Goal: Task Accomplishment & Management: Use online tool/utility

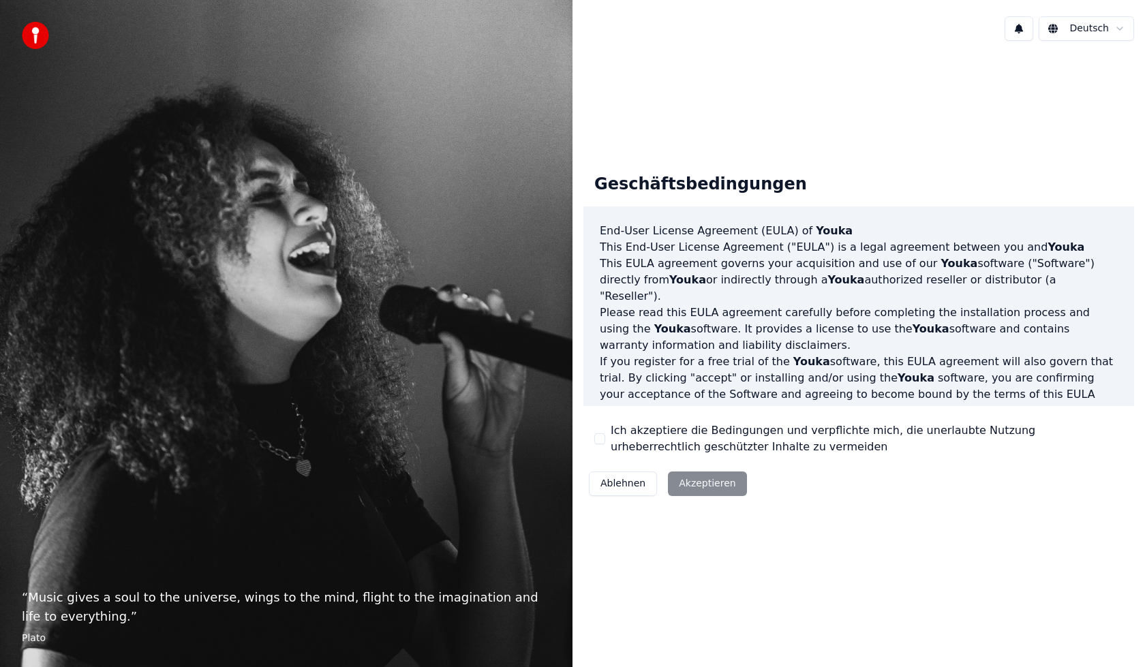
click at [605, 442] on button "Ich akzeptiere die Bedingungen und verpflichte mich, die unerlaubte Nutzung urh…" at bounding box center [599, 439] width 11 height 11
click at [705, 475] on button "Akzeptieren" at bounding box center [707, 484] width 78 height 25
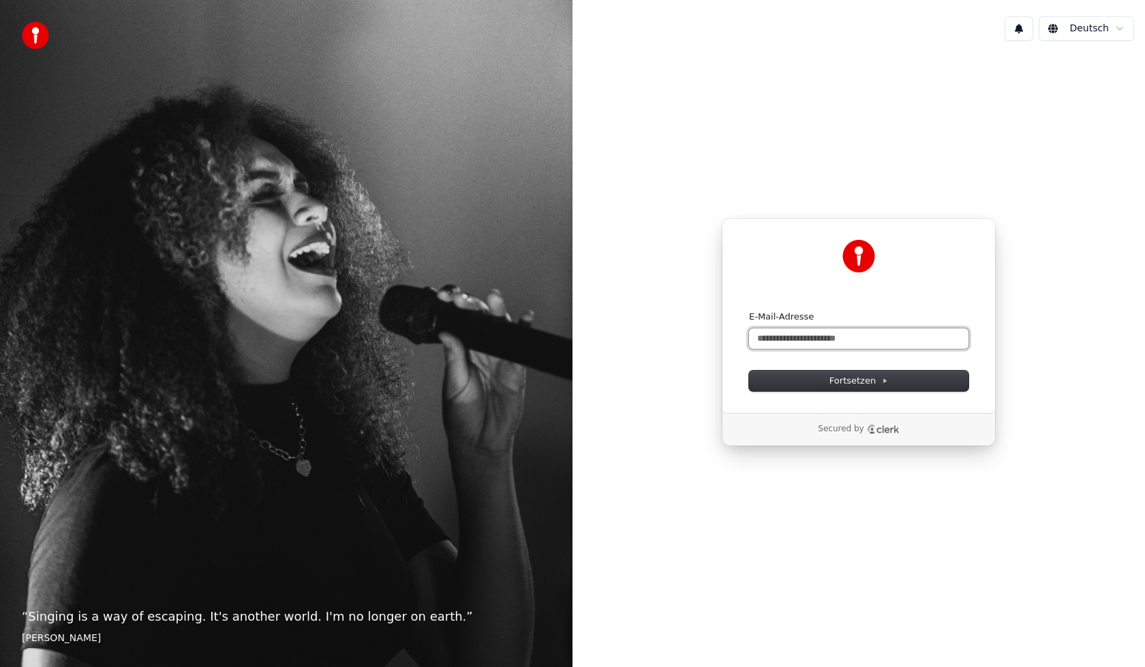
click at [804, 334] on input "E-Mail-Adresse" at bounding box center [859, 339] width 220 height 20
click at [804, 340] on input "E-Mail-Adresse" at bounding box center [859, 339] width 220 height 20
click at [828, 378] on button "Fortsetzen" at bounding box center [859, 381] width 220 height 20
type input "**********"
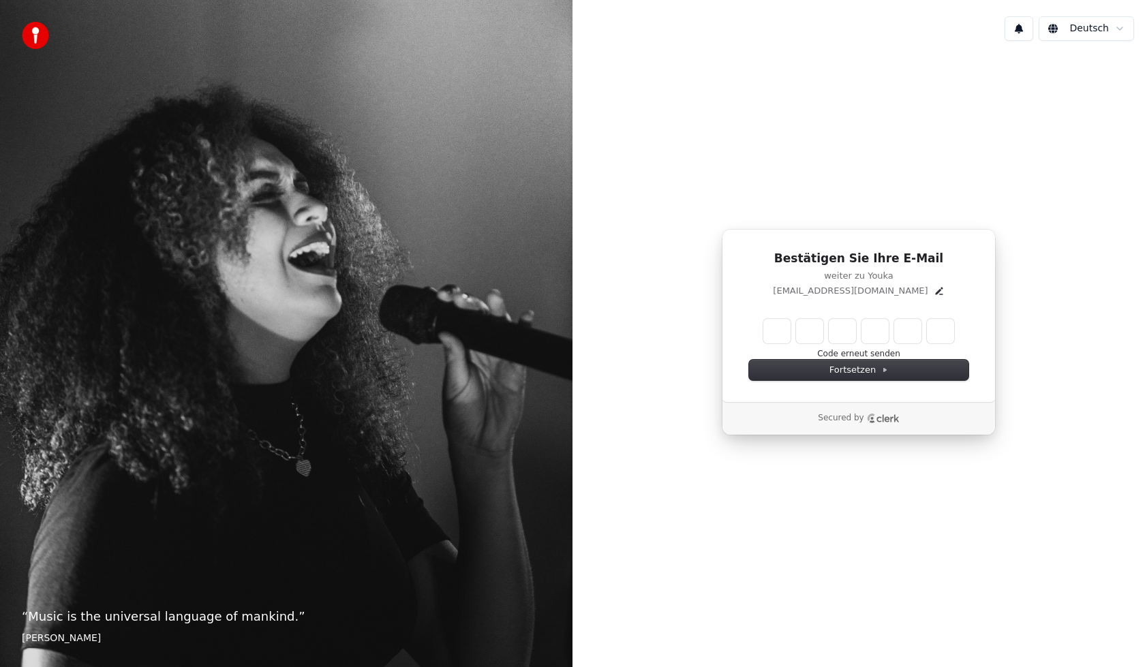
drag, startPoint x: 796, startPoint y: 305, endPoint x: 791, endPoint y: 313, distance: 8.5
drag, startPoint x: 772, startPoint y: 329, endPoint x: 781, endPoint y: 324, distance: 10.1
type input "******"
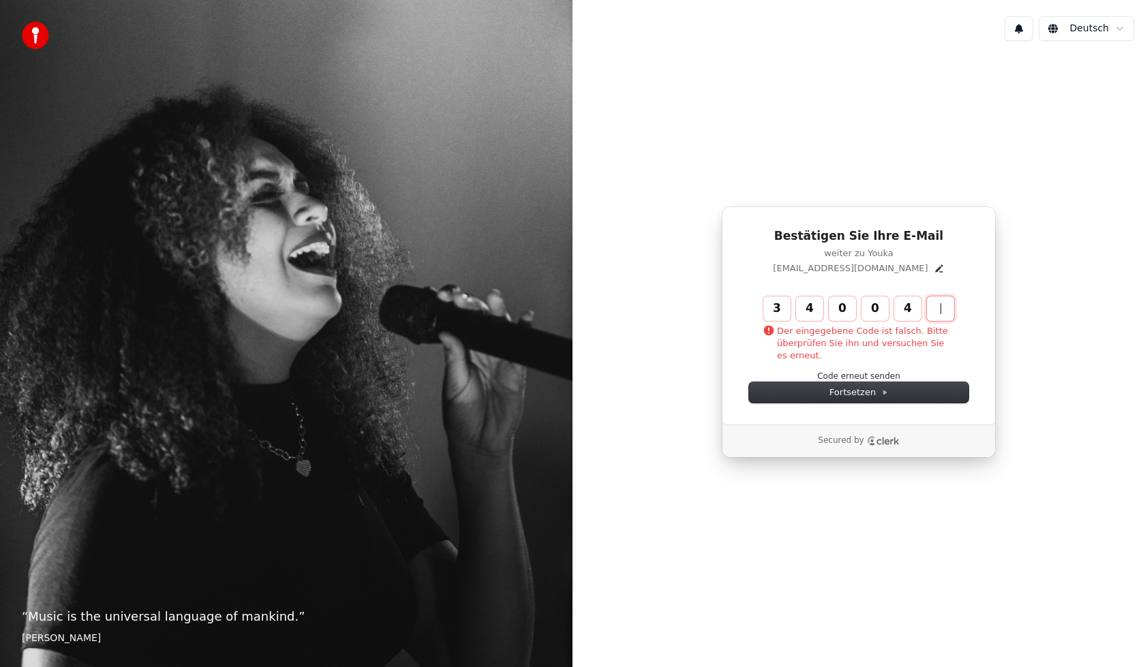
type input "******"
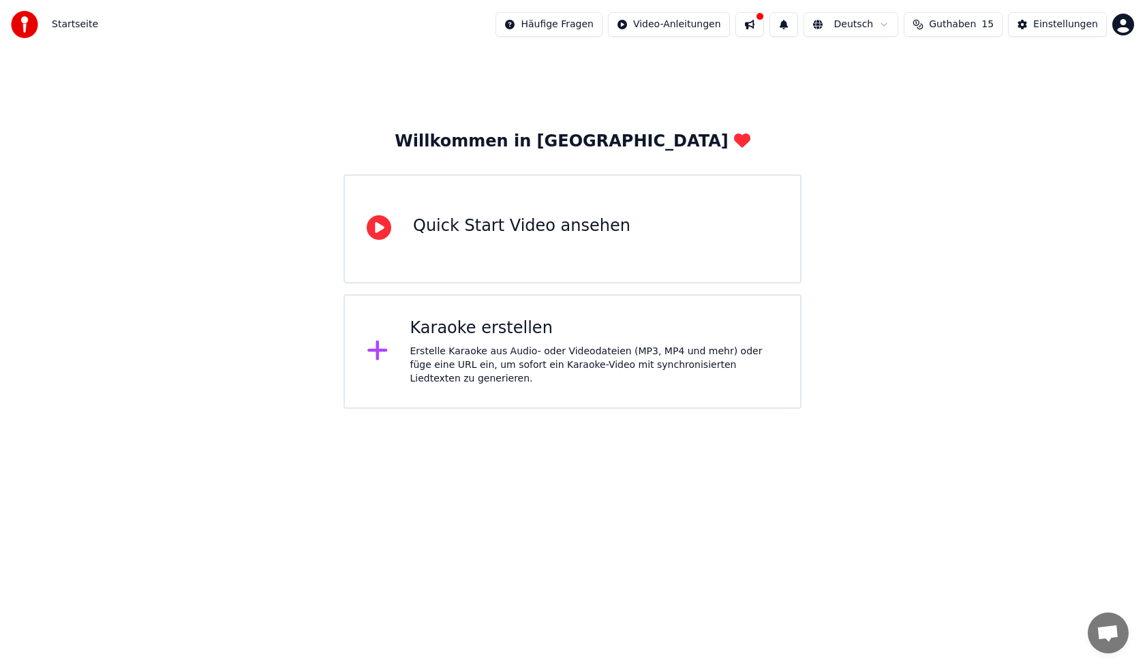
click at [552, 362] on div "Erstelle Karaoke aus Audio- oder Videodateien (MP3, MP4 und mehr) oder füge ein…" at bounding box center [594, 365] width 369 height 41
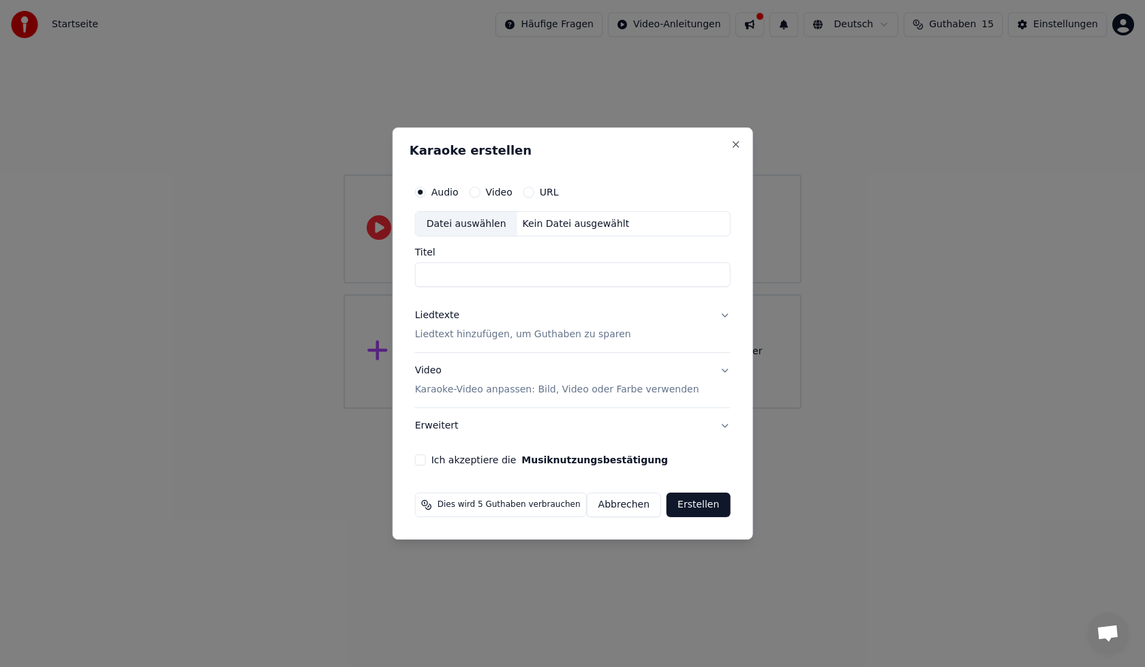
click at [470, 228] on div "Datei auswählen" at bounding box center [467, 224] width 102 height 25
type input "**********"
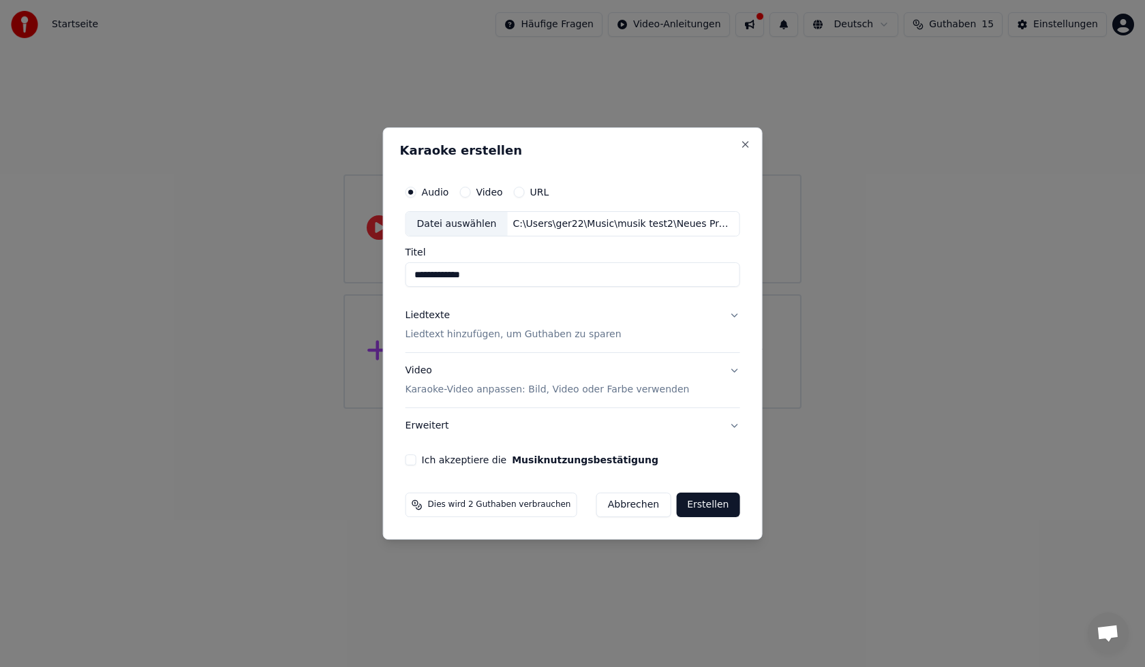
click at [511, 333] on p "Liedtext hinzufügen, um Guthaben zu sparen" at bounding box center [514, 336] width 216 height 14
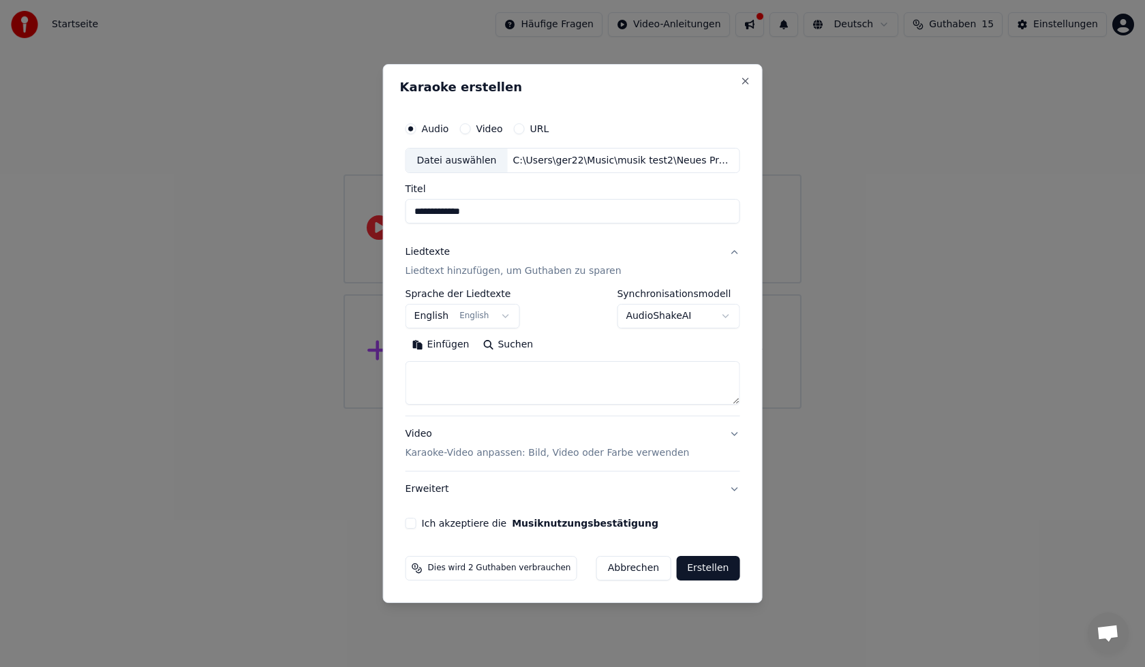
drag, startPoint x: 644, startPoint y: 101, endPoint x: 650, endPoint y: 91, distance: 11.3
click at [644, 100] on div "**********" at bounding box center [573, 334] width 380 height 540
click at [457, 347] on button "Einfügen" at bounding box center [441, 346] width 71 height 22
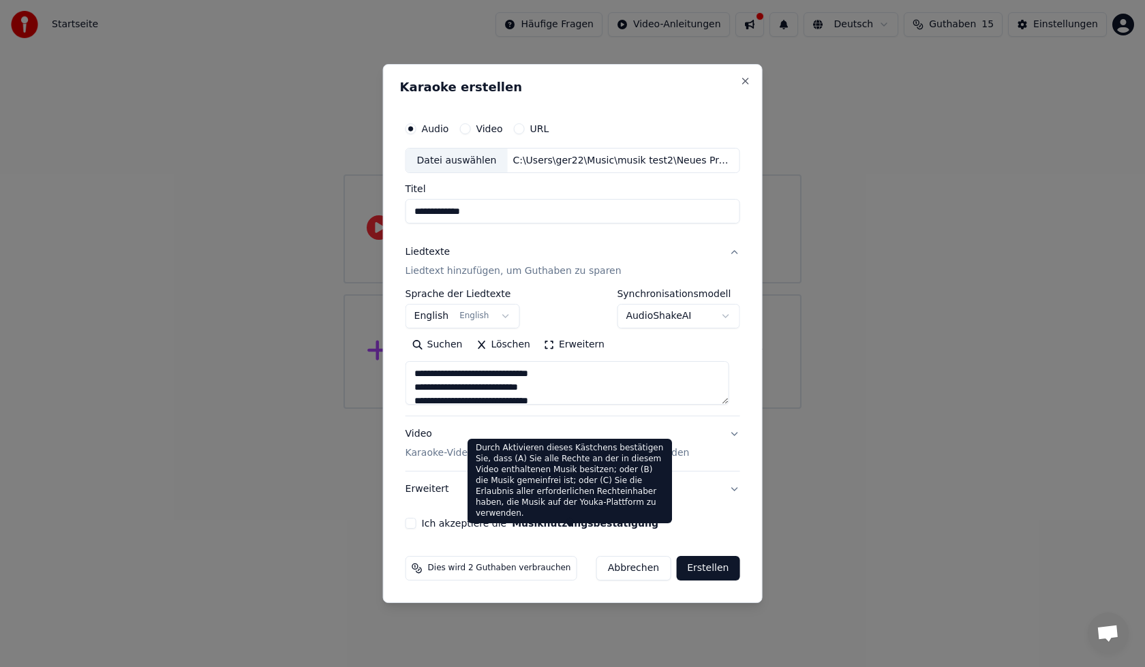
type textarea "**********"
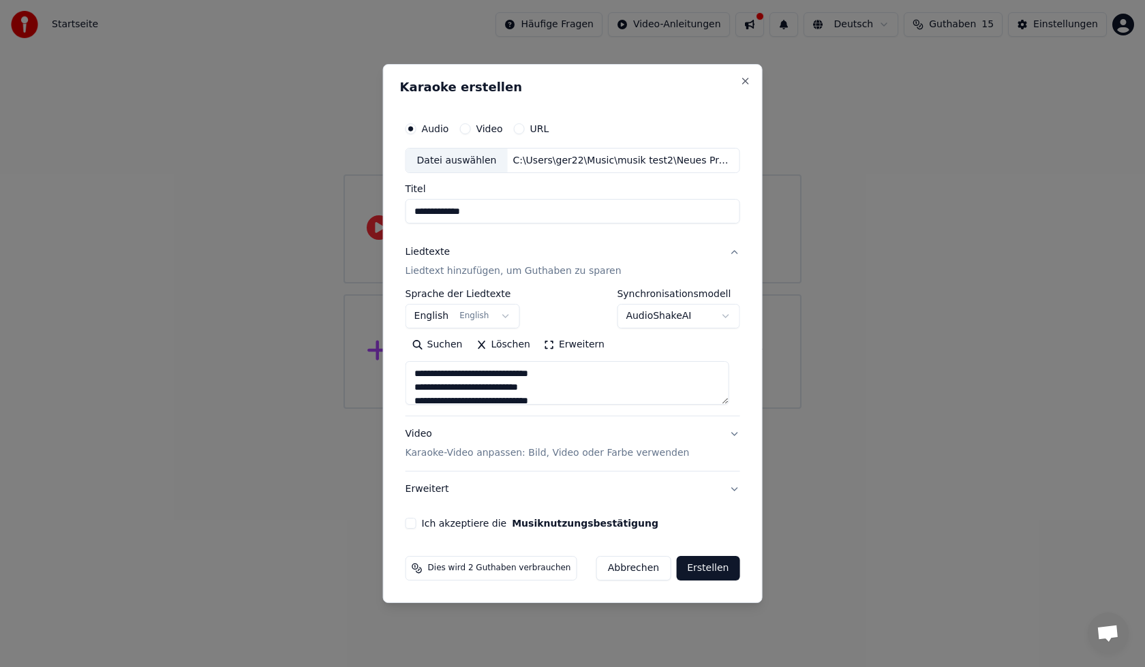
click at [692, 573] on button "Erstellen" at bounding box center [707, 568] width 63 height 25
select select "**"
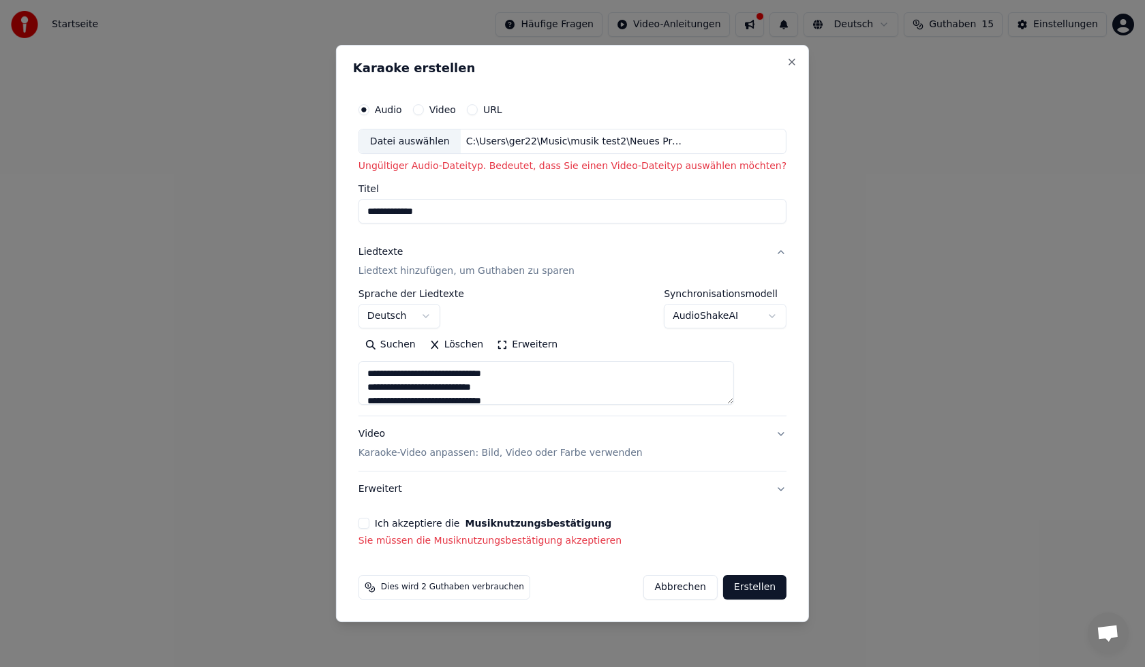
click at [369, 527] on button "Ich akzeptiere die Musiknutzungsbestätigung" at bounding box center [364, 523] width 11 height 11
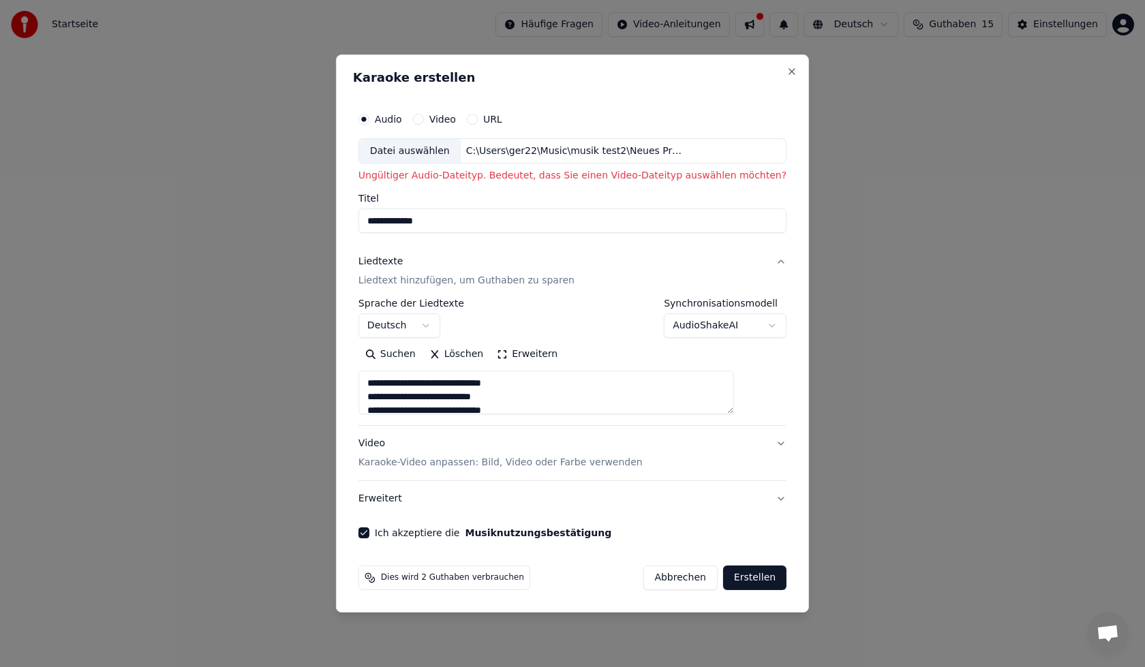
drag, startPoint x: 710, startPoint y: 583, endPoint x: 706, endPoint y: 601, distance: 19.0
click at [723, 579] on button "Erstellen" at bounding box center [754, 578] width 63 height 25
click at [723, 580] on button "Erstellen" at bounding box center [754, 578] width 63 height 25
click at [424, 115] on button "Video" at bounding box center [418, 119] width 11 height 11
type textarea "**********"
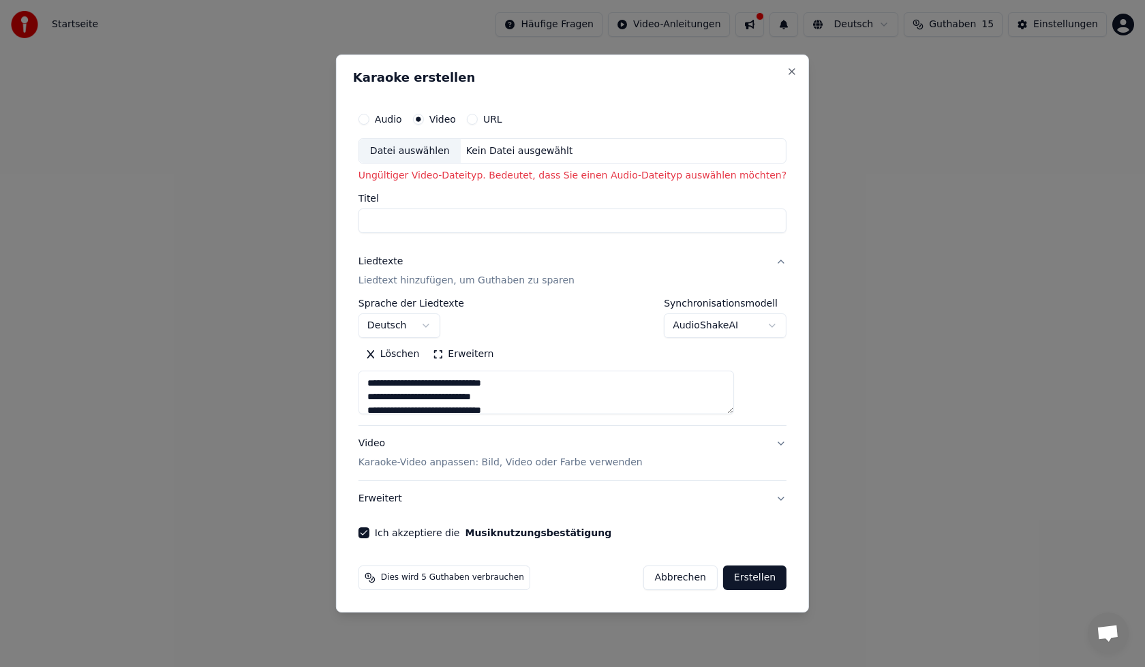
click at [457, 147] on div "Datei auswählen" at bounding box center [410, 151] width 102 height 25
type textarea "**********"
type input "**********"
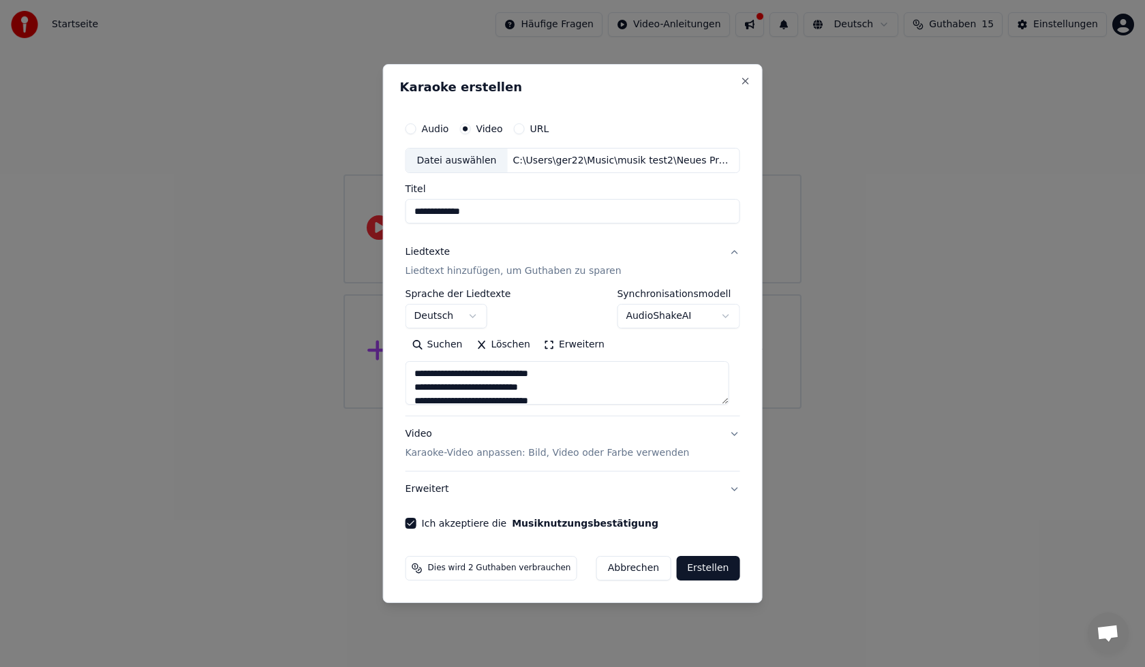
drag, startPoint x: 714, startPoint y: 583, endPoint x: 720, endPoint y: 560, distance: 23.3
click at [713, 577] on button "Erstellen" at bounding box center [707, 568] width 63 height 25
type textarea "**********"
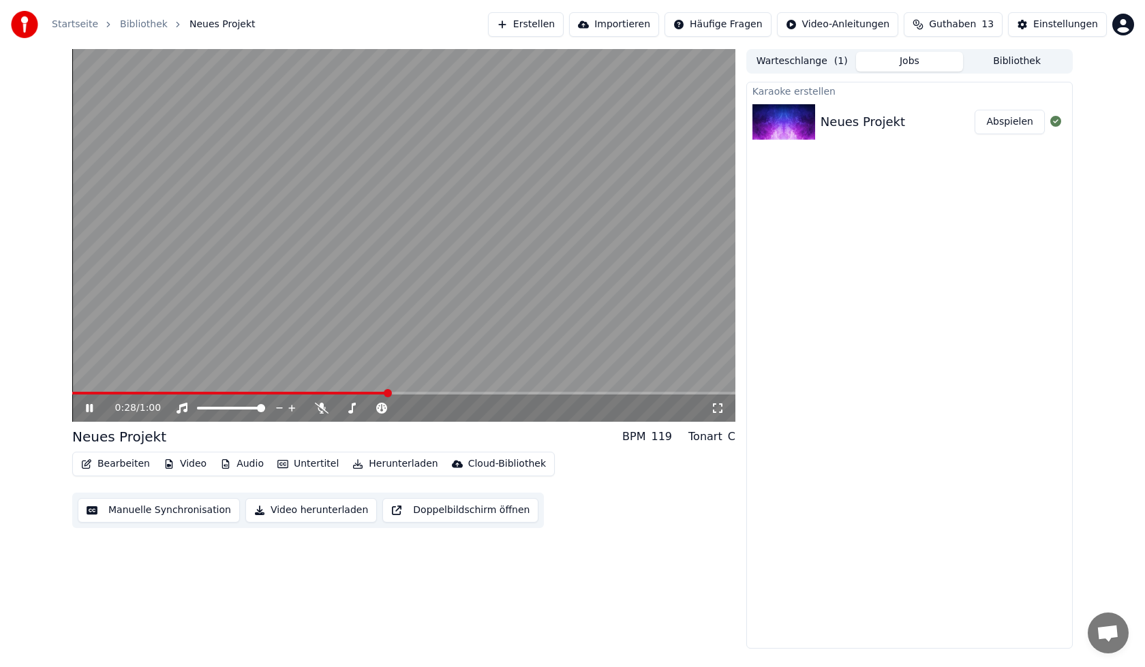
click at [87, 412] on icon at bounding box center [89, 408] width 7 height 8
click at [381, 463] on button "Herunterladen" at bounding box center [395, 464] width 96 height 19
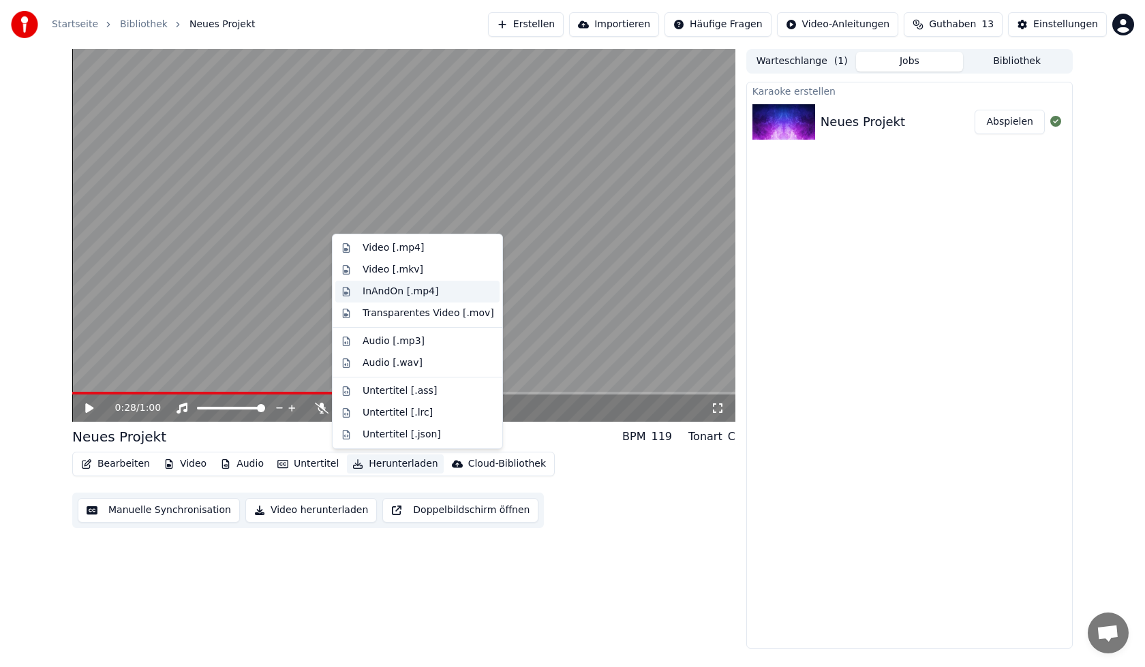
click at [430, 294] on div "InAndOn [.mp4]" at bounding box center [429, 292] width 132 height 14
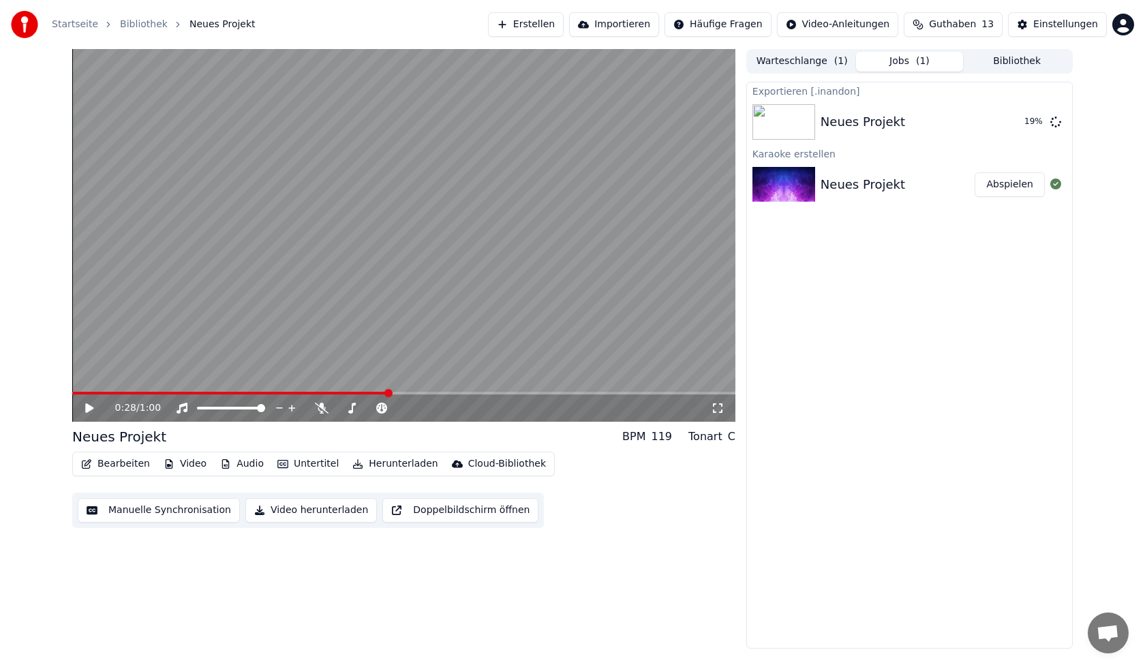
click at [536, 20] on button "Erstellen" at bounding box center [526, 24] width 76 height 25
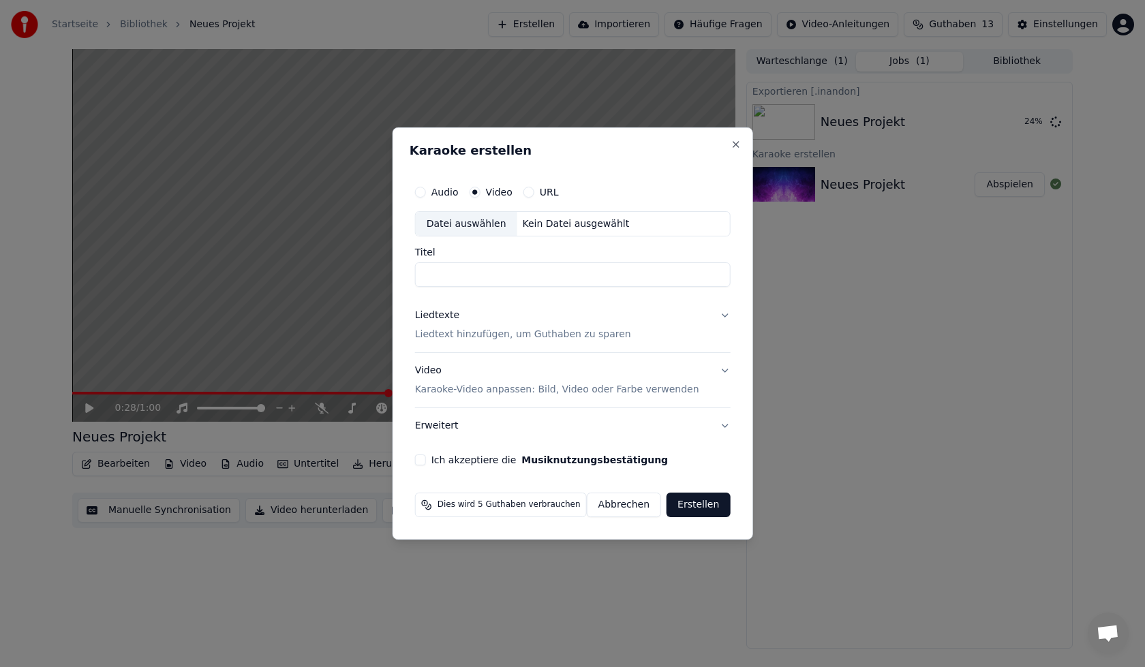
click at [458, 192] on label "Audio" at bounding box center [445, 192] width 27 height 10
click at [426, 192] on button "Audio" at bounding box center [420, 192] width 11 height 11
click at [485, 228] on div "Datei auswählen" at bounding box center [467, 224] width 102 height 25
type input "**********"
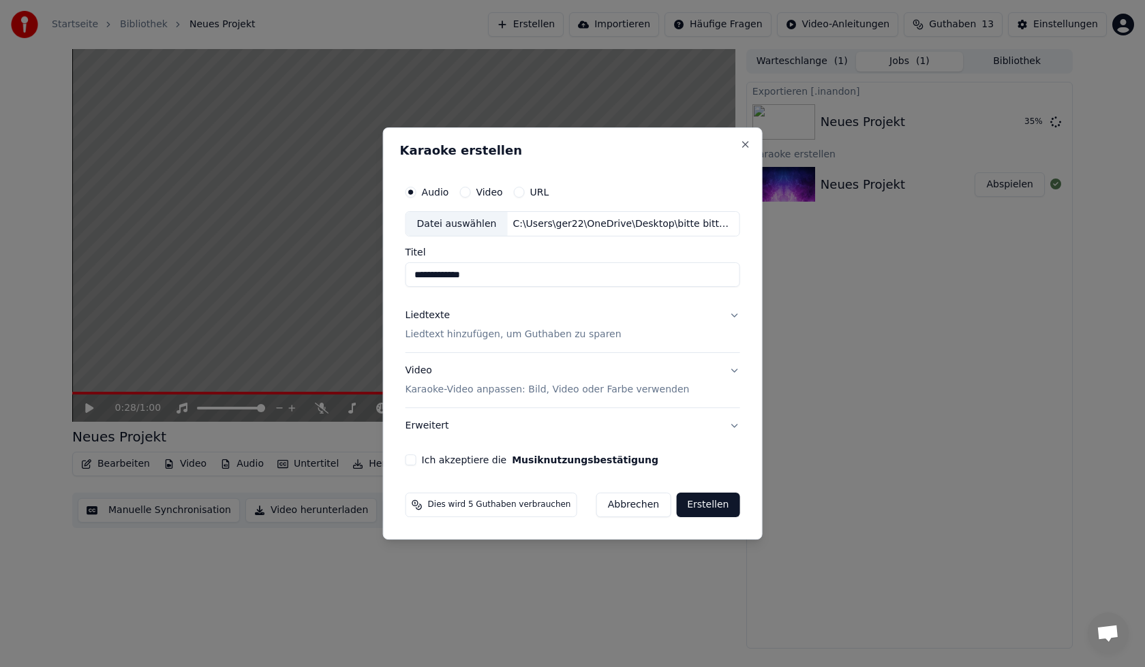
click at [526, 337] on p "Liedtext hinzufügen, um Guthaben zu sparen" at bounding box center [514, 336] width 216 height 14
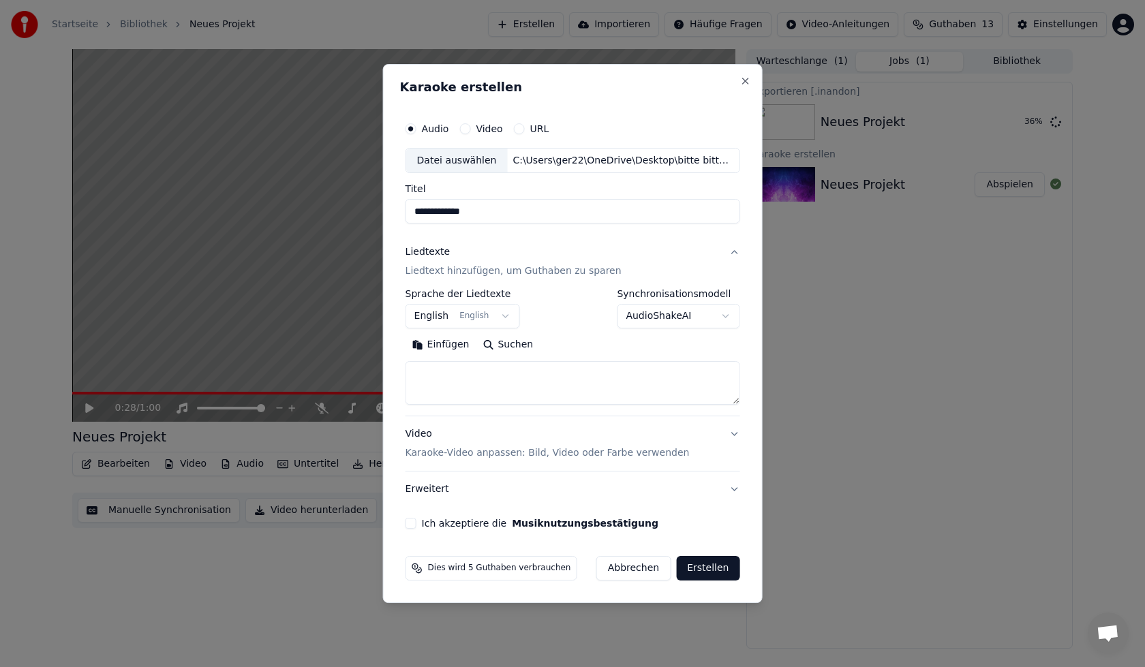
click at [448, 346] on button "Einfügen" at bounding box center [441, 346] width 71 height 22
click at [664, 455] on p "Karaoke-Video anpassen: Bild, Video oder Farbe verwenden" at bounding box center [548, 454] width 284 height 14
type textarea "**********"
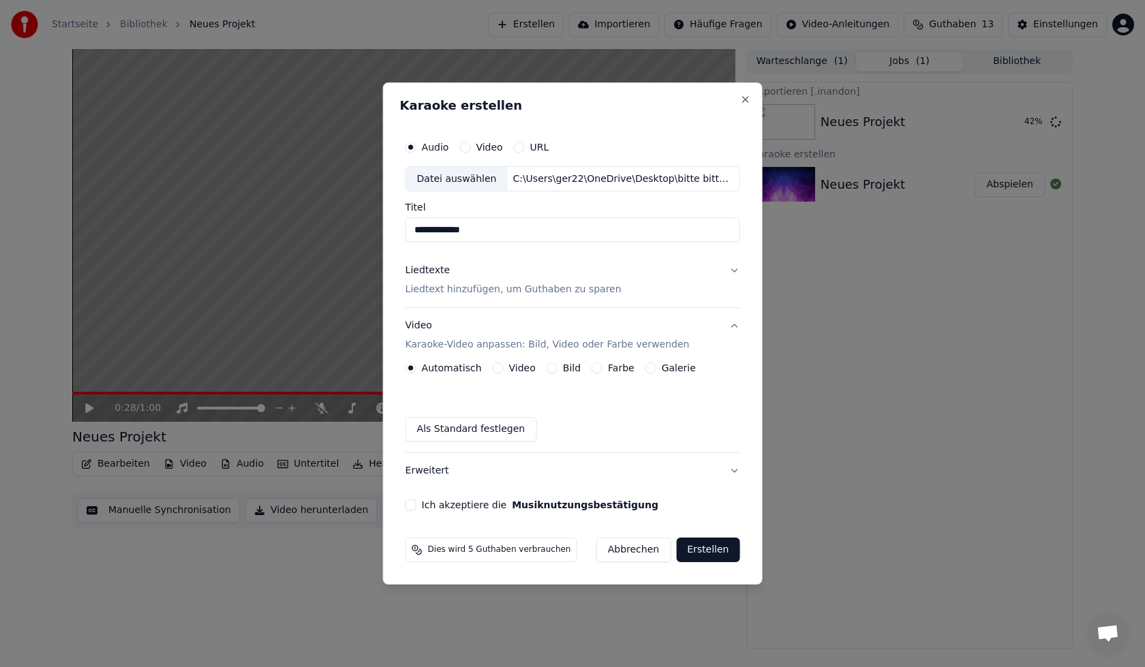
click at [699, 549] on button "Erstellen" at bounding box center [707, 550] width 63 height 25
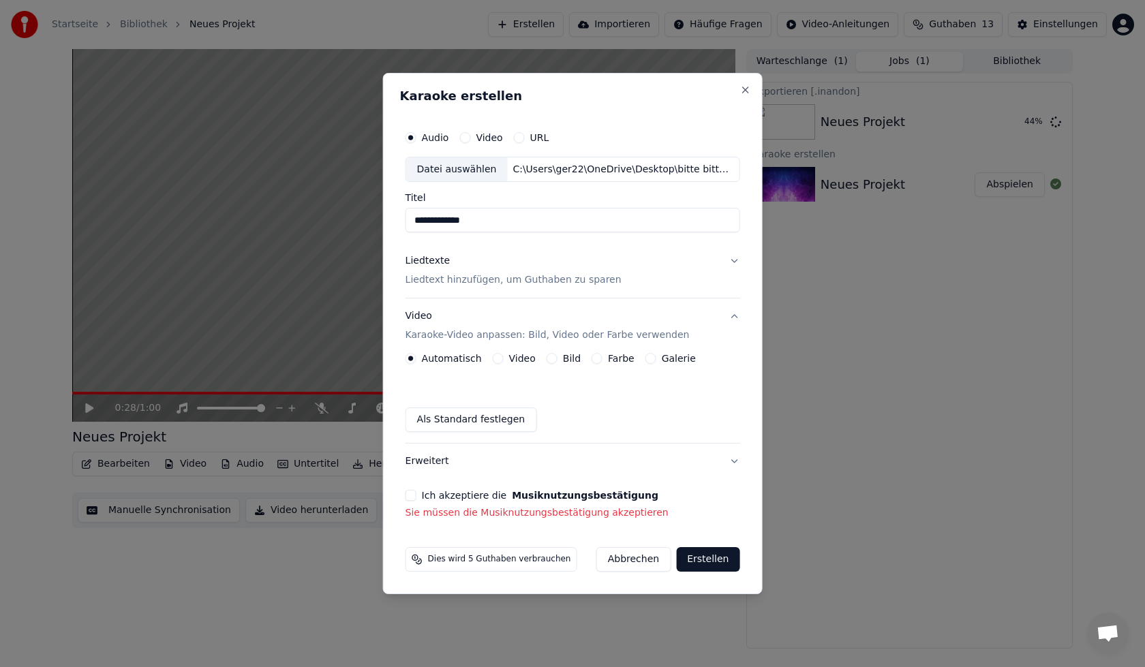
click at [417, 496] on button "Ich akzeptiere die Musiknutzungsbestätigung" at bounding box center [411, 495] width 11 height 11
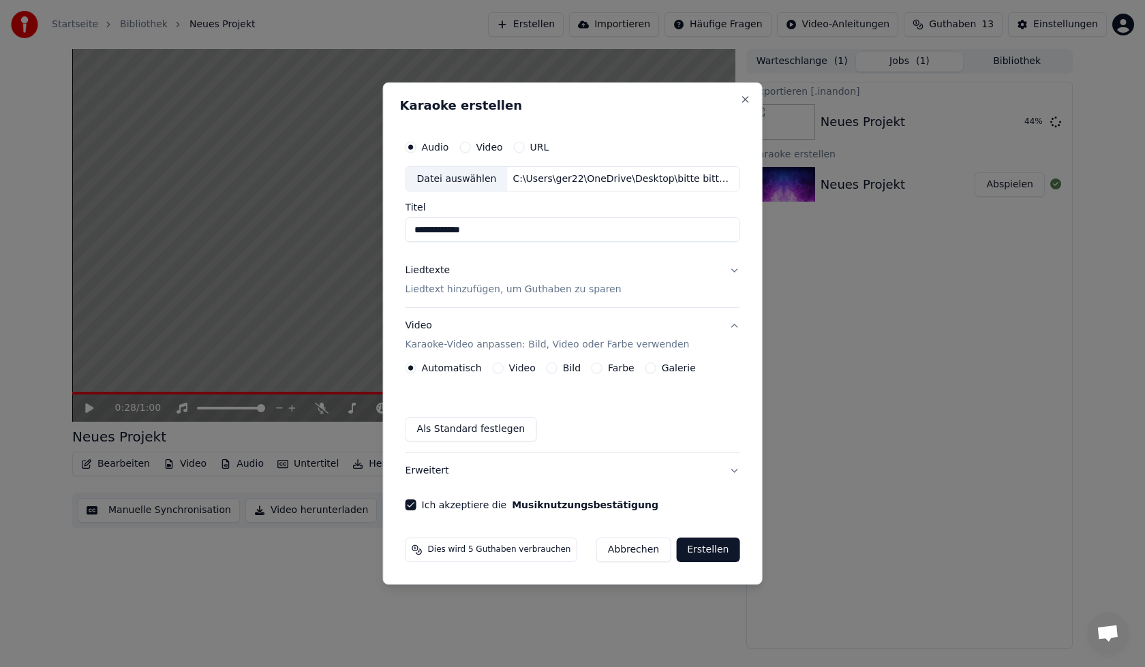
click at [690, 552] on button "Erstellen" at bounding box center [707, 550] width 63 height 25
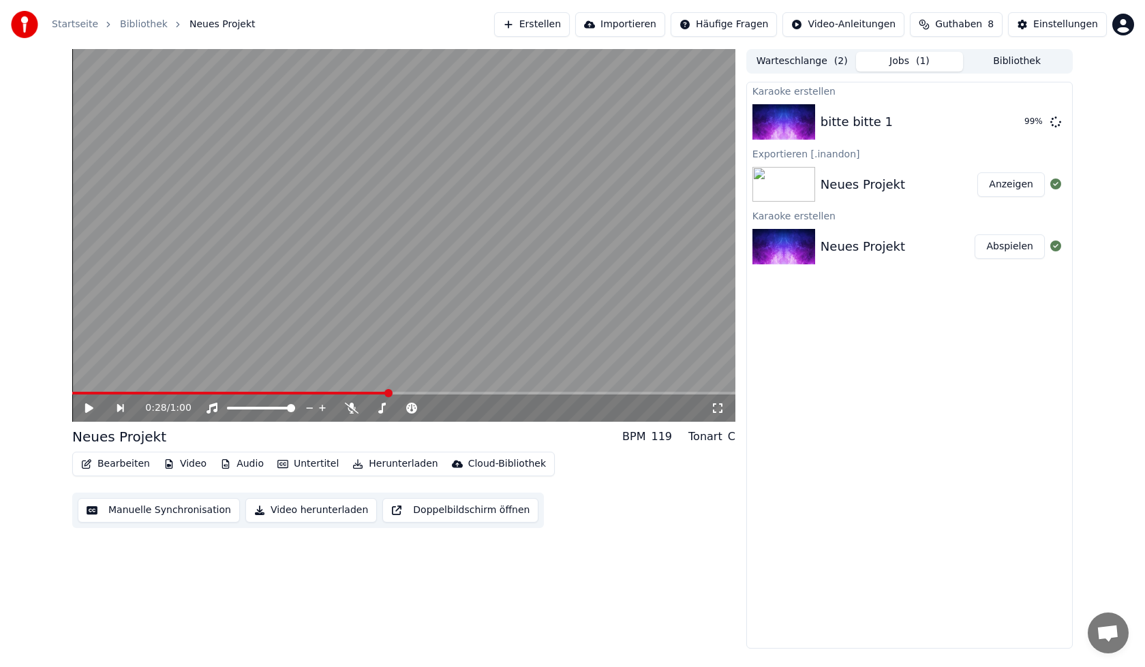
click at [871, 193] on div "Neues Projekt" at bounding box center [863, 184] width 85 height 19
click at [999, 187] on button "Anzeigen" at bounding box center [1011, 184] width 67 height 25
click at [780, 112] on img at bounding box center [784, 121] width 63 height 35
click at [1031, 132] on button "Abspielen" at bounding box center [1010, 122] width 70 height 25
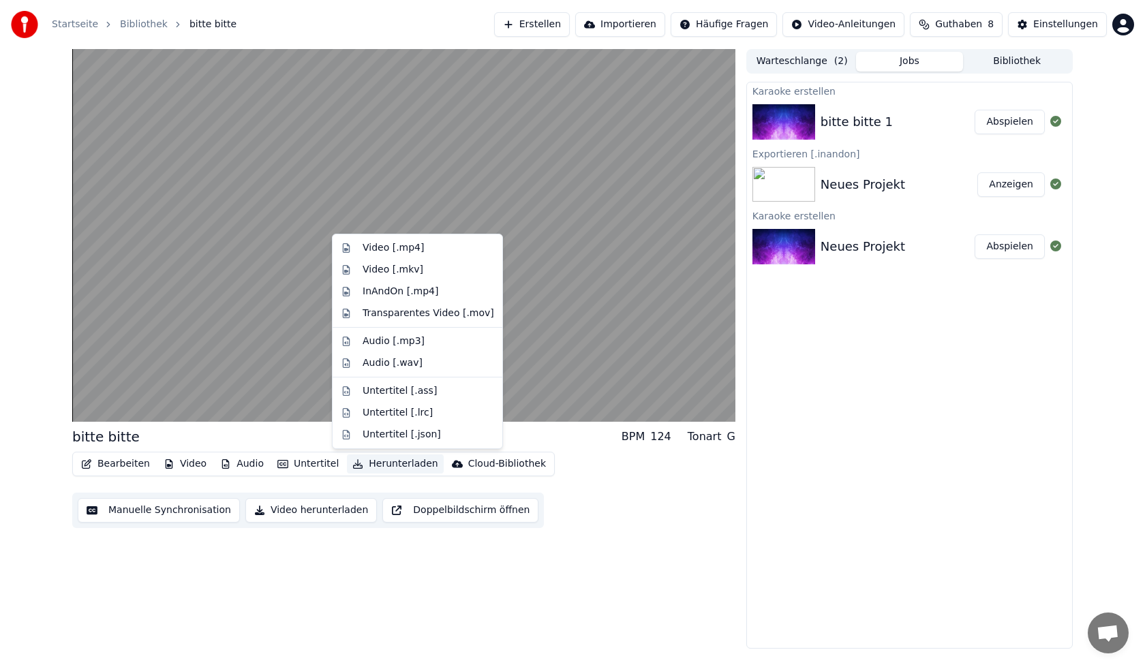
click at [400, 467] on button "Herunterladen" at bounding box center [395, 464] width 96 height 19
click at [461, 290] on div "InAndOn [.mp4]" at bounding box center [429, 292] width 132 height 14
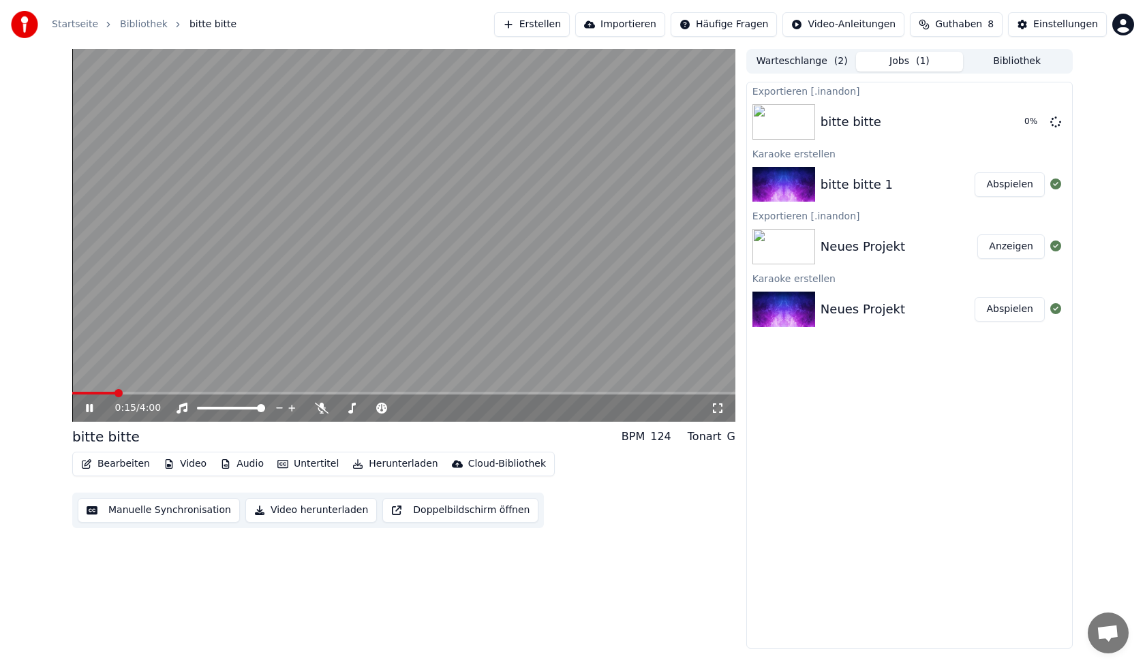
click at [85, 412] on icon at bounding box center [99, 408] width 32 height 11
click at [384, 464] on button "Herunterladen" at bounding box center [395, 464] width 96 height 19
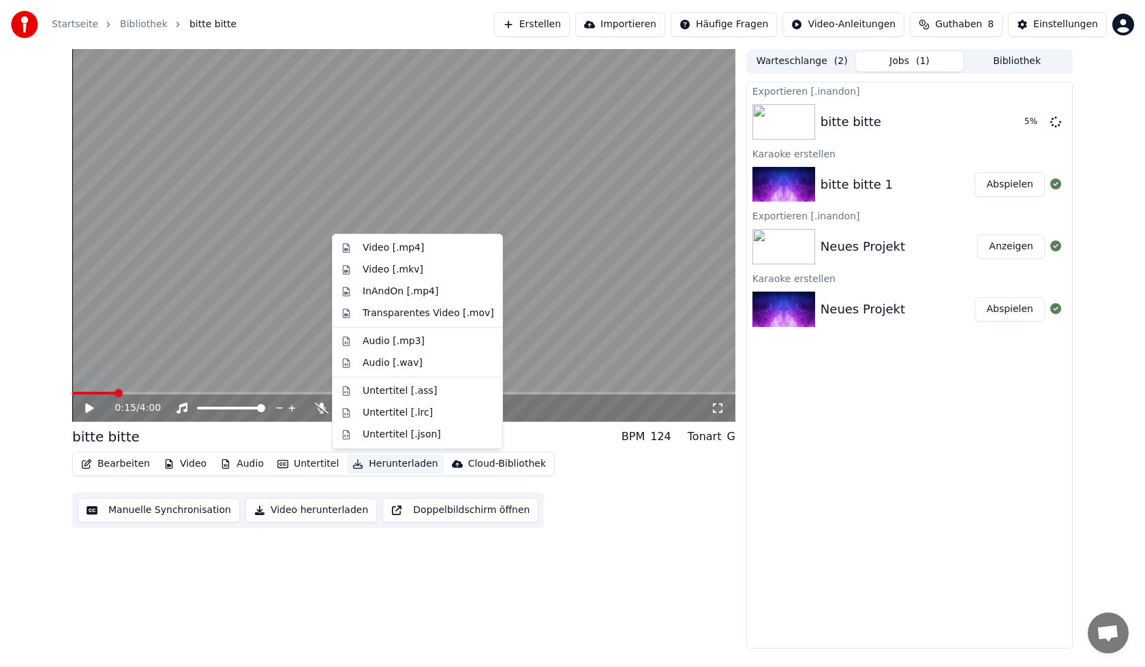
drag, startPoint x: 770, startPoint y: 541, endPoint x: 777, endPoint y: 546, distance: 8.7
click at [786, 552] on div "Exportieren [.[PERSON_NAME]] bitte bitte 5 % [PERSON_NAME] erstellen bitte bitt…" at bounding box center [909, 365] width 327 height 567
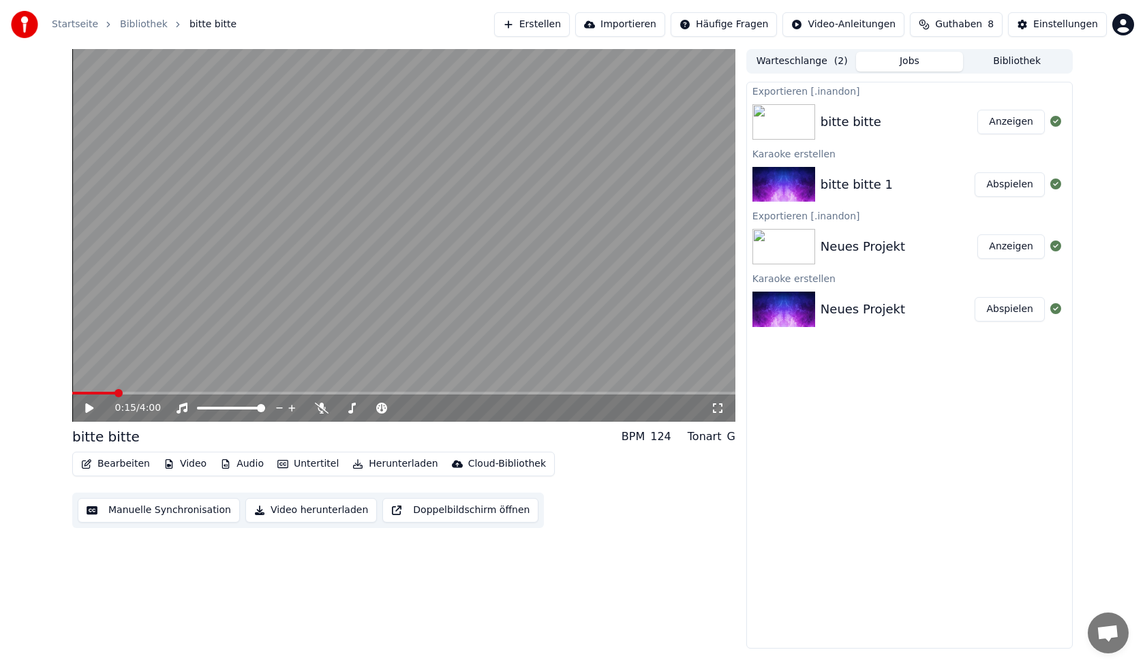
click at [132, 470] on button "Bearbeiten" at bounding box center [116, 464] width 80 height 19
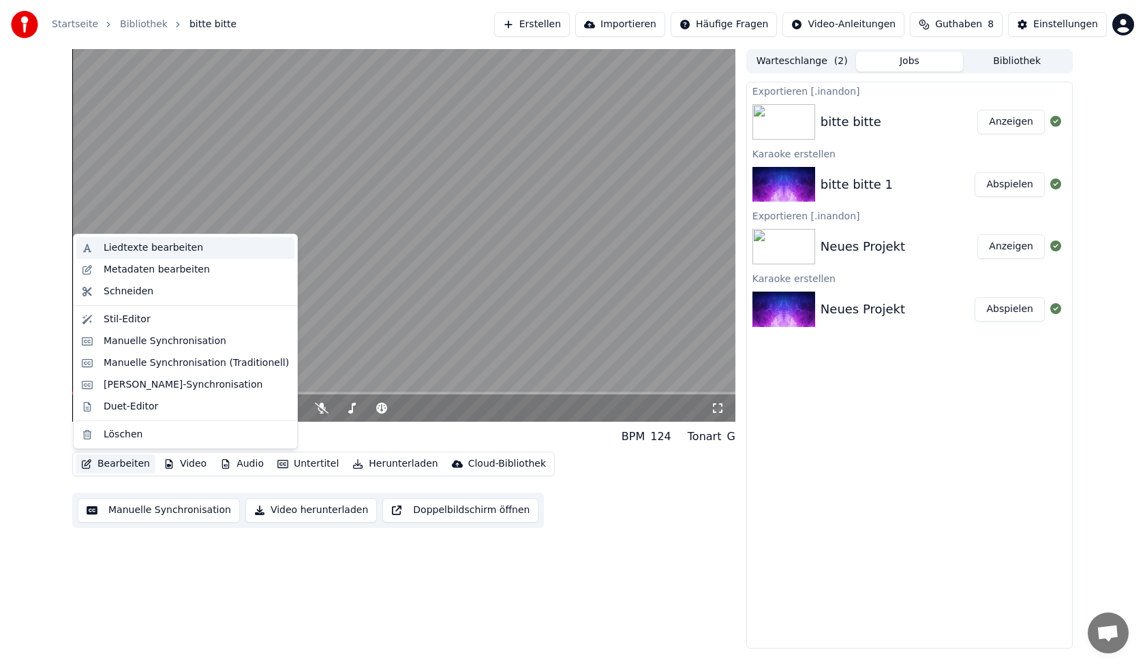
click at [200, 250] on div "Liedtexte bearbeiten" at bounding box center [196, 248] width 185 height 14
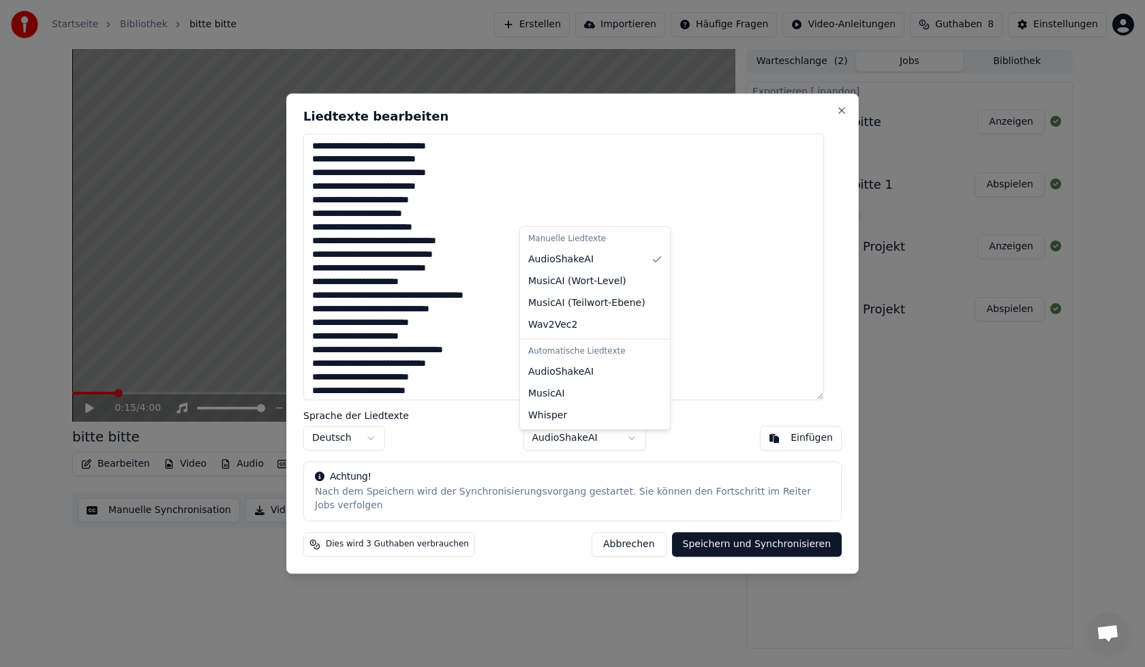
click at [631, 447] on body "Startseite Bibliothek bitte bitte Erstellen Importieren Häufige Fragen Video-An…" at bounding box center [572, 333] width 1145 height 667
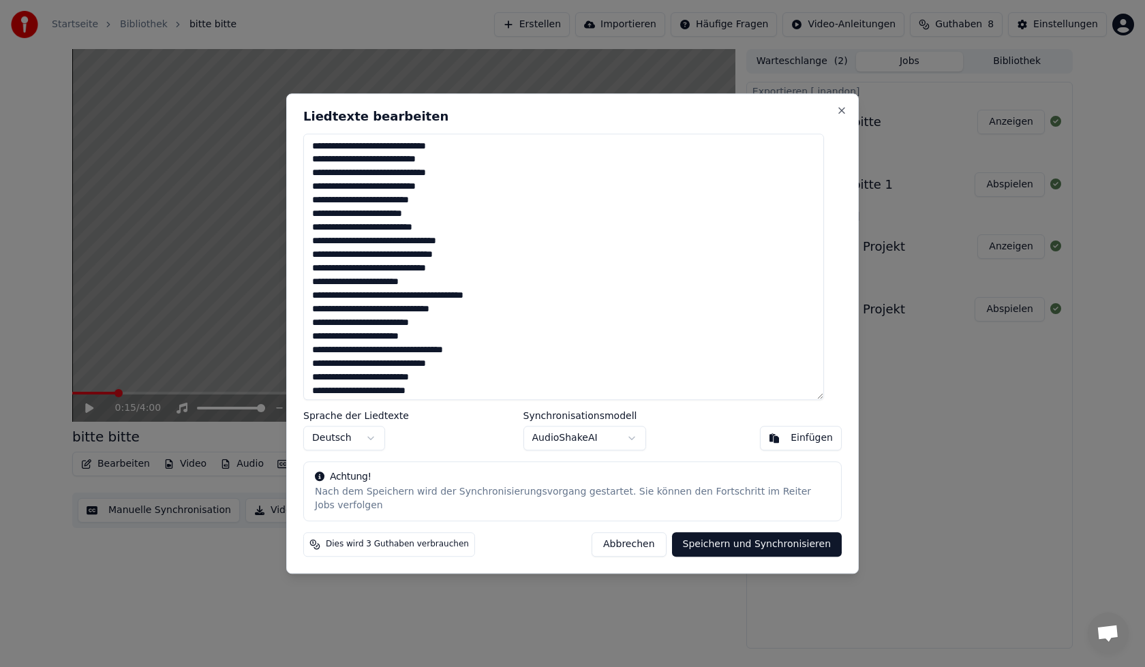
click at [631, 447] on body "Startseite Bibliothek bitte bitte Erstellen Importieren Häufige Fragen Video-An…" at bounding box center [572, 333] width 1145 height 667
click at [611, 536] on button "Abbrechen" at bounding box center [629, 544] width 74 height 25
type textarea "**********"
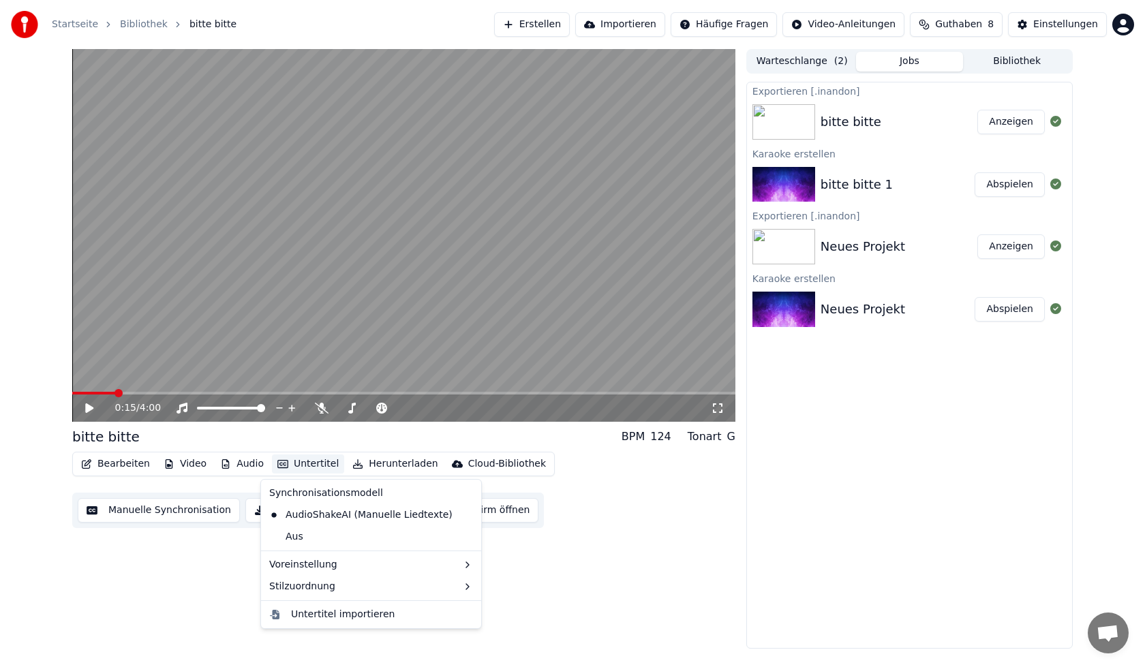
click at [304, 464] on button "Untertitel" at bounding box center [308, 464] width 72 height 19
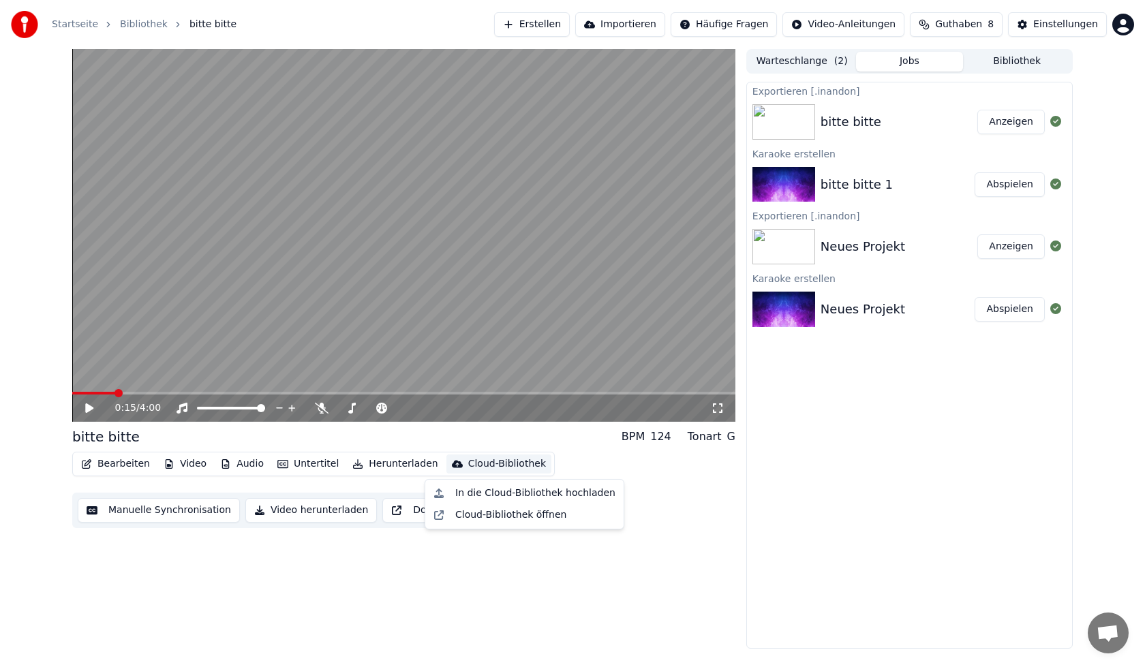
click at [385, 606] on div "0:15 / 4:00 bitte bitte BPM 124 Tonart G Bearbeiten Video Audio Untertitel Heru…" at bounding box center [403, 349] width 663 height 600
click at [418, 511] on button "Doppelbildschirm öffnen" at bounding box center [460, 510] width 156 height 25
click at [89, 407] on icon at bounding box center [89, 408] width 7 height 8
click at [215, 470] on button "Audio" at bounding box center [242, 464] width 55 height 19
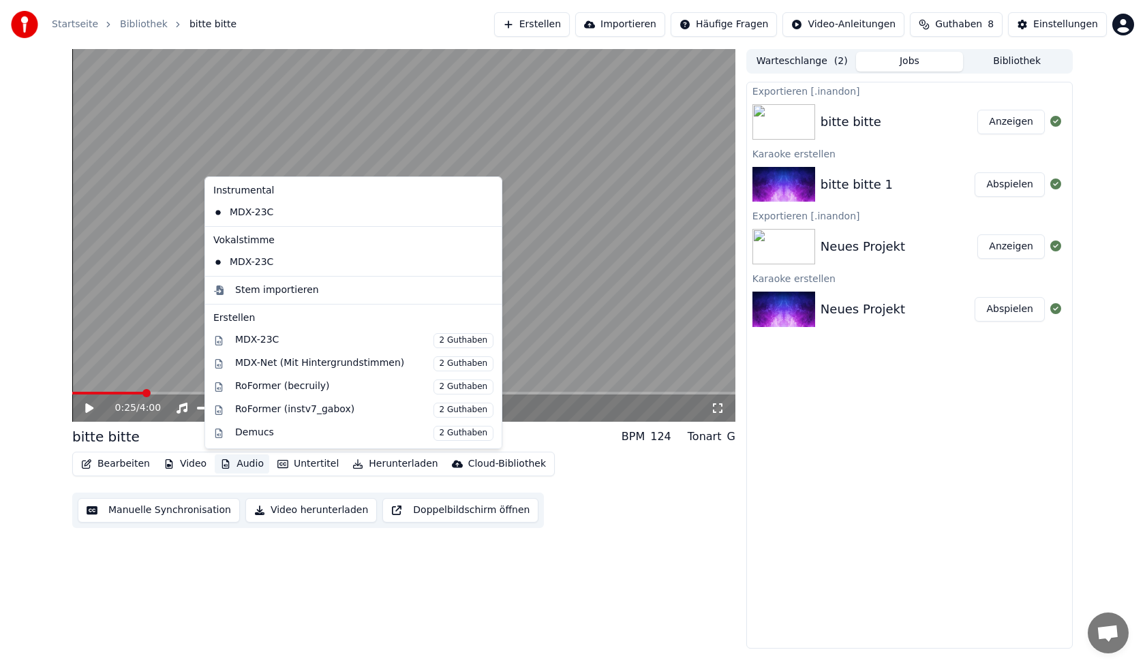
click at [288, 630] on div "0:25 / 4:00 bitte bitte BPM 124 Tonart G Bearbeiten Video Audio Untertitel Heru…" at bounding box center [403, 349] width 663 height 600
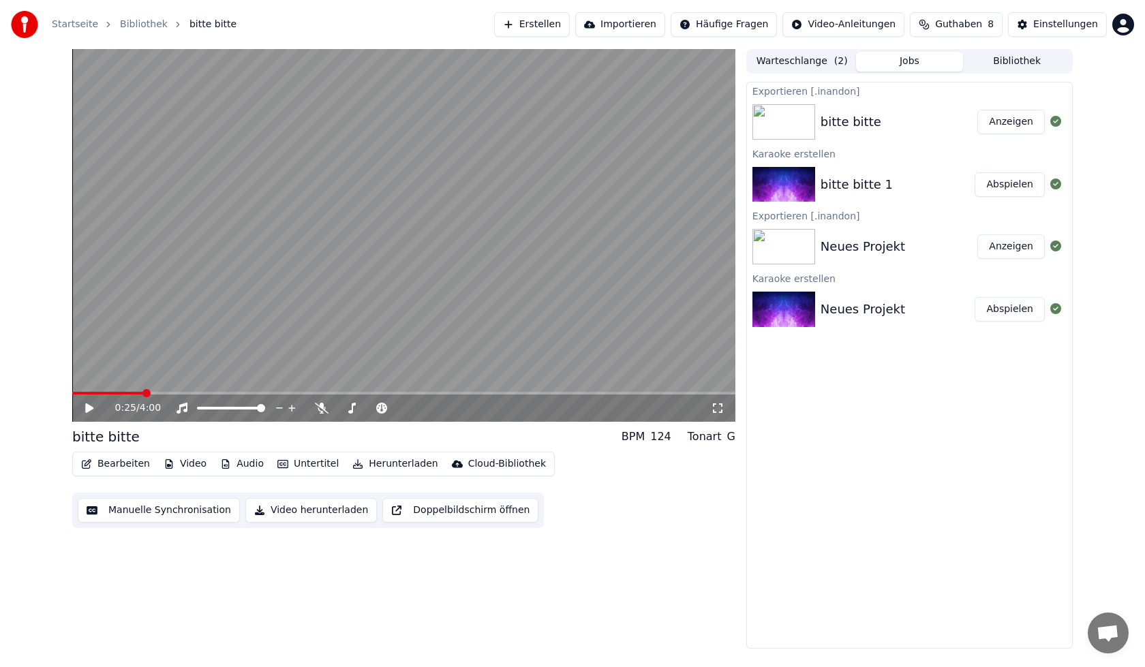
click at [135, 515] on button "Manuelle Synchronisation" at bounding box center [159, 510] width 162 height 25
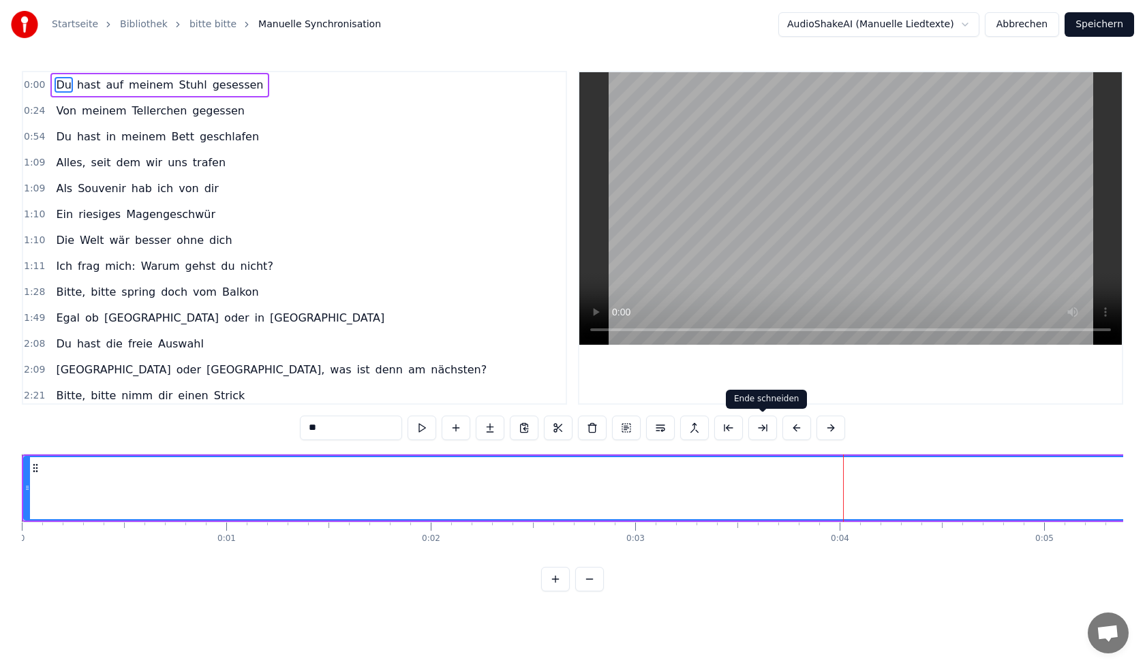
click at [758, 432] on button at bounding box center [763, 428] width 29 height 25
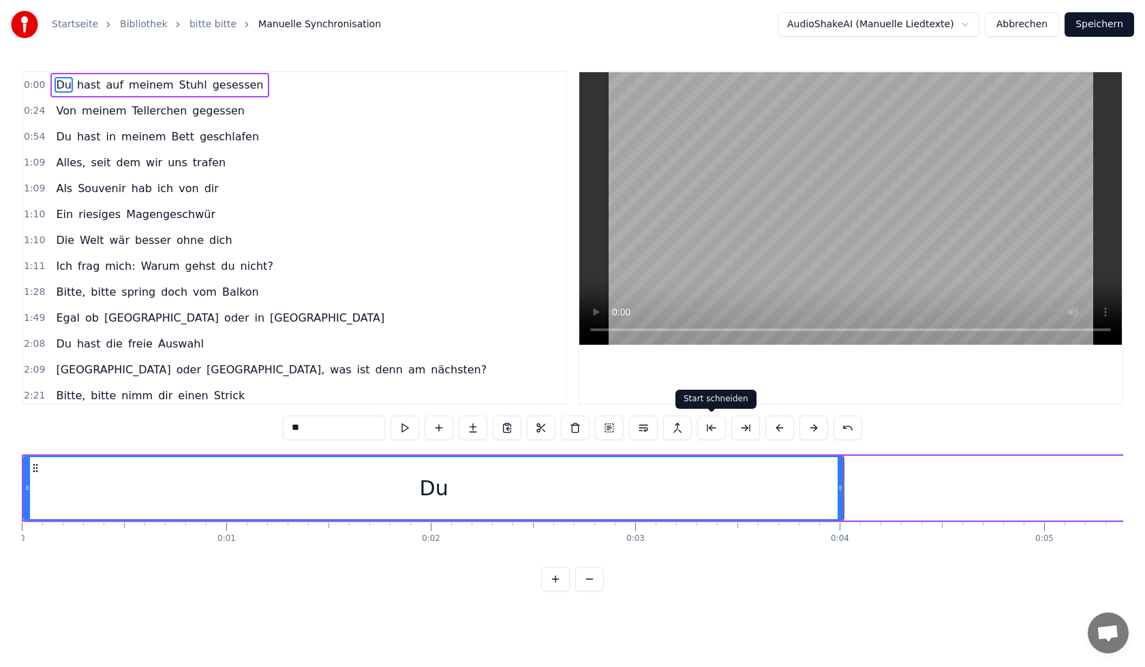
click at [712, 431] on button at bounding box center [711, 428] width 29 height 25
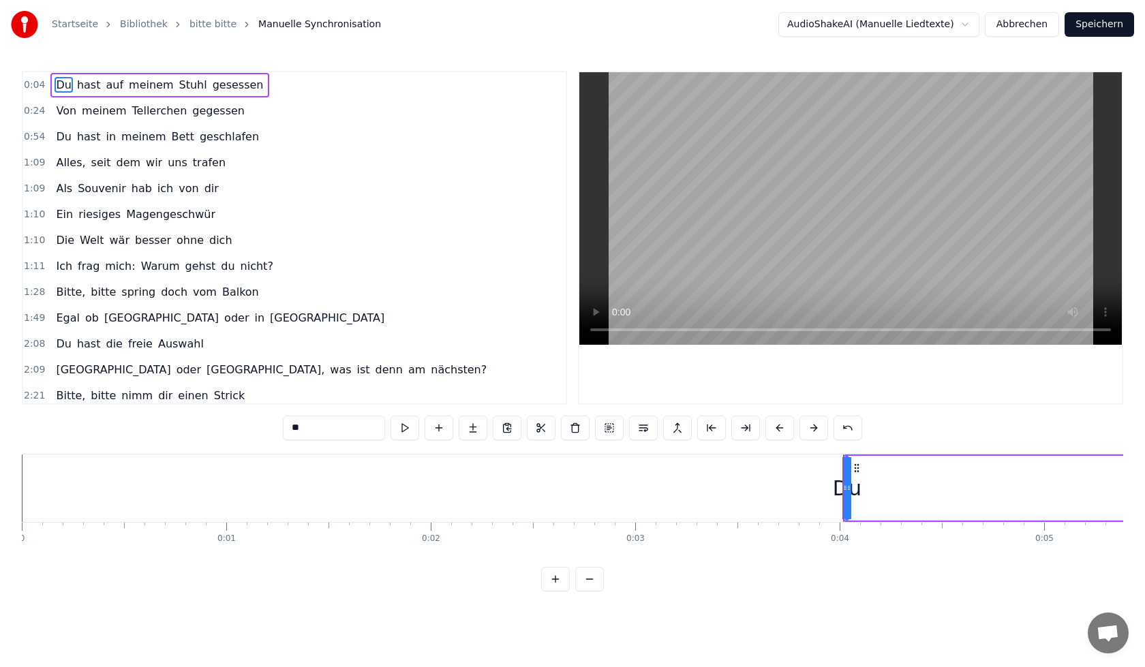
drag, startPoint x: 845, startPoint y: 487, endPoint x: 849, endPoint y: 498, distance: 11.3
click at [848, 498] on div "Du" at bounding box center [847, 488] width 2 height 62
click at [1123, 561] on div "Startseite Bibliothek bitte bitte [PERSON_NAME] AudioShakeAI (Manuelle Liedtext…" at bounding box center [572, 296] width 1145 height 592
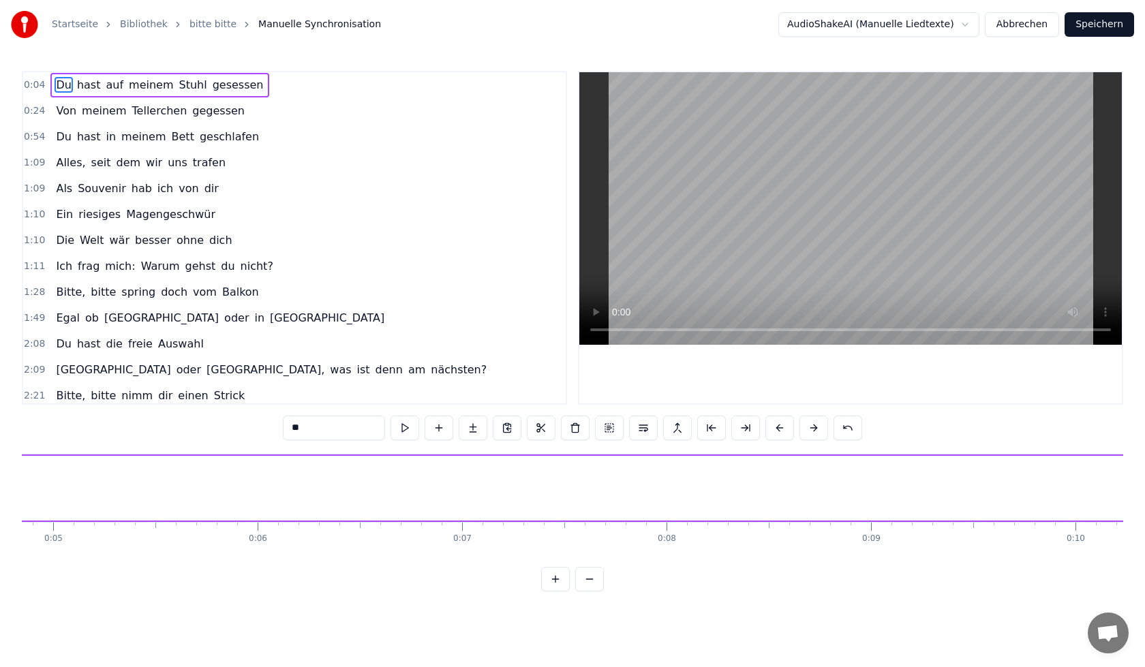
scroll to position [0, 1955]
click at [1119, 568] on div "0:04 Du hast auf meinem Stuhl gesessen 0:24 Von meinem Tellerchen gegessen 0:54…" at bounding box center [573, 331] width 1102 height 521
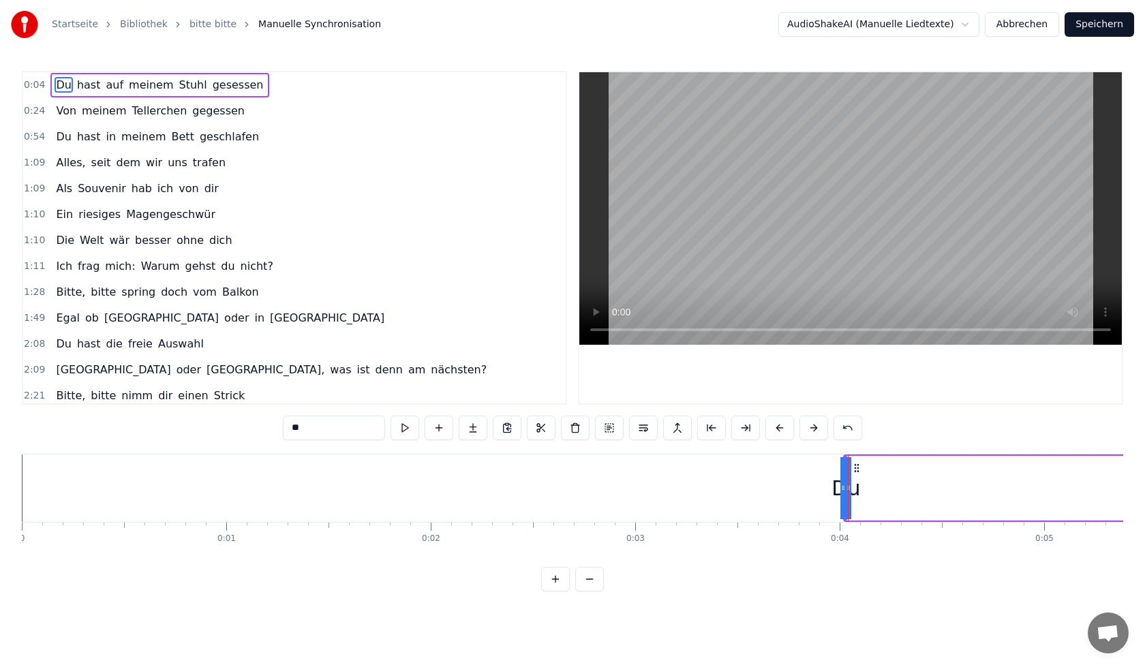
drag, startPoint x: 845, startPoint y: 498, endPoint x: 312, endPoint y: 433, distance: 537.0
click at [312, 433] on div "0:04 Du hast auf meinem Stuhl gesessen 0:24 Von meinem Tellerchen gegessen 0:54…" at bounding box center [573, 331] width 1102 height 521
click at [713, 432] on button at bounding box center [711, 428] width 29 height 25
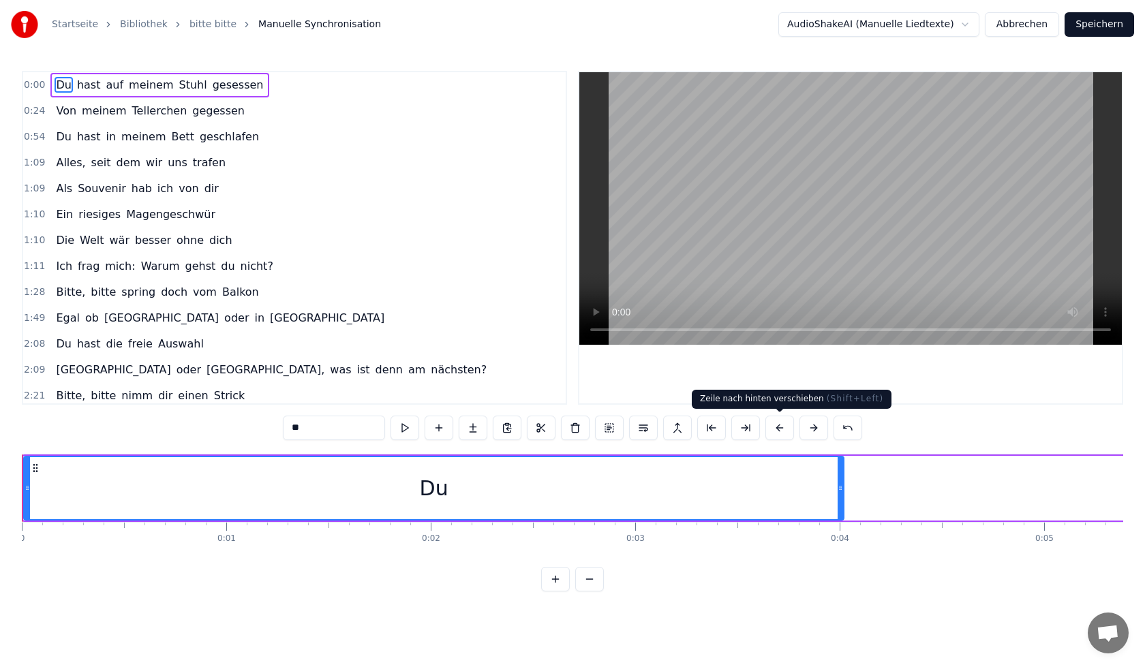
click at [785, 427] on button at bounding box center [780, 428] width 29 height 25
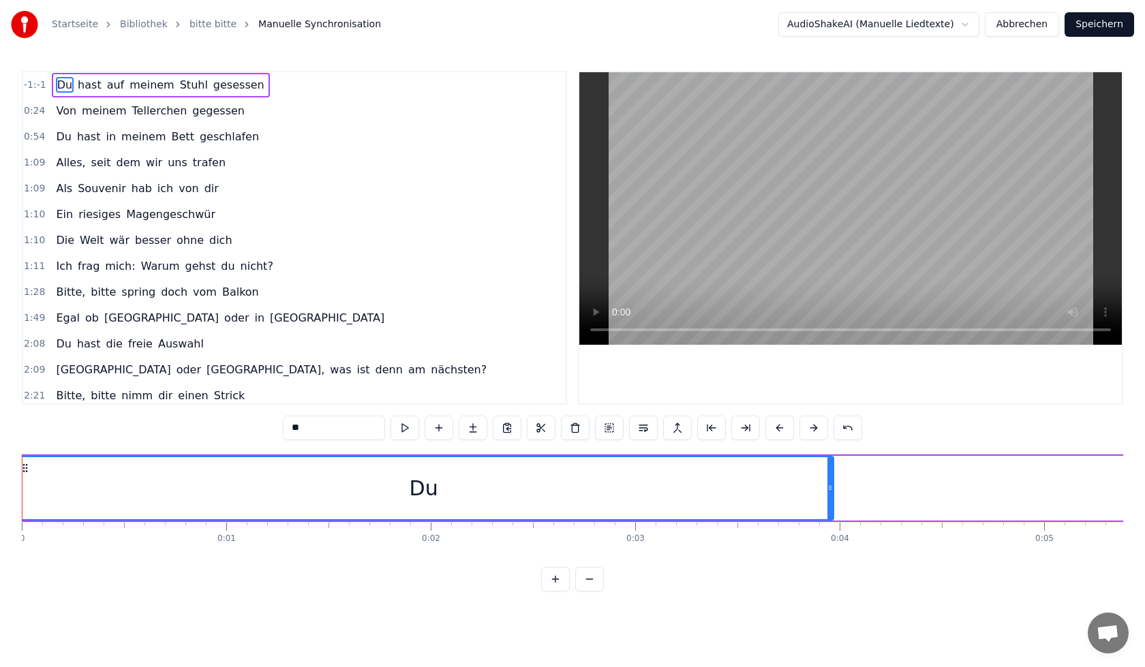
click at [785, 427] on button at bounding box center [780, 428] width 29 height 25
click at [785, 431] on button at bounding box center [780, 428] width 29 height 25
click at [783, 440] on button at bounding box center [780, 428] width 29 height 25
click at [783, 434] on button at bounding box center [780, 428] width 29 height 25
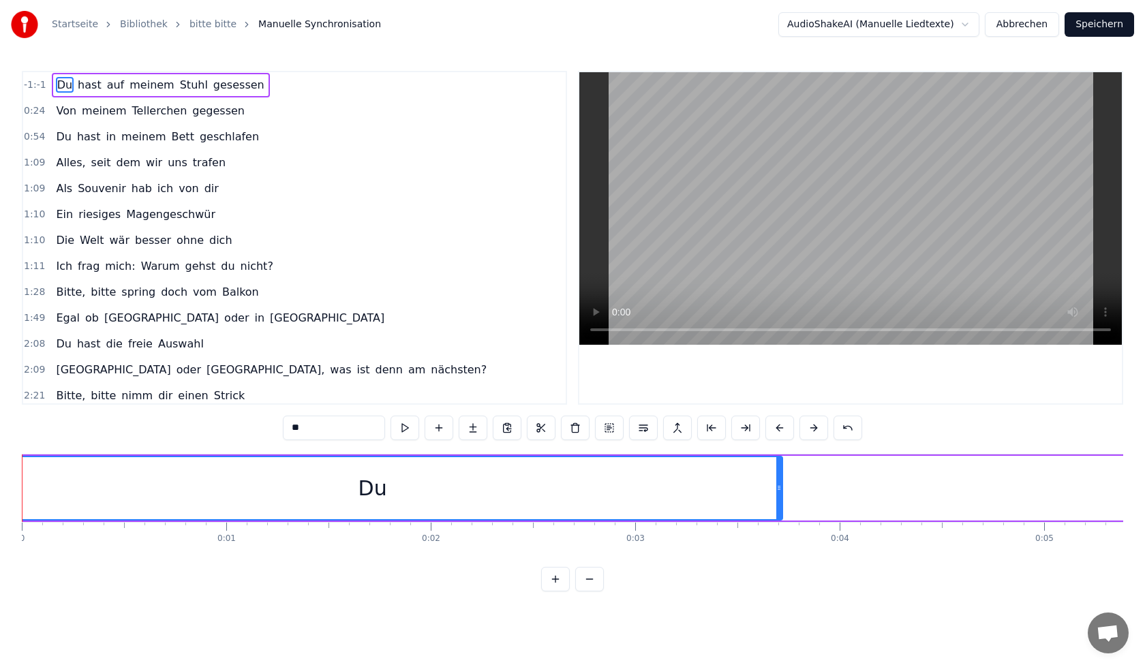
click at [783, 434] on button at bounding box center [780, 428] width 29 height 25
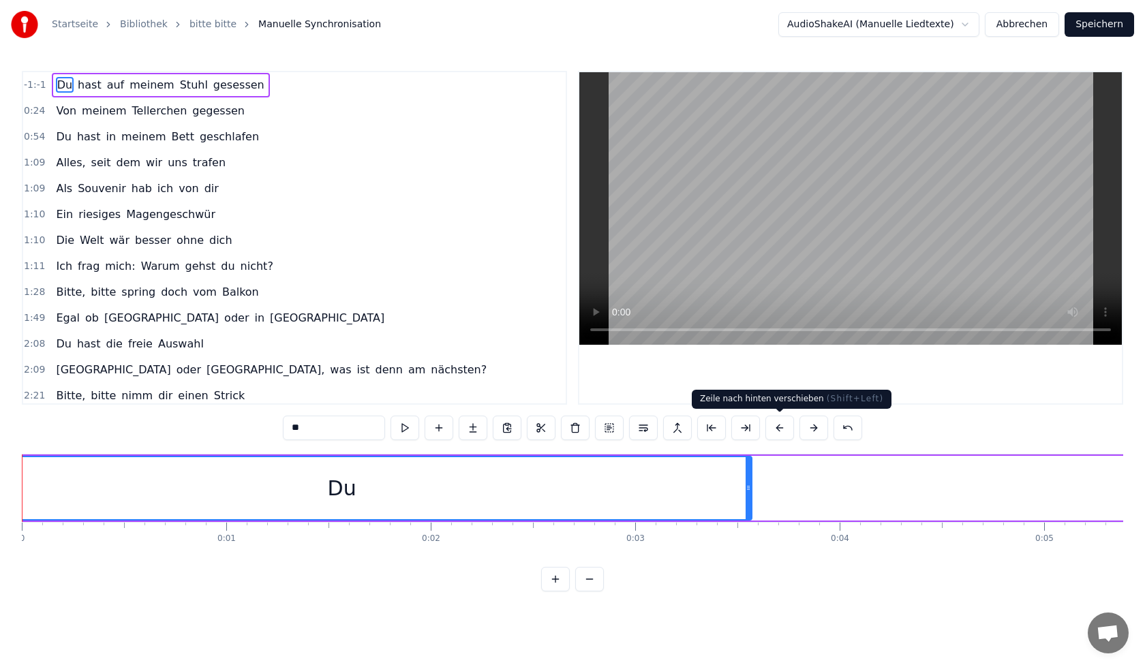
click at [778, 432] on button at bounding box center [780, 428] width 29 height 25
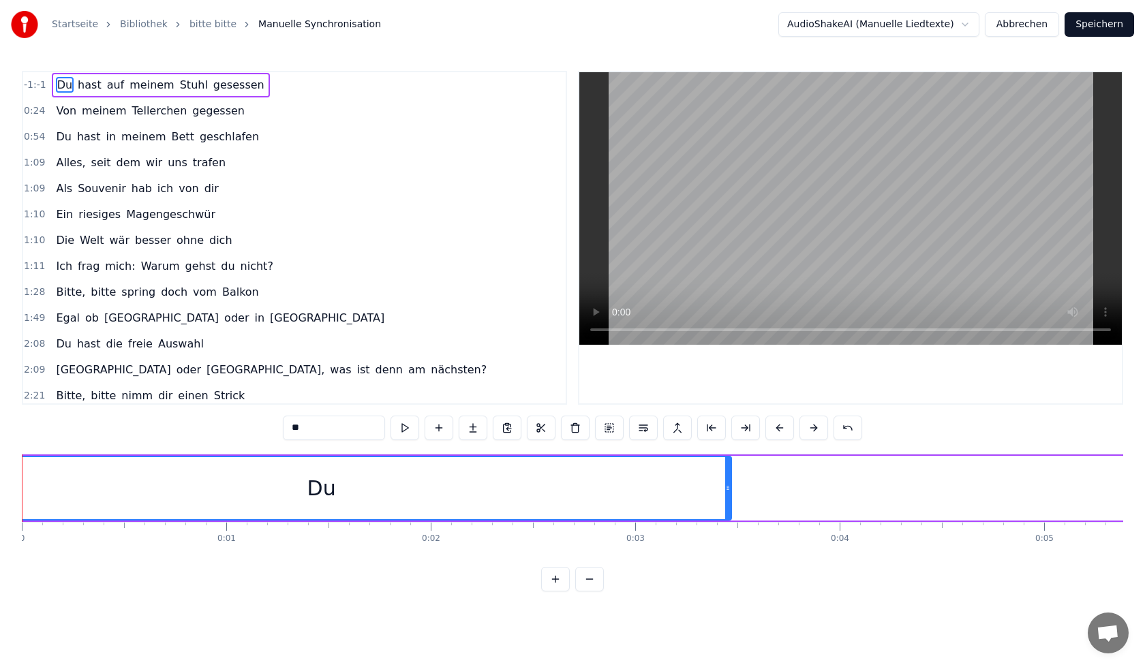
click at [778, 432] on button at bounding box center [780, 428] width 29 height 25
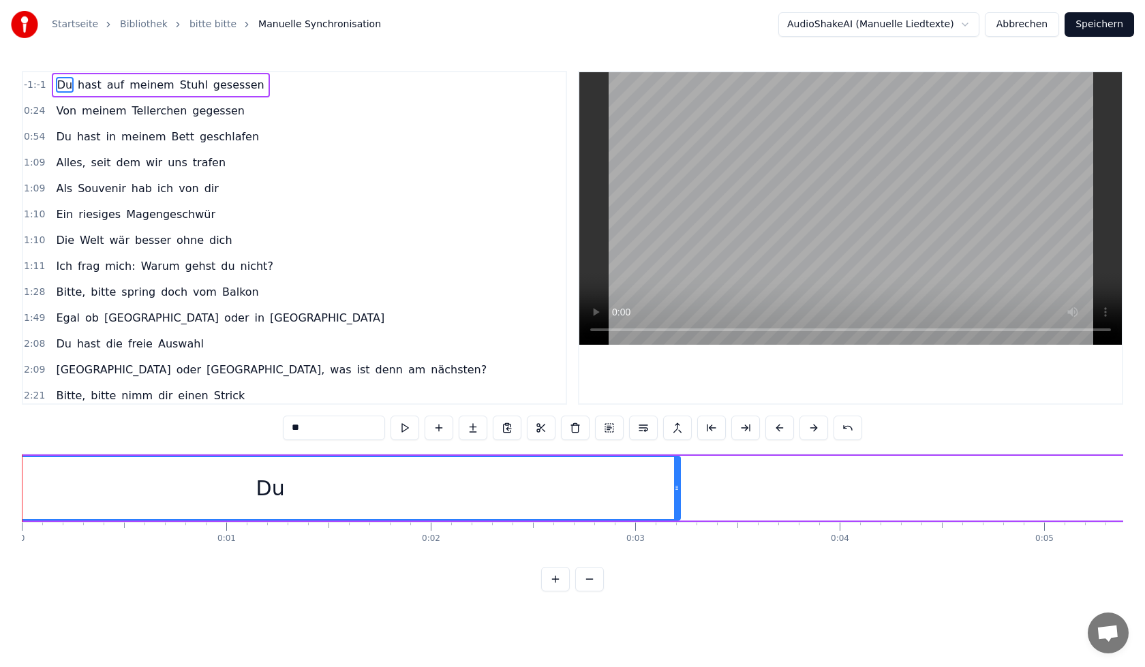
click at [778, 432] on button at bounding box center [780, 428] width 29 height 25
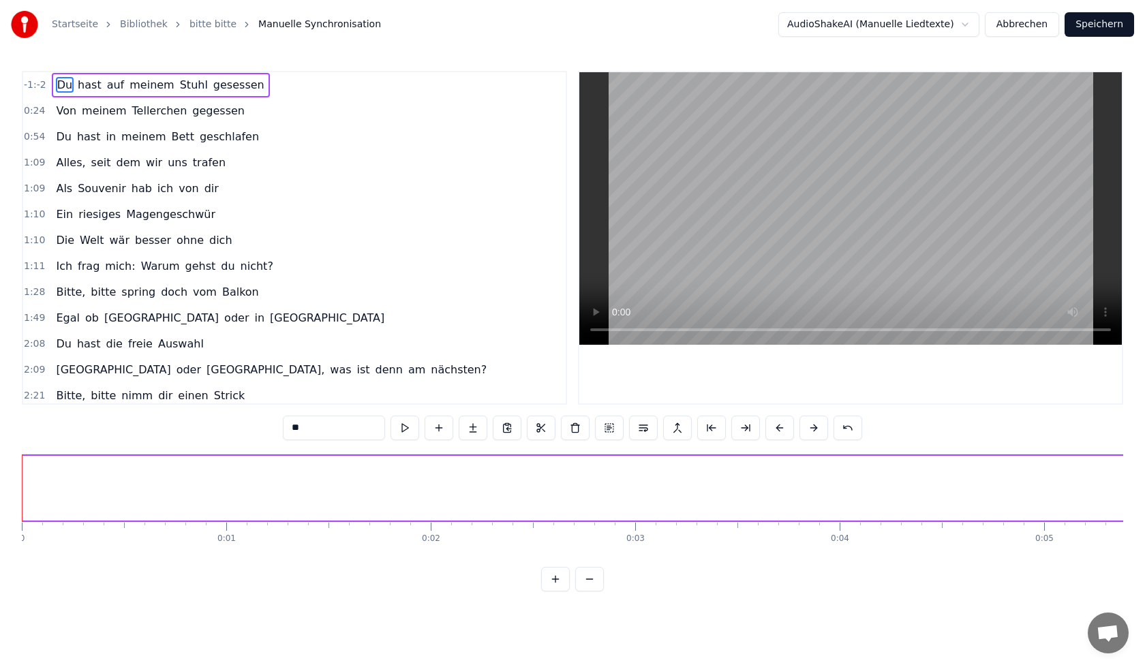
drag, startPoint x: 635, startPoint y: 484, endPoint x: 0, endPoint y: 521, distance: 636.4
click at [0, 521] on div "Startseite Bibliothek bitte bitte [PERSON_NAME] AudioShakeAI (Manuelle Liedtext…" at bounding box center [572, 296] width 1145 height 592
click at [48, 82] on div "-1:-2 Du hast auf meinem Stuhl gesessen" at bounding box center [294, 85] width 543 height 26
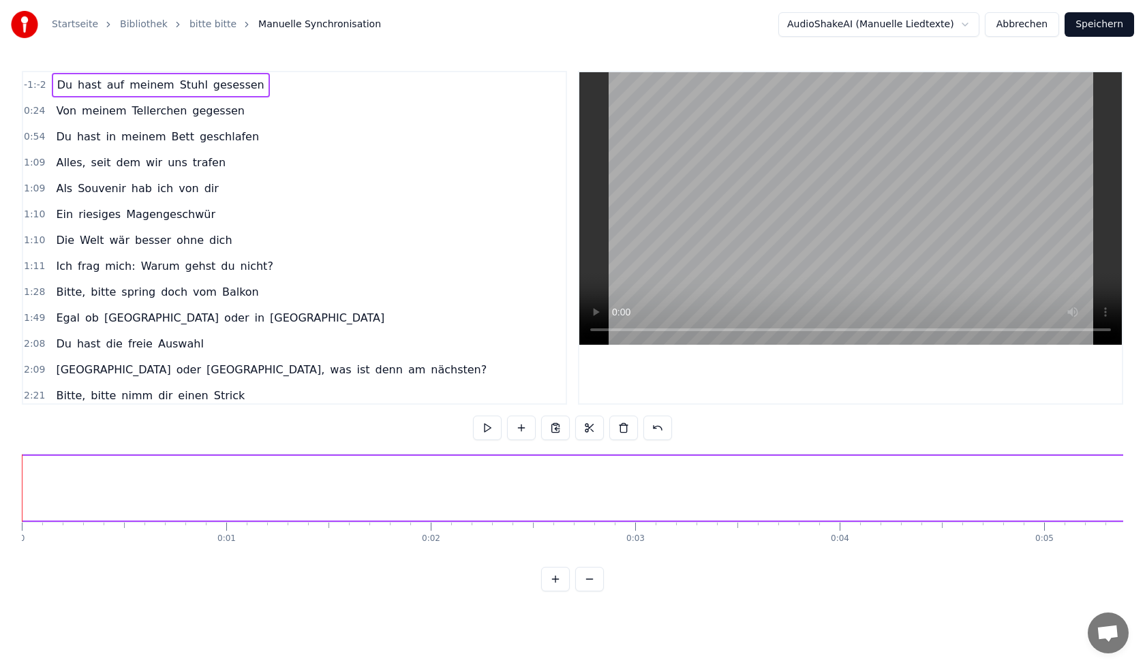
click at [39, 89] on span "-1:-2" at bounding box center [35, 85] width 22 height 14
click at [494, 429] on button at bounding box center [487, 428] width 29 height 25
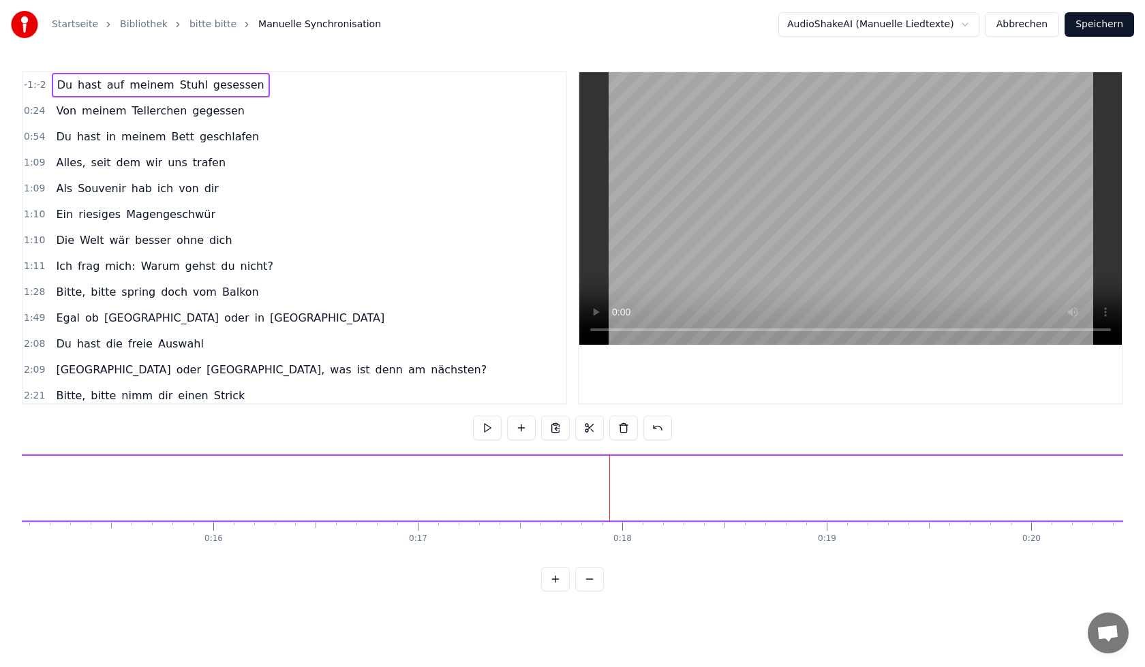
drag, startPoint x: 611, startPoint y: 457, endPoint x: 620, endPoint y: 455, distance: 9.8
click at [609, 511] on div at bounding box center [609, 488] width 1 height 67
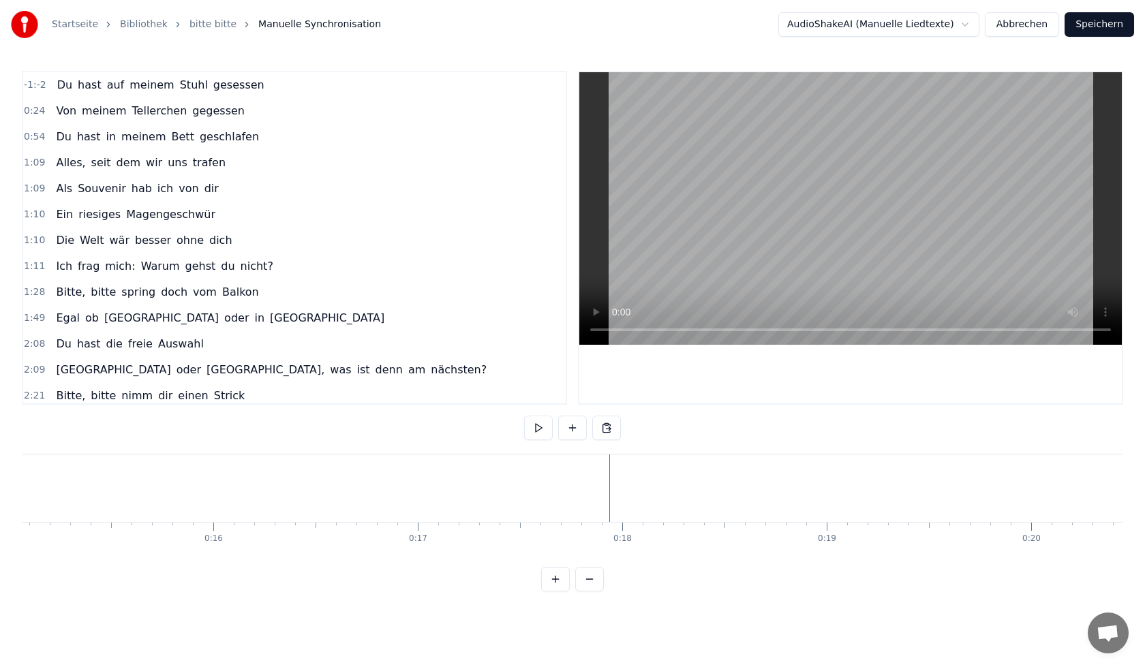
drag, startPoint x: 609, startPoint y: 499, endPoint x: 624, endPoint y: 502, distance: 15.2
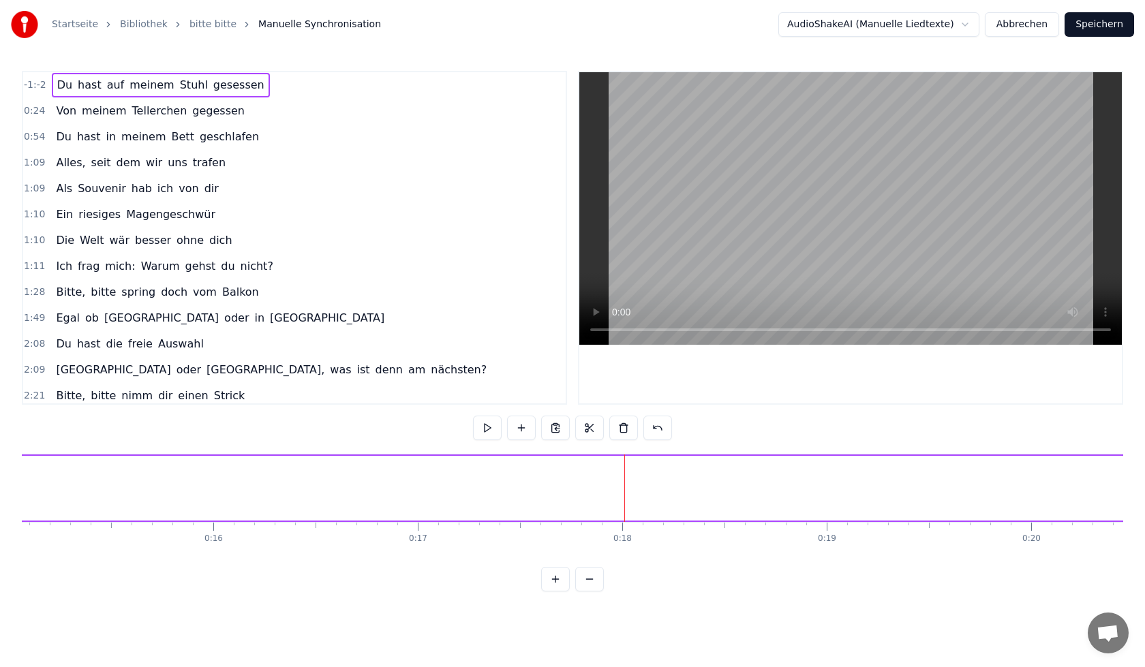
click at [622, 525] on div "0:18" at bounding box center [622, 527] width 1 height 8
click at [590, 581] on button at bounding box center [589, 579] width 29 height 25
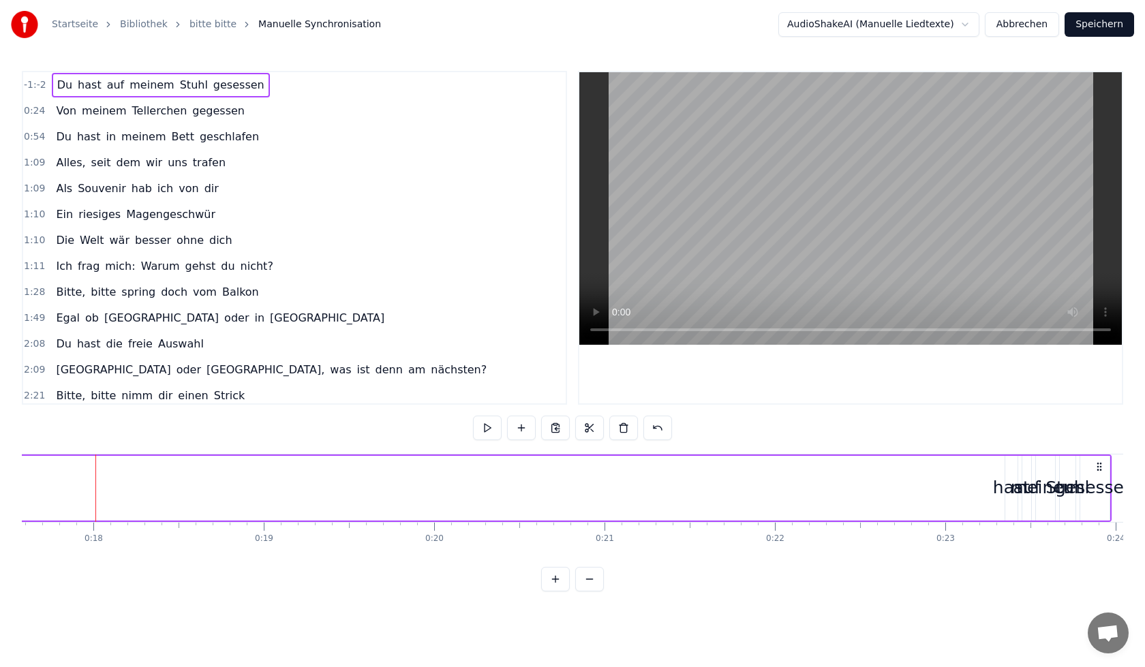
click at [560, 591] on button at bounding box center [555, 579] width 29 height 25
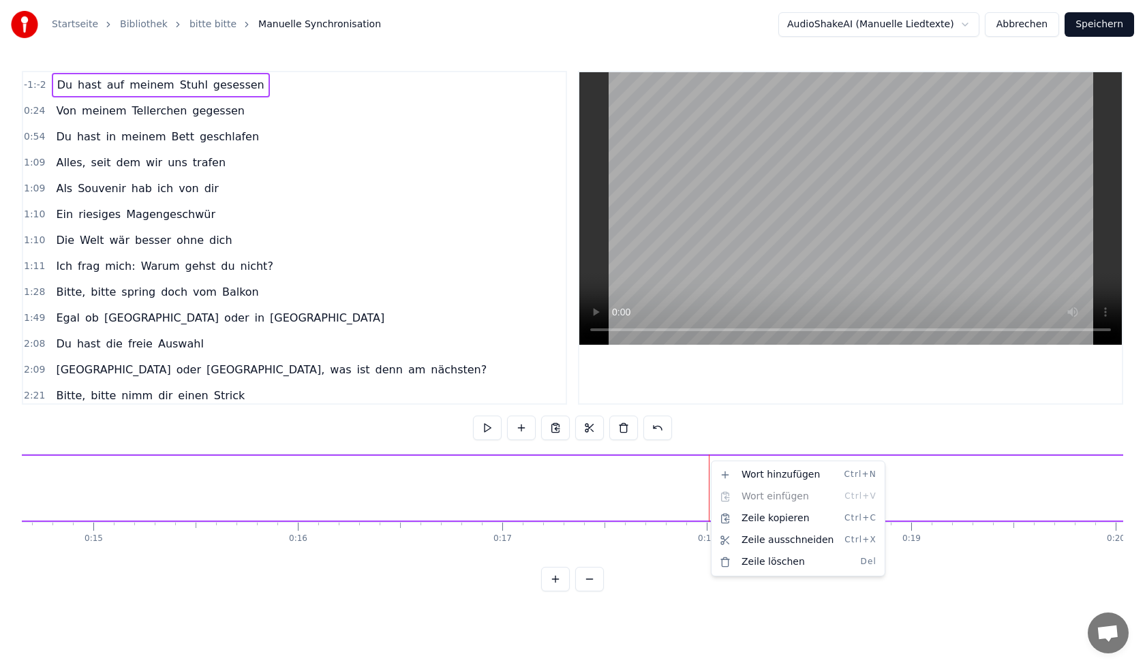
click at [710, 462] on html "Startseite Bibliothek bitte bitte [PERSON_NAME] AudioShakeAI (Manuelle Liedtext…" at bounding box center [572, 307] width 1145 height 614
click at [725, 429] on div "-1:-2 Du hast auf meinem Stuhl gesessen 0:24 Von meinem Tellerchen gegessen 0:5…" at bounding box center [573, 331] width 1102 height 521
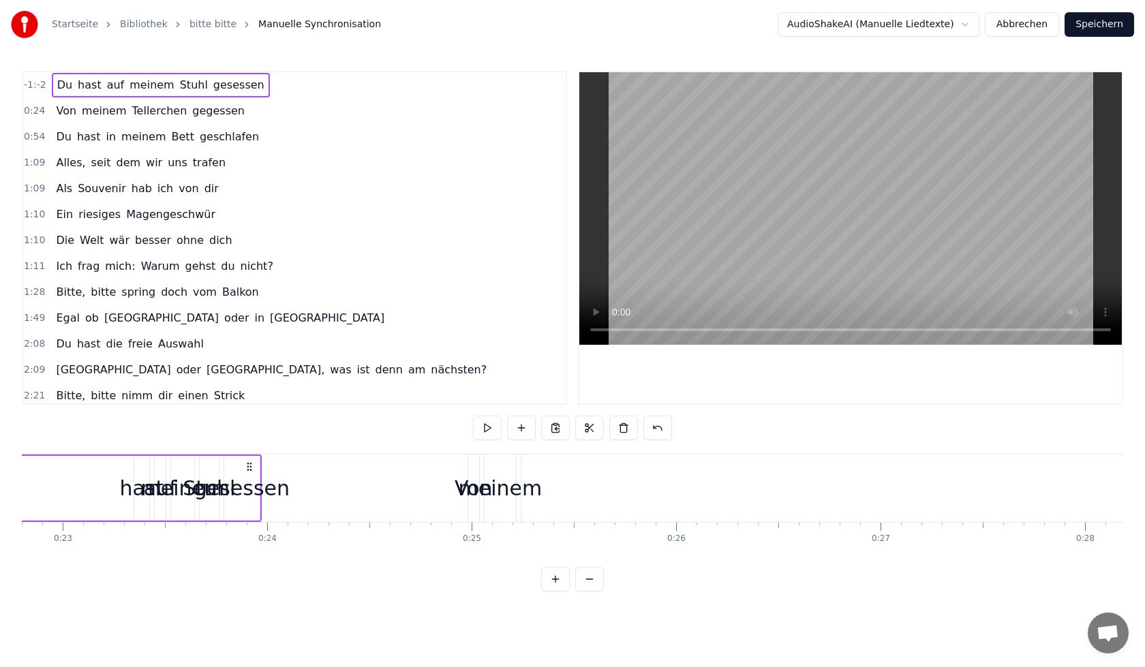
scroll to position [0, 4477]
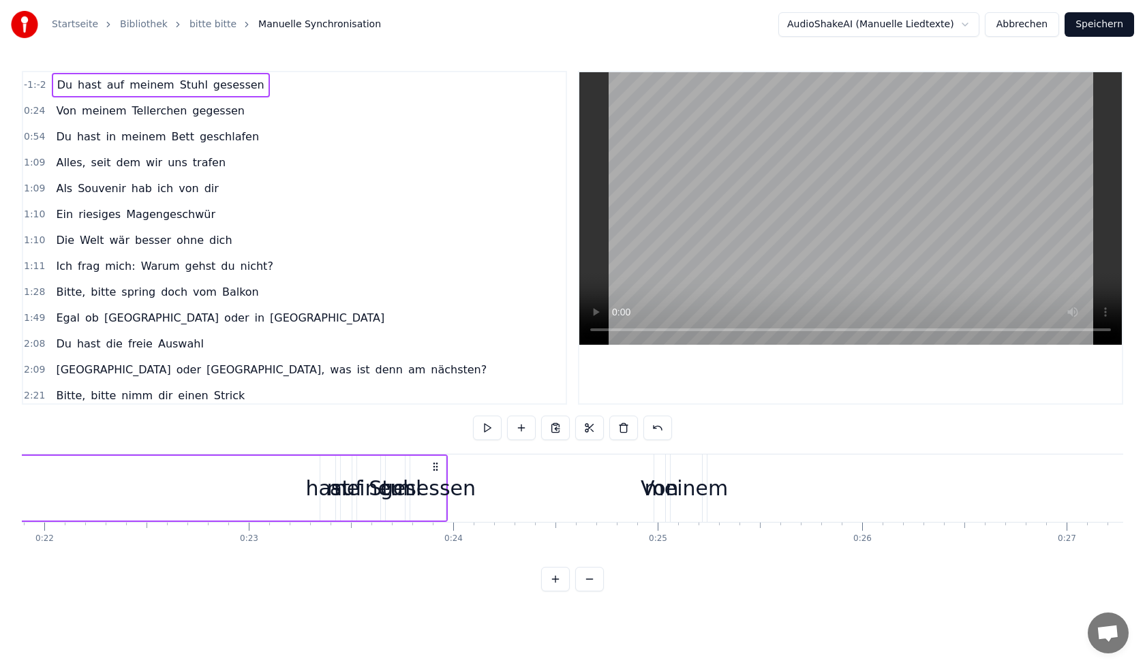
drag, startPoint x: 446, startPoint y: 490, endPoint x: 264, endPoint y: 496, distance: 182.1
click at [59, 90] on span "Du" at bounding box center [65, 85] width 18 height 16
drag, startPoint x: 59, startPoint y: 90, endPoint x: 300, endPoint y: 494, distance: 470.8
click at [303, 492] on div "-1:-2 Du hast auf meinem Stuhl gesessen 0:24 Von meinem Tellerchen gegessen 0:5…" at bounding box center [573, 331] width 1102 height 521
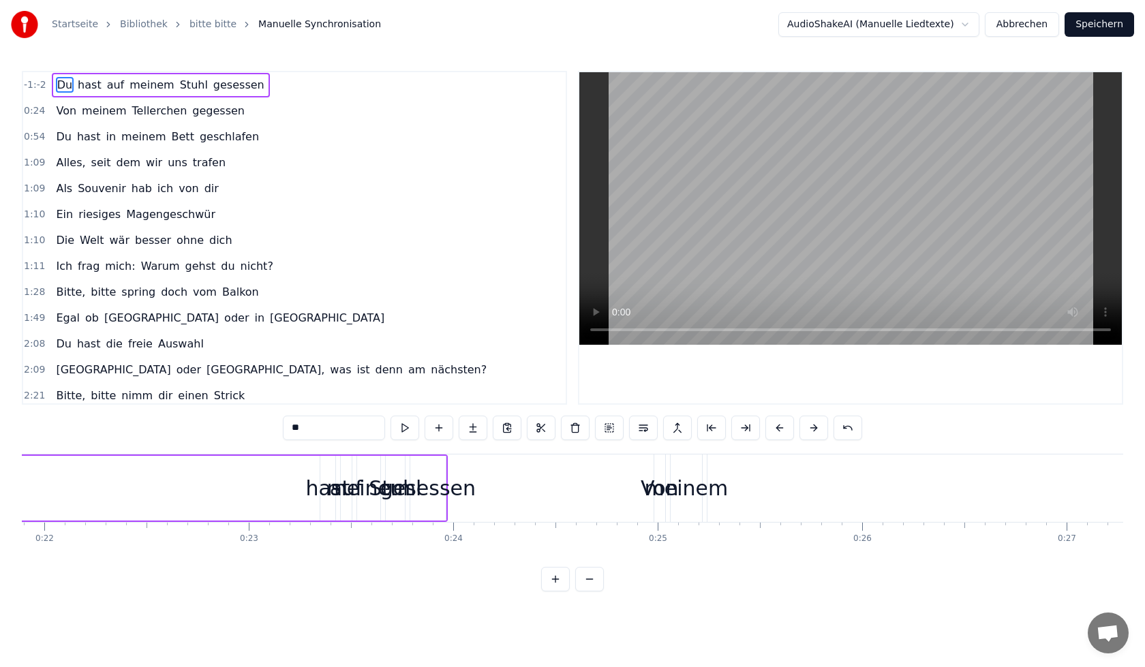
click at [314, 492] on div "hast" at bounding box center [327, 488] width 44 height 31
type input "****"
drag, startPoint x: 313, startPoint y: 456, endPoint x: 296, endPoint y: 461, distance: 17.7
click at [509, 426] on button at bounding box center [521, 428] width 29 height 25
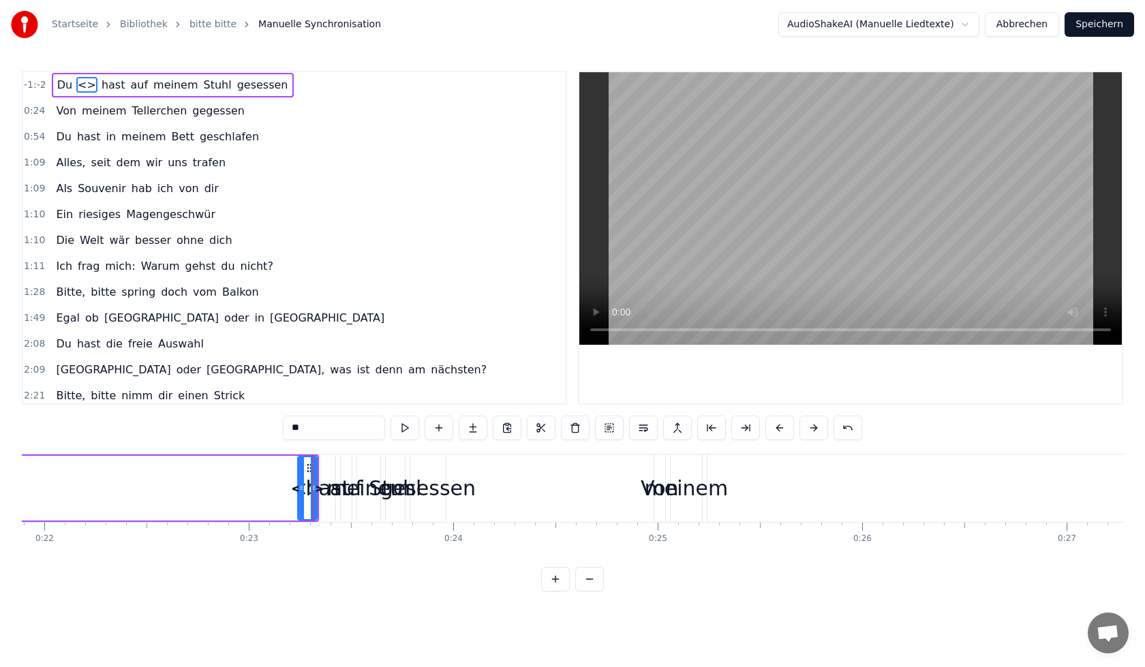
click at [76, 86] on span "<>" at bounding box center [86, 85] width 21 height 16
click at [62, 86] on span "Du" at bounding box center [65, 85] width 18 height 16
type input "**"
click at [853, 429] on button at bounding box center [848, 428] width 29 height 25
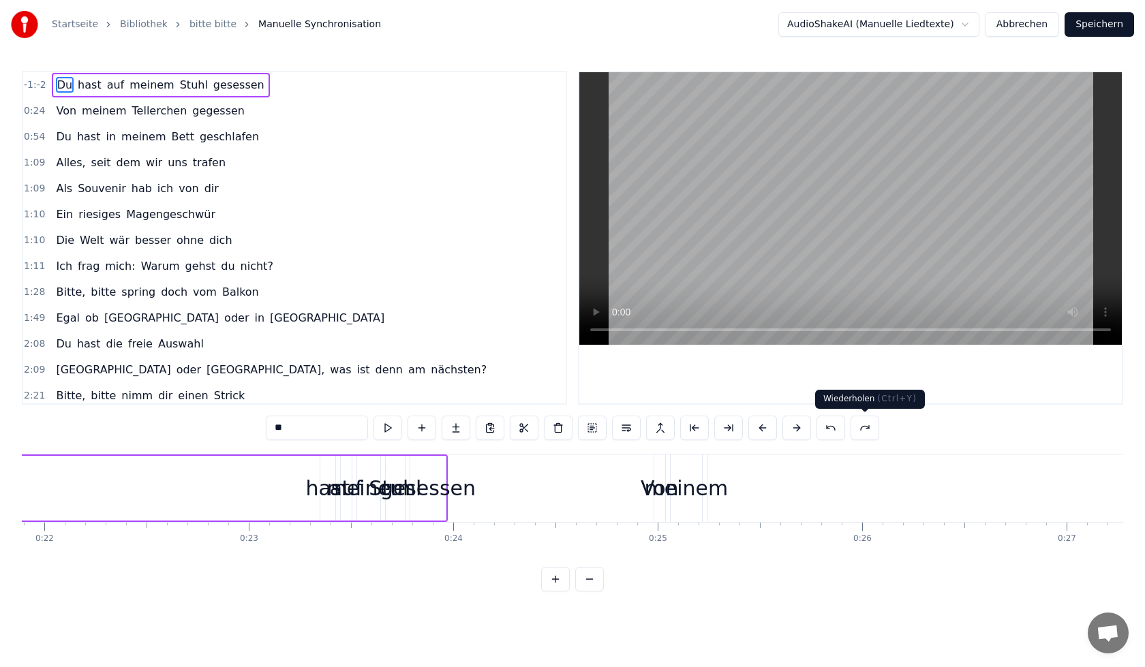
drag, startPoint x: 861, startPoint y: 429, endPoint x: 903, endPoint y: 423, distance: 42.8
click at [862, 429] on button at bounding box center [865, 428] width 29 height 25
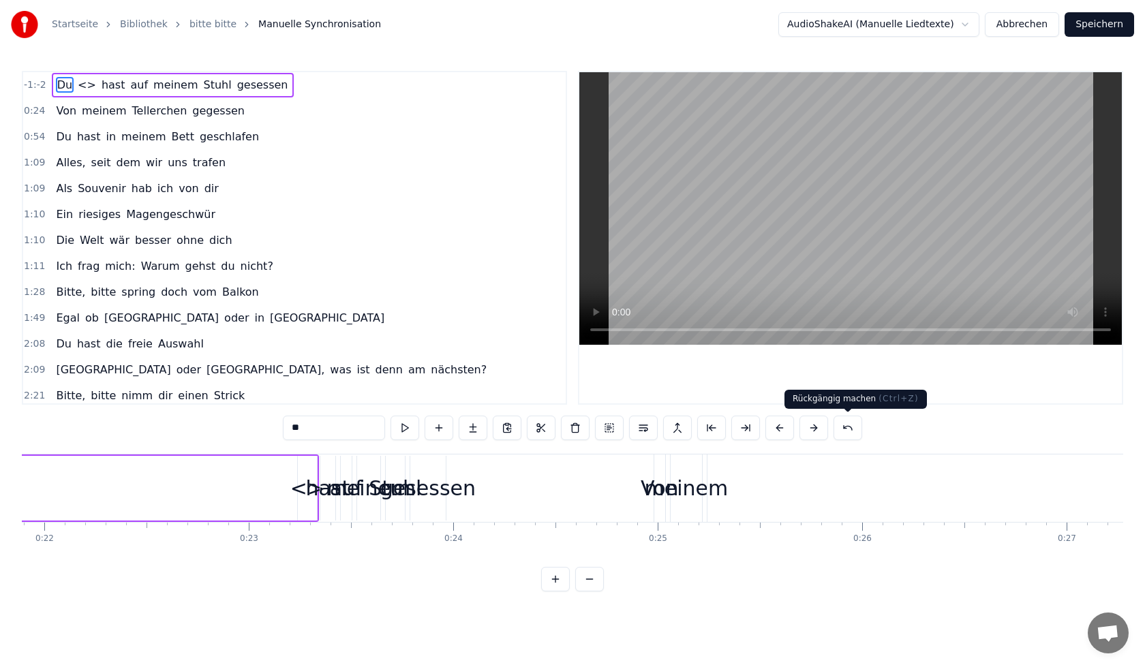
click at [847, 435] on button at bounding box center [848, 428] width 29 height 25
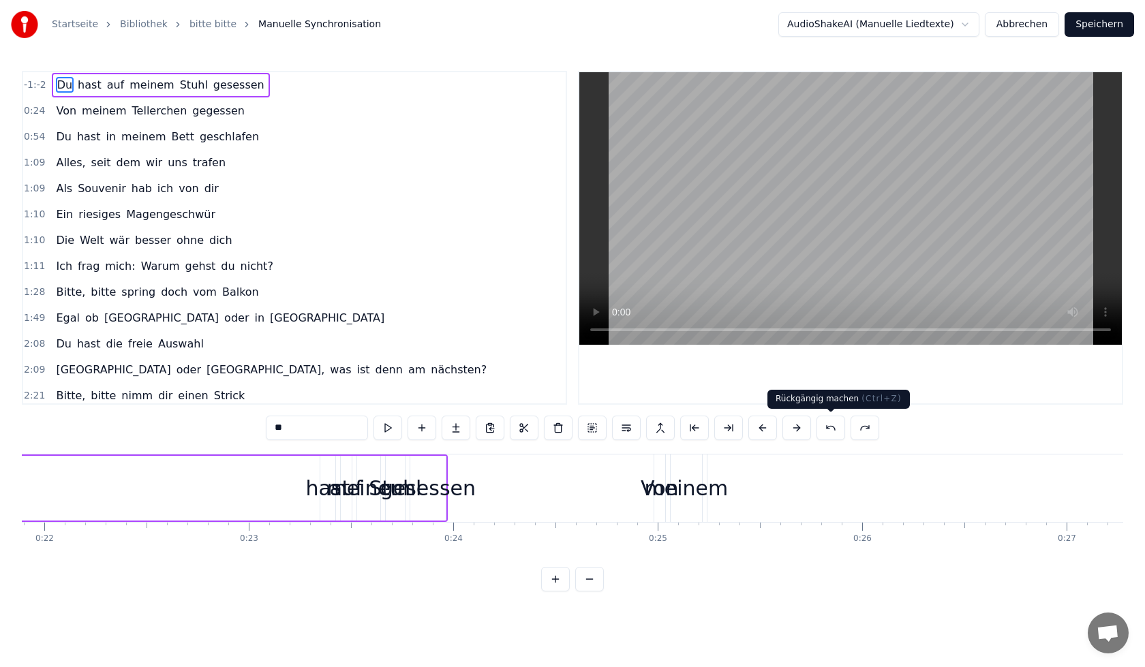
click at [838, 425] on button at bounding box center [831, 428] width 29 height 25
click at [834, 427] on button at bounding box center [831, 428] width 29 height 25
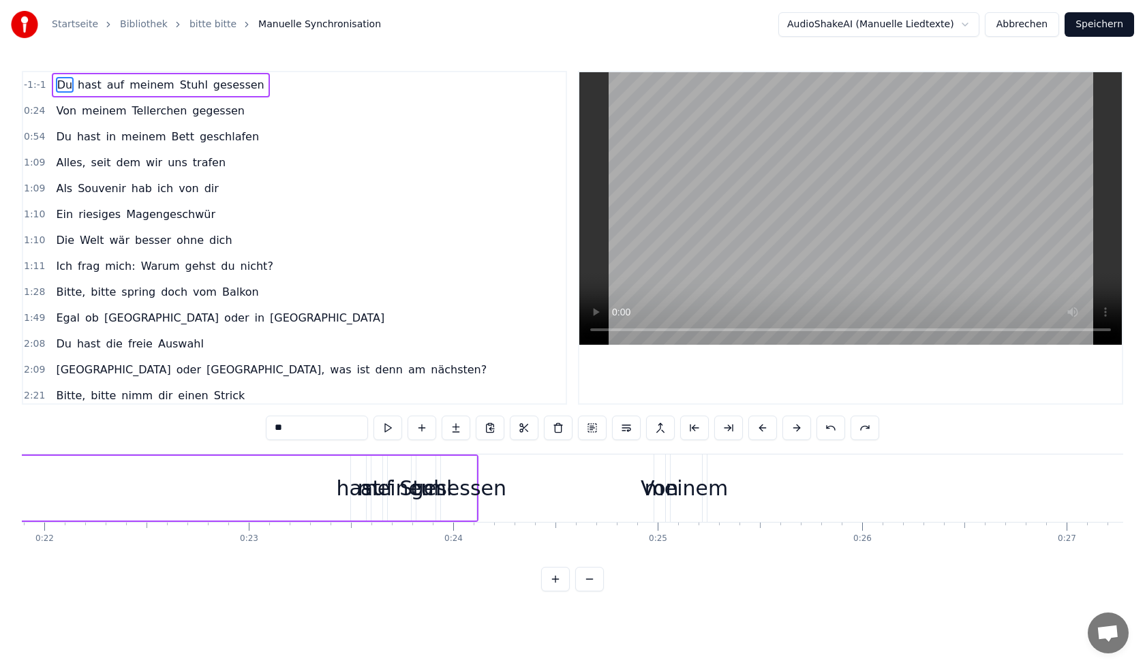
click at [834, 427] on button at bounding box center [831, 428] width 29 height 25
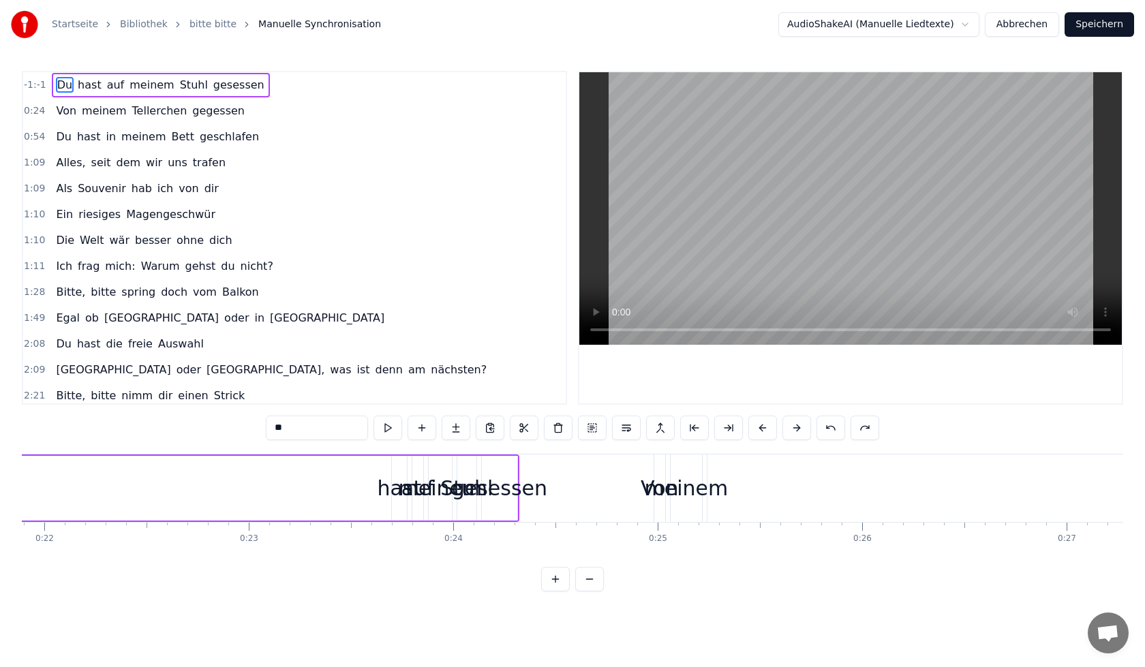
click at [834, 427] on button at bounding box center [831, 428] width 29 height 25
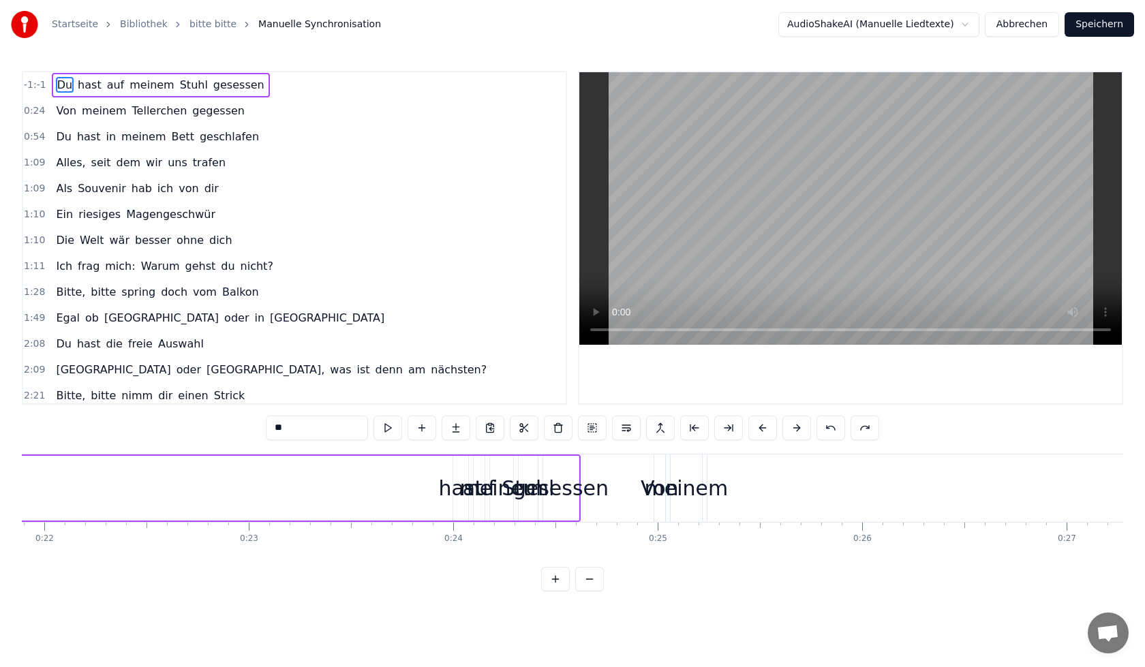
click at [834, 427] on button at bounding box center [831, 428] width 29 height 25
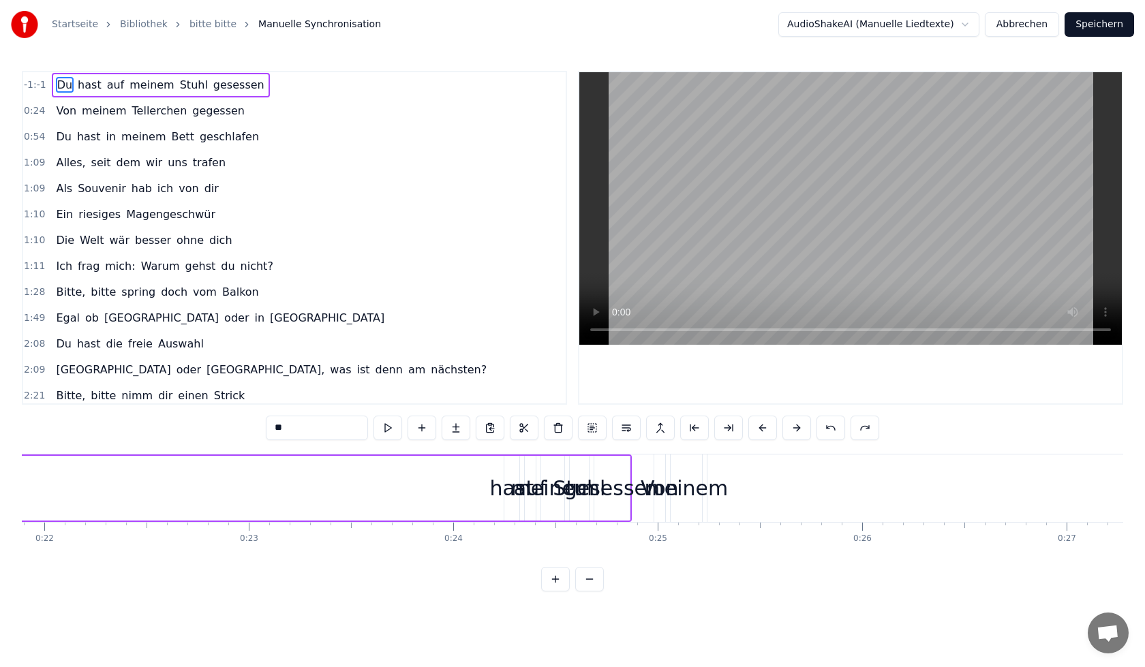
click at [834, 427] on button at bounding box center [831, 428] width 29 height 25
click at [832, 424] on button at bounding box center [831, 428] width 29 height 25
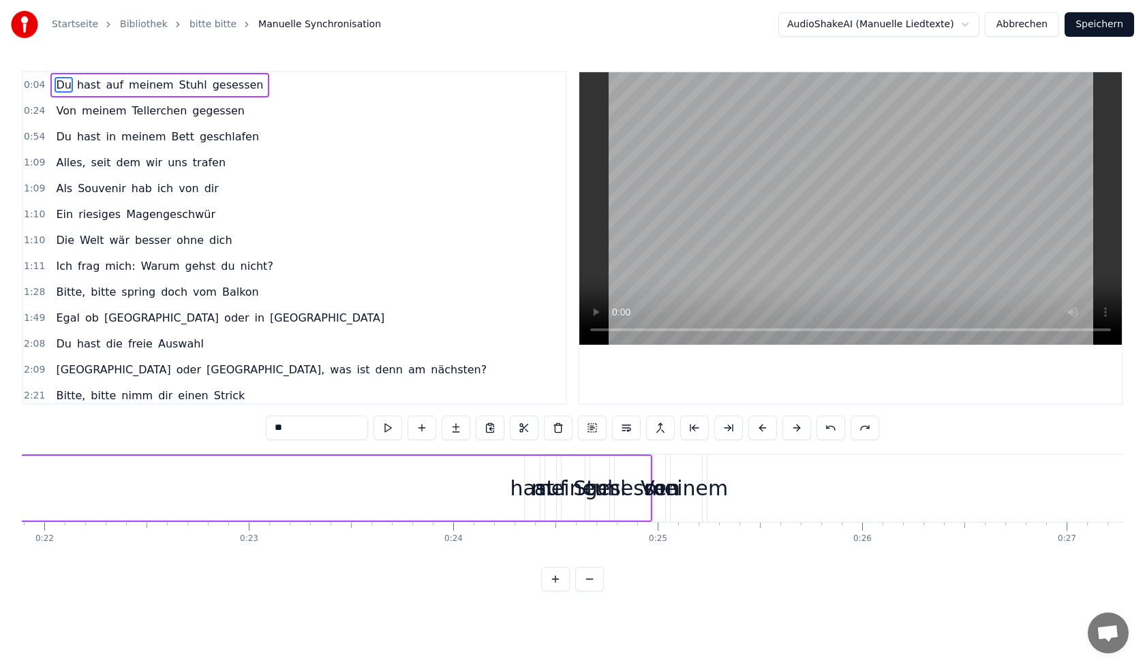
click at [832, 424] on button at bounding box center [831, 428] width 29 height 25
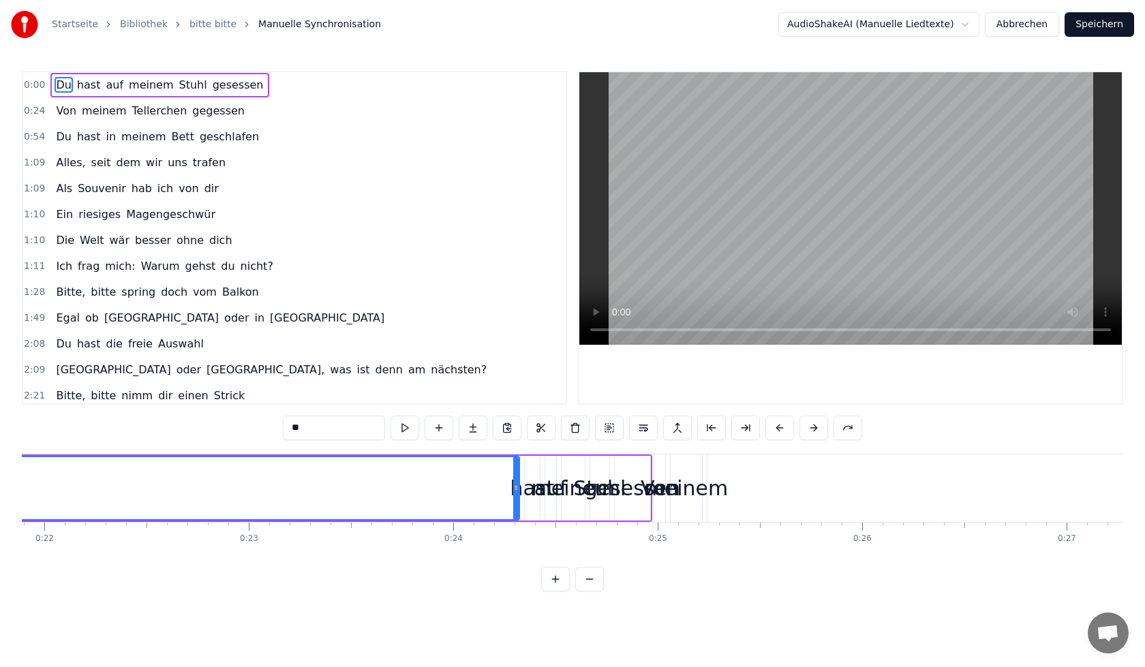
click at [832, 424] on div "**" at bounding box center [572, 428] width 579 height 25
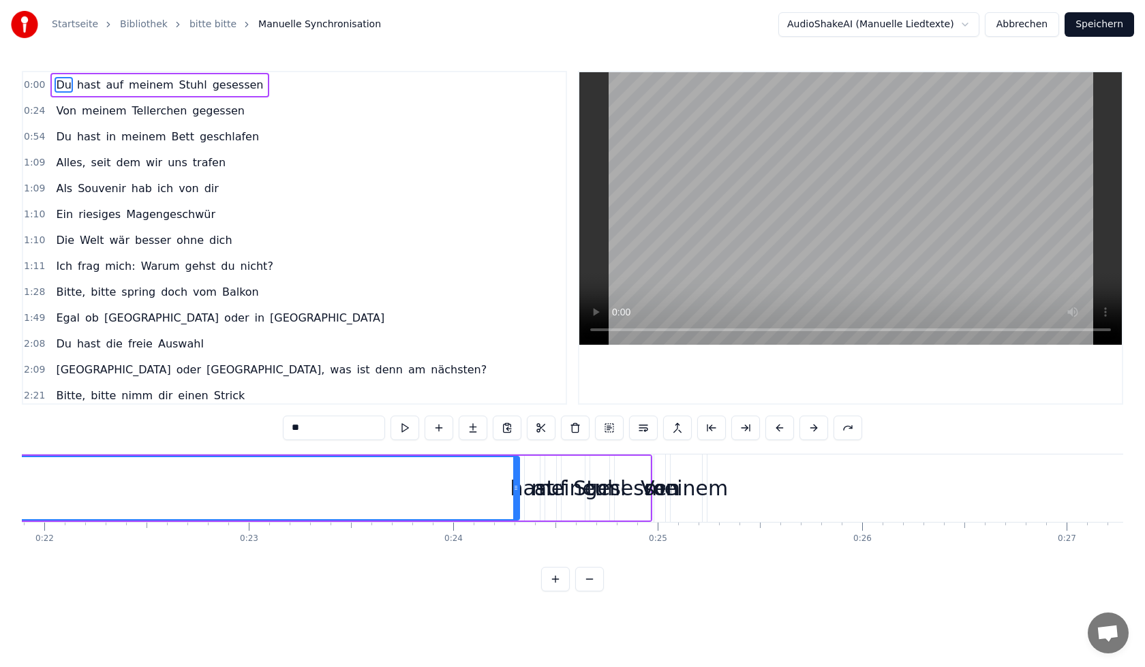
click at [832, 424] on div "**" at bounding box center [572, 428] width 579 height 25
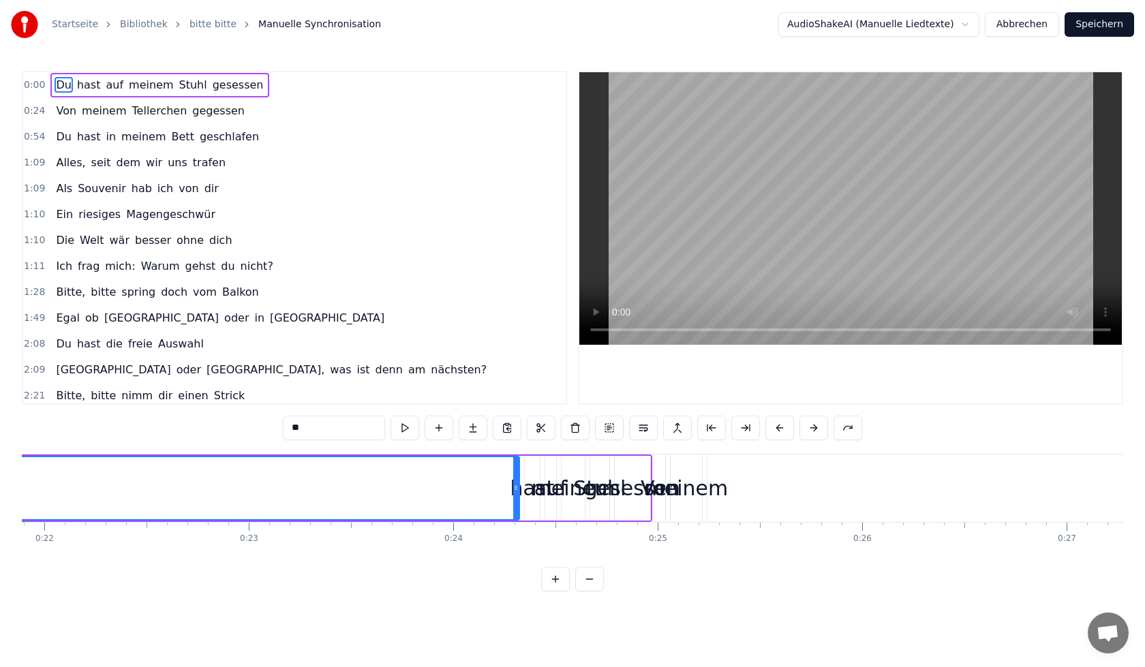
click at [832, 424] on div "**" at bounding box center [572, 428] width 579 height 25
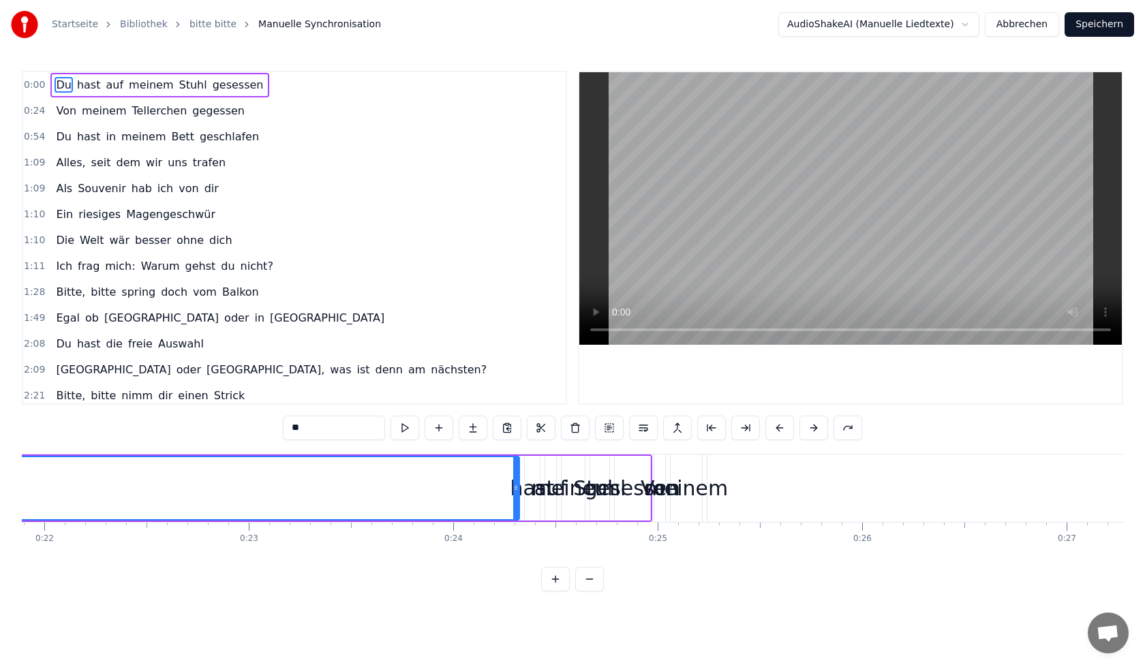
click at [832, 424] on div "**" at bounding box center [572, 428] width 579 height 25
click at [778, 426] on button at bounding box center [780, 428] width 29 height 25
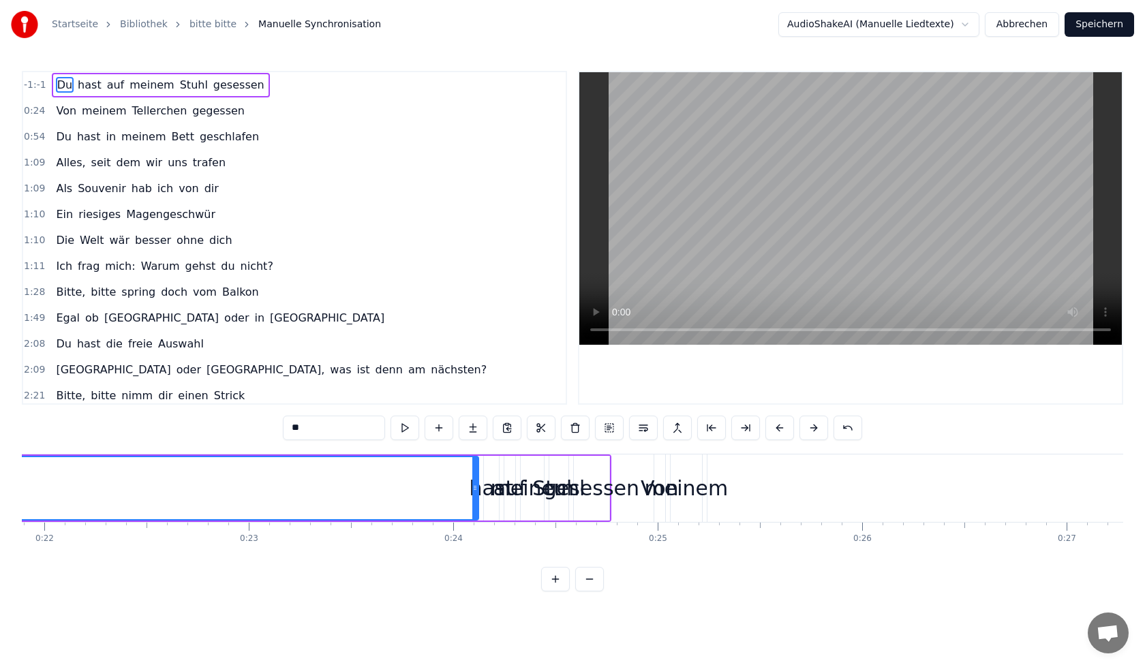
click at [778, 426] on button at bounding box center [780, 428] width 29 height 25
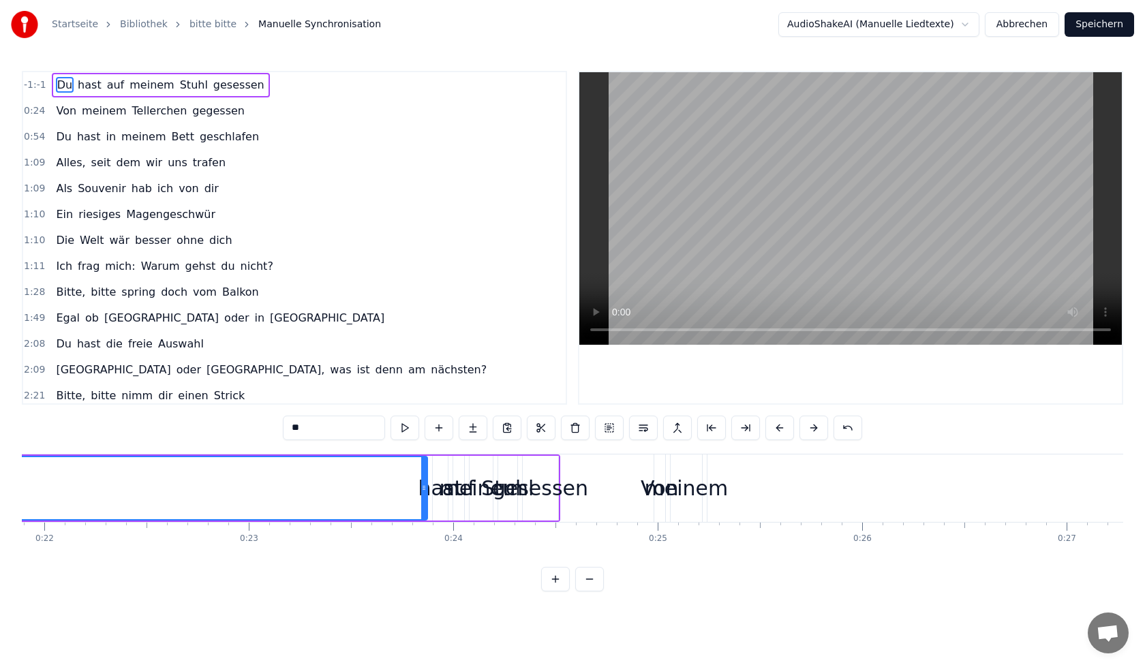
click at [778, 426] on button at bounding box center [780, 428] width 29 height 25
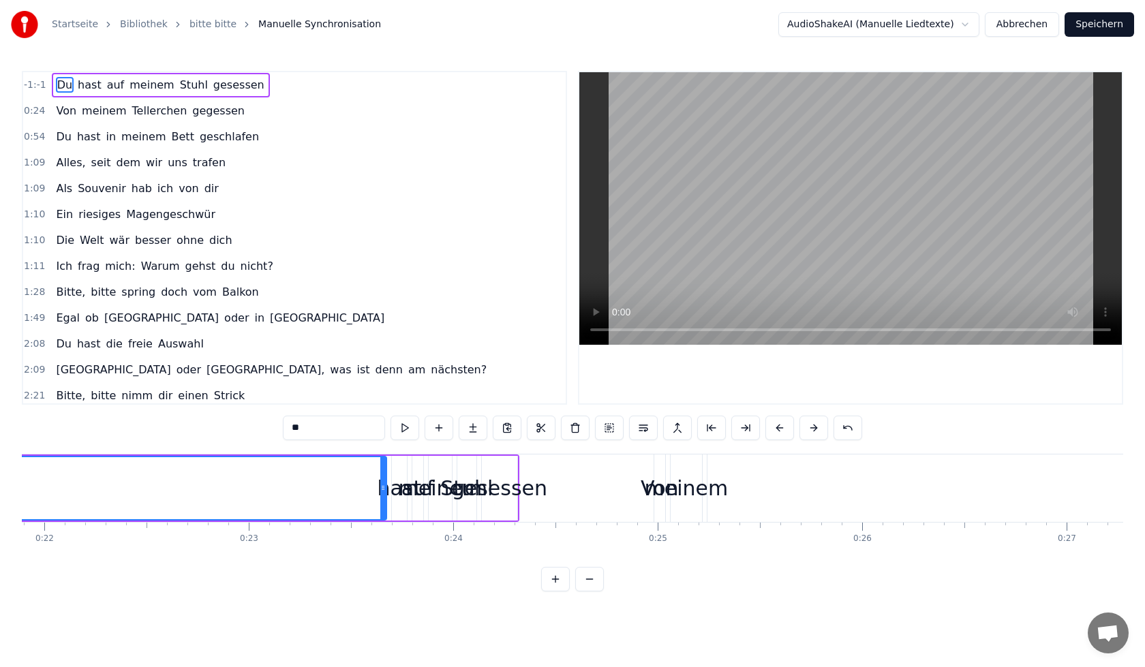
click at [778, 426] on button at bounding box center [780, 428] width 29 height 25
click at [780, 425] on button at bounding box center [780, 428] width 29 height 25
click at [779, 425] on button at bounding box center [780, 428] width 29 height 25
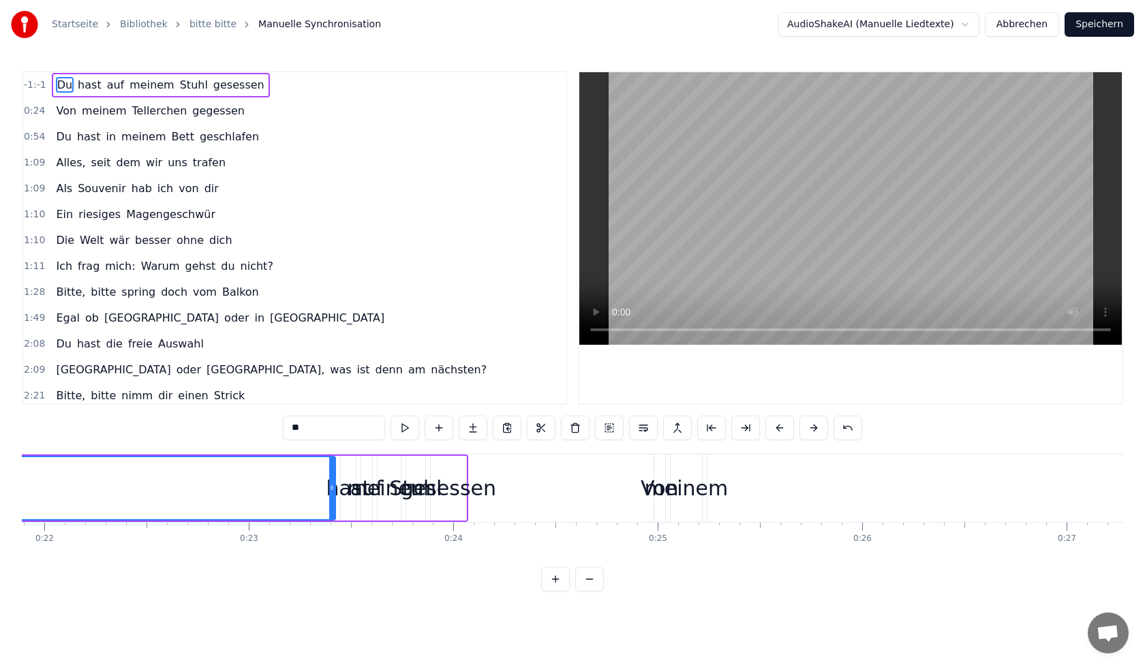
click at [779, 425] on button at bounding box center [780, 428] width 29 height 25
click at [779, 430] on button at bounding box center [780, 428] width 29 height 25
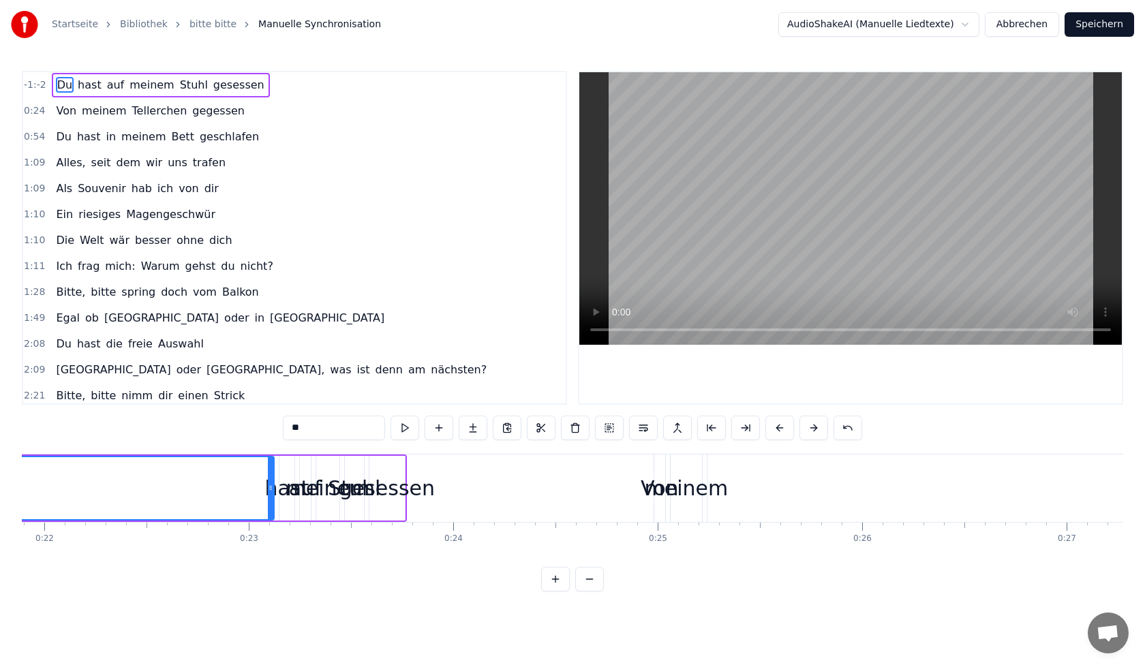
click at [779, 430] on button at bounding box center [780, 428] width 29 height 25
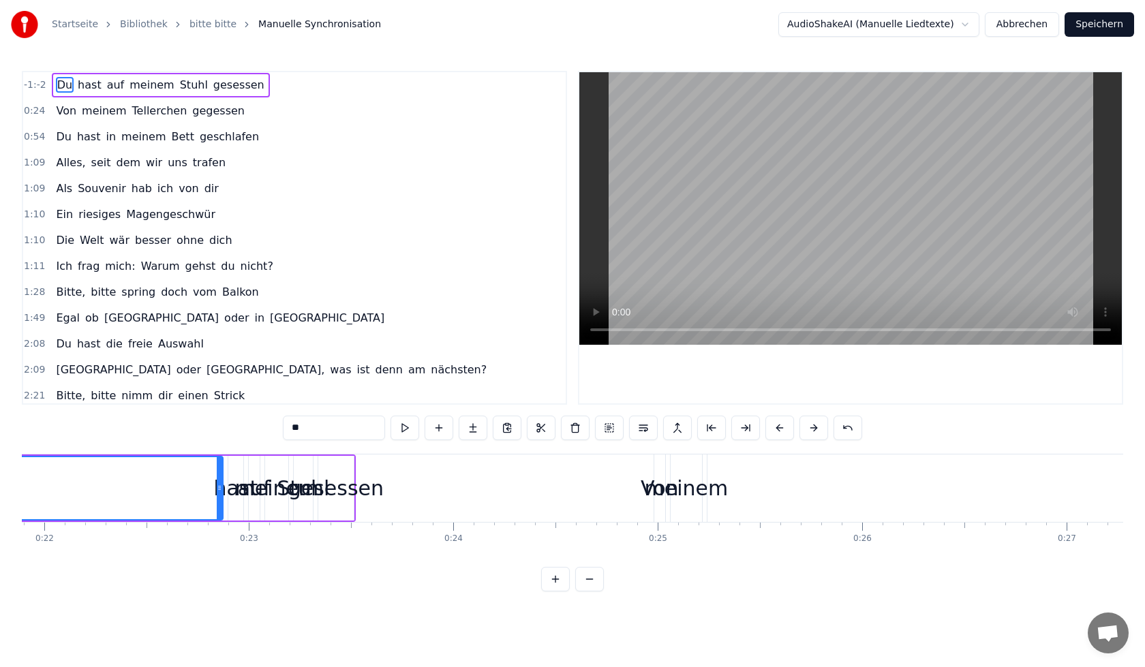
click at [779, 430] on button at bounding box center [780, 428] width 29 height 25
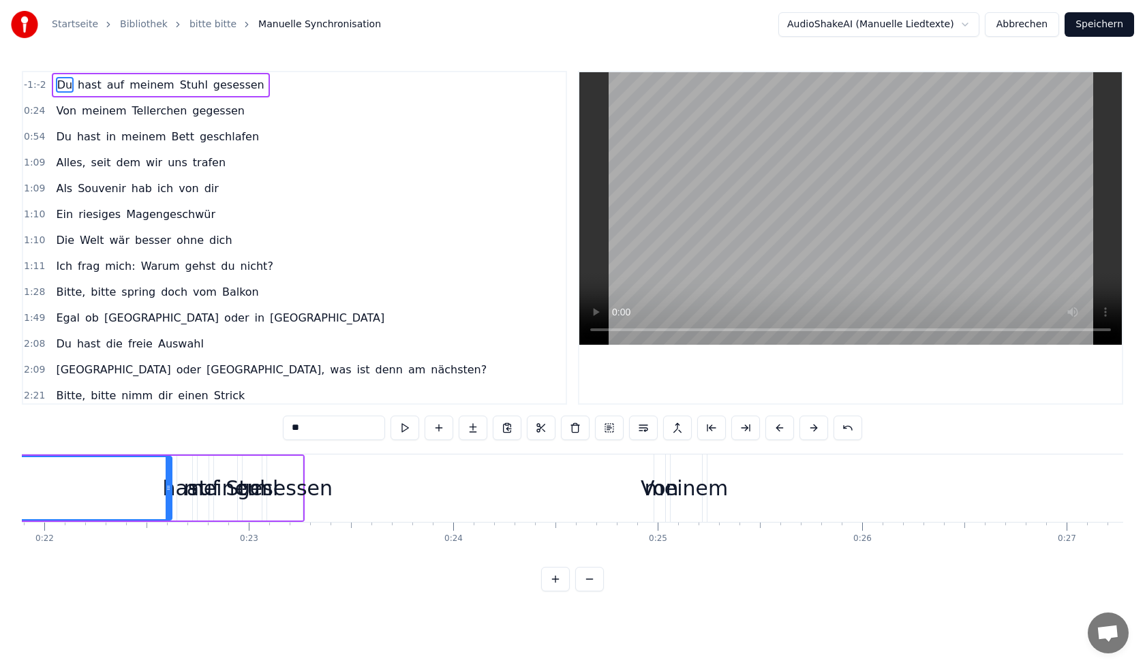
click at [779, 430] on button at bounding box center [780, 428] width 29 height 25
click at [574, 425] on button at bounding box center [575, 428] width 29 height 25
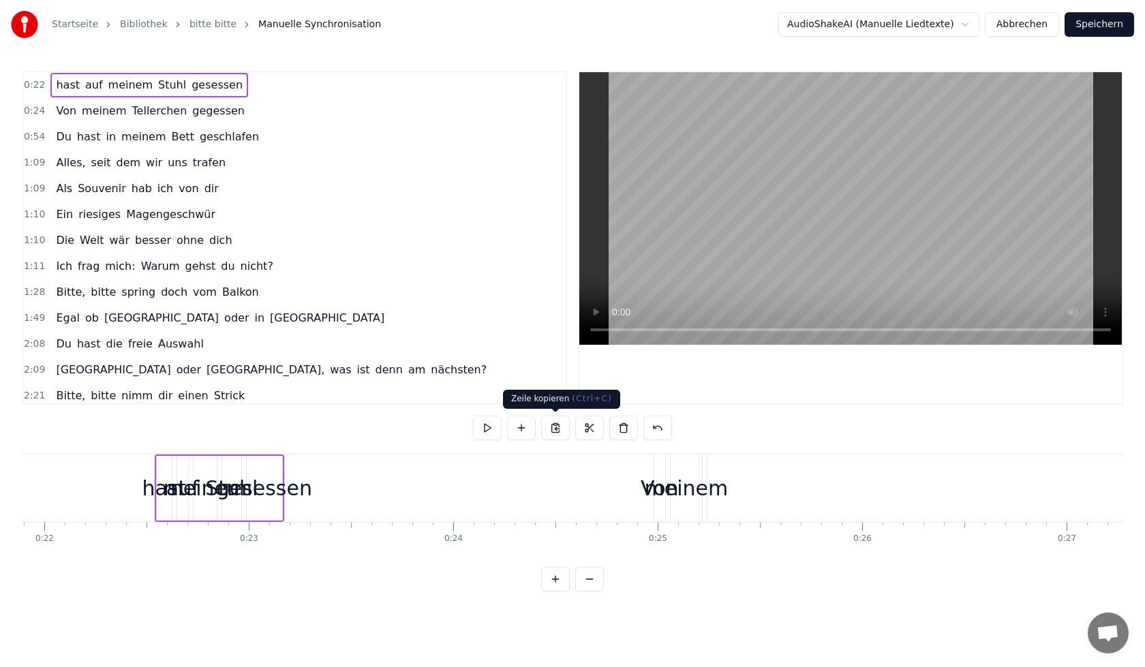
click at [557, 430] on button at bounding box center [555, 428] width 29 height 25
click at [166, 490] on div "hast" at bounding box center [164, 488] width 44 height 31
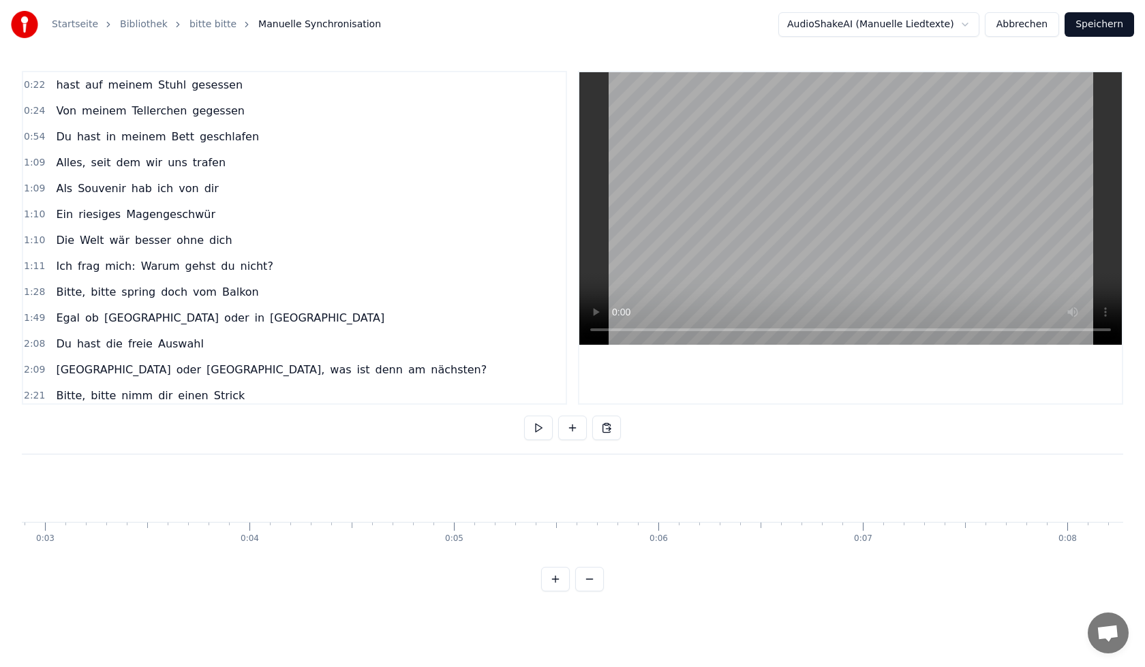
scroll to position [0, 0]
click at [1023, 29] on button "Abbrechen" at bounding box center [1022, 24] width 74 height 25
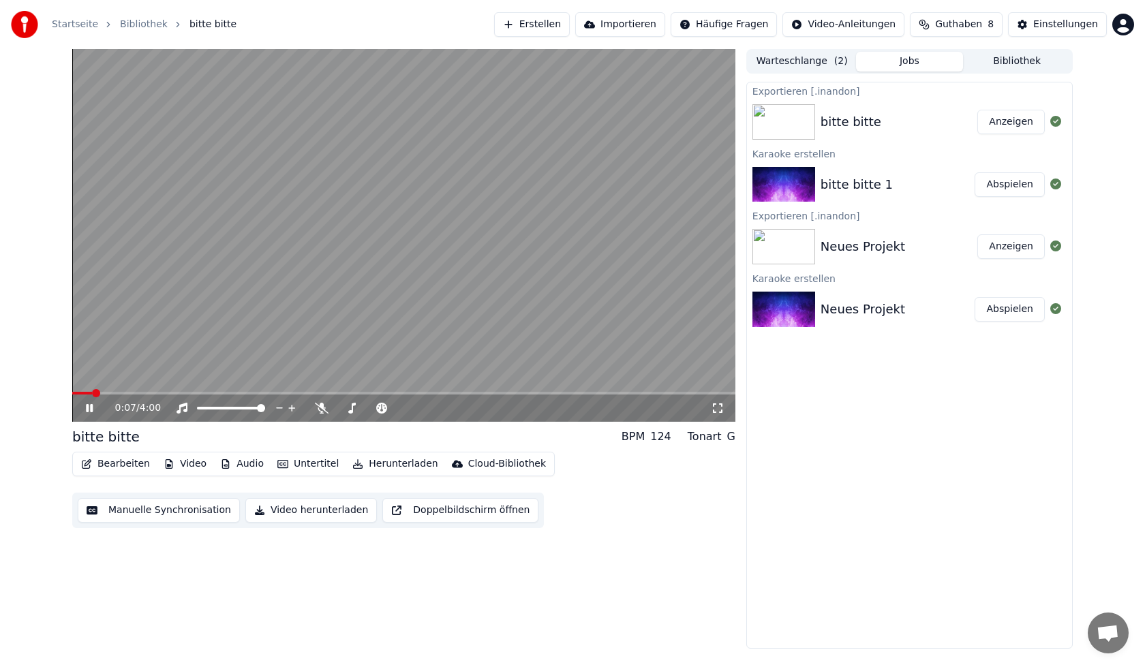
click at [91, 411] on icon at bounding box center [89, 408] width 7 height 8
click at [72, 397] on span at bounding box center [76, 393] width 8 height 8
click at [162, 506] on button "Manuelle Synchronisation" at bounding box center [159, 510] width 162 height 25
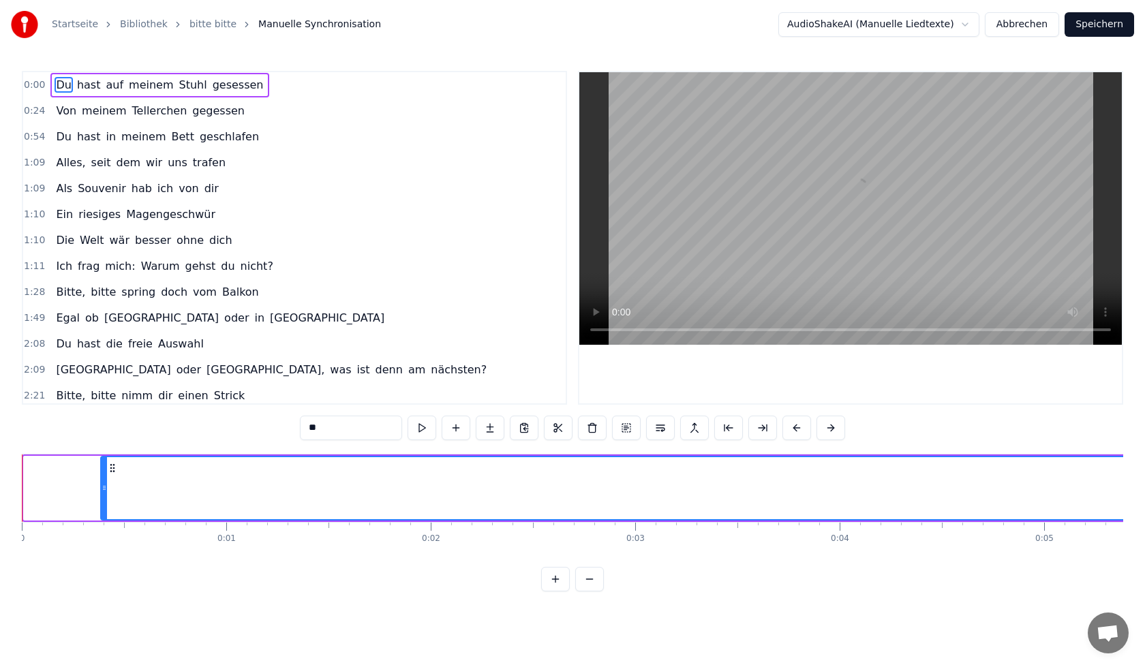
drag, startPoint x: 27, startPoint y: 491, endPoint x: 104, endPoint y: 498, distance: 77.3
click at [104, 498] on div at bounding box center [104, 488] width 5 height 62
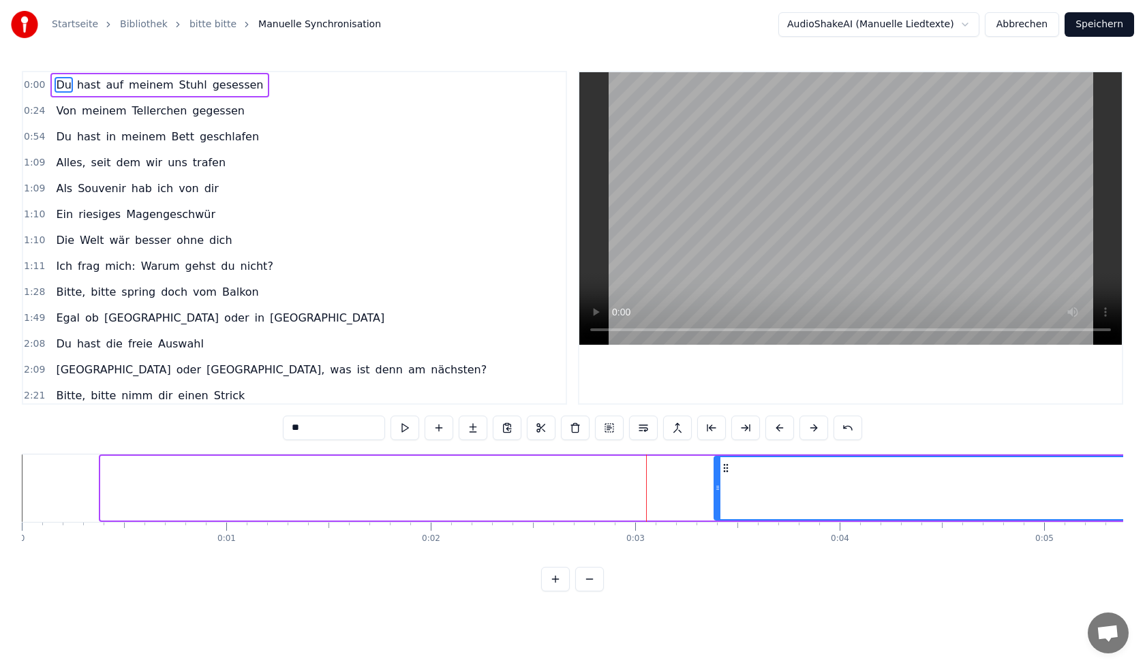
drag, startPoint x: 103, startPoint y: 494, endPoint x: 716, endPoint y: 496, distance: 613.5
click at [716, 496] on div at bounding box center [717, 488] width 5 height 62
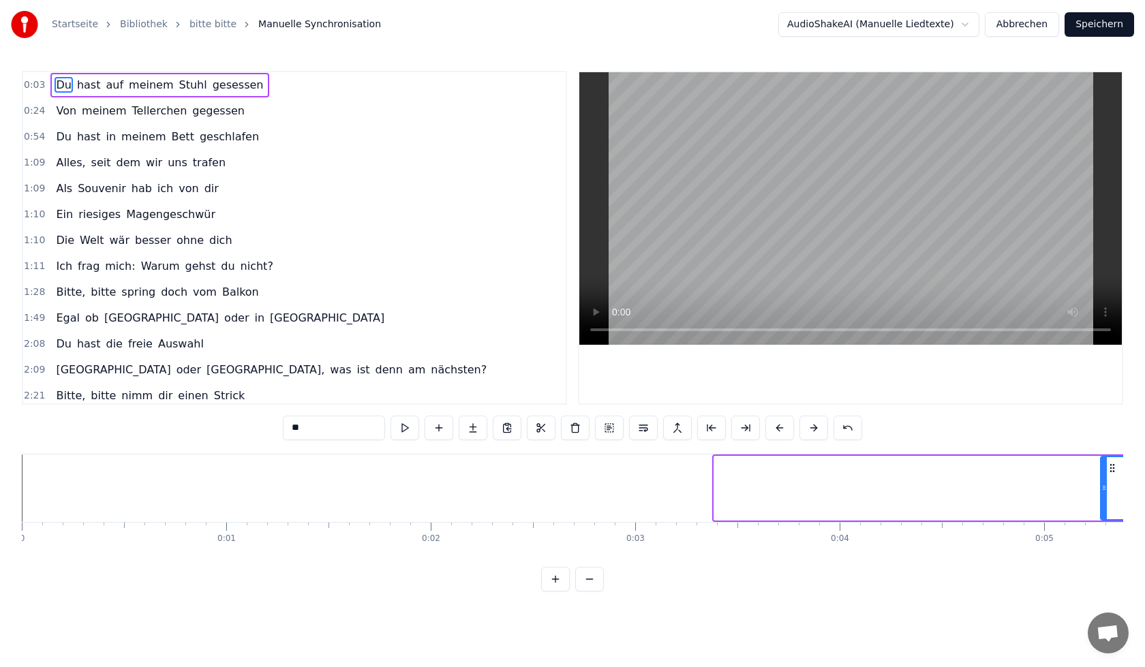
drag, startPoint x: 716, startPoint y: 491, endPoint x: 1102, endPoint y: 506, distance: 386.8
click at [1102, 506] on div at bounding box center [1104, 488] width 5 height 62
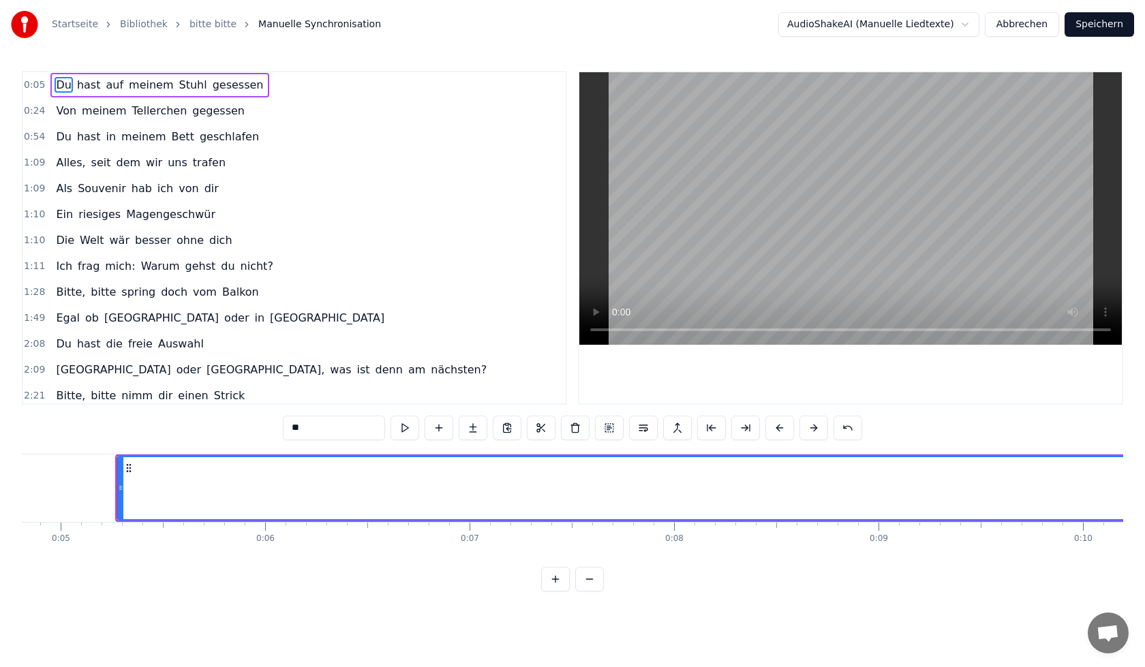
scroll to position [0, 1010]
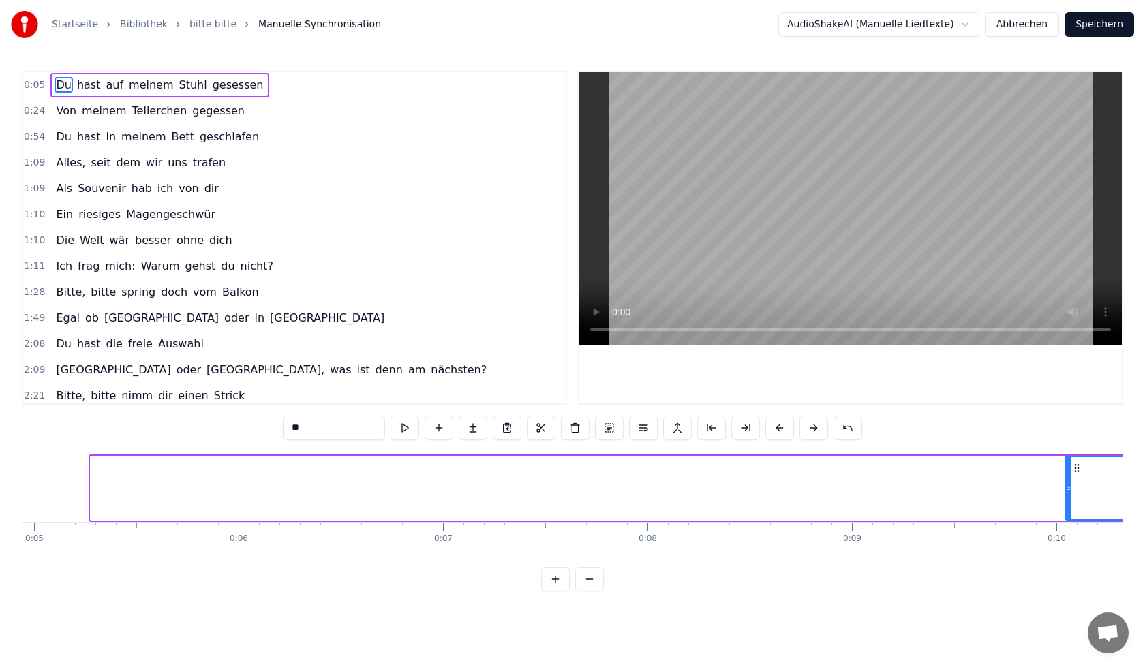
drag, startPoint x: 94, startPoint y: 491, endPoint x: 1069, endPoint y: 523, distance: 975.3
click at [1069, 523] on div "Du hast auf meinem Stuhl gesessen Von meinem Tellerchen gegessen Du hast in mei…" at bounding box center [573, 505] width 1102 height 102
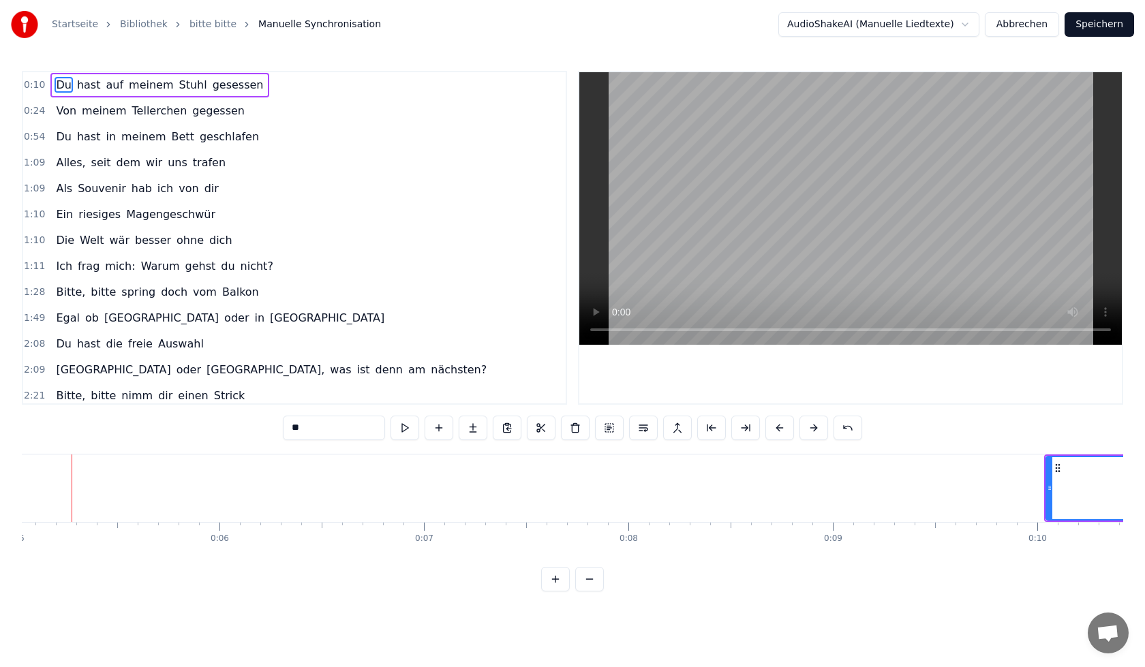
scroll to position [0, 1038]
click at [1133, 569] on div "Startseite Bibliothek bitte bitte [PERSON_NAME] AudioShakeAI (Manuelle Liedtext…" at bounding box center [572, 296] width 1145 height 592
drag, startPoint x: 1119, startPoint y: 547, endPoint x: 1117, endPoint y: 562, distance: 14.4
click at [1117, 556] on div "Du hast auf meinem Stuhl gesessen Von meinem Tellerchen gegessen Du hast in mei…" at bounding box center [573, 505] width 1102 height 102
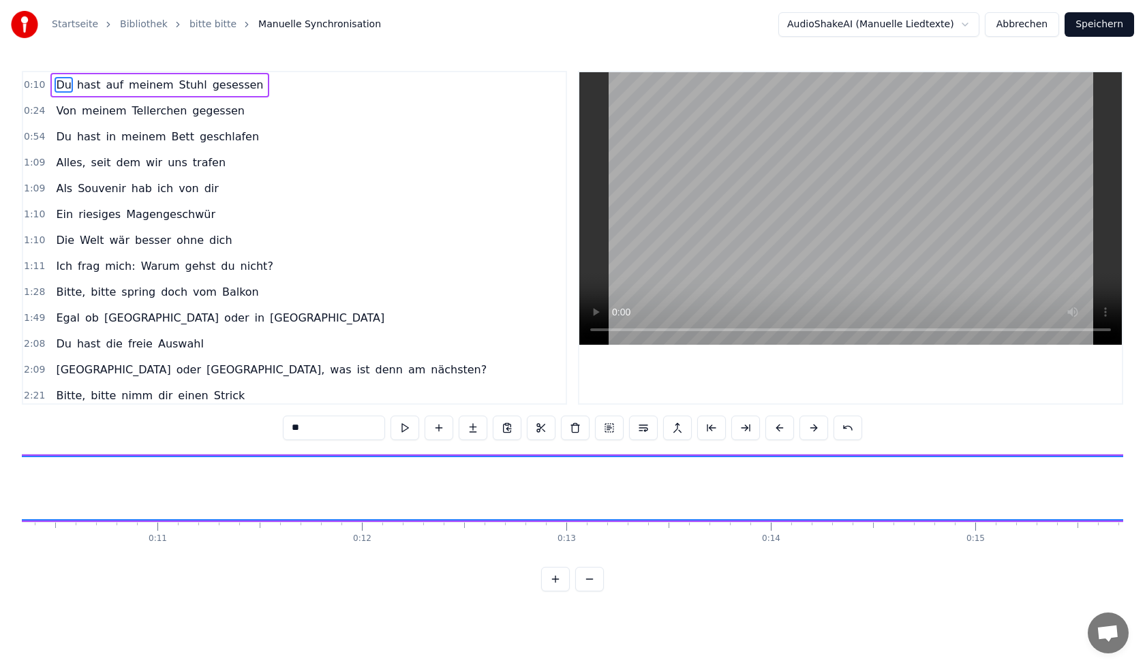
scroll to position [0, 1958]
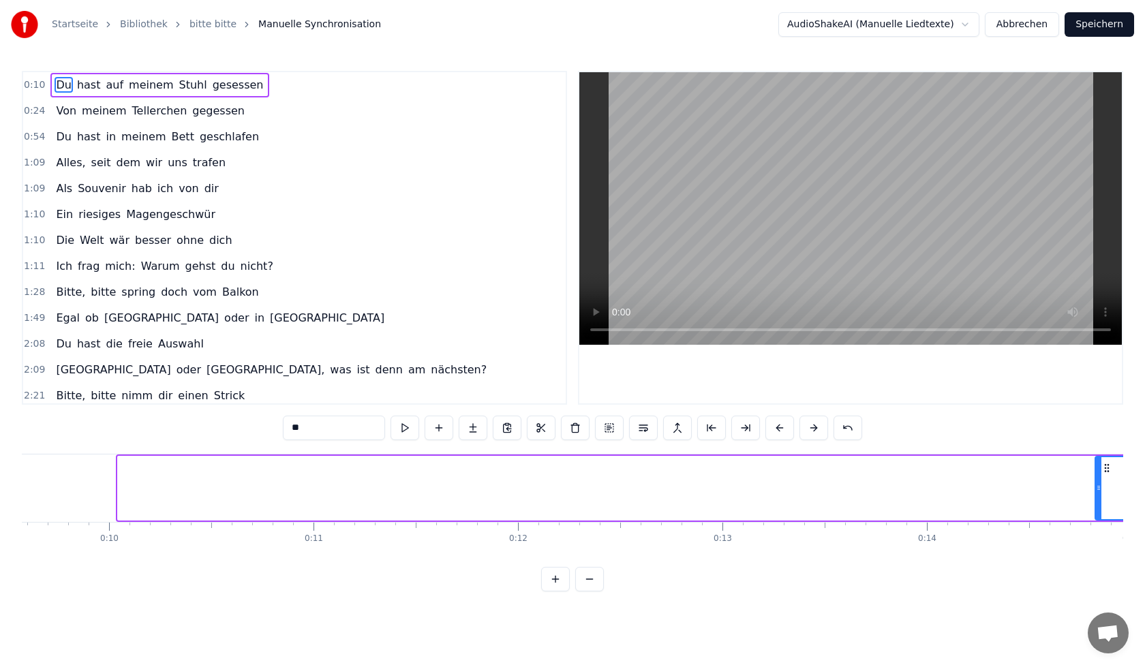
drag, startPoint x: 119, startPoint y: 489, endPoint x: 1096, endPoint y: 529, distance: 978.4
click at [1096, 529] on div "Du hast auf meinem Stuhl gesessen Von meinem Tellerchen gegessen Du hast in mei…" at bounding box center [573, 505] width 1102 height 102
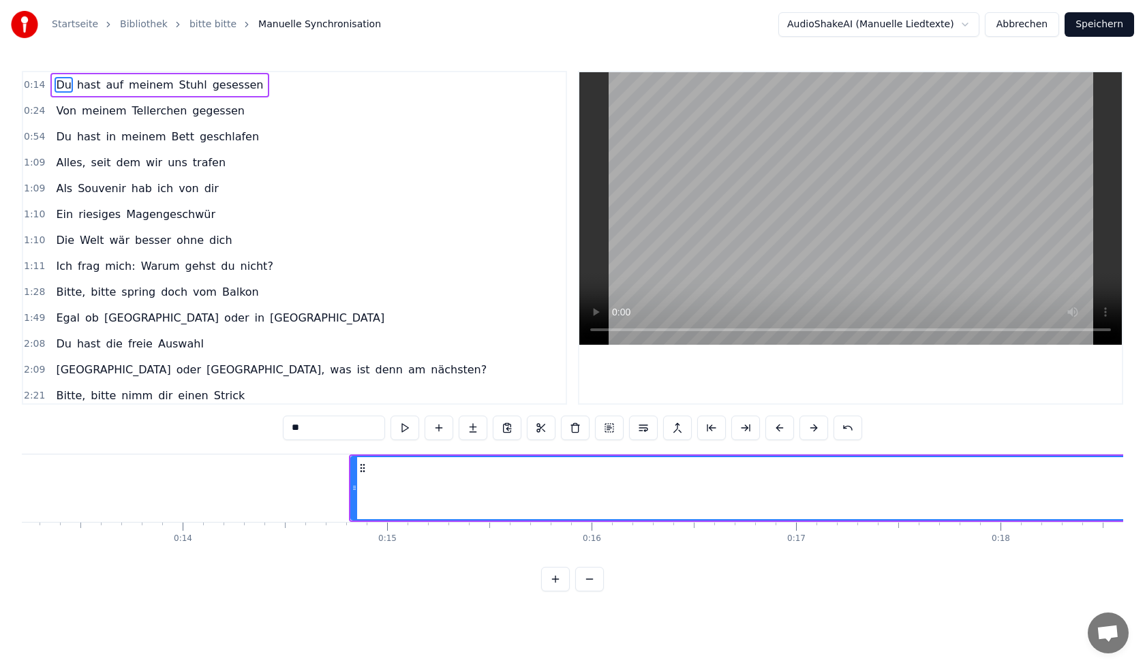
scroll to position [0, 2721]
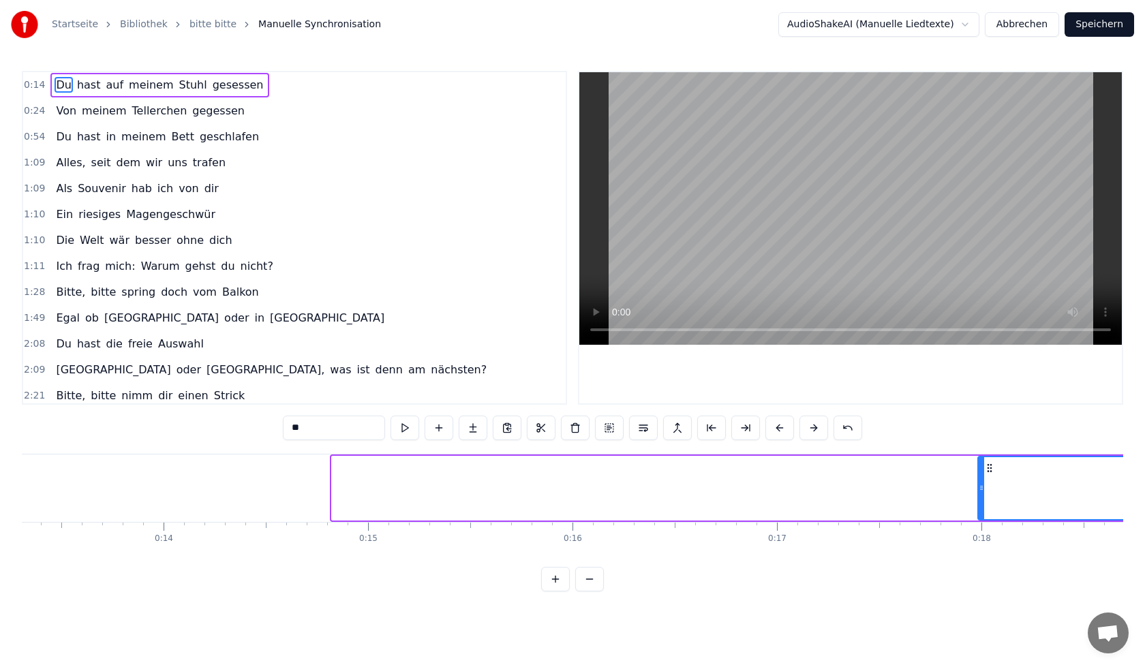
drag, startPoint x: 334, startPoint y: 485, endPoint x: 978, endPoint y: 516, distance: 645.0
click at [979, 515] on div at bounding box center [981, 488] width 5 height 62
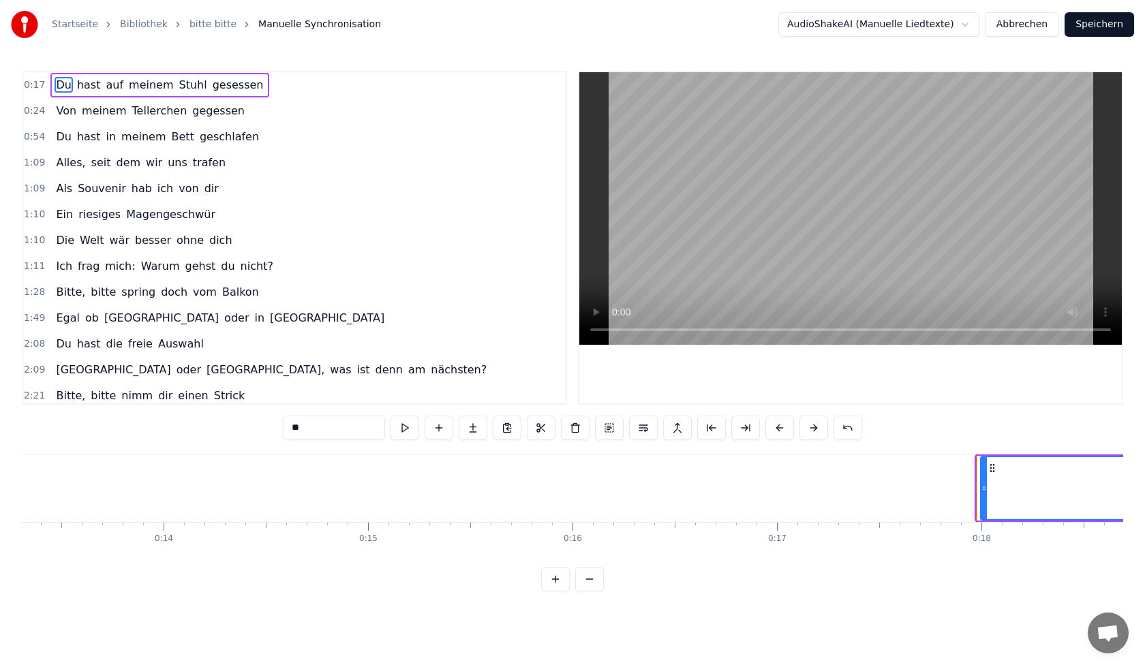
click at [982, 489] on icon at bounding box center [984, 488] width 5 height 11
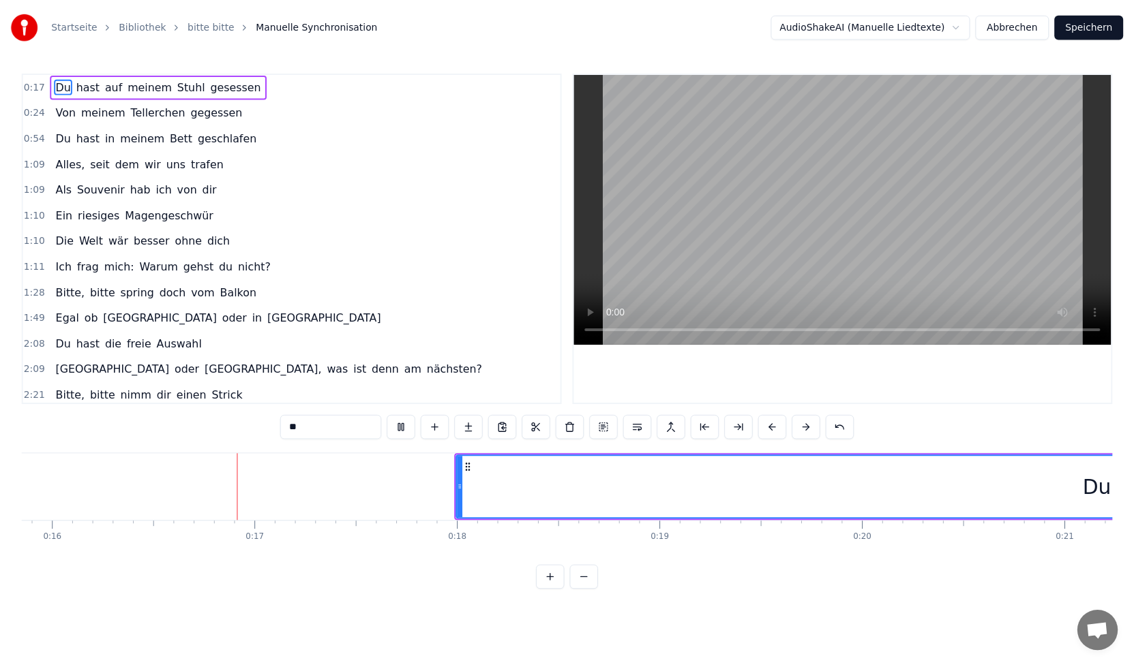
scroll to position [0, 3249]
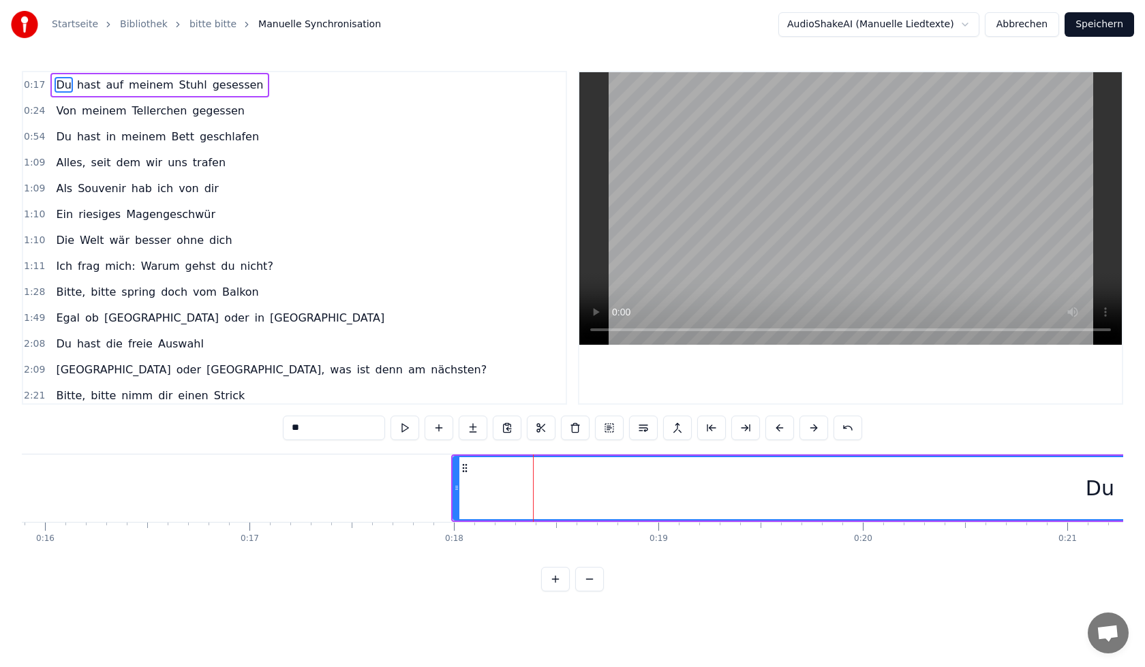
click at [200, 26] on link "bitte bitte" at bounding box center [213, 25] width 47 height 14
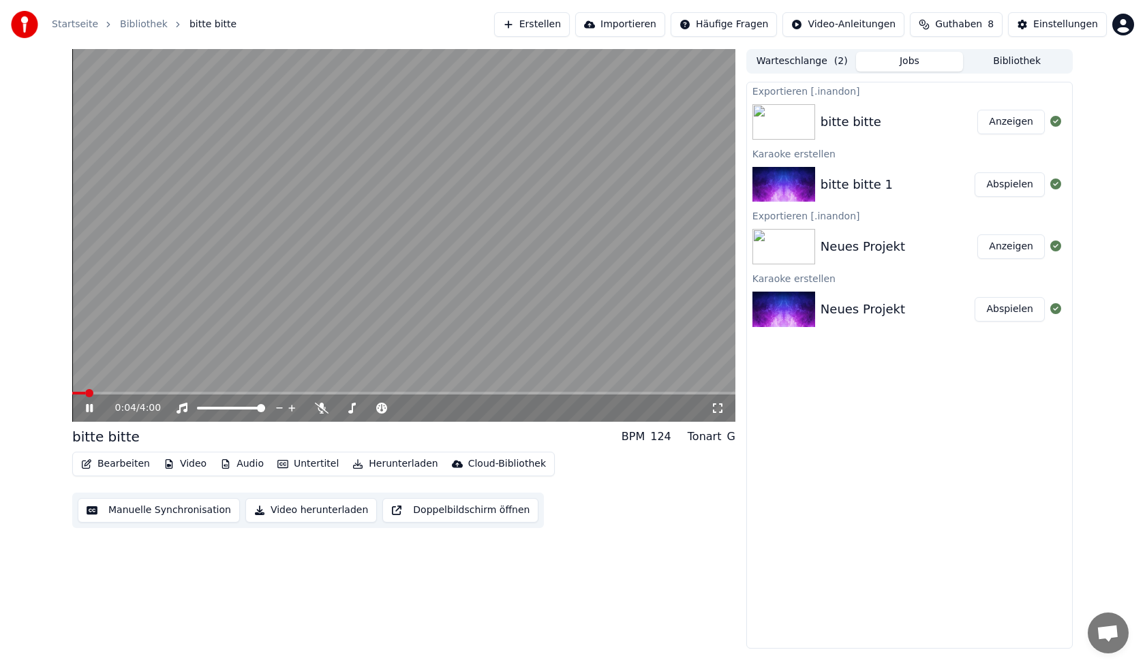
click at [85, 413] on icon at bounding box center [99, 408] width 32 height 11
click at [139, 465] on button "Bearbeiten" at bounding box center [116, 464] width 80 height 19
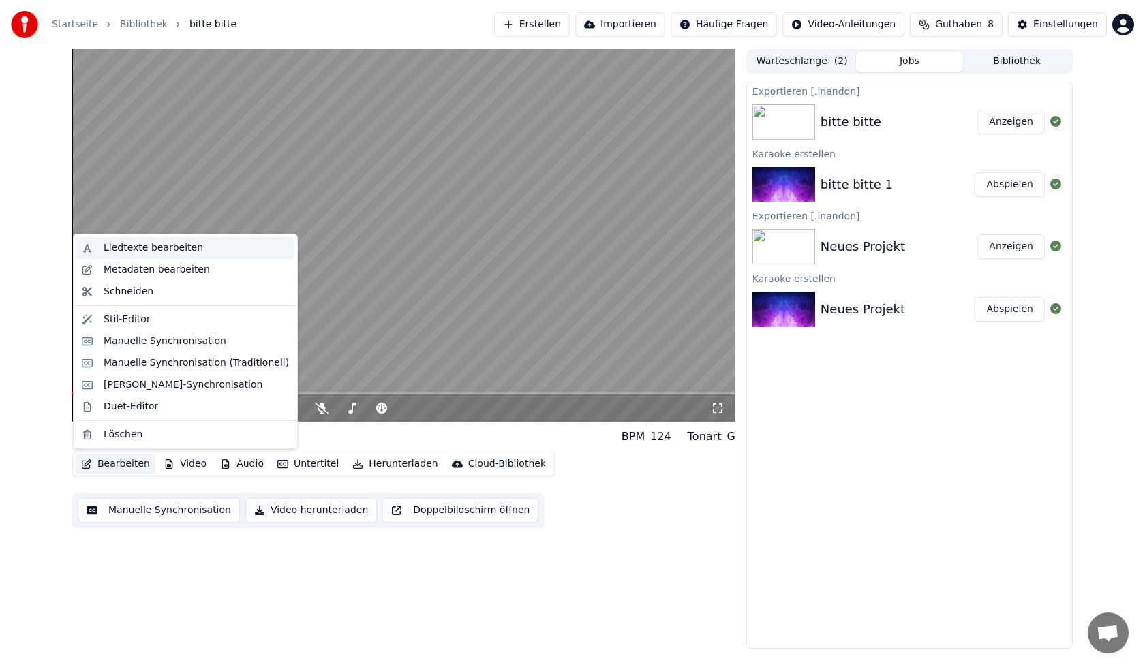
click at [200, 248] on div "Liedtexte bearbeiten" at bounding box center [196, 248] width 185 height 14
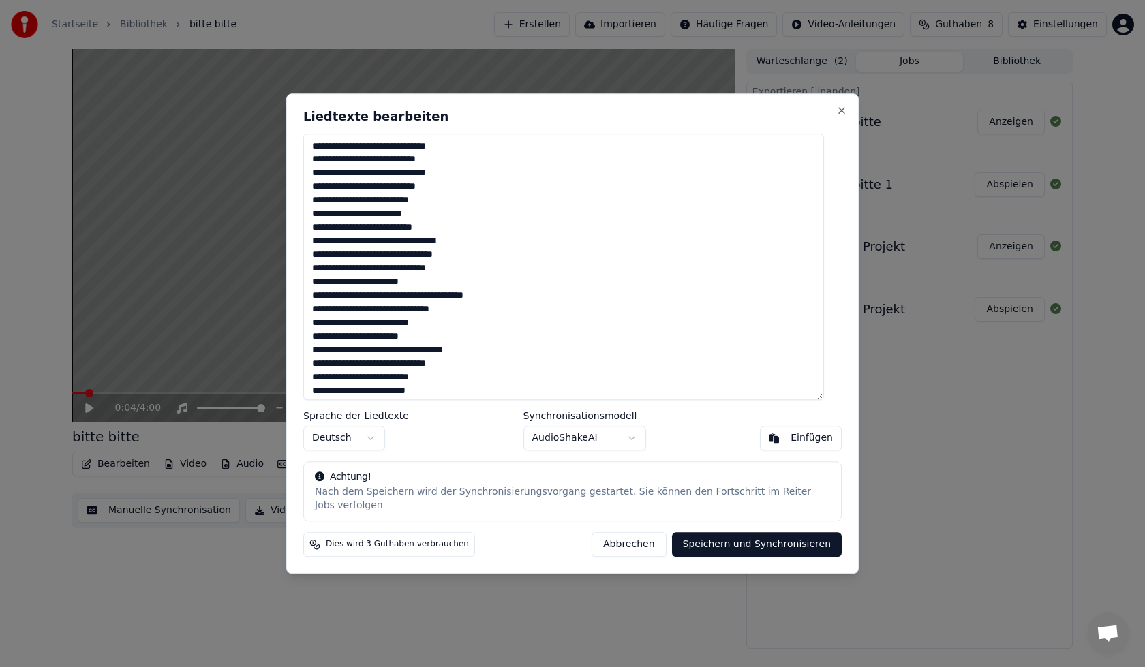
click at [633, 538] on button "Abbrechen" at bounding box center [629, 544] width 74 height 25
type textarea "**********"
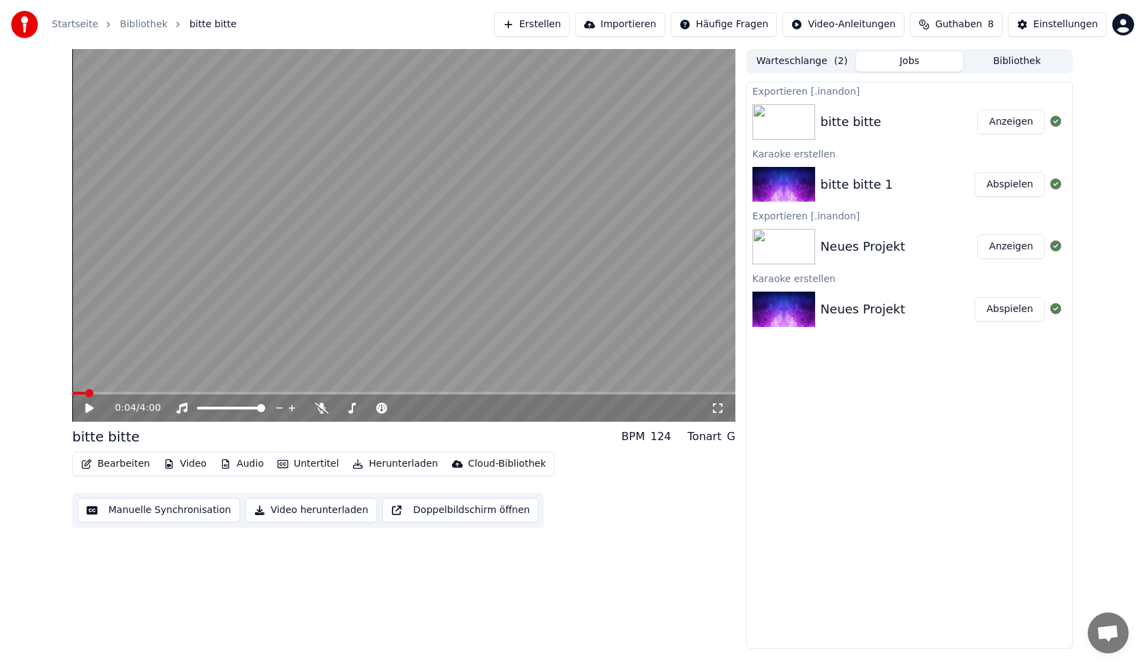
click at [838, 118] on div "bitte bitte" at bounding box center [851, 121] width 61 height 19
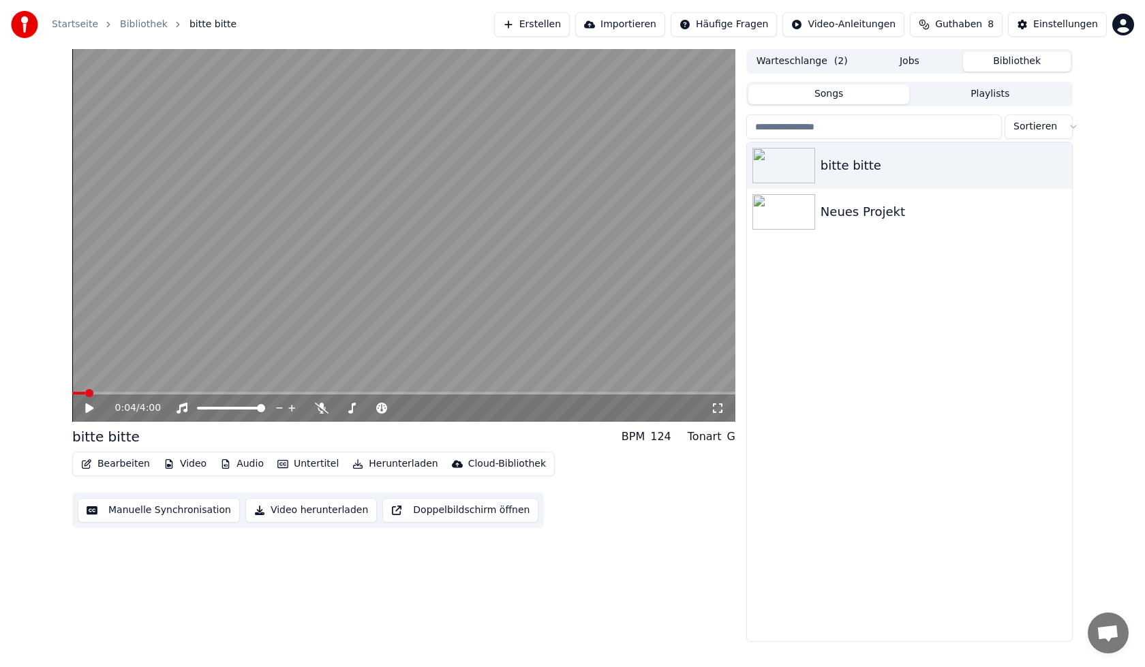
click at [997, 59] on button "Bibliothek" at bounding box center [1017, 62] width 108 height 20
click at [845, 169] on div "bitte bitte" at bounding box center [937, 165] width 232 height 19
click at [309, 469] on button "Untertitel" at bounding box center [308, 464] width 72 height 19
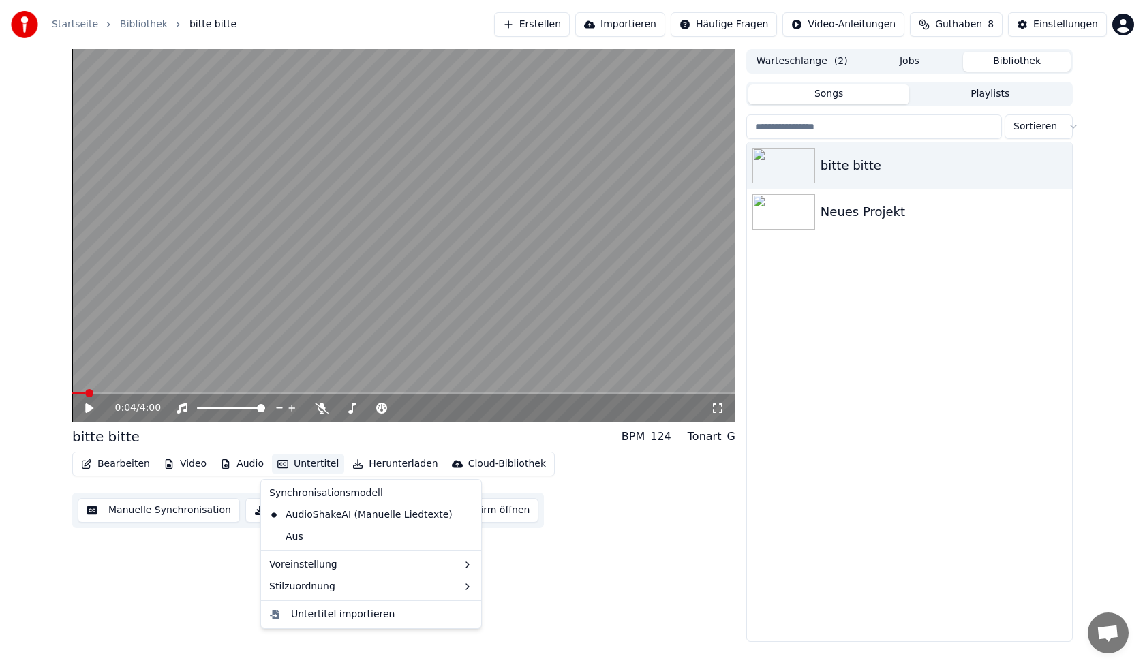
click at [201, 577] on div "0:04 / 4:00 bitte bitte BPM 124 Tonart G Bearbeiten Video Audio Untertitel Heru…" at bounding box center [403, 345] width 663 height 593
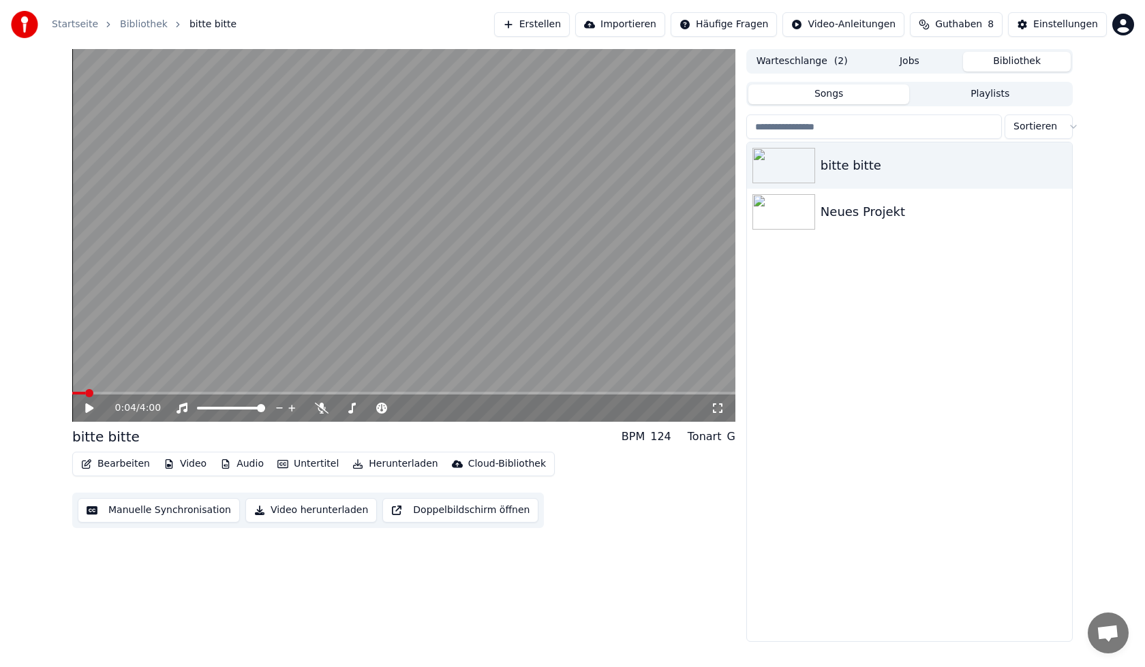
click at [665, 24] on button "Importieren" at bounding box center [620, 24] width 90 height 25
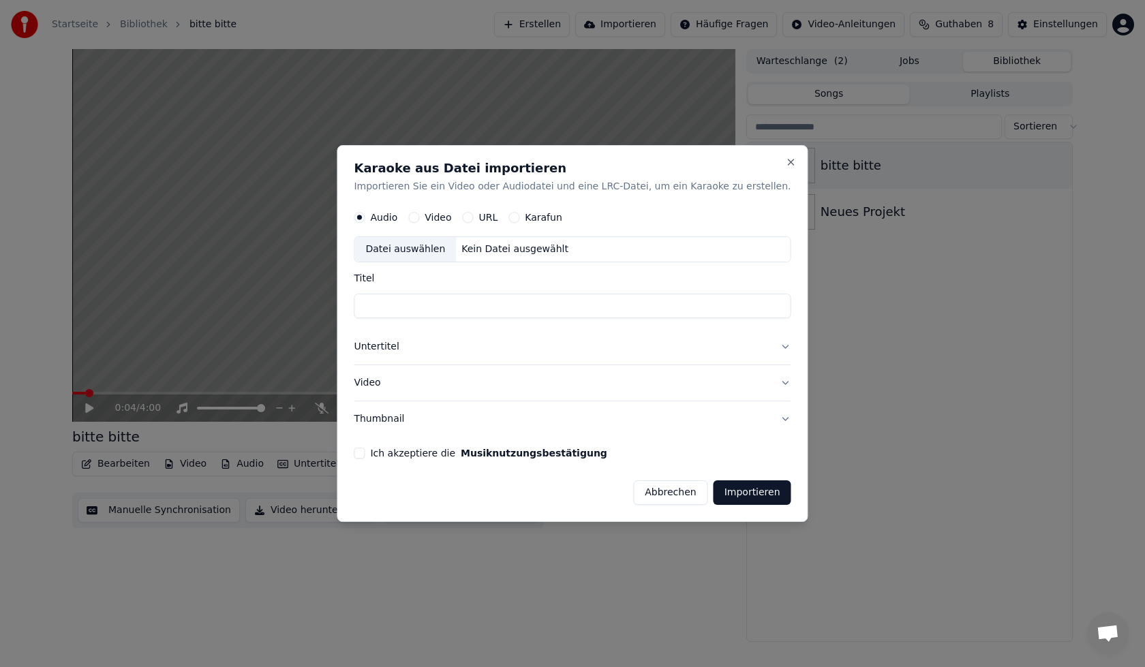
click at [451, 213] on label "Video" at bounding box center [438, 218] width 27 height 10
click at [419, 213] on button "Video" at bounding box center [413, 218] width 11 height 11
click at [453, 252] on div "Datei auswählen" at bounding box center [405, 250] width 102 height 25
click at [646, 493] on button "Abbrechen" at bounding box center [670, 493] width 74 height 25
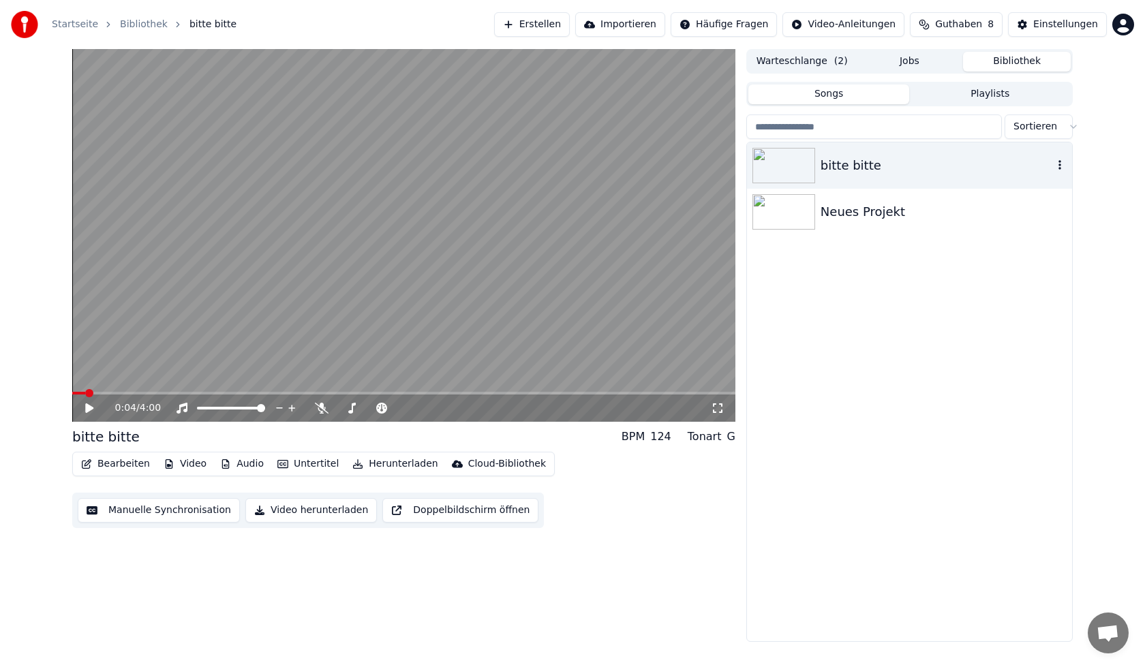
click at [1059, 168] on icon "button" at bounding box center [1060, 165] width 14 height 11
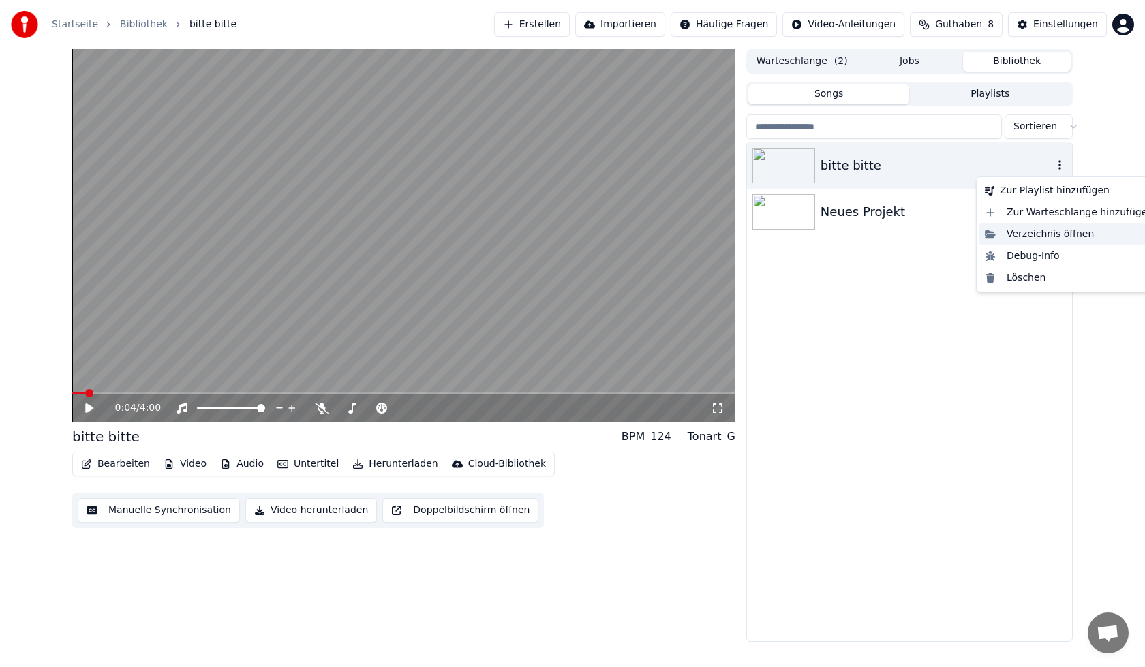
click at [1040, 241] on div "Verzeichnis öffnen" at bounding box center [1069, 235] width 179 height 22
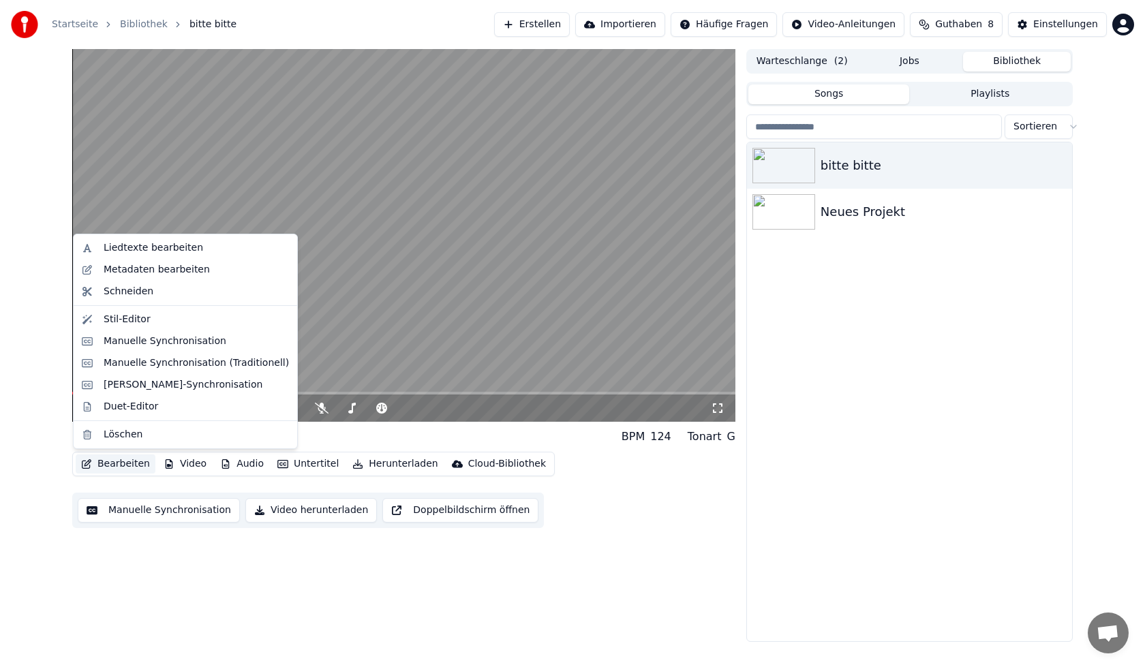
click at [136, 464] on button "Bearbeiten" at bounding box center [116, 464] width 80 height 19
click at [186, 567] on div "0:04 / 4:00 bitte bitte BPM 124 Tonart G Bearbeiten Video Audio Untertitel Heru…" at bounding box center [403, 345] width 663 height 593
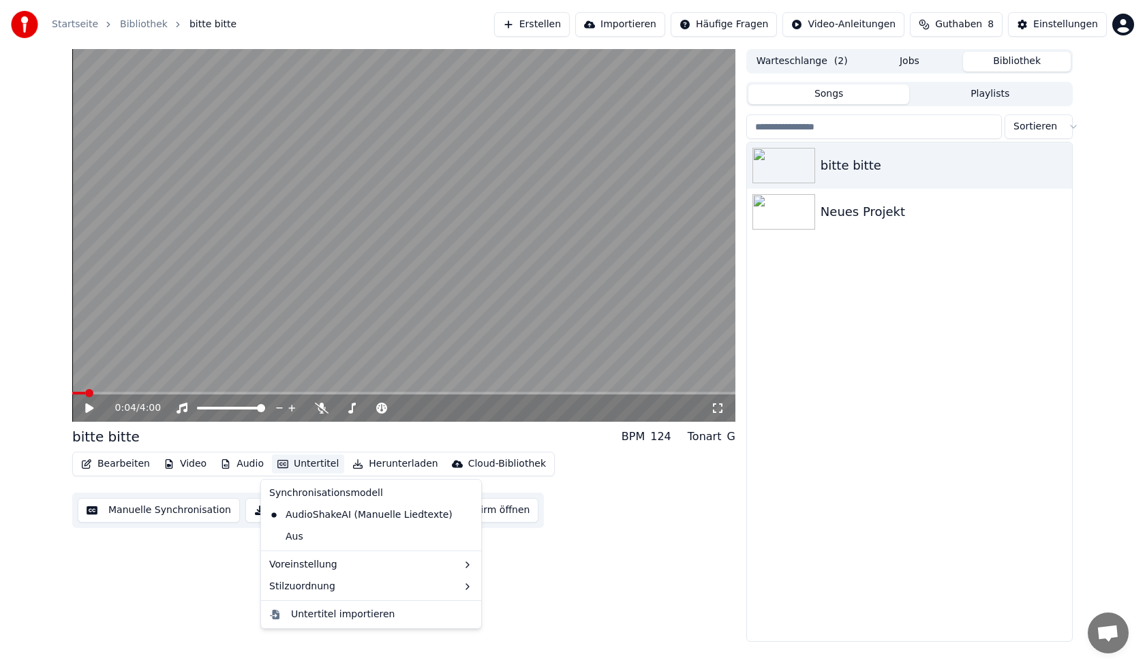
click at [303, 462] on button "Untertitel" at bounding box center [308, 464] width 72 height 19
click at [327, 618] on div "Untertitel importieren" at bounding box center [343, 615] width 104 height 14
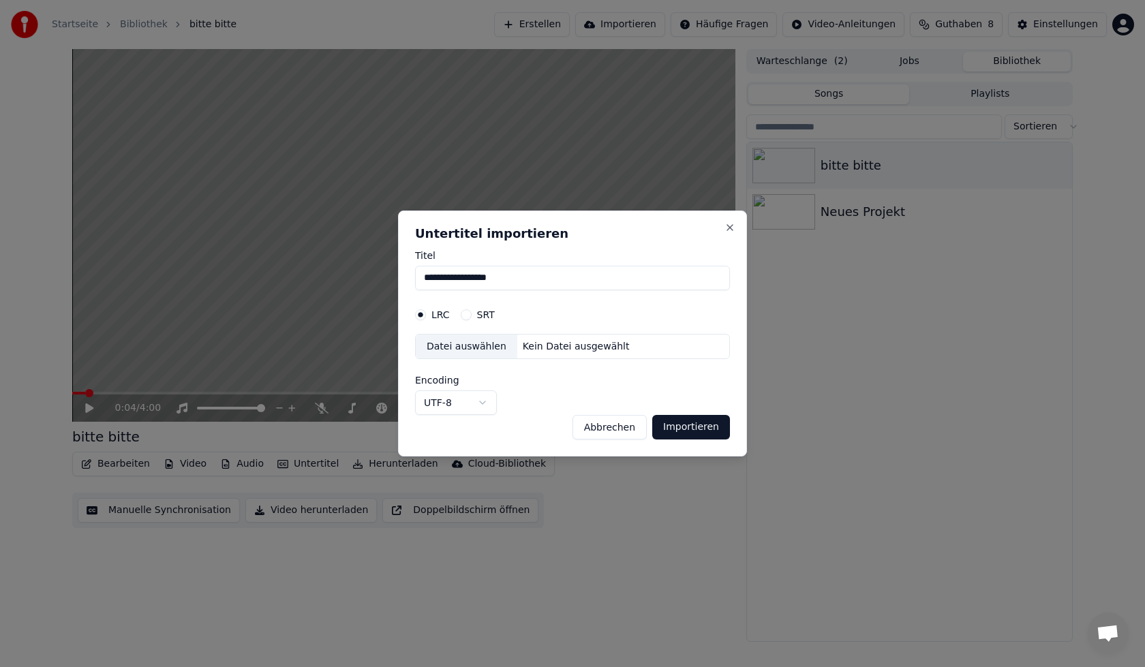
click at [610, 434] on button "Abbrechen" at bounding box center [610, 427] width 74 height 25
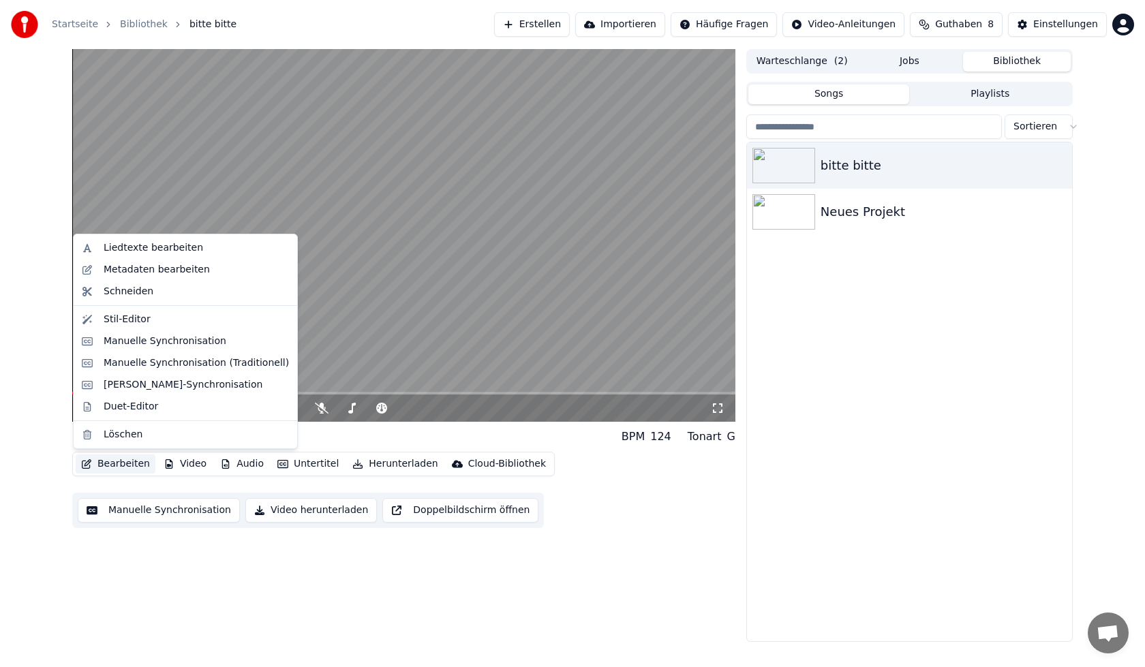
click at [111, 468] on button "Bearbeiten" at bounding box center [116, 464] width 80 height 19
click at [152, 400] on div "Duet-Editor" at bounding box center [131, 407] width 55 height 14
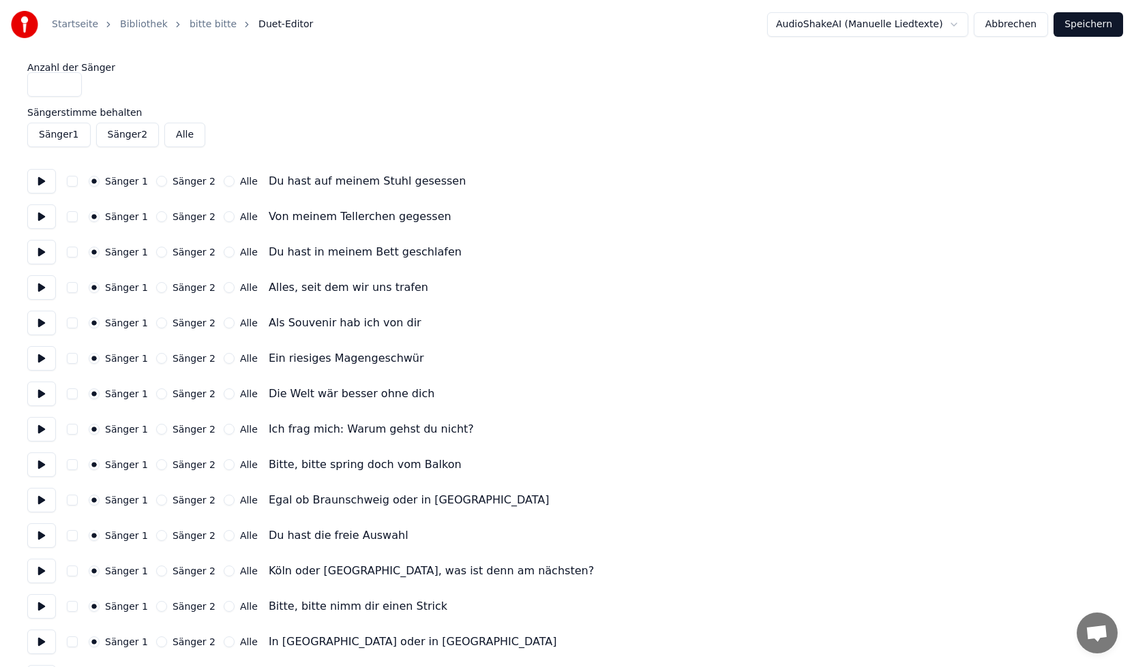
drag, startPoint x: 45, startPoint y: 85, endPoint x: 33, endPoint y: 82, distance: 11.9
click at [33, 82] on input "*" at bounding box center [54, 84] width 55 height 25
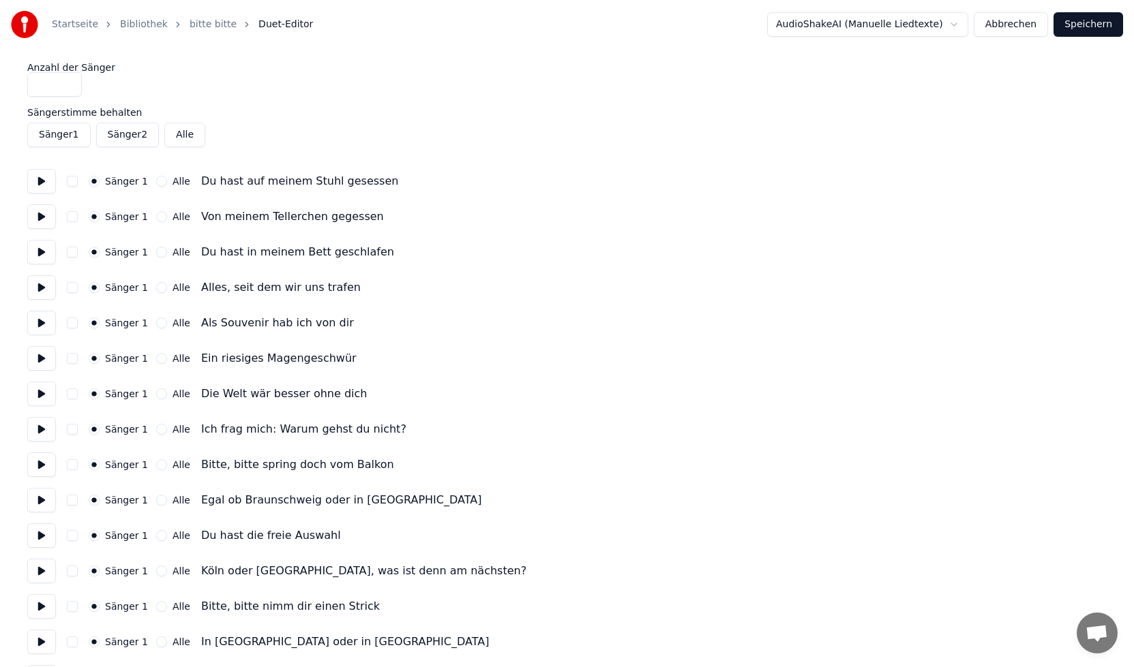
type input "*"
click at [1089, 34] on button "Speichern" at bounding box center [1088, 24] width 70 height 25
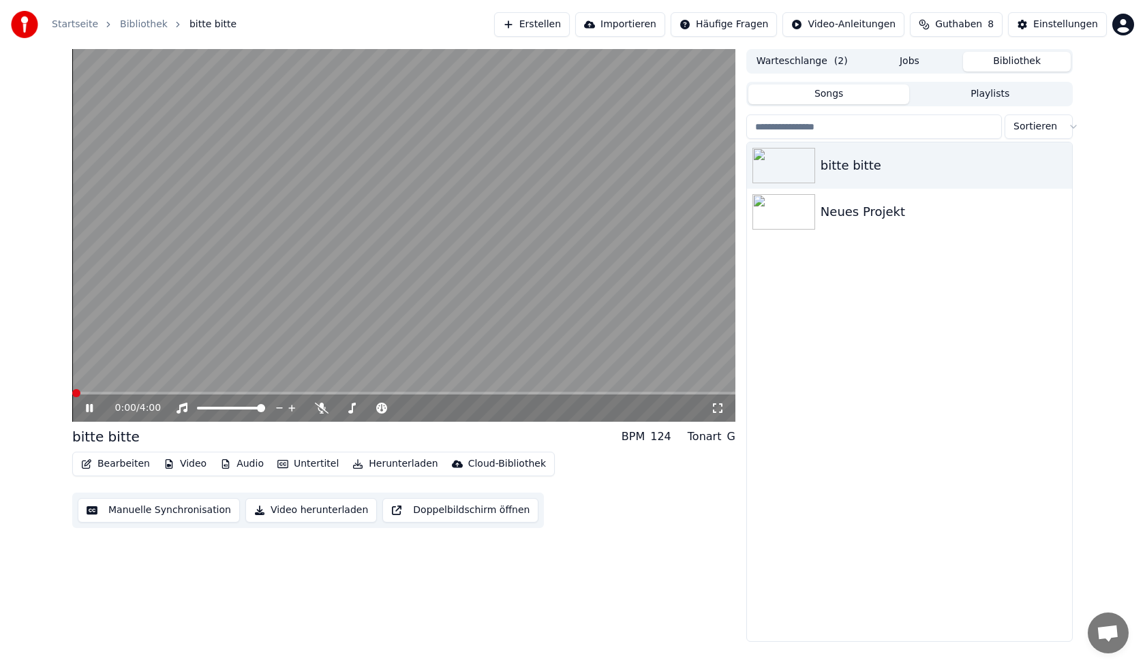
click at [72, 397] on span at bounding box center [76, 393] width 8 height 8
click at [82, 408] on div "0:00 / 4:00" at bounding box center [404, 409] width 652 height 14
click at [88, 409] on icon at bounding box center [89, 408] width 7 height 8
click at [124, 436] on div "bitte bitte" at bounding box center [105, 436] width 67 height 19
click at [139, 22] on link "Bibliothek" at bounding box center [144, 25] width 48 height 14
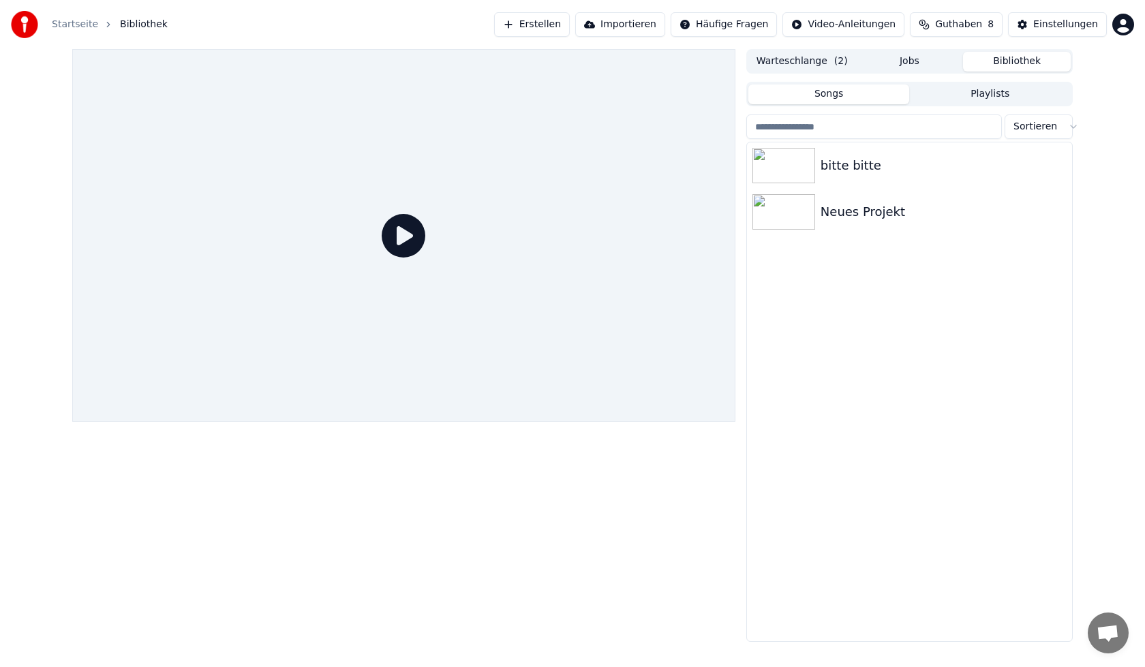
click at [393, 240] on icon at bounding box center [404, 236] width 44 height 44
click at [1058, 166] on icon "button" at bounding box center [1060, 165] width 14 height 11
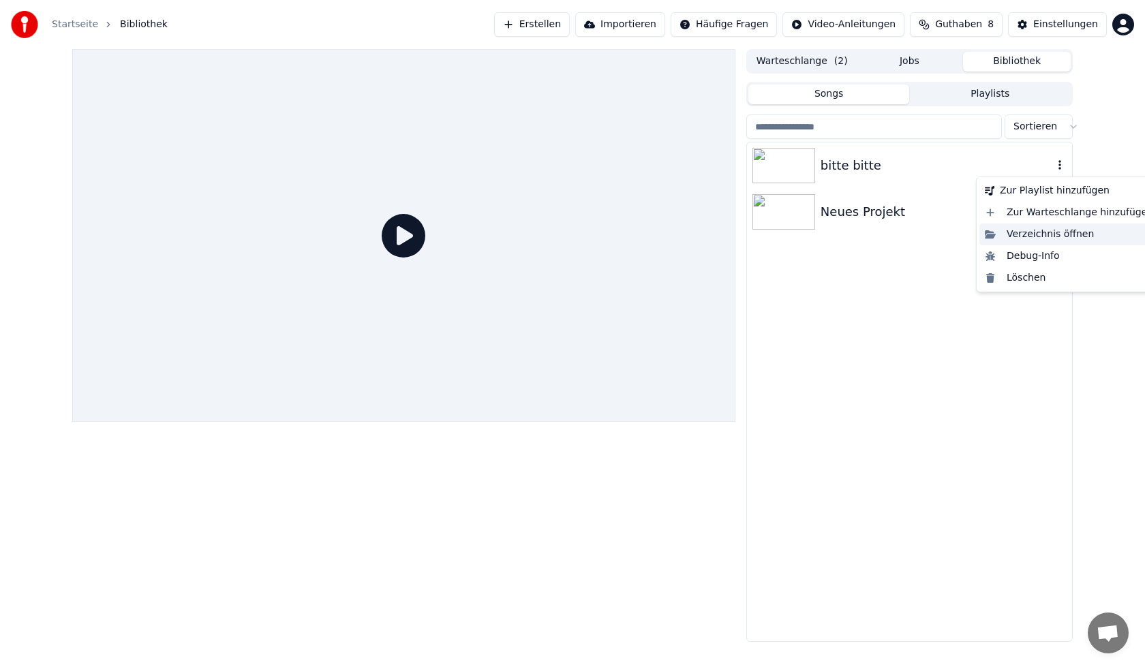
click at [1078, 237] on div "Verzeichnis öffnen" at bounding box center [1069, 235] width 179 height 22
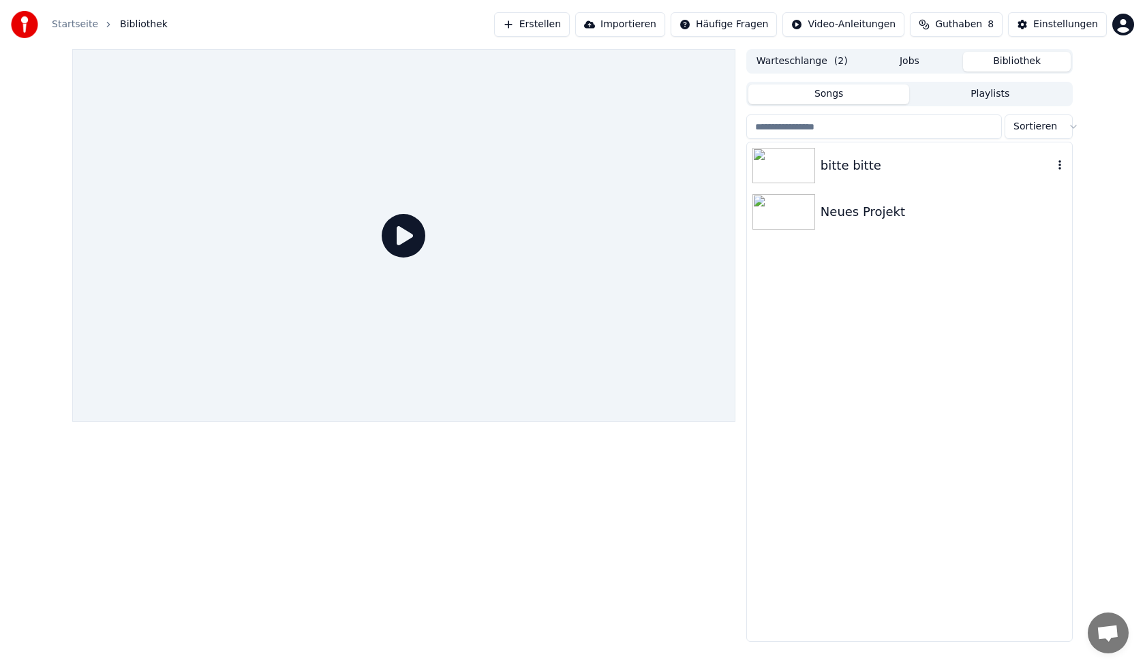
click at [865, 179] on div "bitte bitte" at bounding box center [909, 165] width 325 height 46
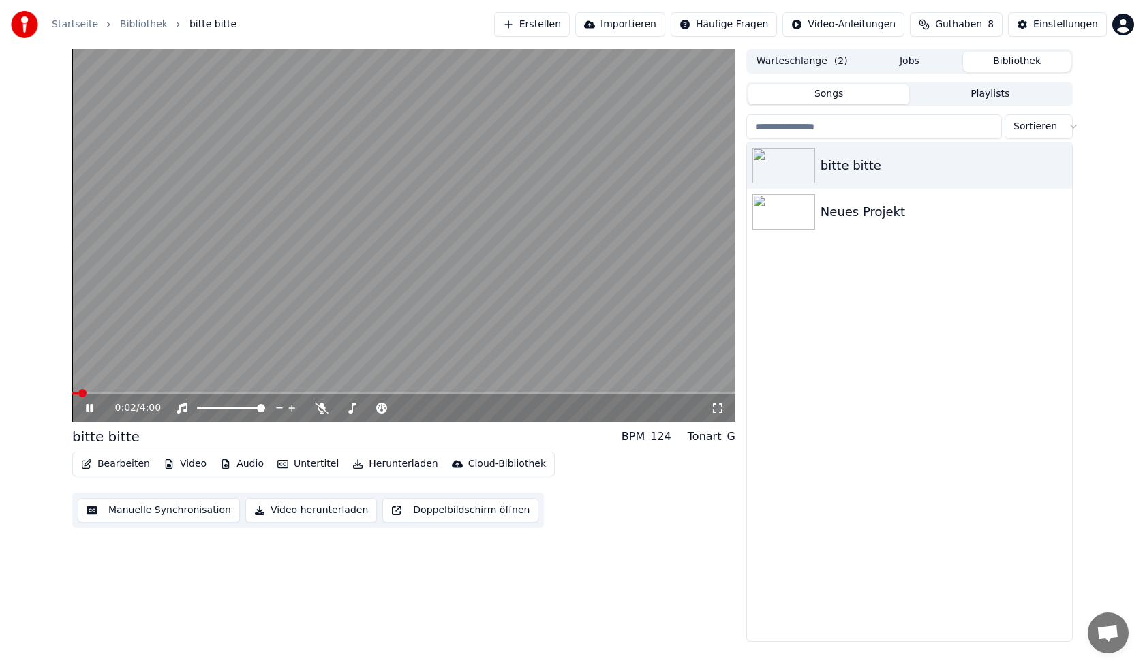
click at [87, 407] on icon at bounding box center [89, 408] width 7 height 8
click at [87, 407] on icon at bounding box center [89, 409] width 8 height 10
click at [266, 397] on span at bounding box center [267, 393] width 8 height 8
click at [83, 413] on icon at bounding box center [99, 408] width 32 height 11
click at [72, 390] on span at bounding box center [76, 393] width 8 height 8
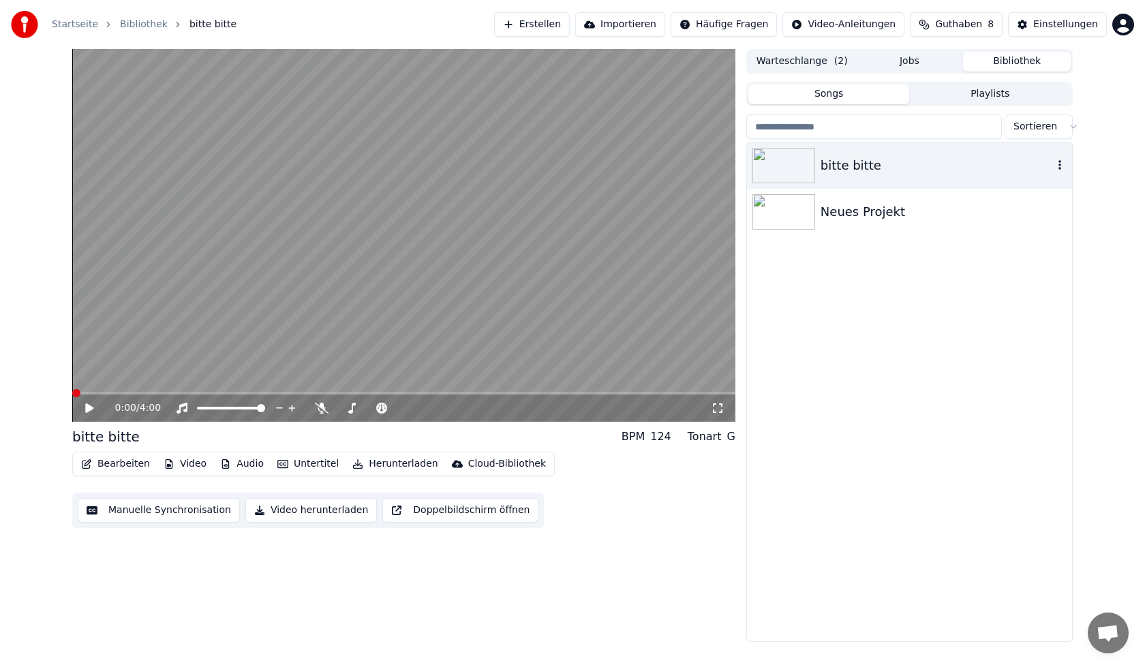
click at [1061, 162] on icon "button" at bounding box center [1060, 165] width 14 height 11
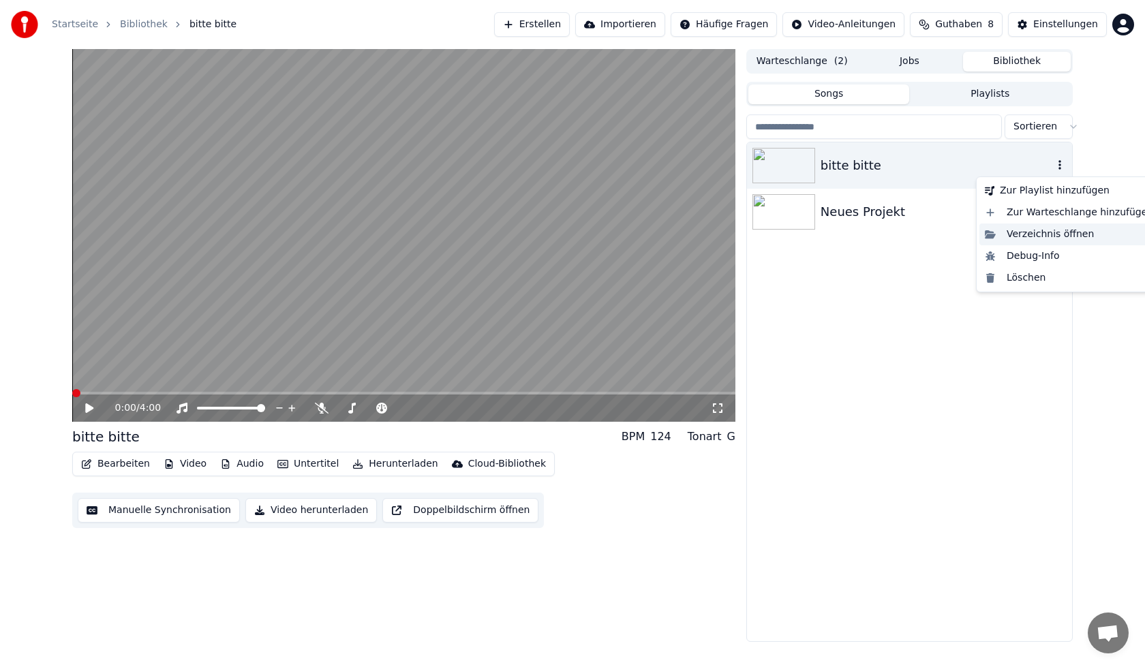
click at [1050, 237] on div "Verzeichnis öffnen" at bounding box center [1069, 235] width 179 height 22
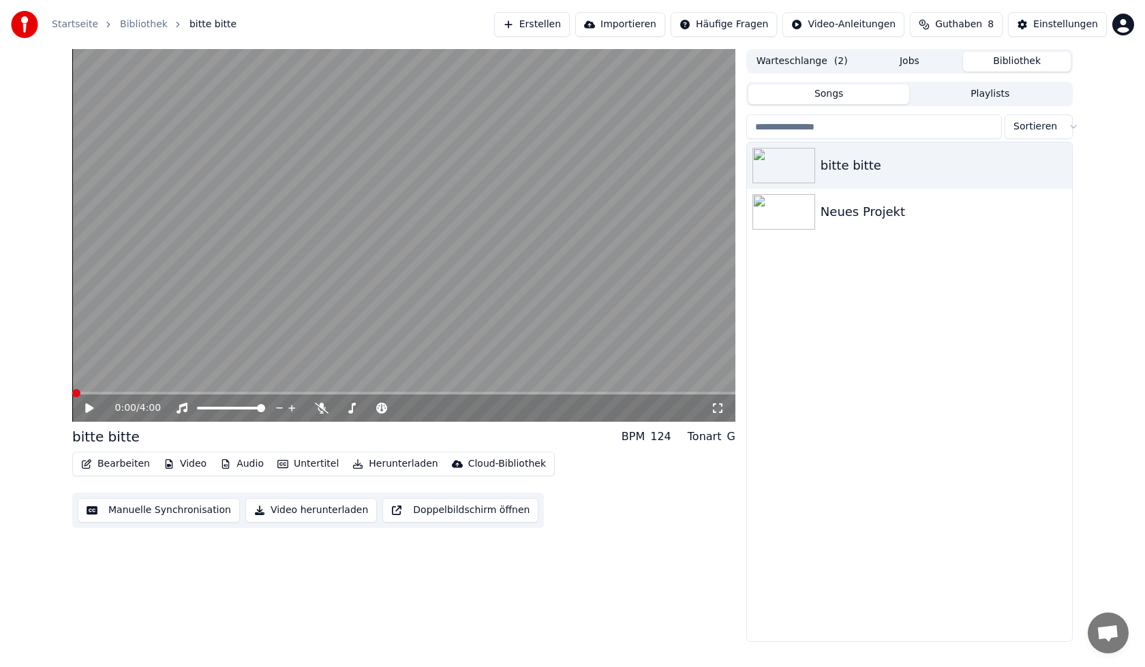
click at [642, 27] on button "Importieren" at bounding box center [620, 24] width 90 height 25
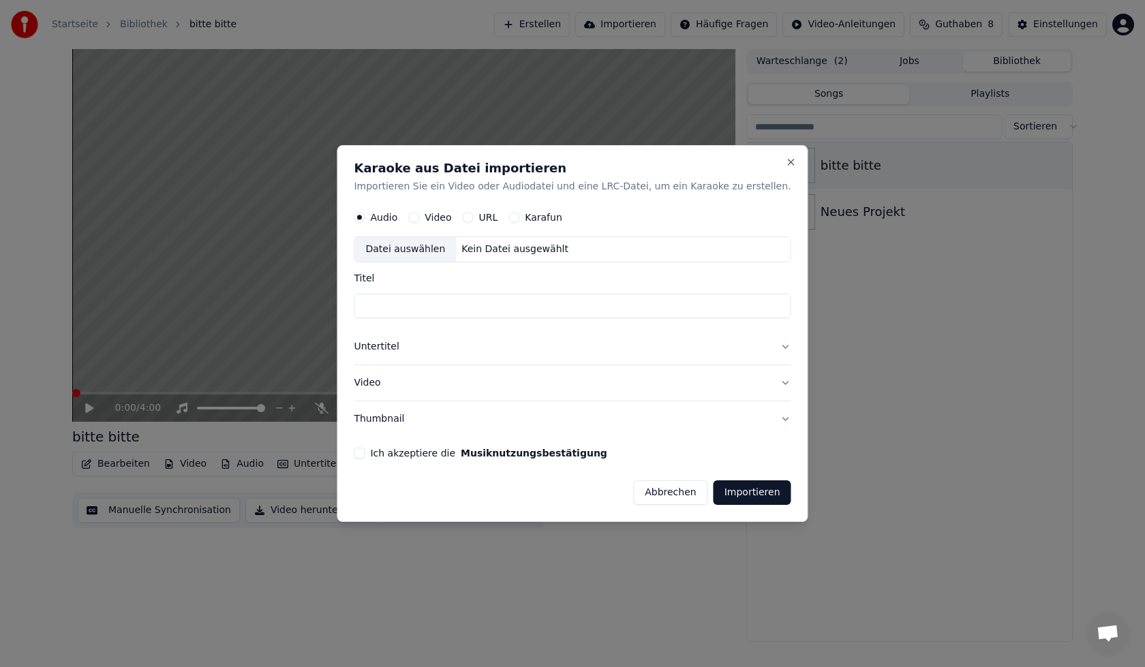
click at [427, 254] on div "Datei auswählen" at bounding box center [405, 250] width 102 height 25
click at [755, 348] on button "Untertitel" at bounding box center [572, 347] width 437 height 35
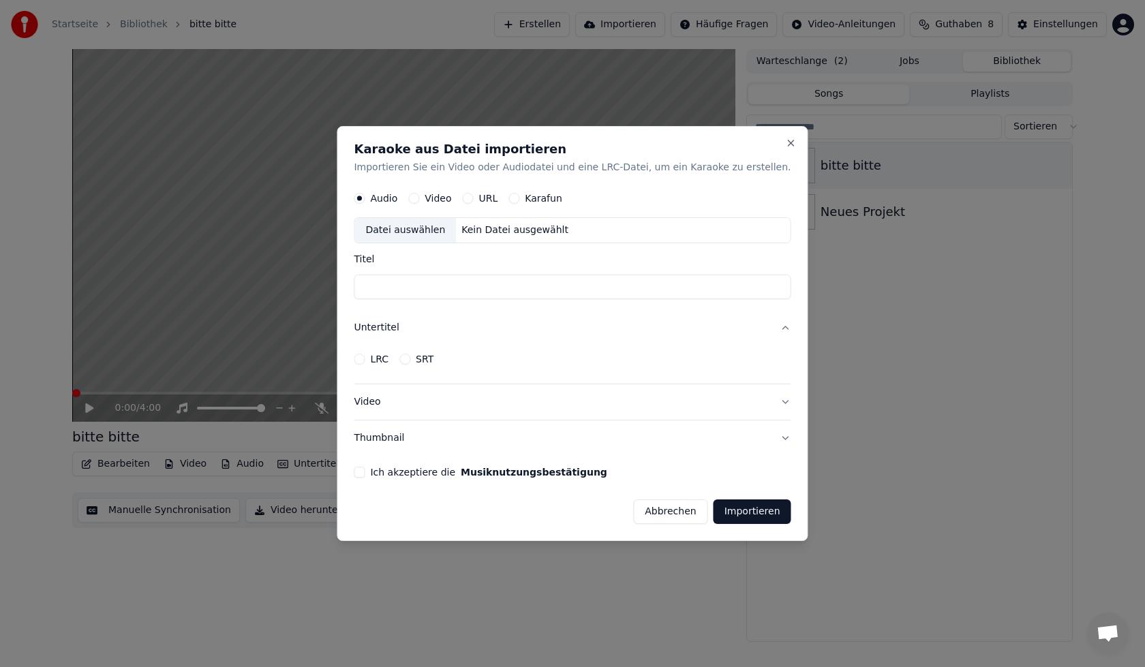
click at [419, 194] on button "Video" at bounding box center [413, 199] width 11 height 11
click at [428, 227] on div "Datei auswählen" at bounding box center [405, 231] width 102 height 25
type input "**********"
click at [629, 406] on button "Video" at bounding box center [572, 401] width 437 height 35
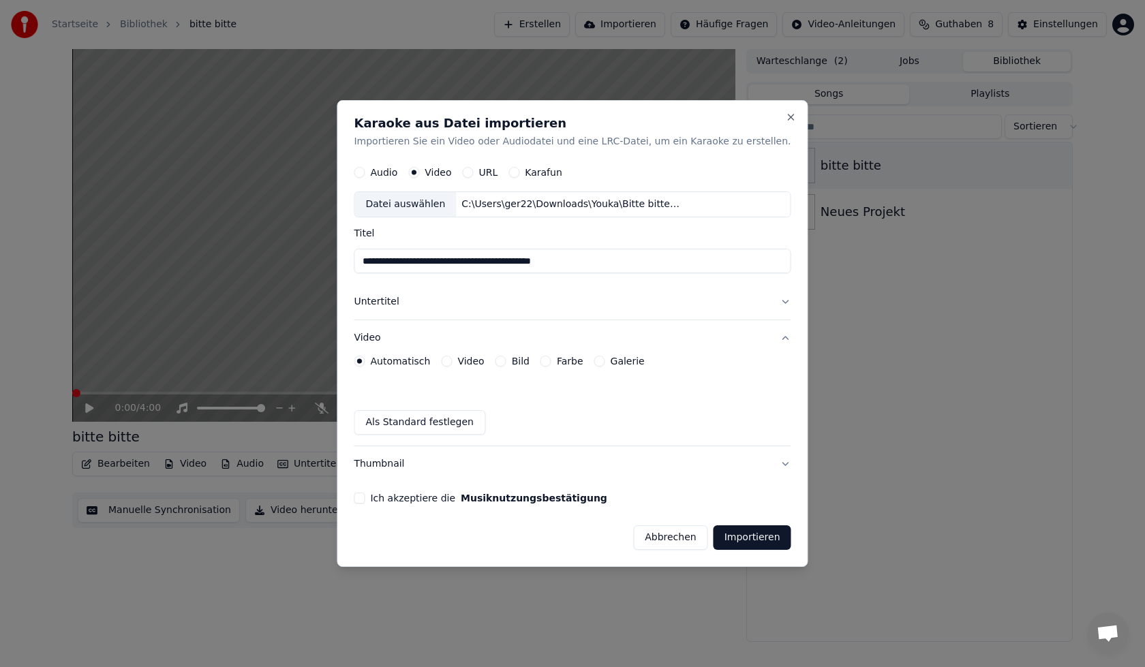
click at [759, 303] on button "Untertitel" at bounding box center [572, 302] width 437 height 35
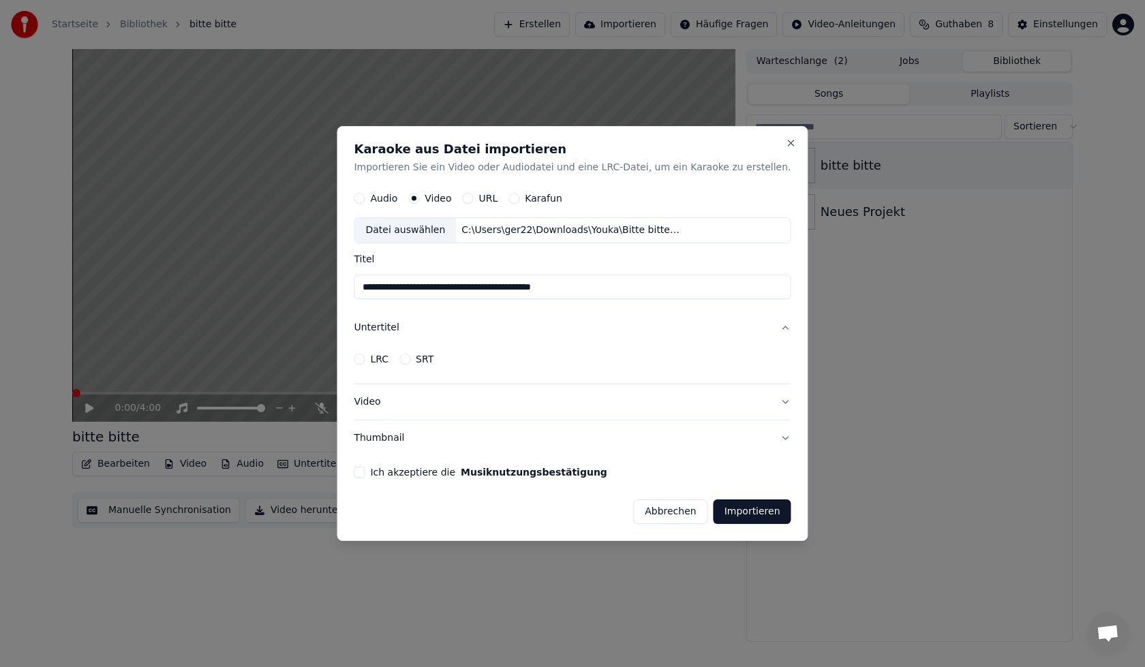
click at [757, 303] on form "**********" at bounding box center [572, 354] width 437 height 339
click at [727, 515] on button "Importieren" at bounding box center [753, 512] width 78 height 25
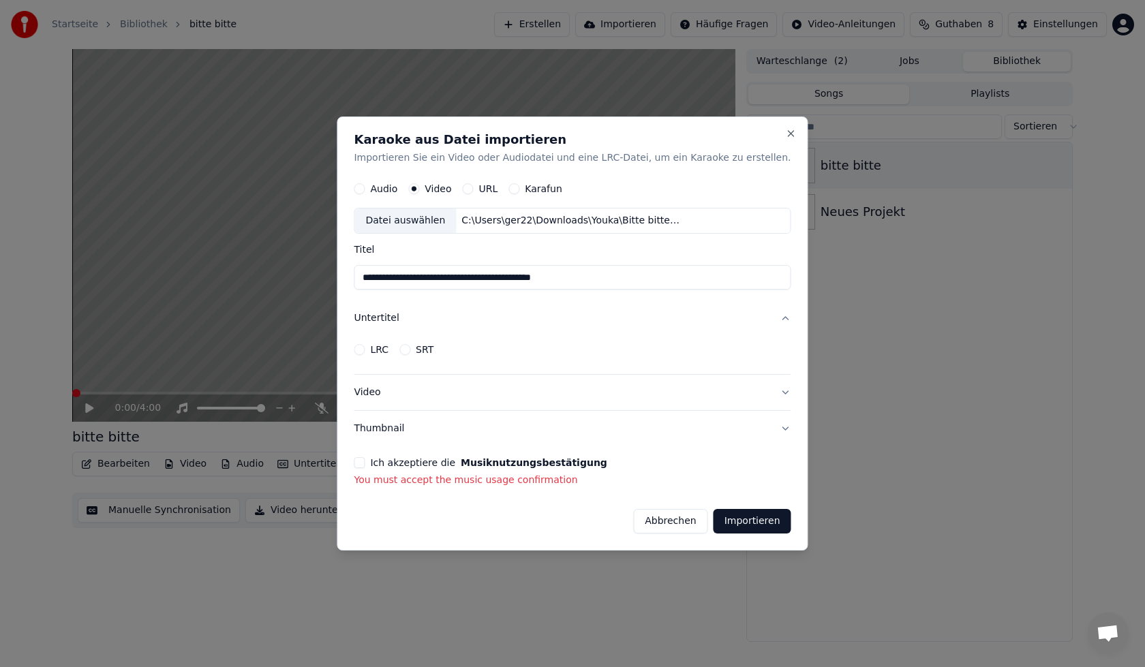
click at [379, 471] on div "**********" at bounding box center [572, 334] width 471 height 435
click at [598, 423] on button "Thumbnail" at bounding box center [572, 428] width 437 height 35
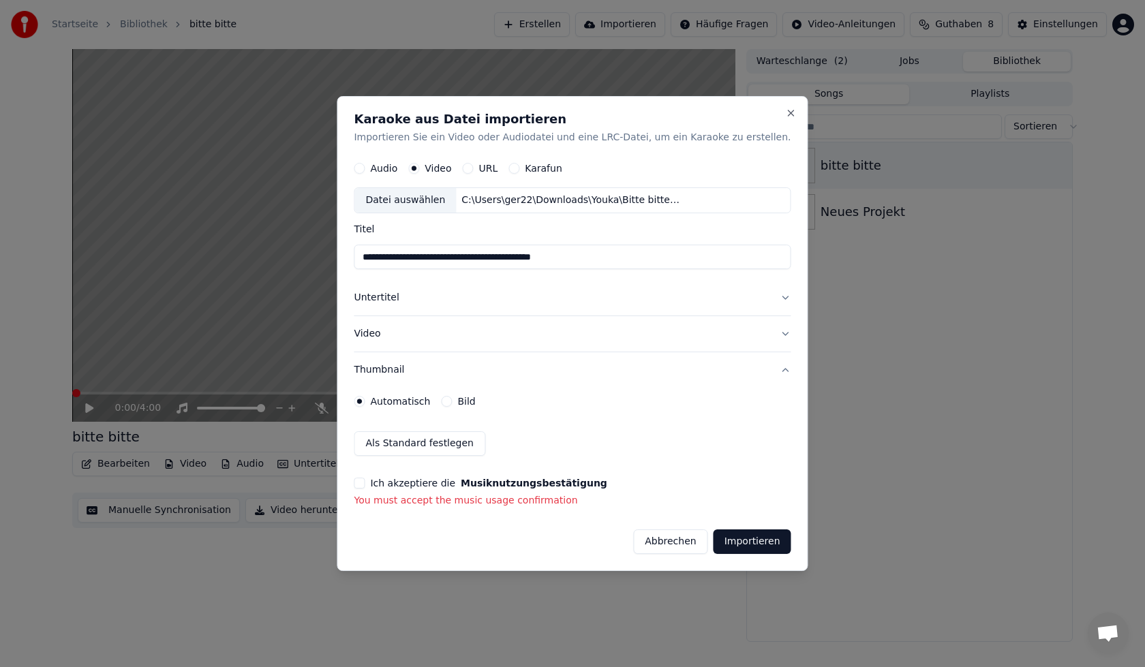
click at [755, 297] on button "Untertitel" at bounding box center [572, 298] width 437 height 35
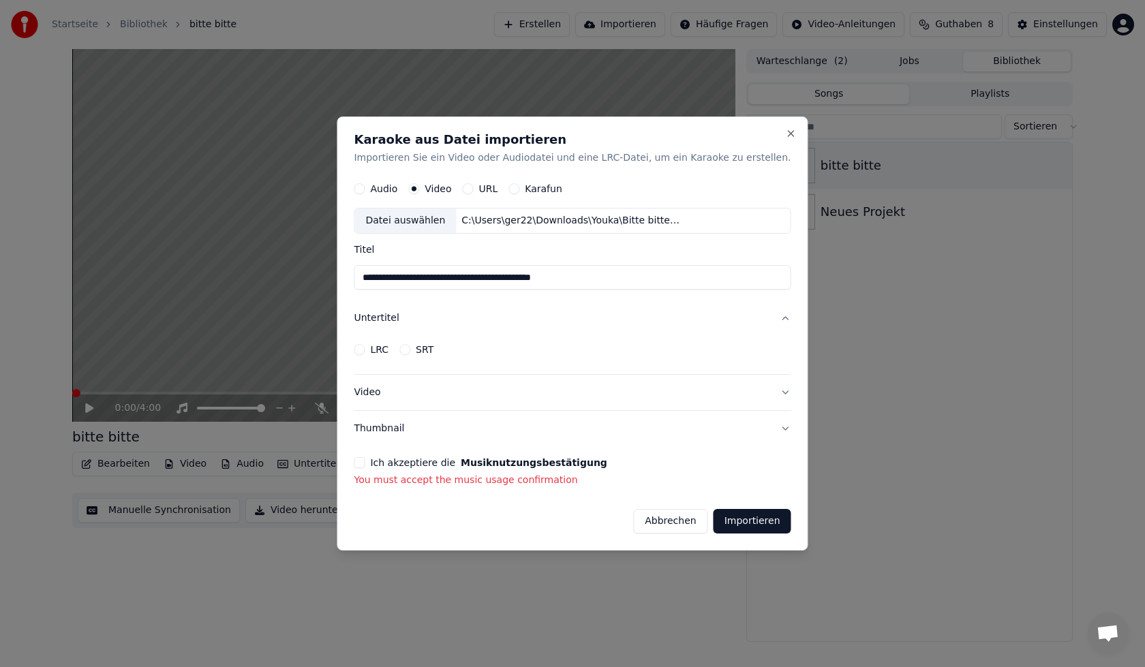
click at [365, 349] on button "LRC" at bounding box center [359, 350] width 11 height 11
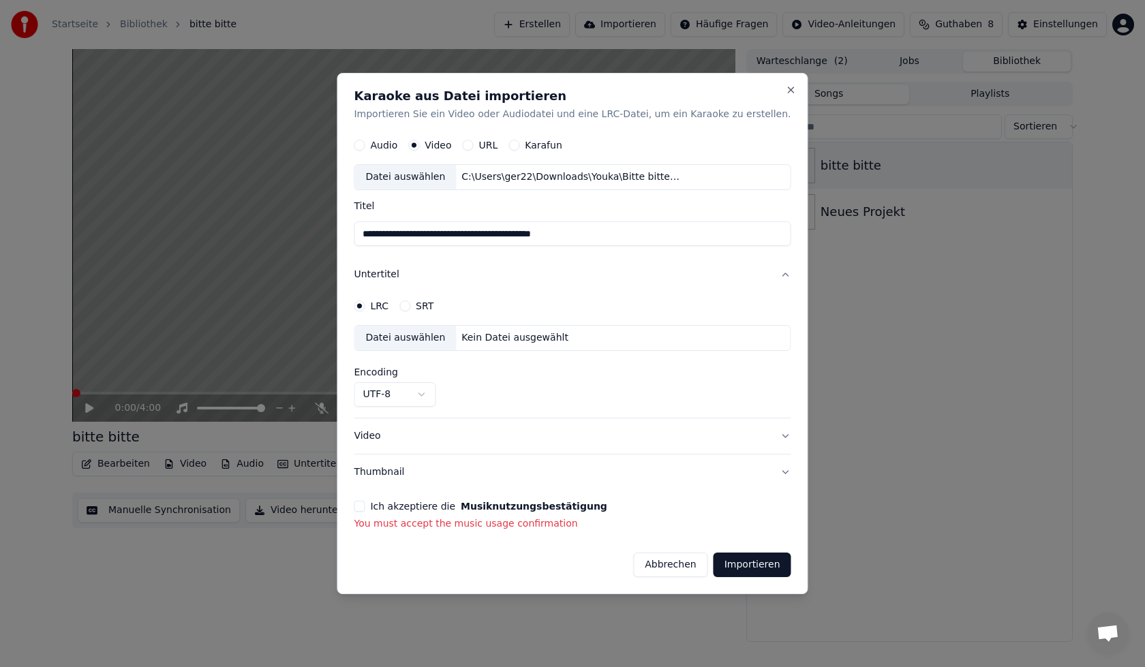
click at [410, 311] on button "SRT" at bounding box center [404, 306] width 11 height 11
click at [365, 307] on button "LRC" at bounding box center [359, 306] width 11 height 11
click at [413, 341] on div "Datei auswählen" at bounding box center [405, 339] width 102 height 25
click at [365, 502] on button "Ich akzeptiere die Musiknutzungsbestätigung" at bounding box center [359, 506] width 11 height 11
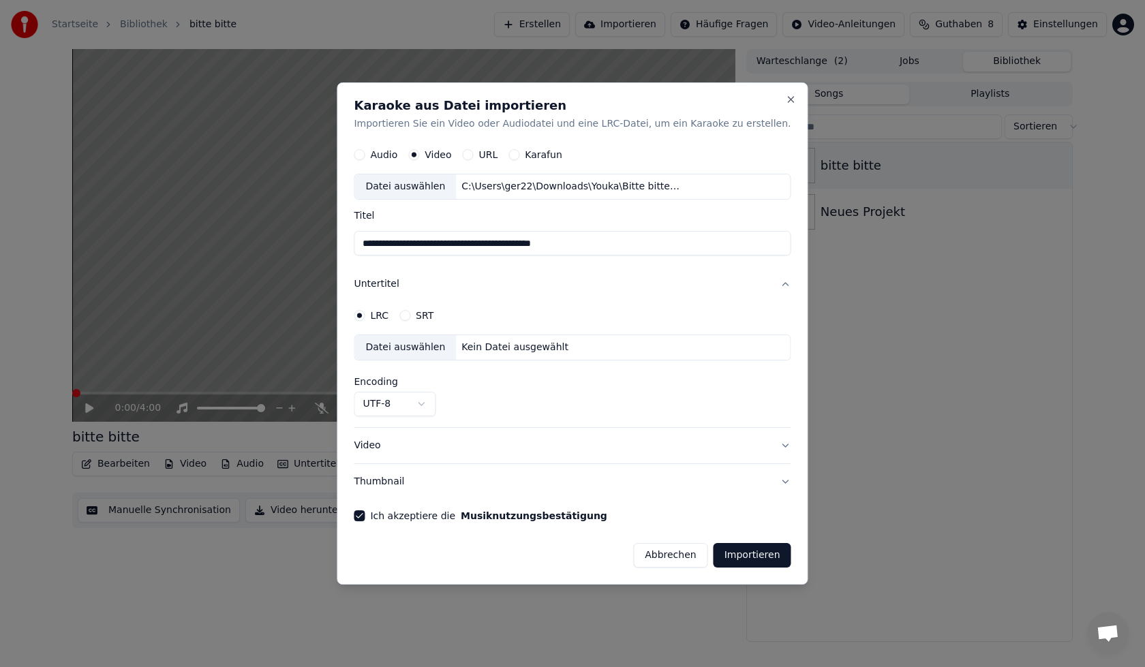
type button "on"
click at [354, 511] on button "Ich akzeptiere die Musiknutzungsbestätigung" at bounding box center [359, 516] width 11 height 11
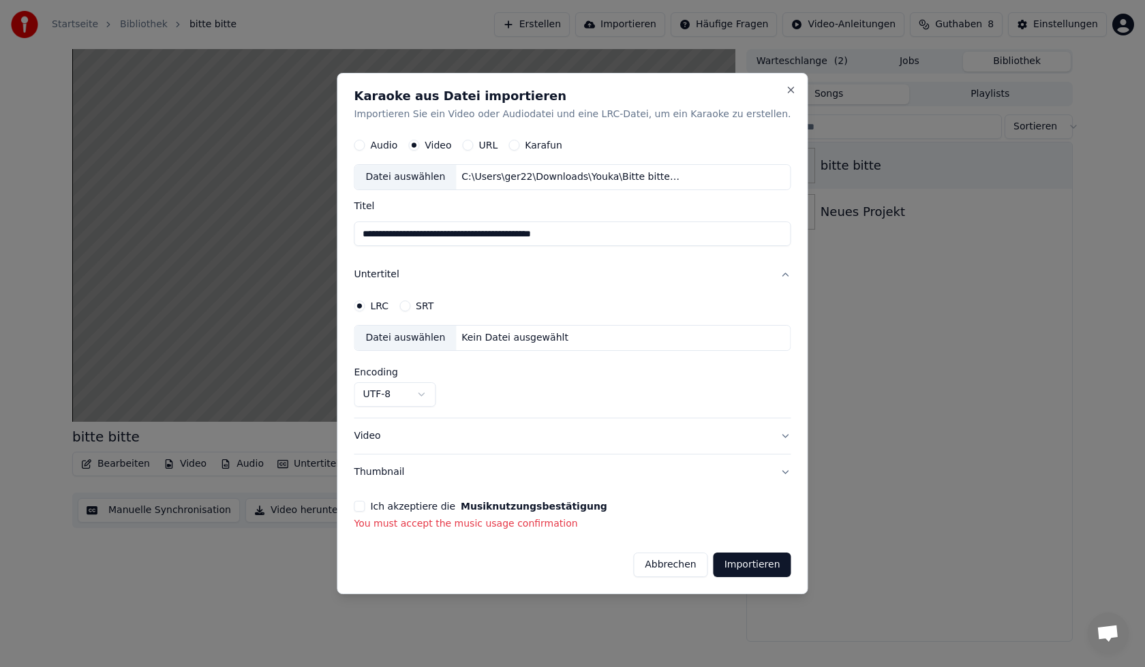
click at [654, 244] on input "**********" at bounding box center [572, 234] width 437 height 25
click at [633, 234] on input "**********" at bounding box center [572, 234] width 437 height 25
type input "**********"
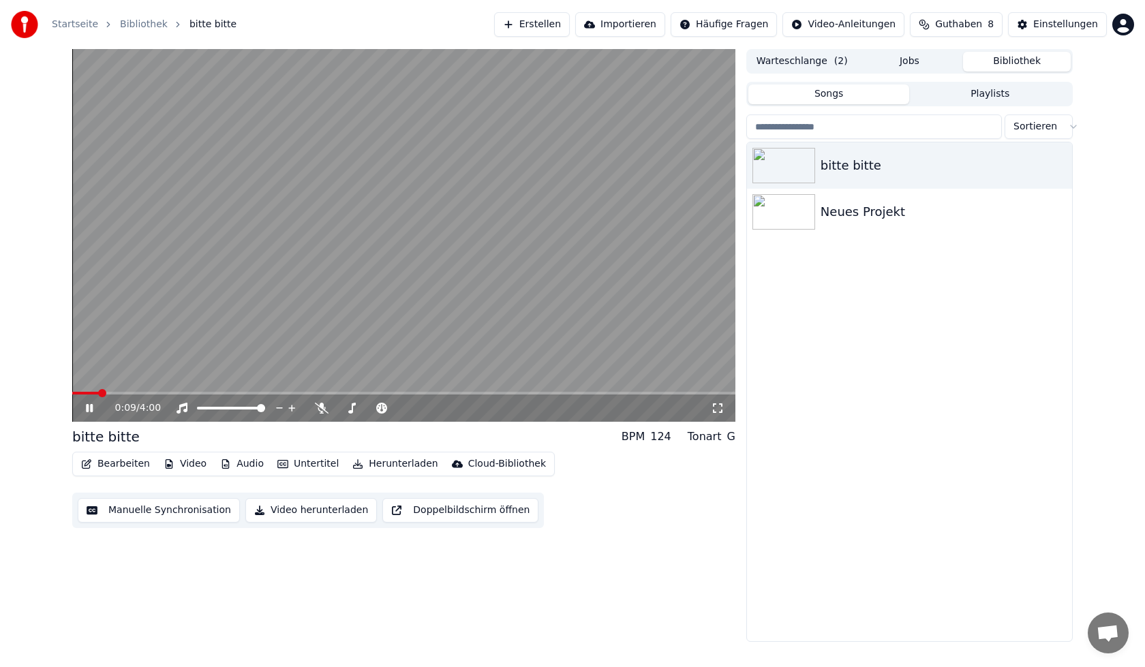
click at [97, 414] on icon at bounding box center [99, 408] width 32 height 11
click at [630, 28] on button "Importieren" at bounding box center [620, 24] width 90 height 25
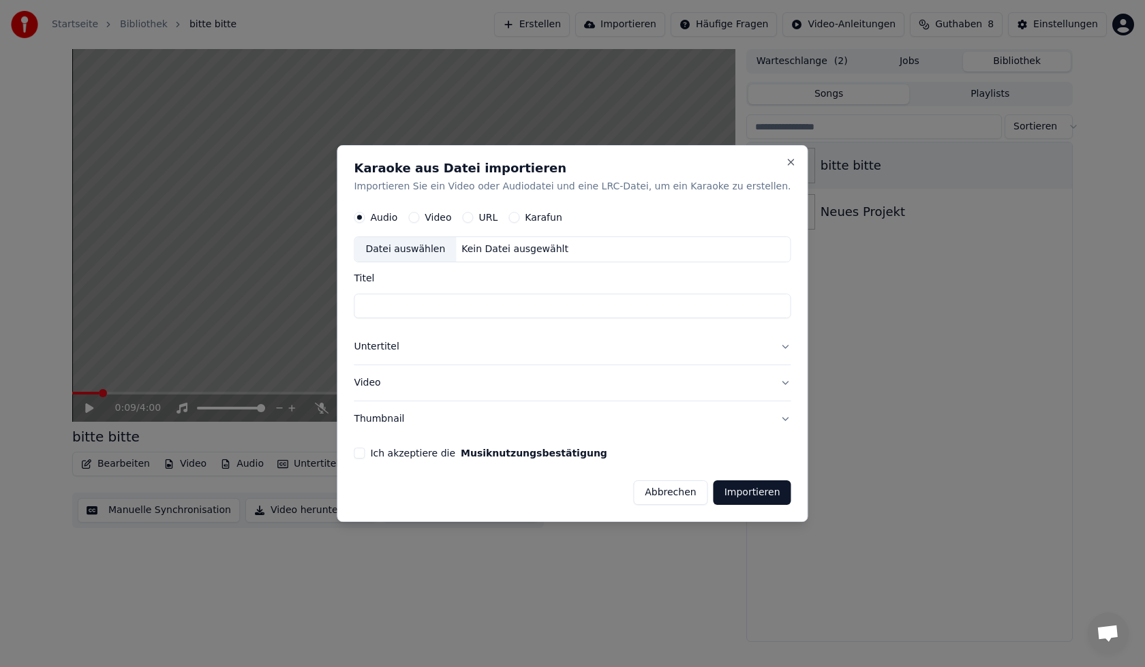
click at [419, 219] on button "Video" at bounding box center [413, 218] width 11 height 11
click at [444, 243] on div "Datei auswählen" at bounding box center [405, 250] width 102 height 25
type input "**********"
click at [605, 309] on input "**********" at bounding box center [572, 306] width 437 height 25
click at [598, 308] on input "**********" at bounding box center [572, 306] width 437 height 25
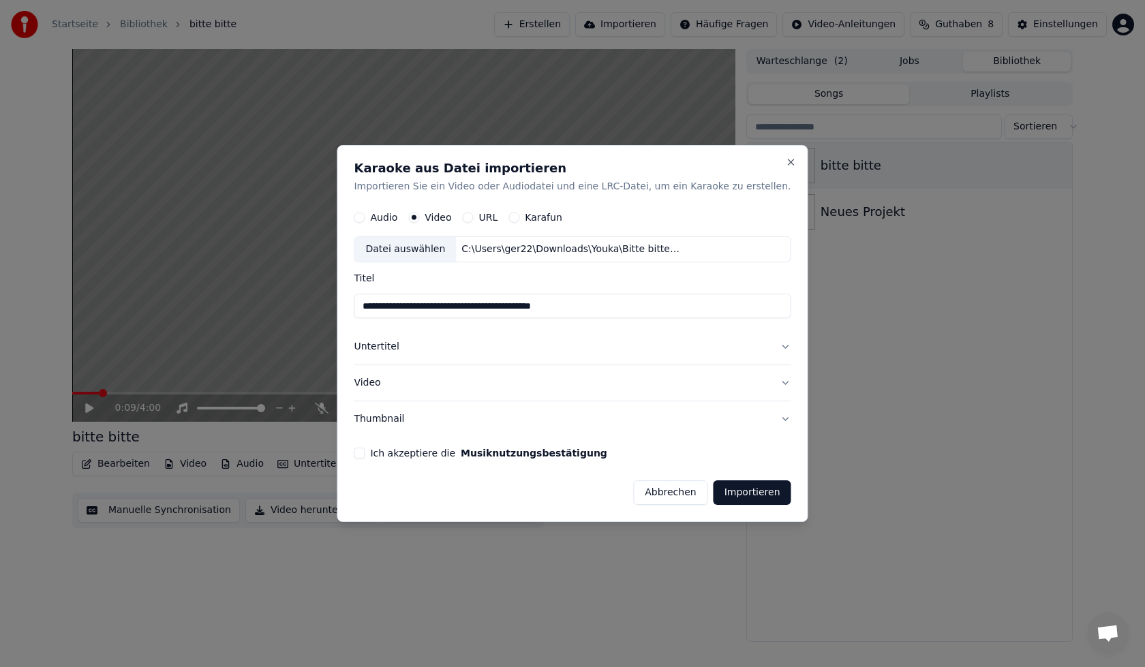
click at [731, 357] on button "Untertitel" at bounding box center [572, 347] width 437 height 35
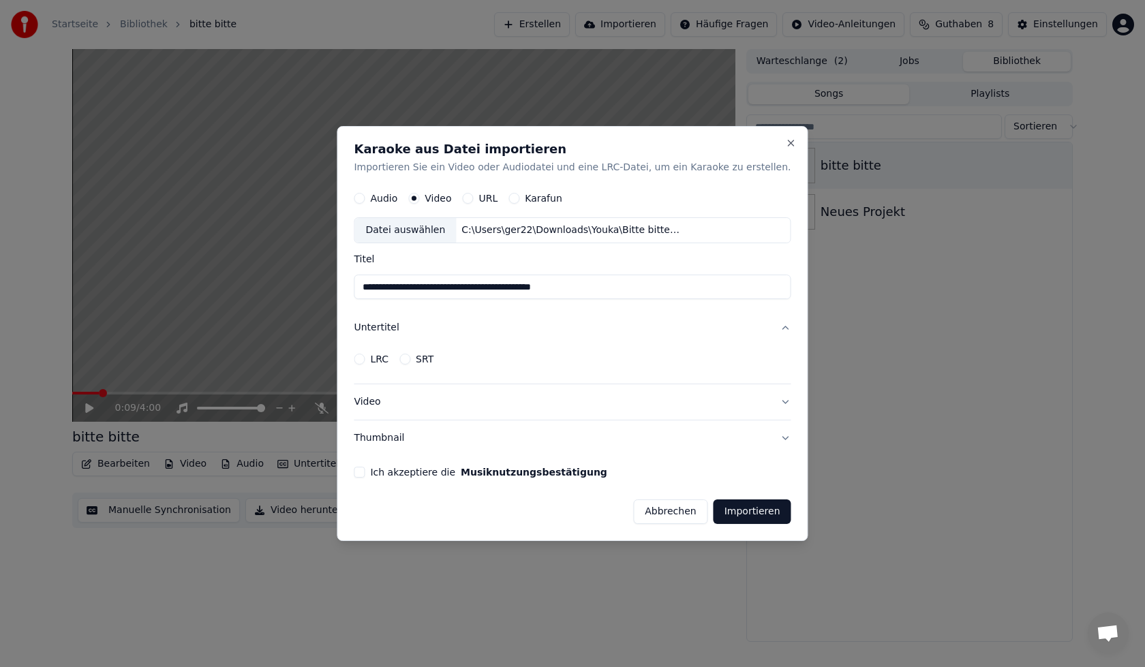
click at [689, 406] on button "Video" at bounding box center [572, 401] width 437 height 35
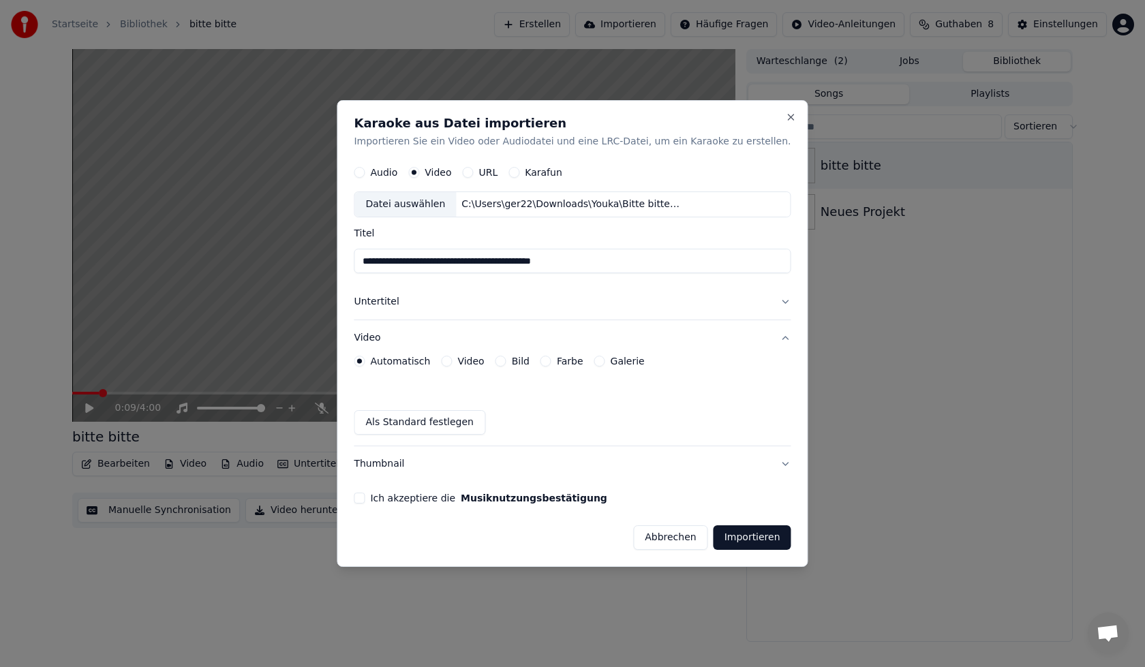
click at [714, 543] on button "Importieren" at bounding box center [753, 538] width 78 height 25
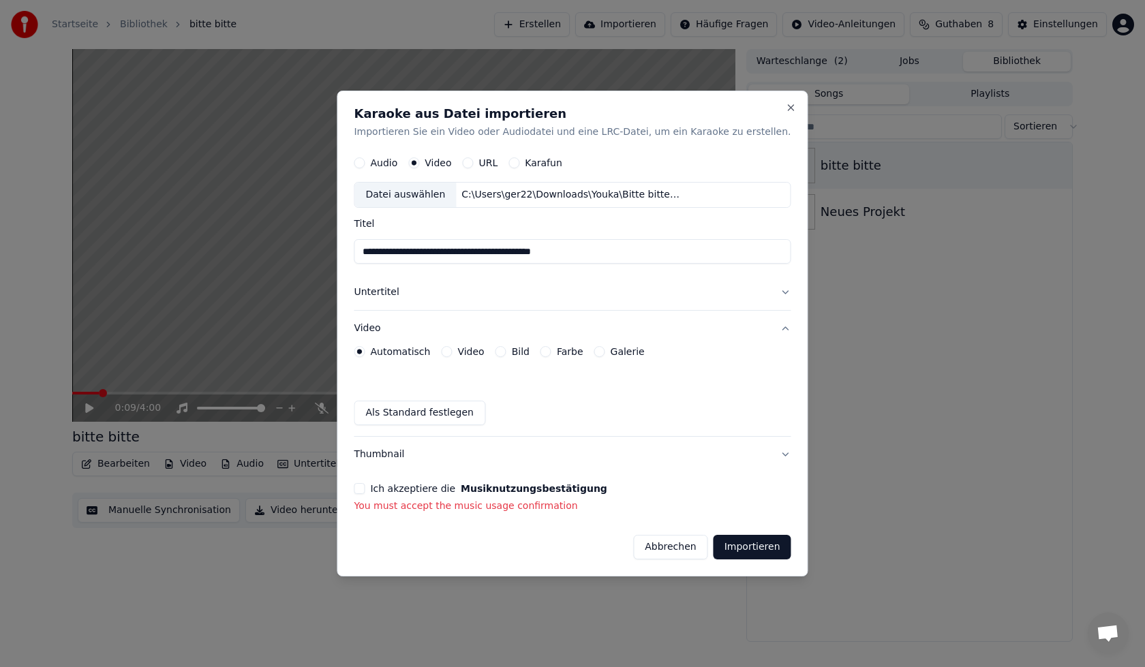
click at [365, 487] on button "Ich akzeptiere die Musiknutzungsbestätigung" at bounding box center [359, 488] width 11 height 11
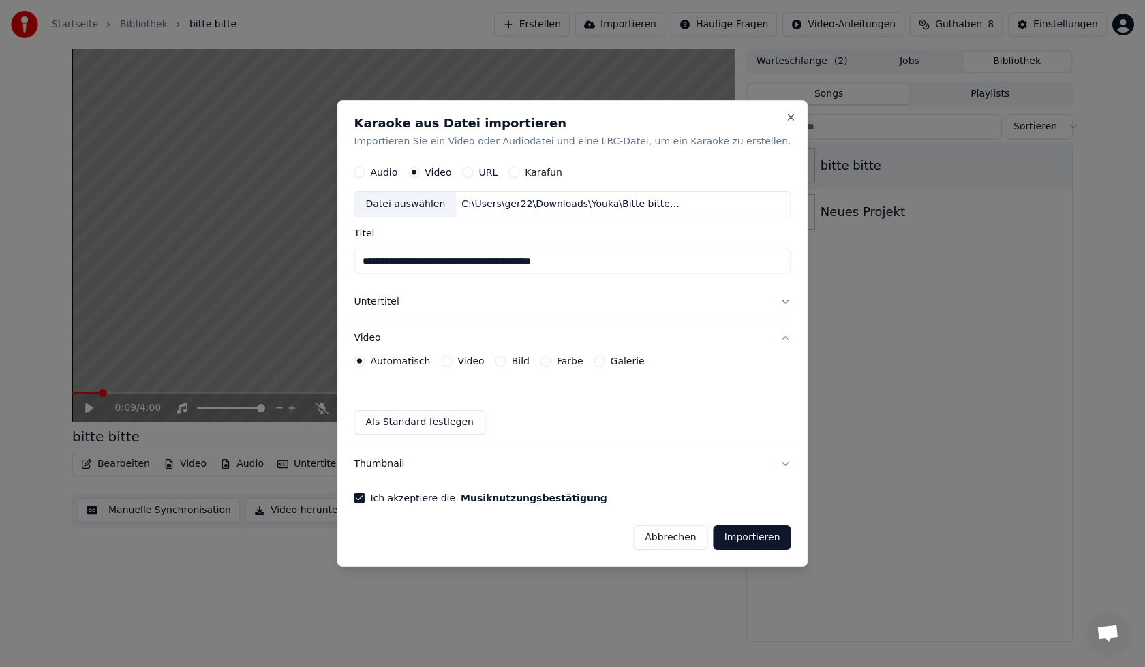
click at [714, 543] on button "Importieren" at bounding box center [753, 538] width 78 height 25
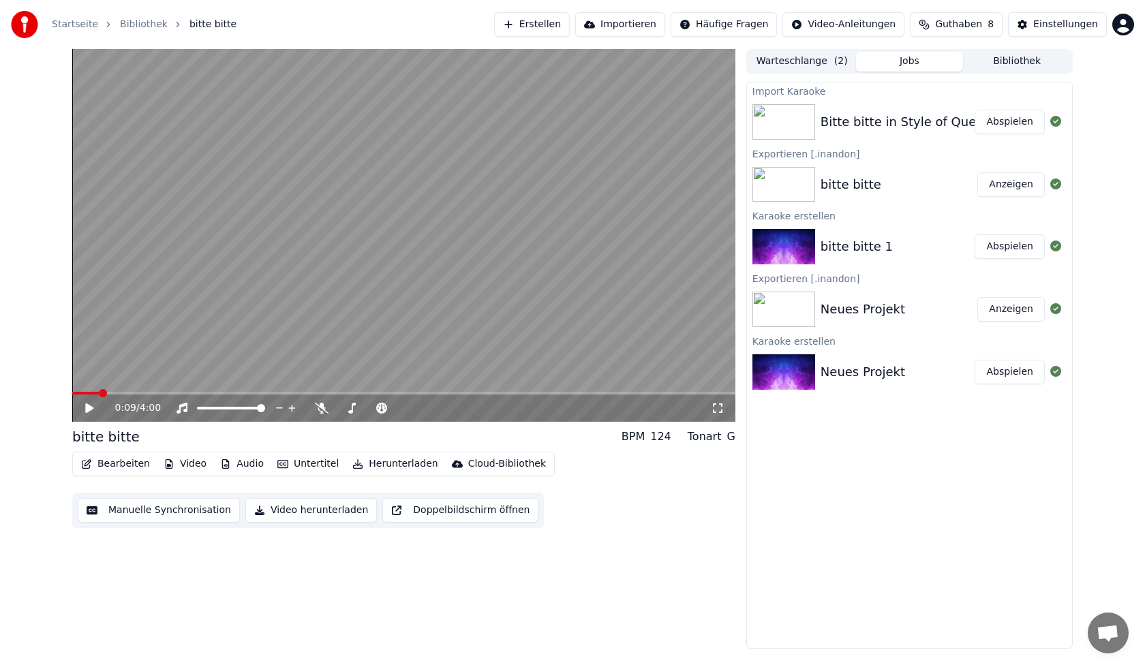
click at [995, 122] on button "Abspielen" at bounding box center [1010, 122] width 70 height 25
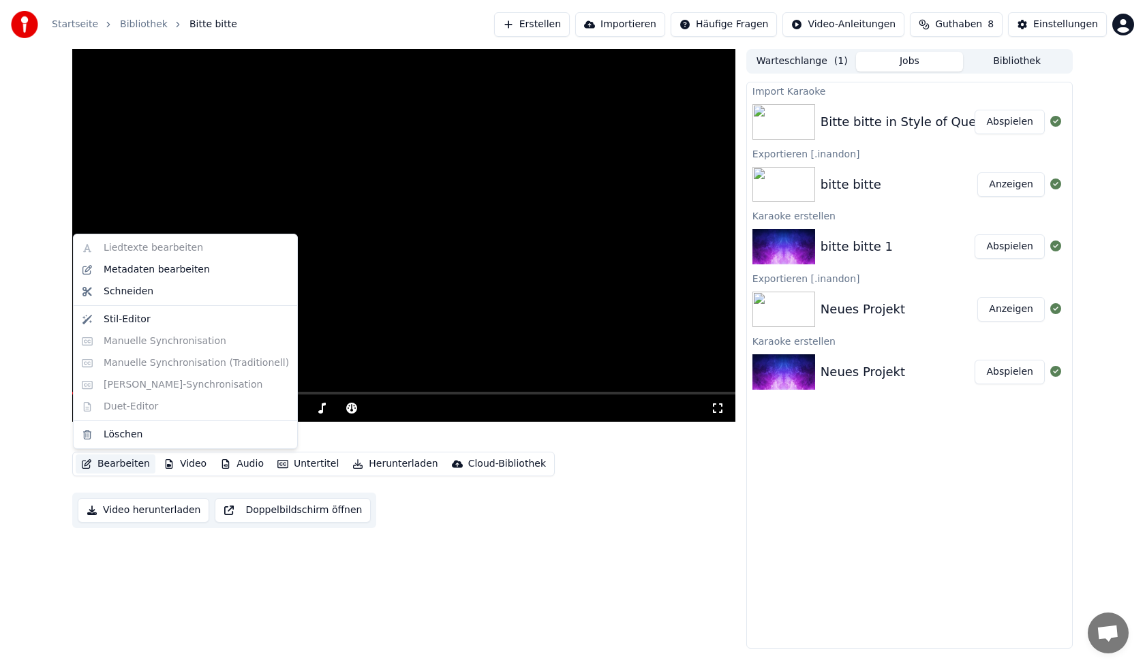
click at [127, 467] on button "Bearbeiten" at bounding box center [116, 464] width 80 height 19
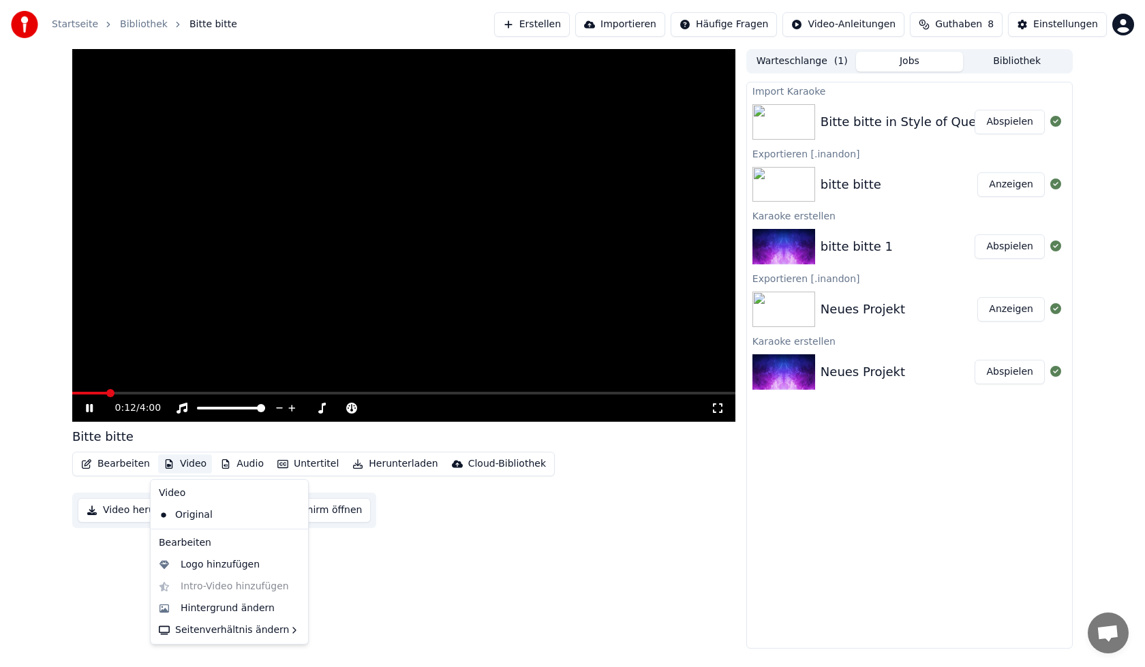
click at [512, 620] on div "0:12 / 4:00 Bitte bitte Bearbeiten Video Audio Untertitel Herunterladen Cloud-B…" at bounding box center [403, 349] width 663 height 600
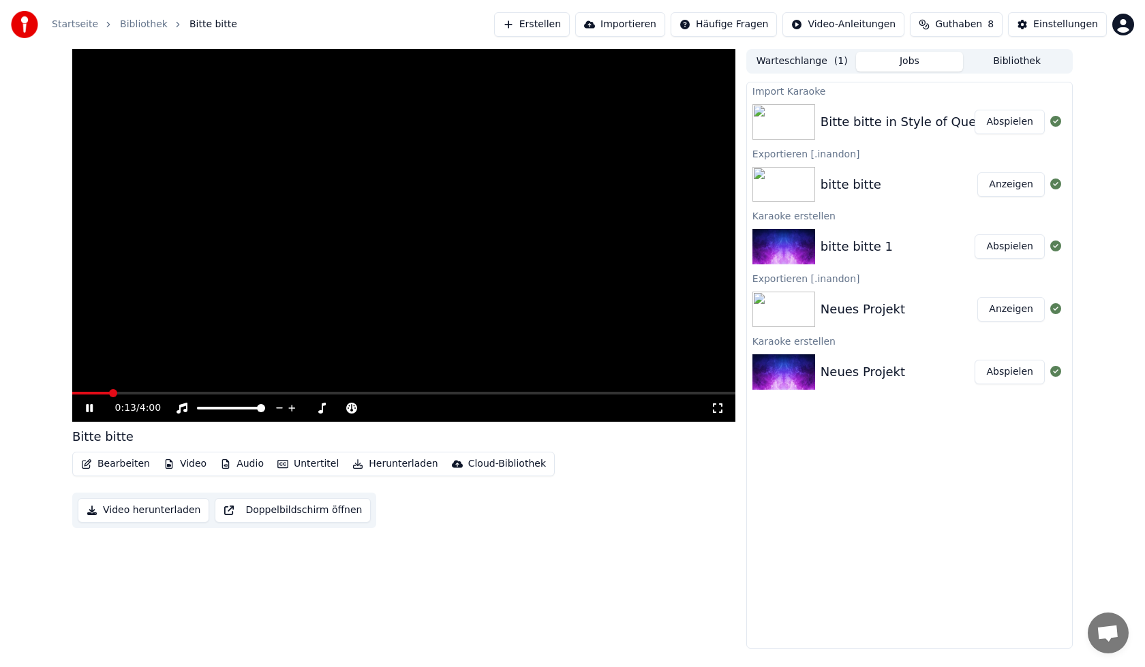
click at [85, 410] on icon at bounding box center [99, 408] width 32 height 11
click at [314, 468] on button "Untertitel" at bounding box center [308, 464] width 72 height 19
click at [335, 497] on div "Synchronisationsmodell" at bounding box center [332, 494] width 136 height 22
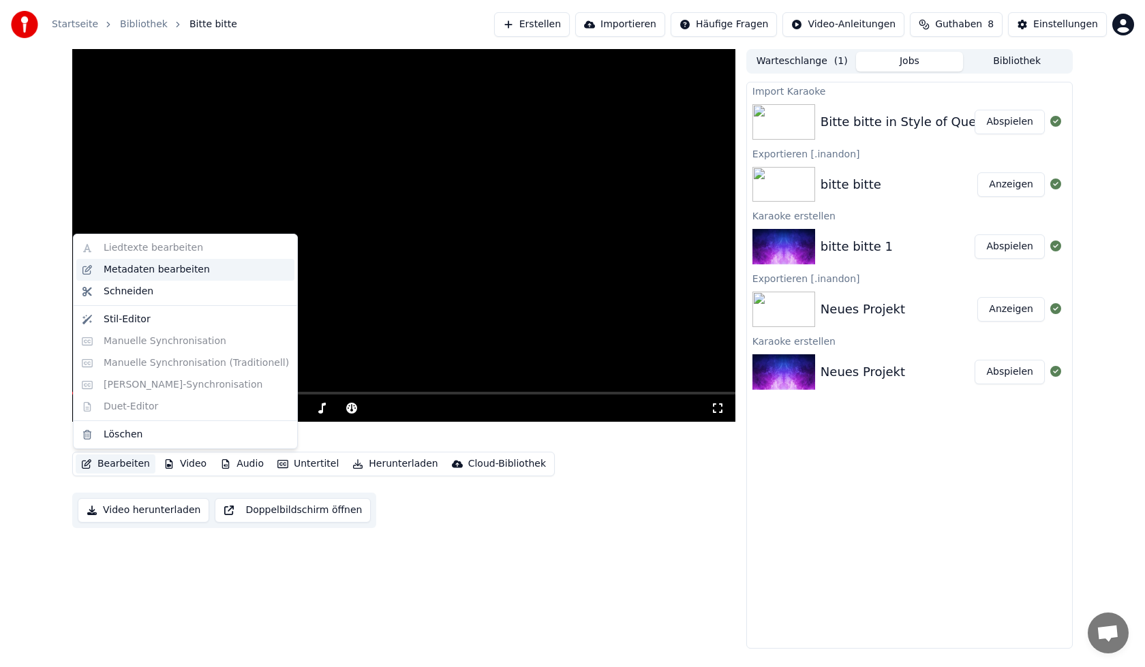
click at [131, 274] on div "Metadaten bearbeiten" at bounding box center [157, 270] width 106 height 14
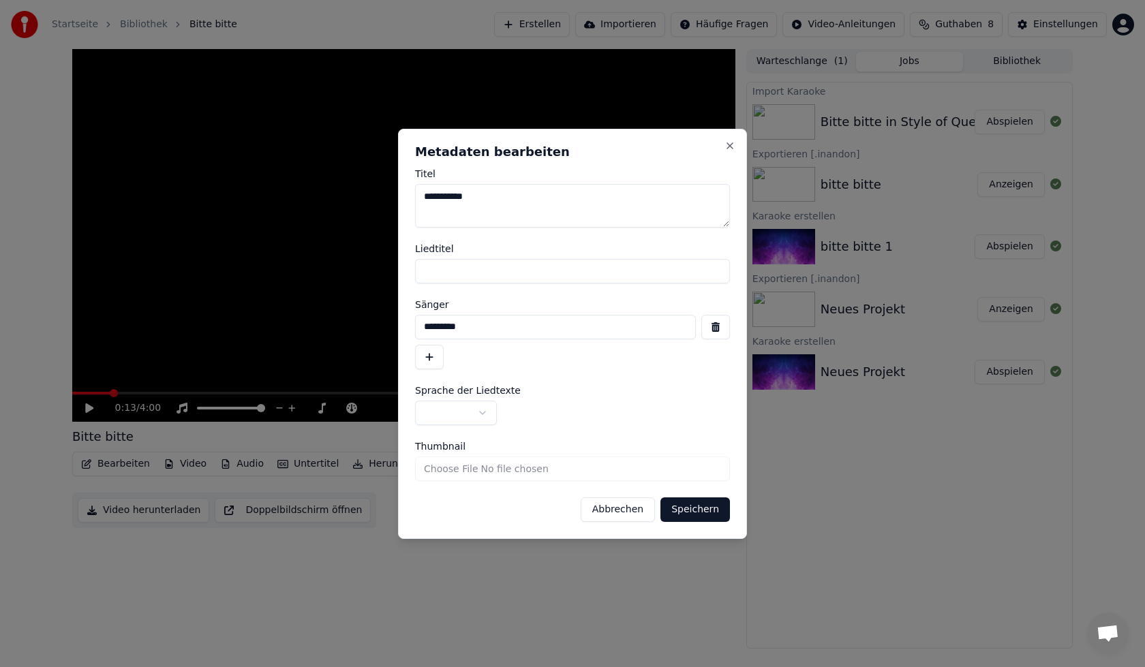
click at [482, 200] on textarea "**********" at bounding box center [572, 206] width 315 height 44
type textarea "**********"
drag, startPoint x: 479, startPoint y: 327, endPoint x: 397, endPoint y: 328, distance: 82.5
click at [397, 328] on body "**********" at bounding box center [572, 333] width 1145 height 667
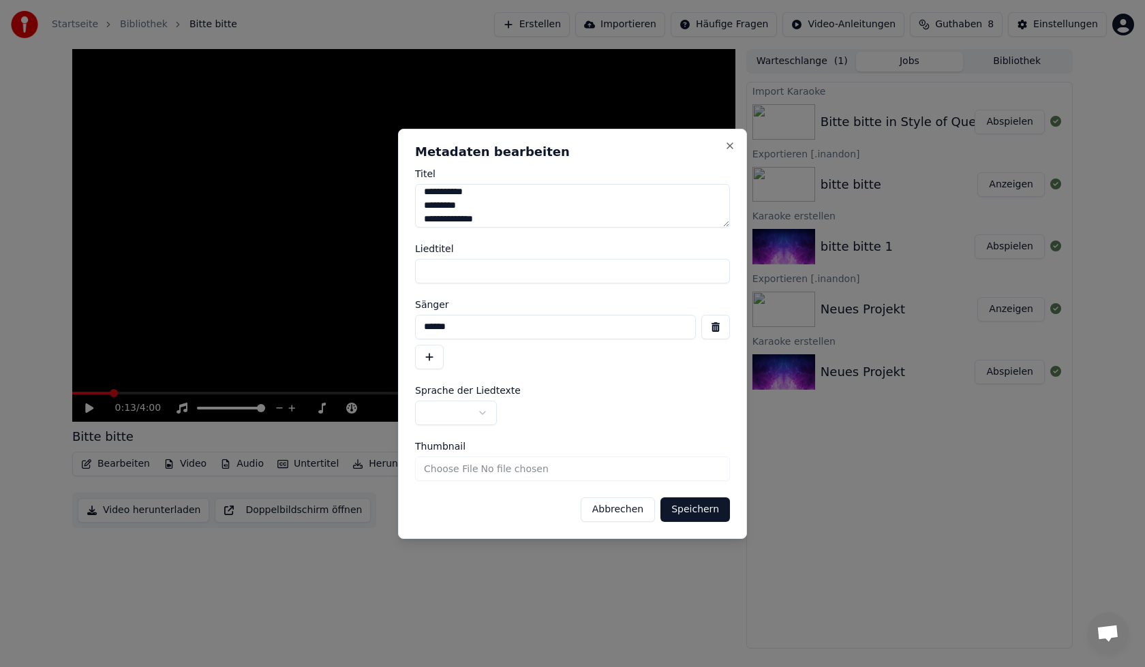
type input "******"
click at [485, 414] on button "button" at bounding box center [456, 413] width 82 height 25
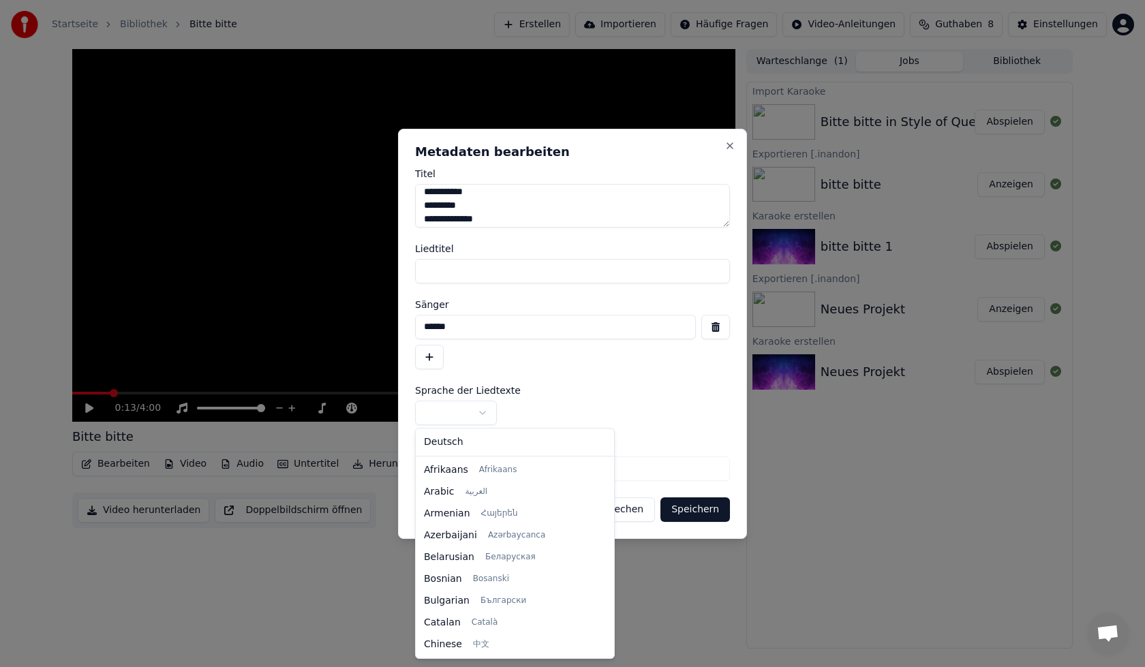
select select "**"
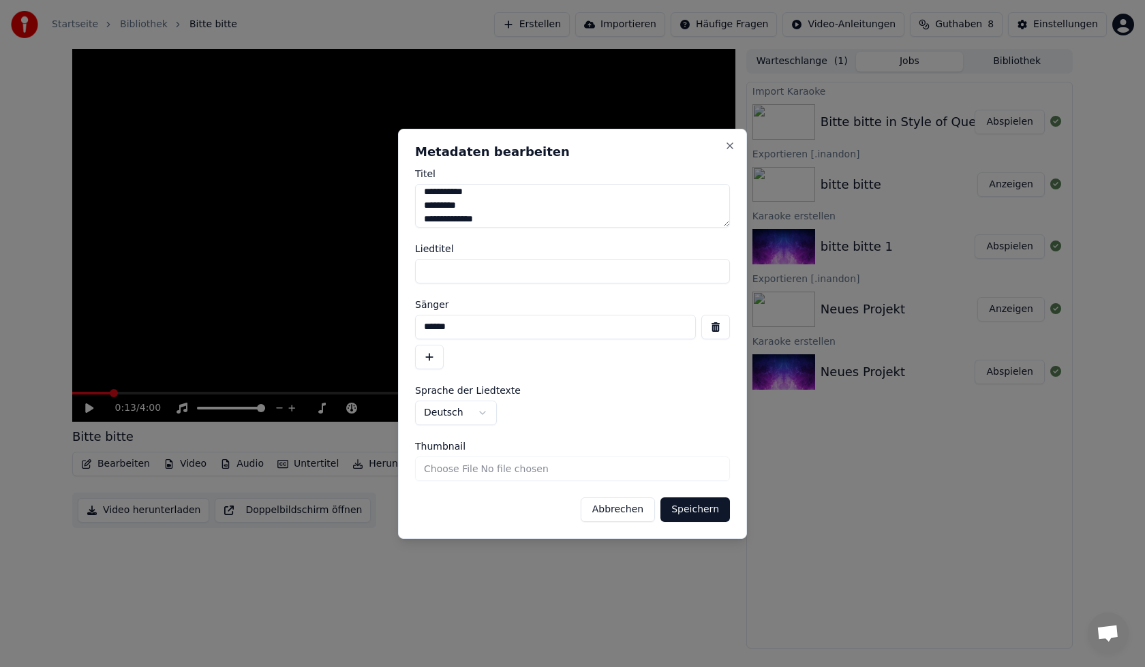
click at [451, 274] on input "Liedtitel" at bounding box center [572, 271] width 315 height 25
drag, startPoint x: 425, startPoint y: 196, endPoint x: 502, endPoint y: 237, distance: 86.9
click at [502, 237] on form "**********" at bounding box center [572, 345] width 315 height 353
click at [492, 217] on textarea "**********" at bounding box center [572, 206] width 315 height 44
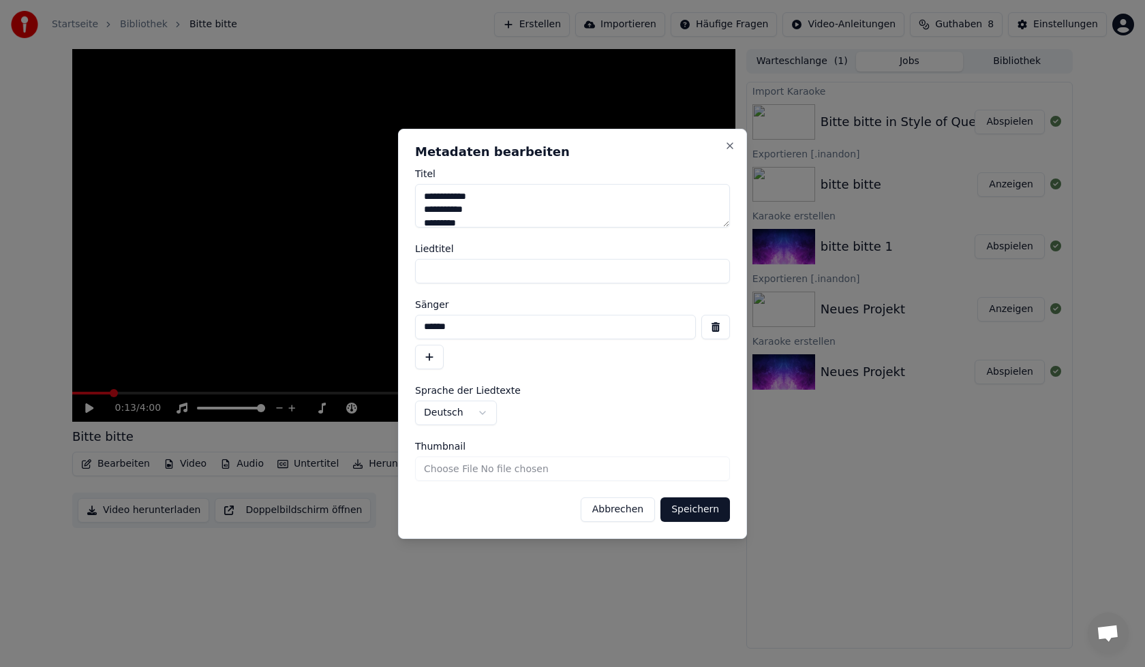
scroll to position [22, 0]
click at [445, 271] on input "Liedtitel" at bounding box center [572, 271] width 315 height 25
click at [446, 269] on input "**********" at bounding box center [572, 271] width 315 height 25
click at [446, 268] on input "**********" at bounding box center [572, 271] width 315 height 25
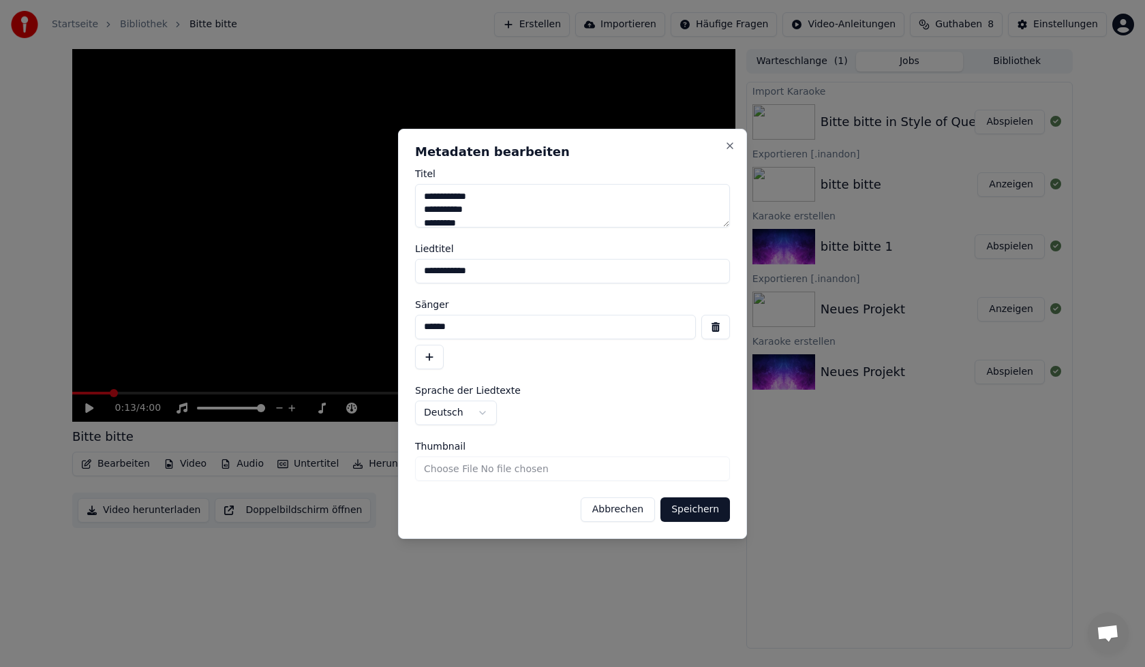
click at [491, 276] on input "**********" at bounding box center [572, 271] width 315 height 25
type input "**********"
click at [622, 471] on input "Thumbnail" at bounding box center [572, 469] width 315 height 25
click at [688, 517] on button "Speichern" at bounding box center [696, 510] width 70 height 25
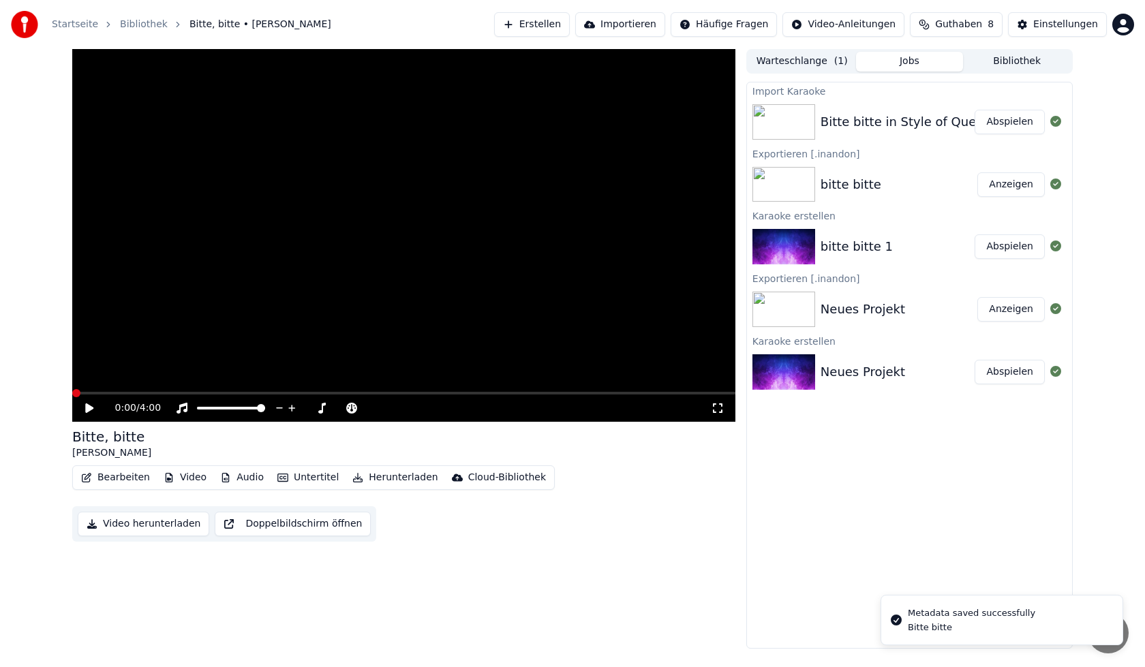
drag, startPoint x: 85, startPoint y: 402, endPoint x: 36, endPoint y: 402, distance: 49.1
click at [36, 402] on div "0:00 / 4:00 Bitte, bitte [PERSON_NAME] Video Audio Untertitel Herunterladen Clo…" at bounding box center [572, 349] width 1145 height 600
click at [72, 390] on span at bounding box center [76, 393] width 8 height 8
click at [84, 408] on icon at bounding box center [99, 408] width 32 height 11
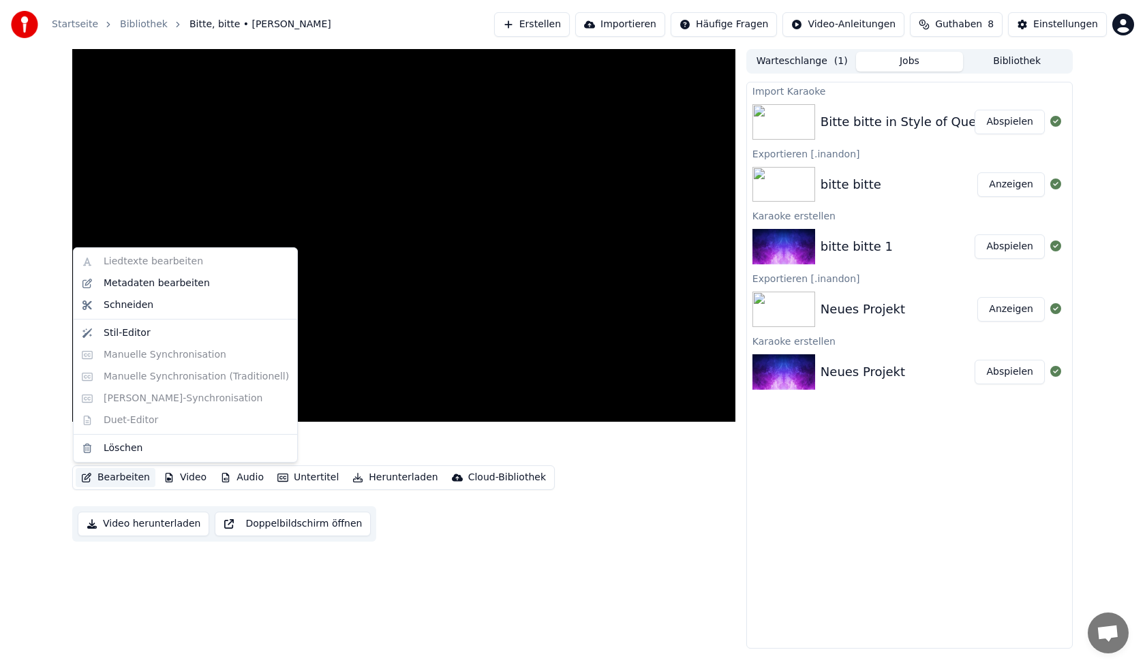
click at [110, 480] on button "Bearbeiten" at bounding box center [116, 477] width 80 height 19
click at [159, 338] on div "Stil-Editor" at bounding box center [196, 334] width 185 height 14
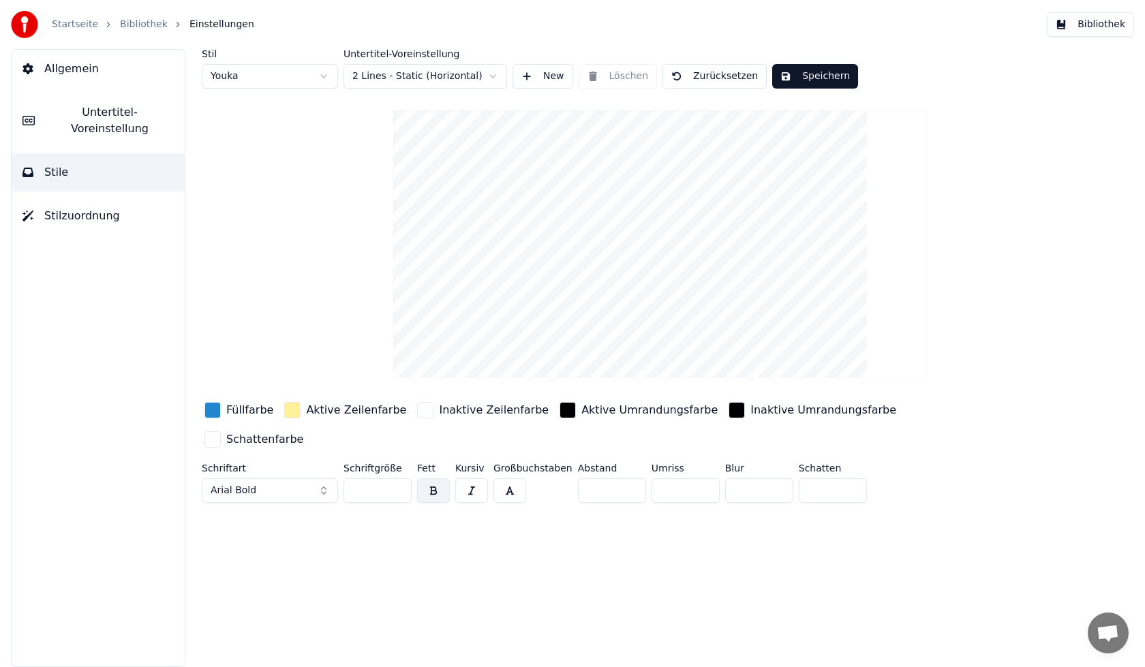
drag, startPoint x: 315, startPoint y: 459, endPoint x: 436, endPoint y: 456, distance: 121.4
click at [315, 479] on button "Arial Bold" at bounding box center [270, 491] width 136 height 25
click at [272, 479] on button "Arial Bold" at bounding box center [270, 491] width 136 height 25
click at [322, 479] on button "Arial Bold" at bounding box center [270, 491] width 136 height 25
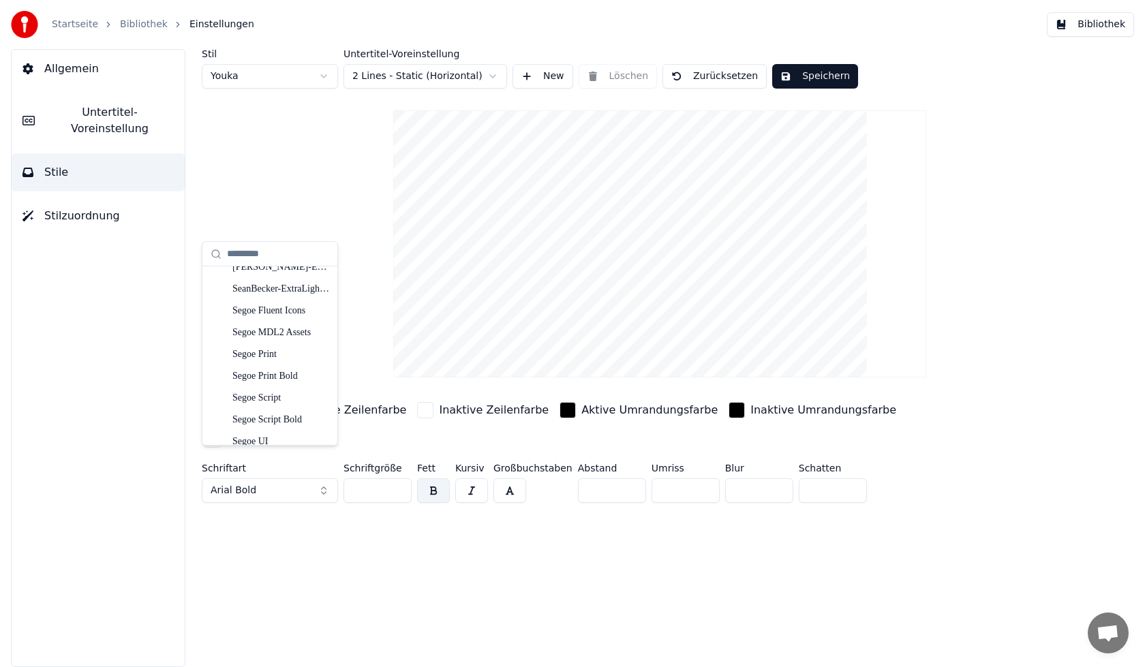
scroll to position [12406, 0]
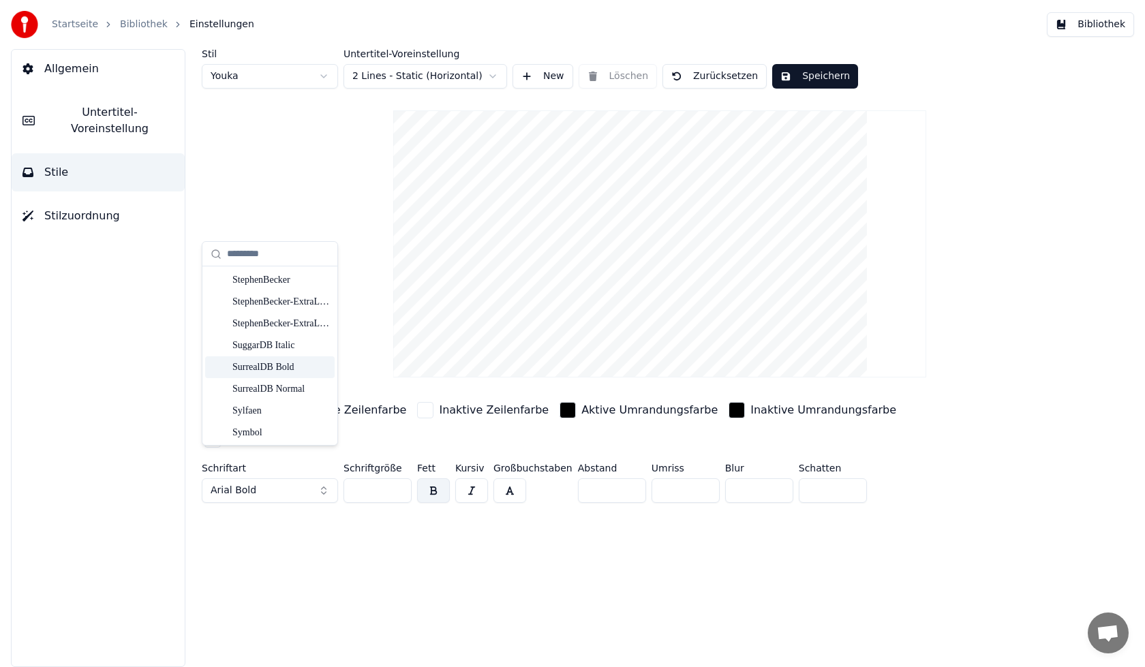
click at [282, 362] on div "SurrealDB Bold" at bounding box center [270, 368] width 130 height 22
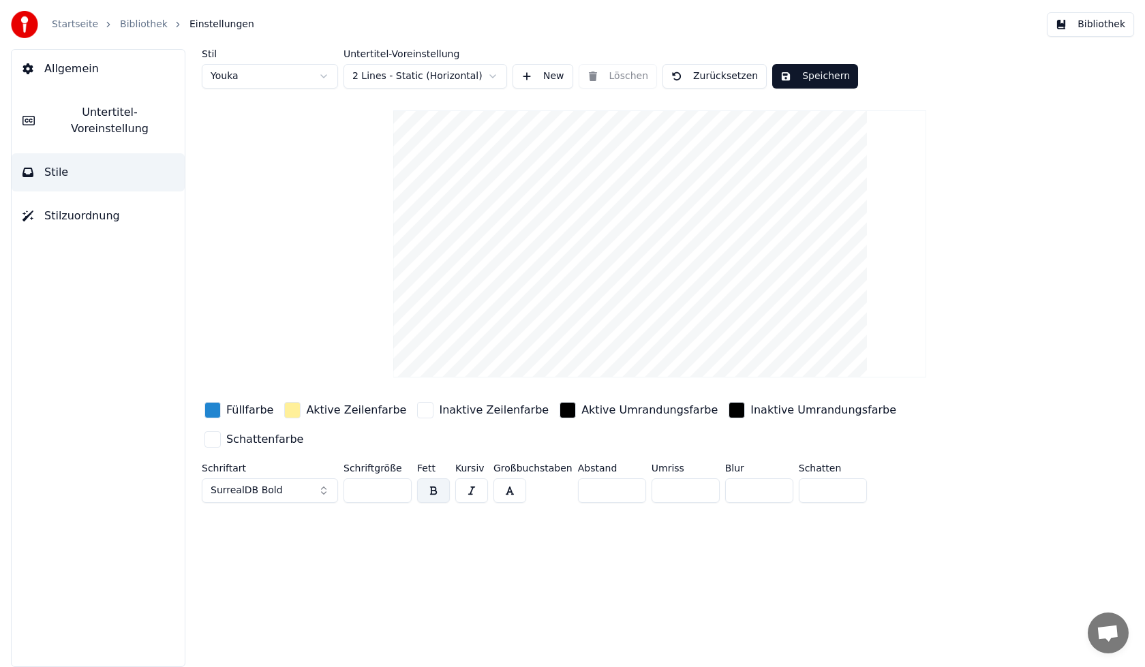
click at [292, 479] on button "SurrealDB Bold" at bounding box center [270, 491] width 136 height 25
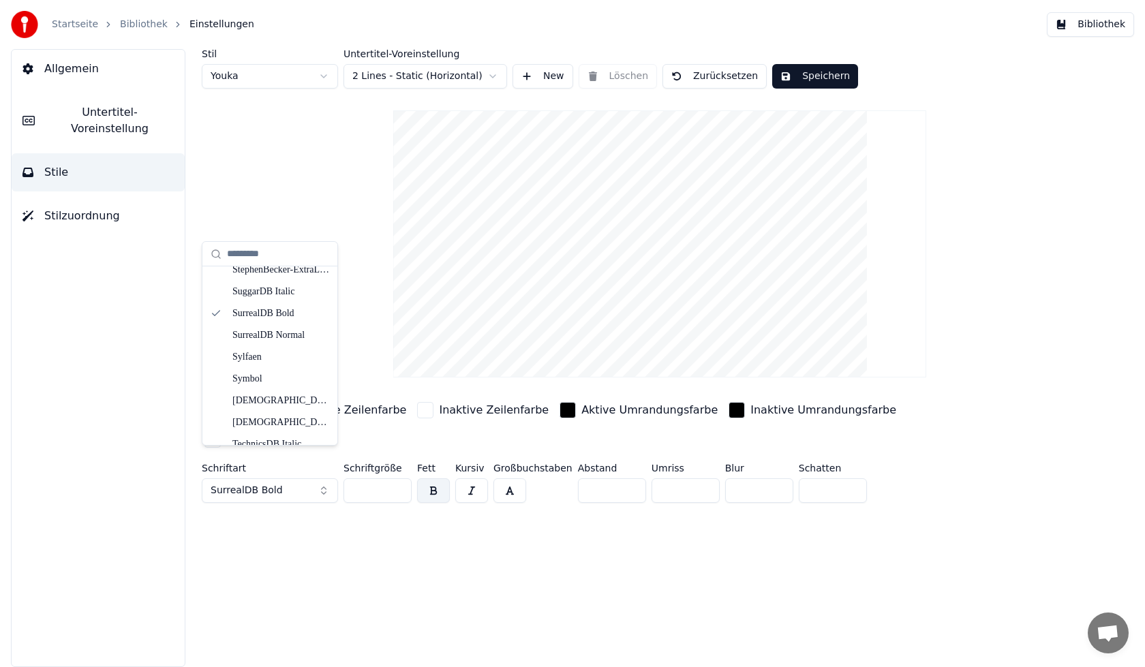
scroll to position [12392, 0]
click at [297, 402] on div "SurrealDB Normal" at bounding box center [280, 404] width 97 height 14
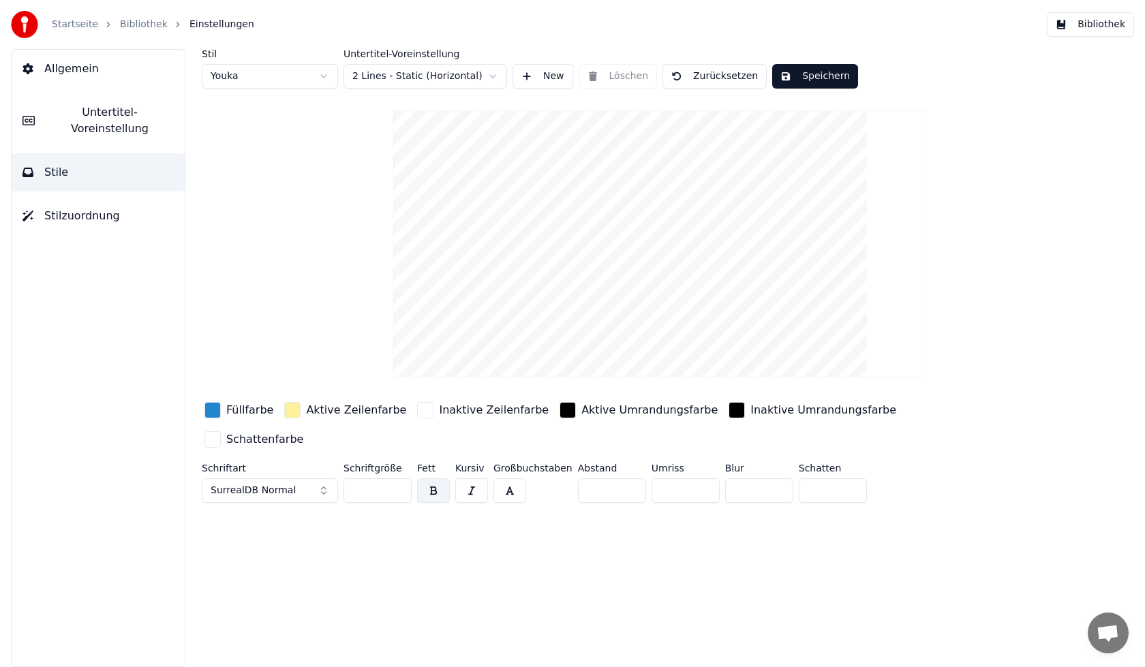
click at [313, 479] on button "SurrealDB Normal" at bounding box center [270, 491] width 136 height 25
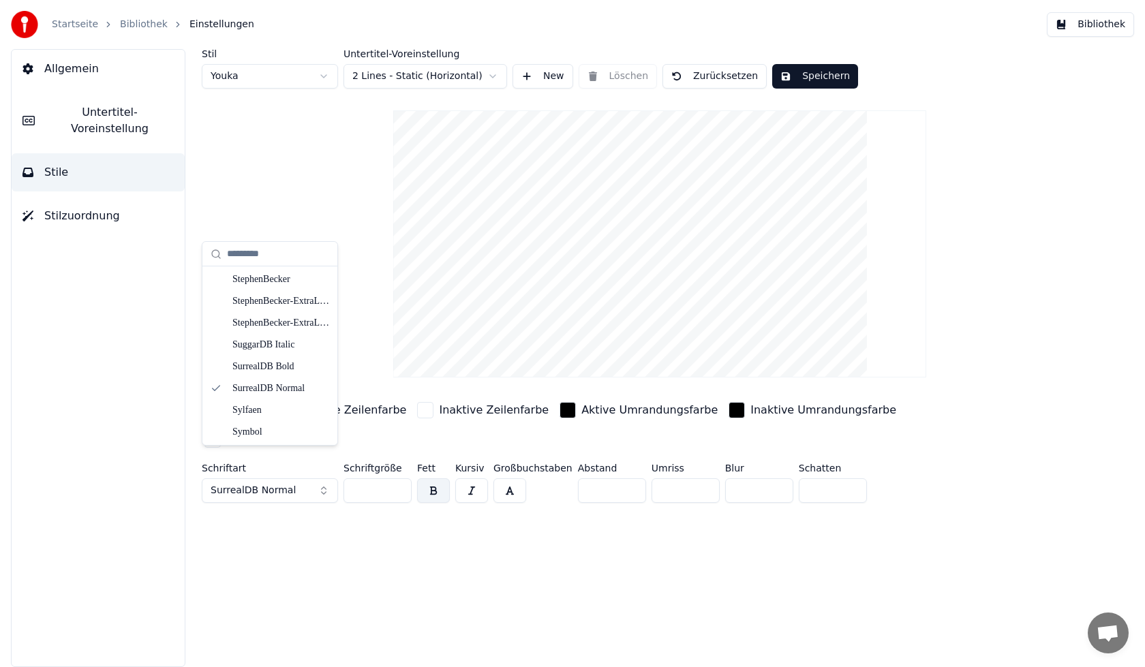
scroll to position [12339, 0]
click at [301, 419] on div "SuggarDB Italic" at bounding box center [280, 413] width 97 height 14
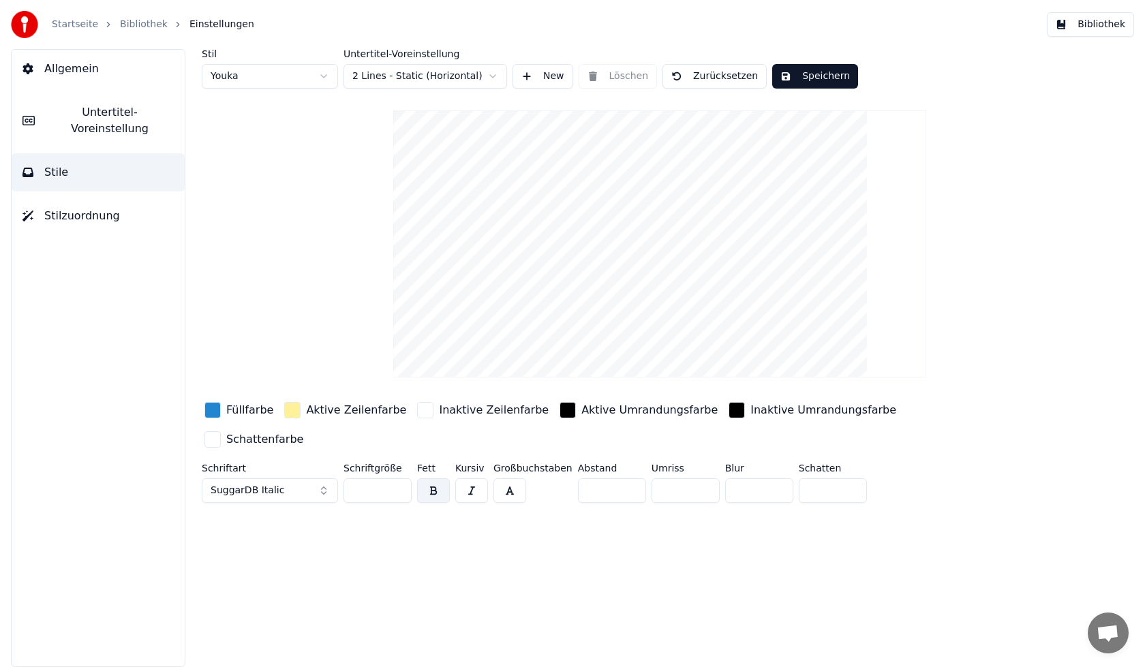
click at [117, 118] on span "Untertitel-Voreinstellung" at bounding box center [110, 120] width 128 height 33
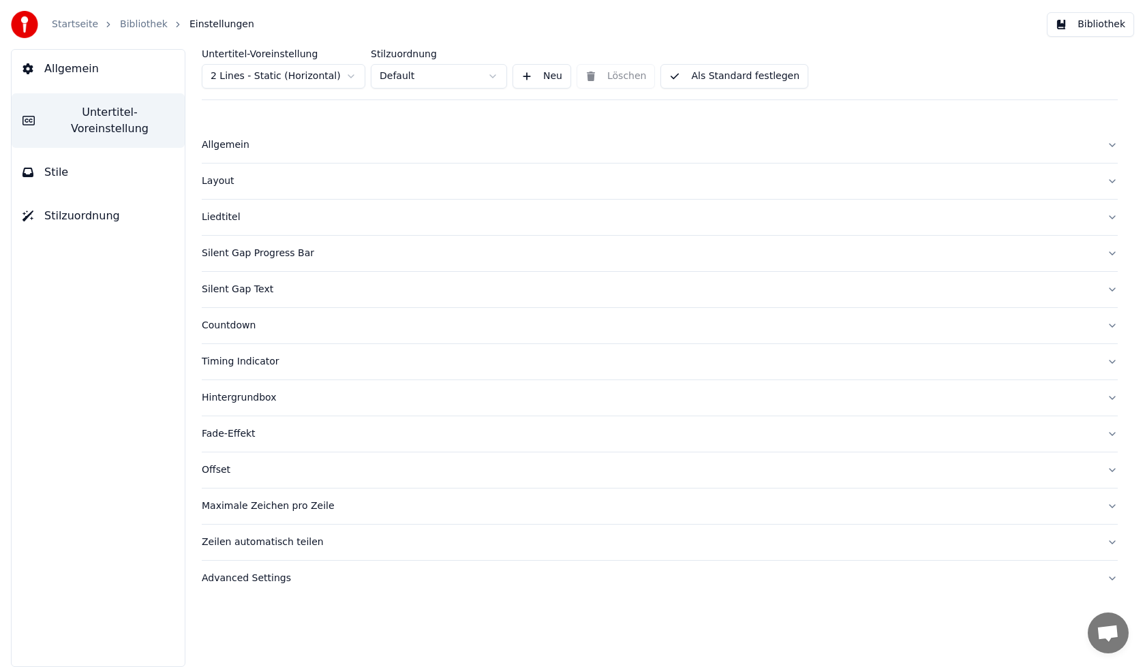
click at [227, 217] on div "Liedtitel" at bounding box center [649, 218] width 894 height 14
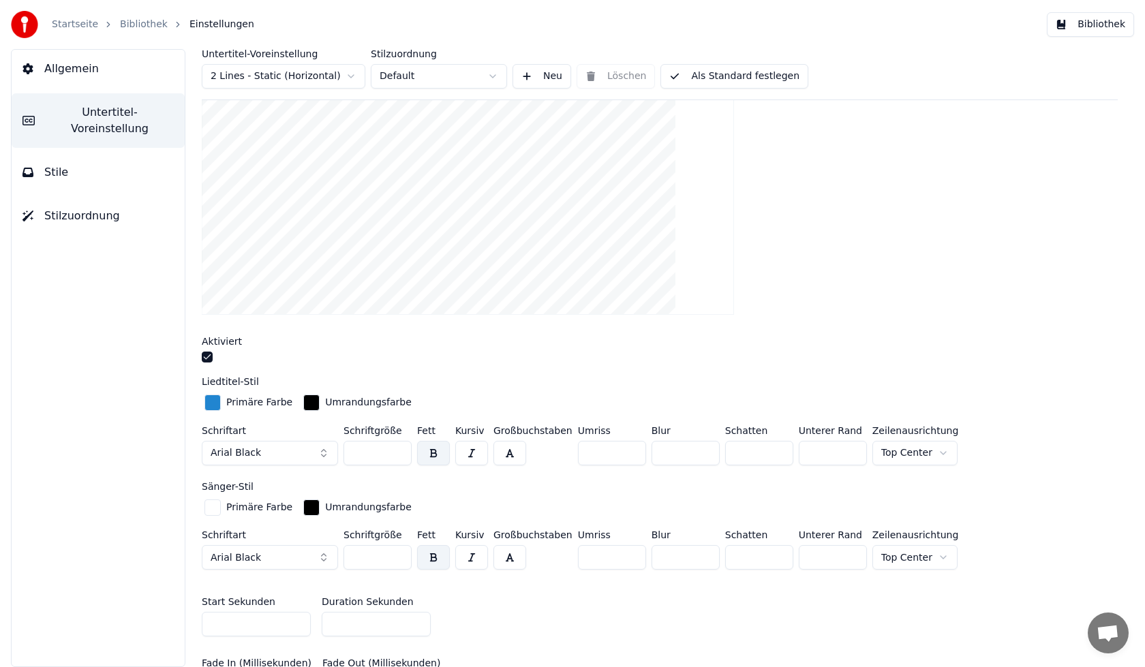
scroll to position [136, 0]
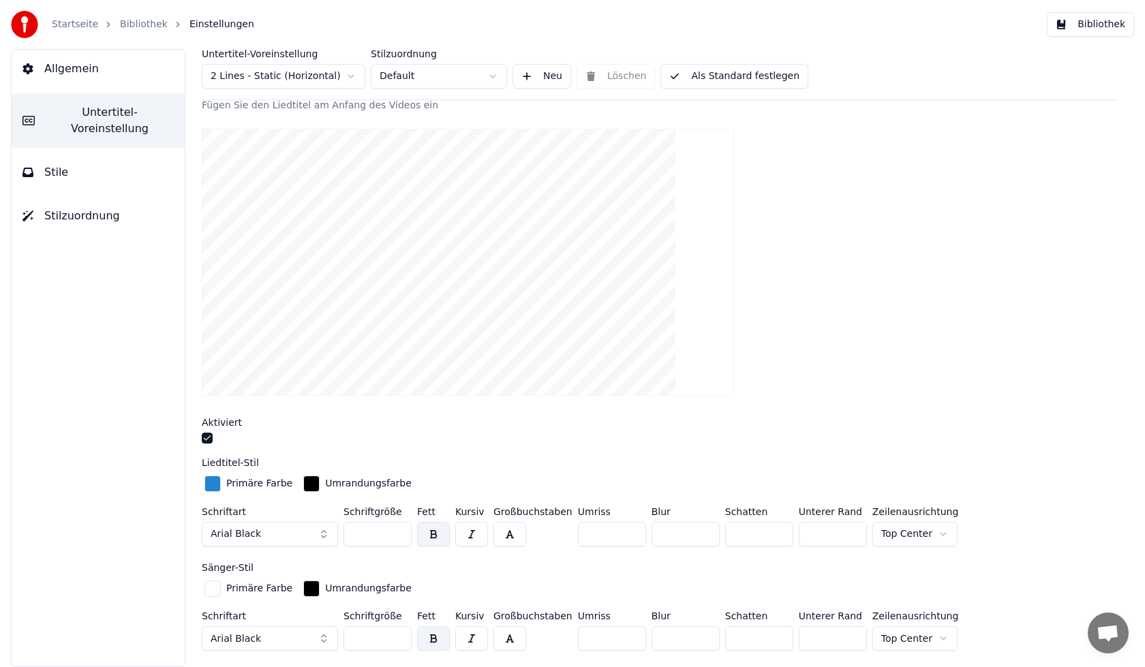
click at [318, 220] on video at bounding box center [468, 262] width 532 height 267
click at [421, 196] on video at bounding box center [468, 262] width 532 height 267
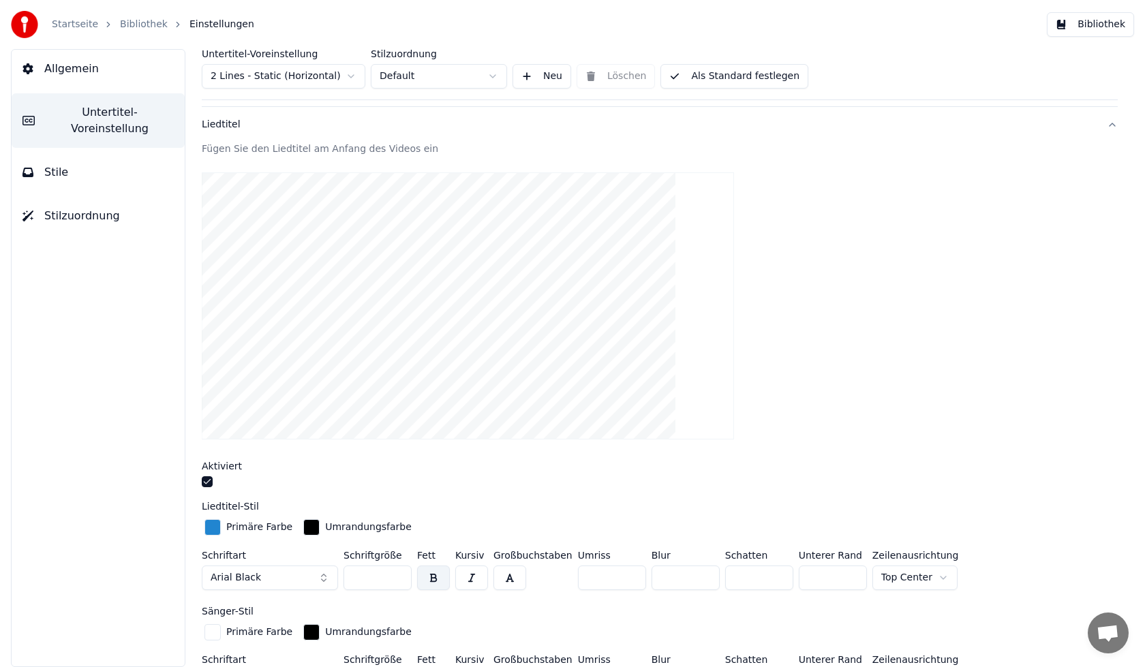
scroll to position [0, 0]
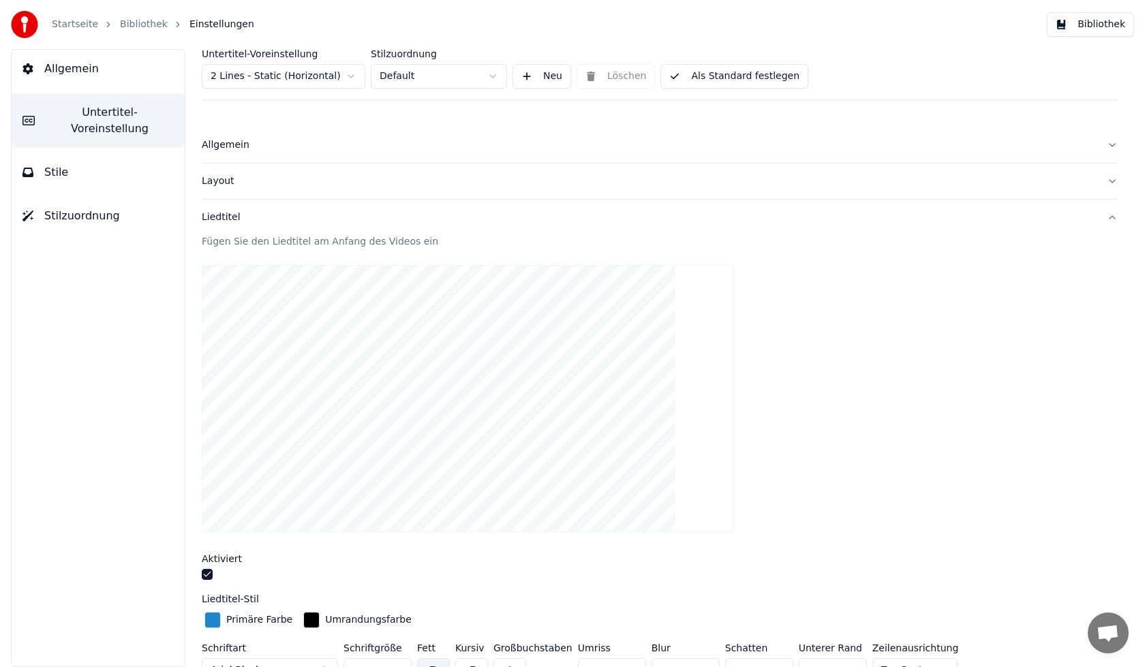
click at [235, 243] on div "Fügen Sie den Liedtitel am Anfang des Videos ein" at bounding box center [660, 242] width 916 height 14
click at [228, 213] on div "Liedtitel" at bounding box center [649, 218] width 894 height 14
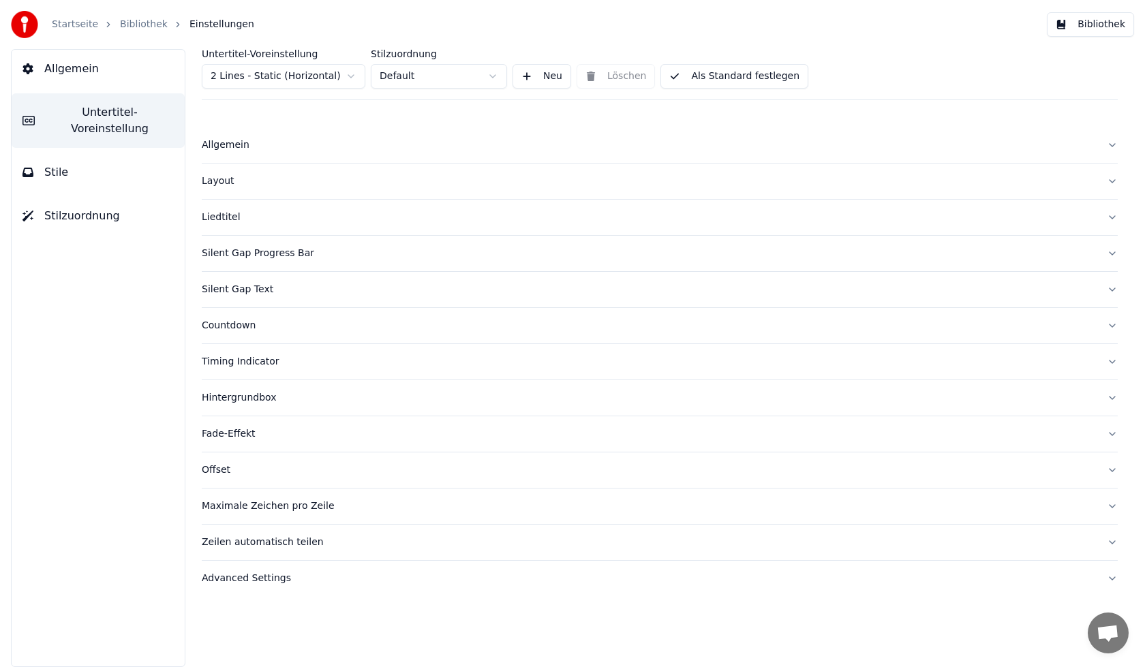
click at [228, 213] on div "Liedtitel" at bounding box center [649, 218] width 894 height 14
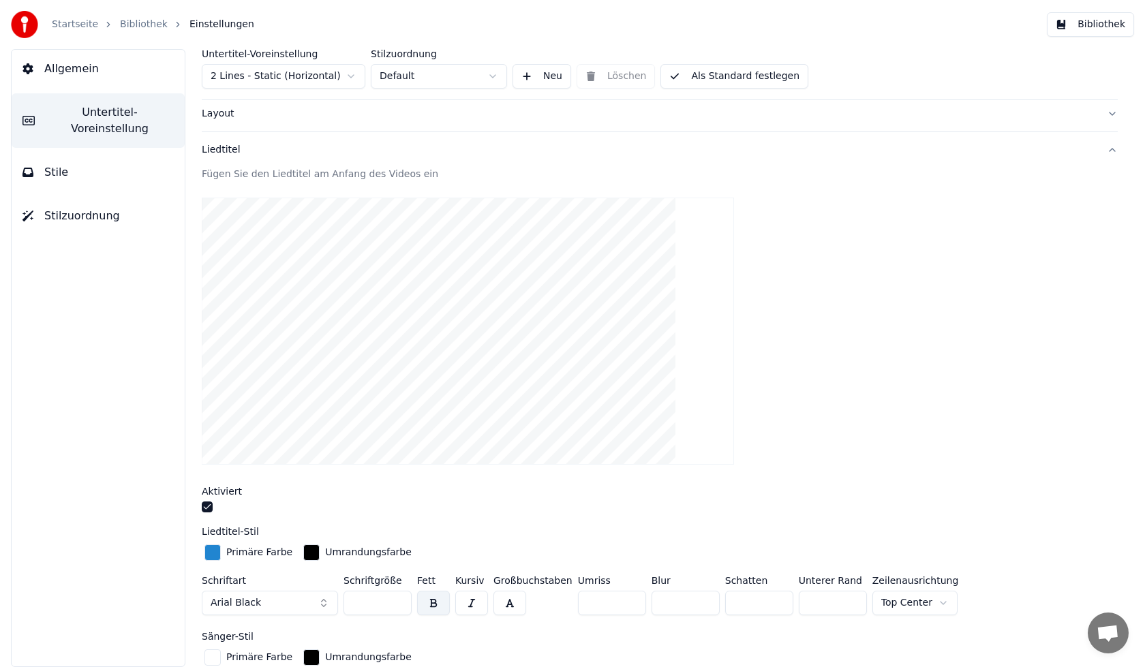
scroll to position [68, 0]
click at [209, 118] on div "Layout" at bounding box center [649, 113] width 894 height 14
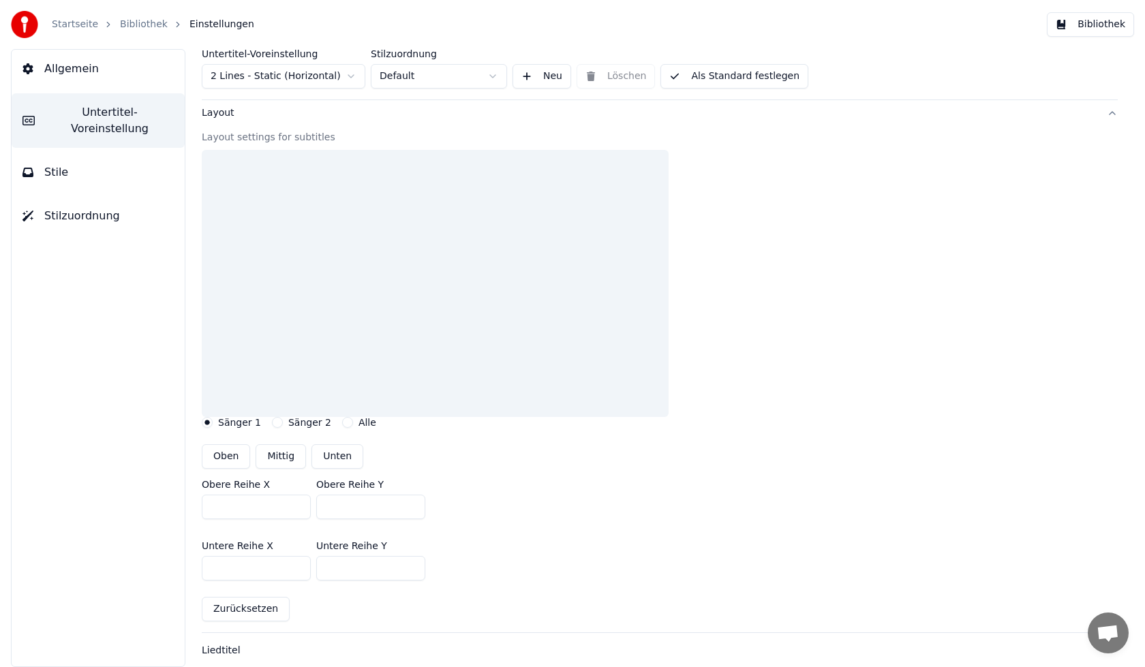
click at [230, 190] on div at bounding box center [435, 283] width 467 height 267
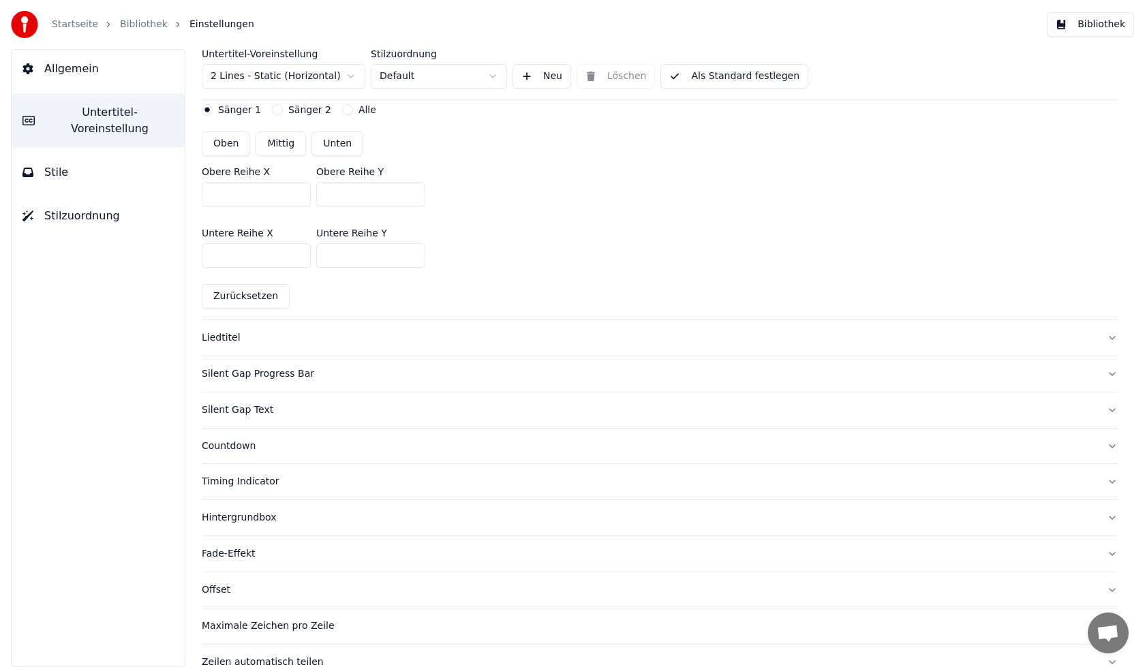
scroll to position [409, 0]
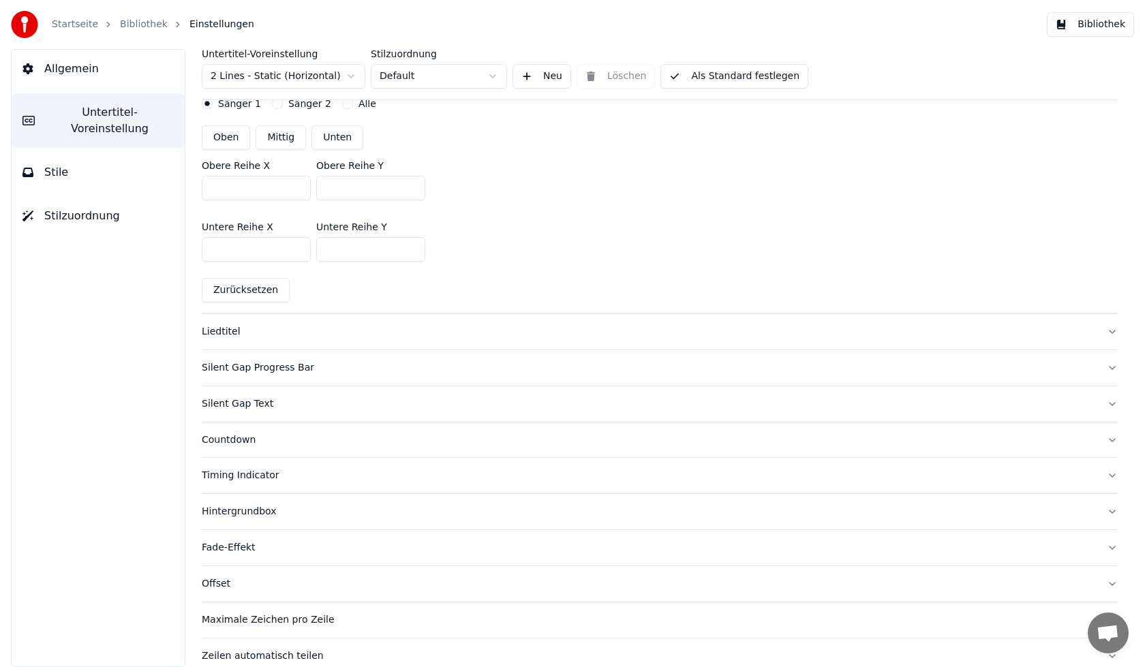
click at [229, 329] on div "Liedtitel" at bounding box center [649, 332] width 894 height 14
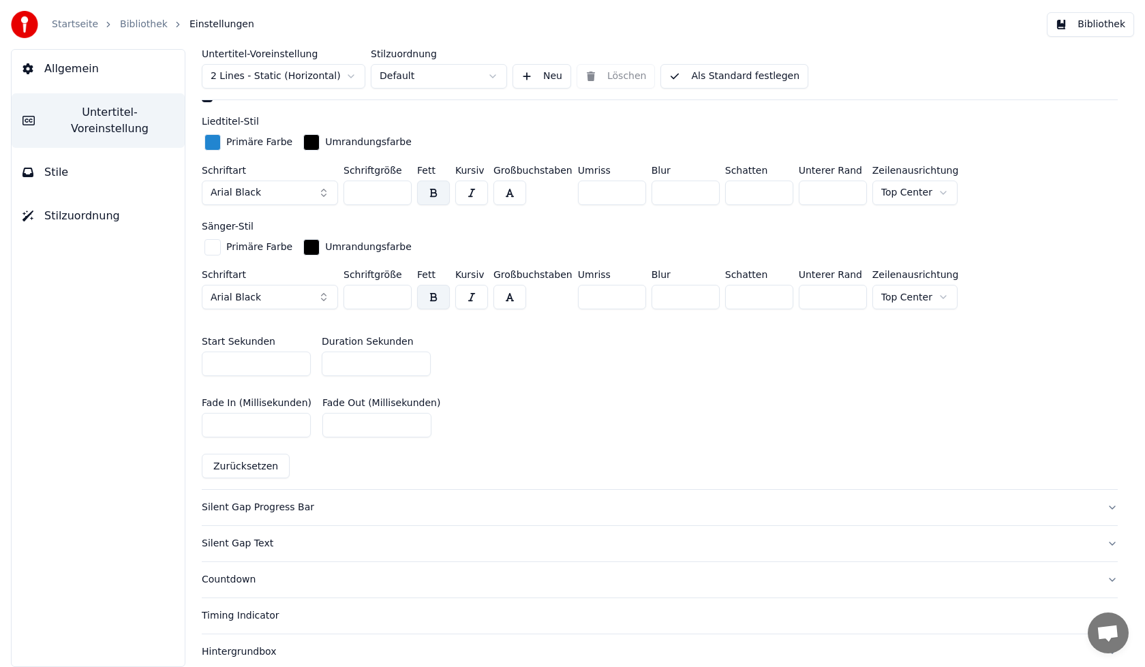
scroll to position [614, 0]
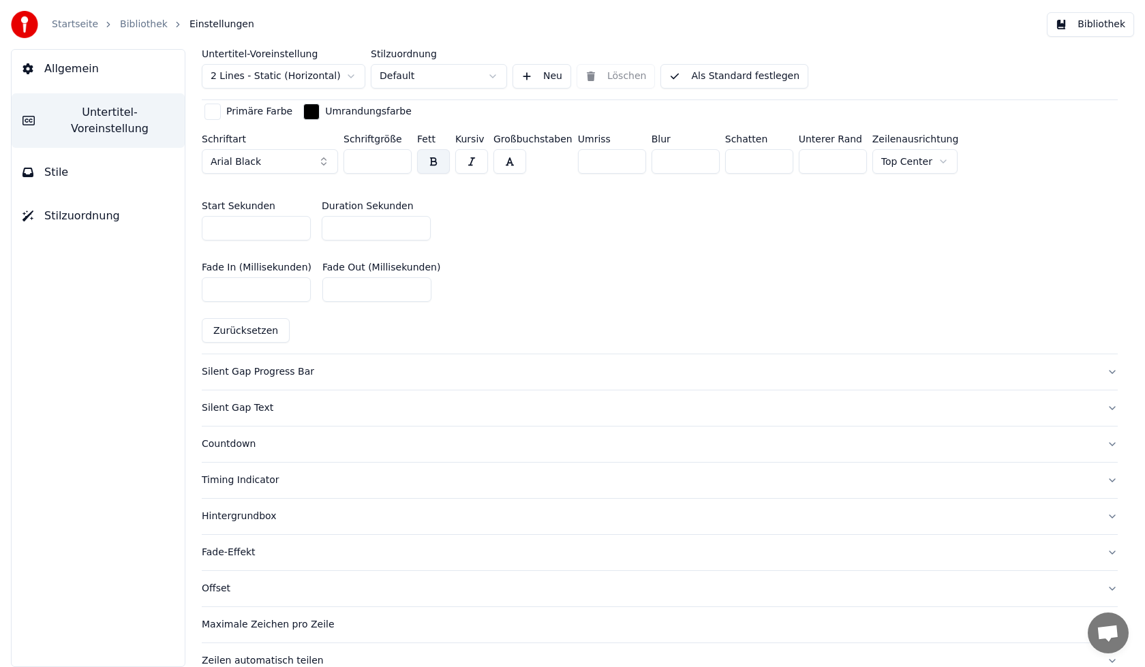
click at [281, 373] on div "Silent Gap Progress Bar" at bounding box center [649, 372] width 894 height 14
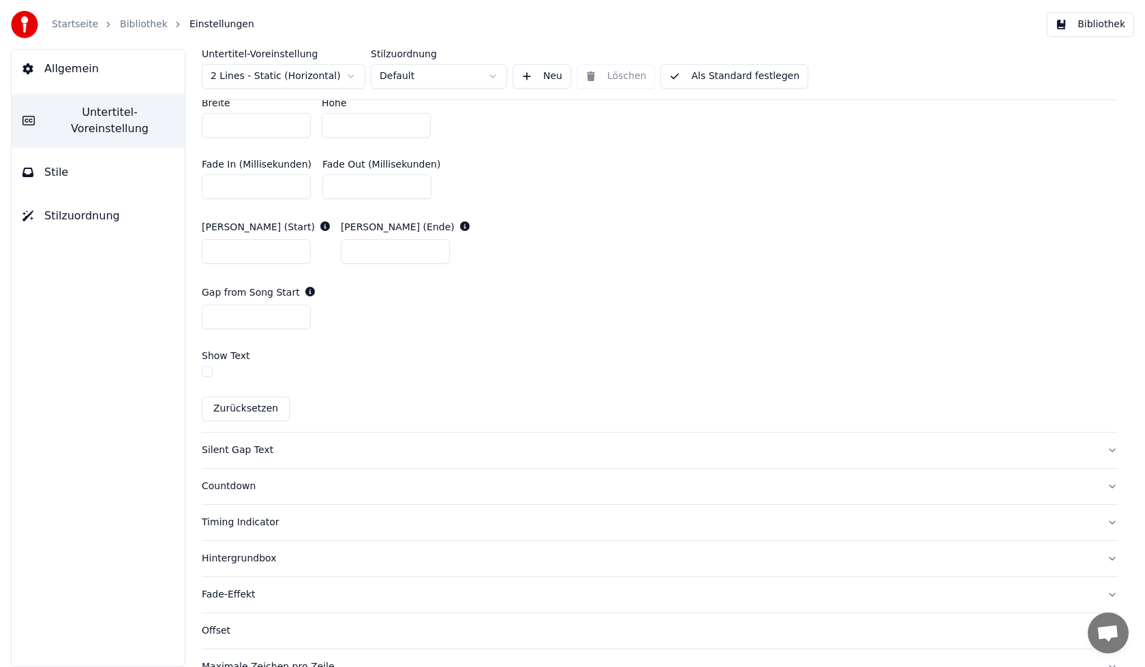
scroll to position [772, 0]
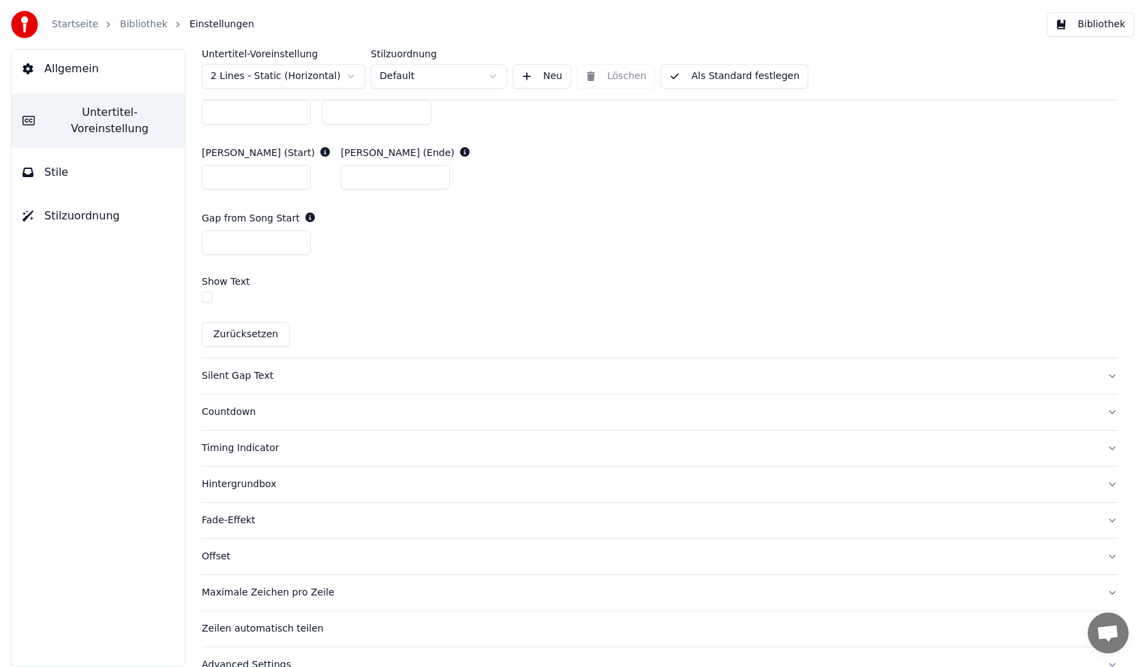
click at [250, 375] on div "Silent Gap Text" at bounding box center [649, 376] width 894 height 14
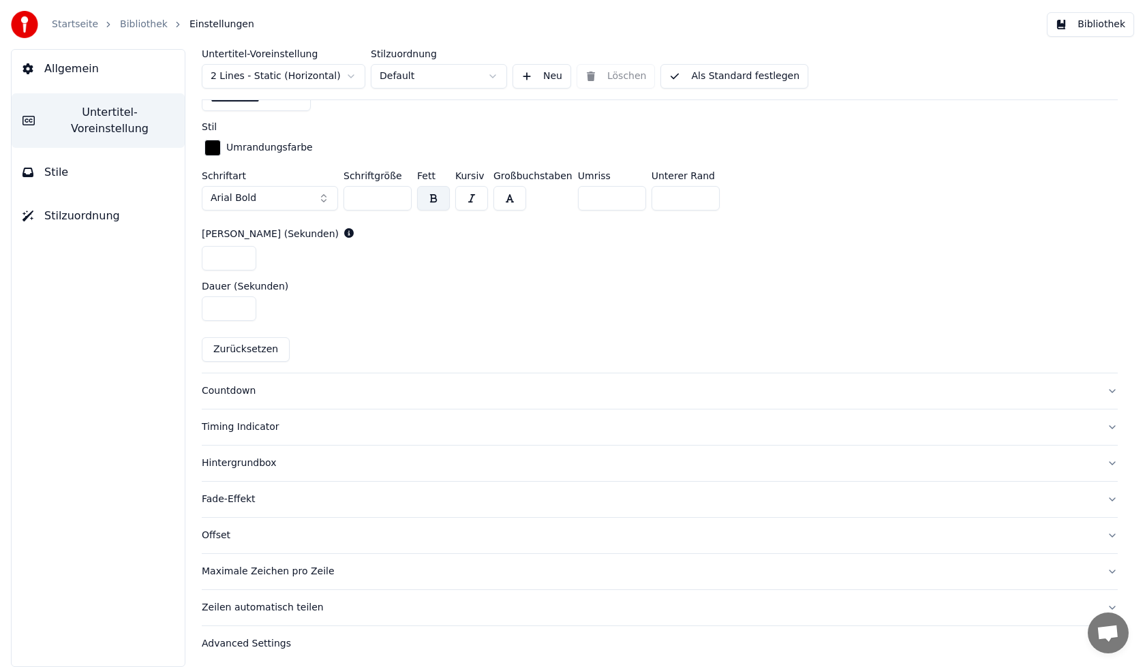
scroll to position [609, 0]
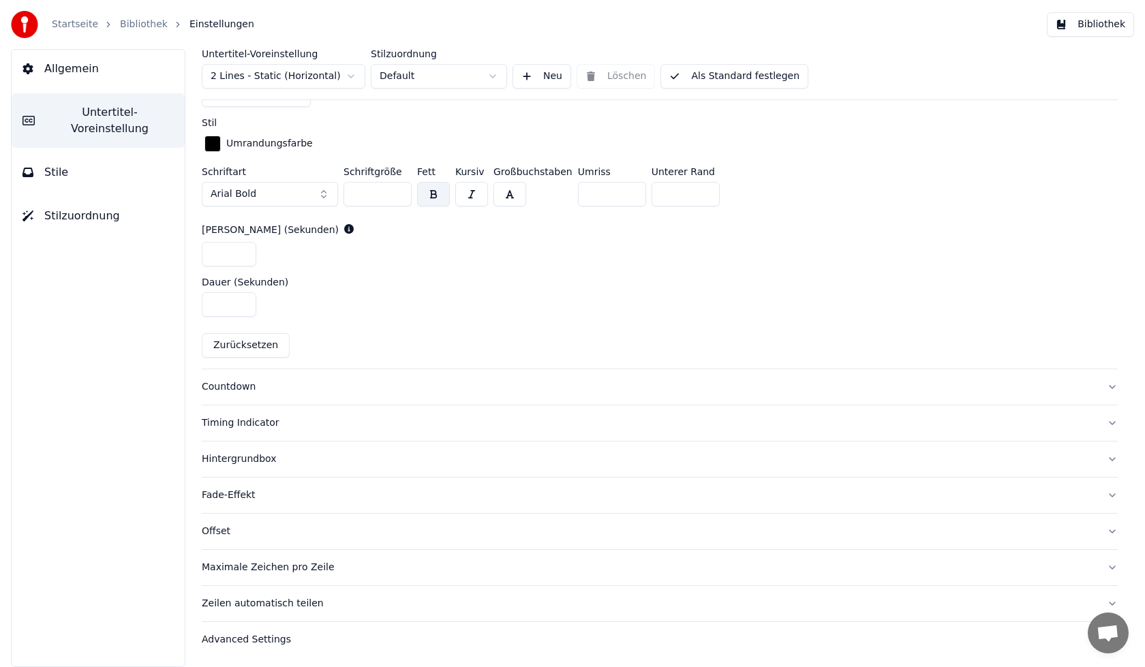
click at [224, 385] on div "Countdown" at bounding box center [649, 387] width 894 height 14
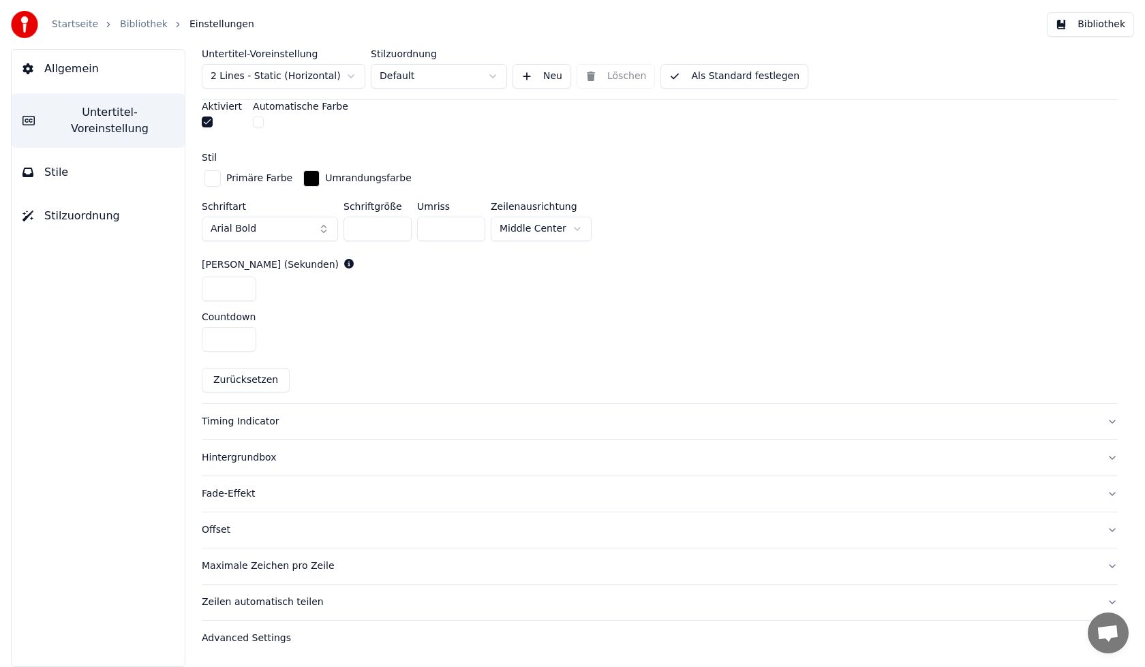
scroll to position [537, 0]
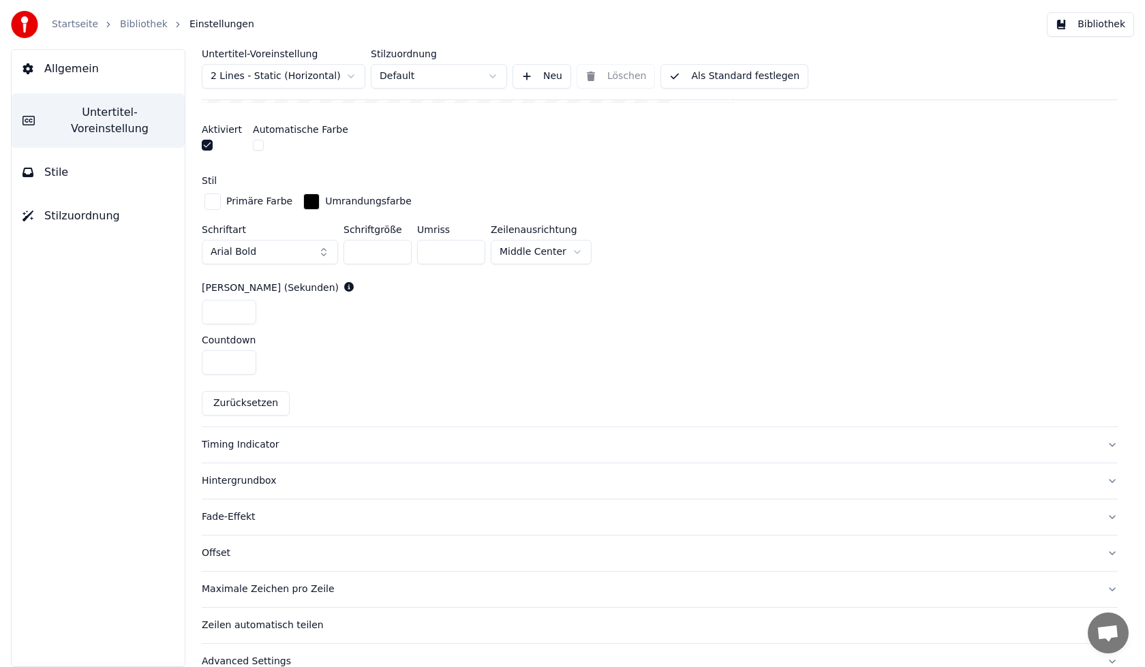
click at [258, 448] on div "Timing Indicator" at bounding box center [649, 445] width 894 height 14
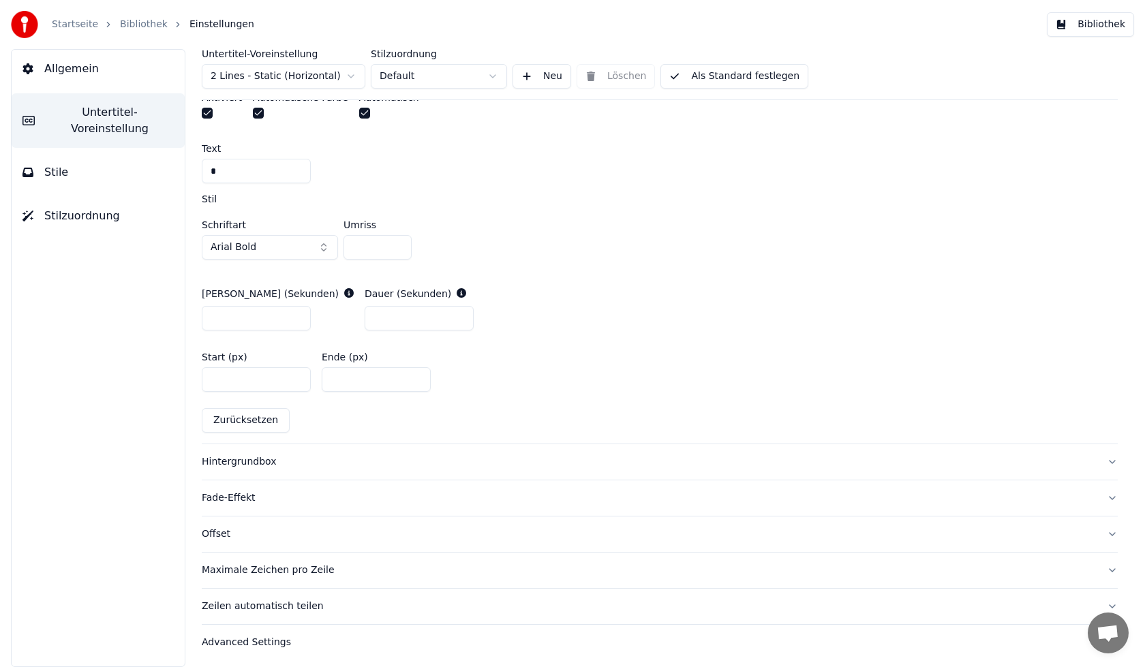
scroll to position [609, 0]
click at [91, 160] on button "Stile" at bounding box center [98, 172] width 173 height 38
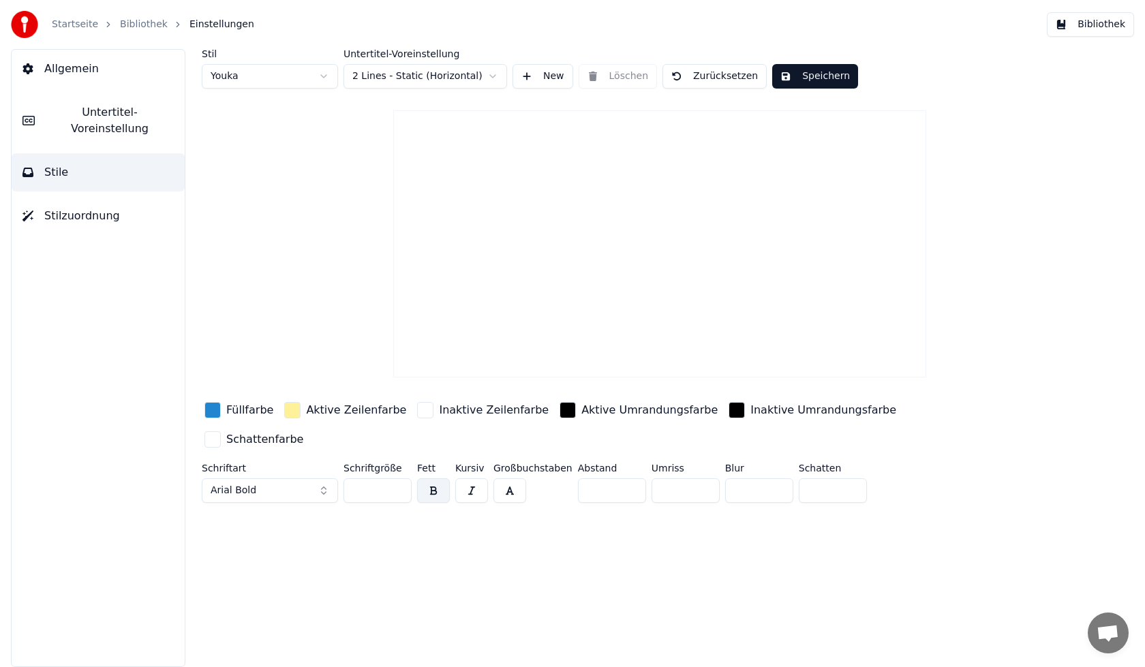
scroll to position [0, 0]
click at [629, 348] on video at bounding box center [659, 243] width 532 height 267
click at [110, 208] on span "Stilzuordnung" at bounding box center [82, 216] width 76 height 16
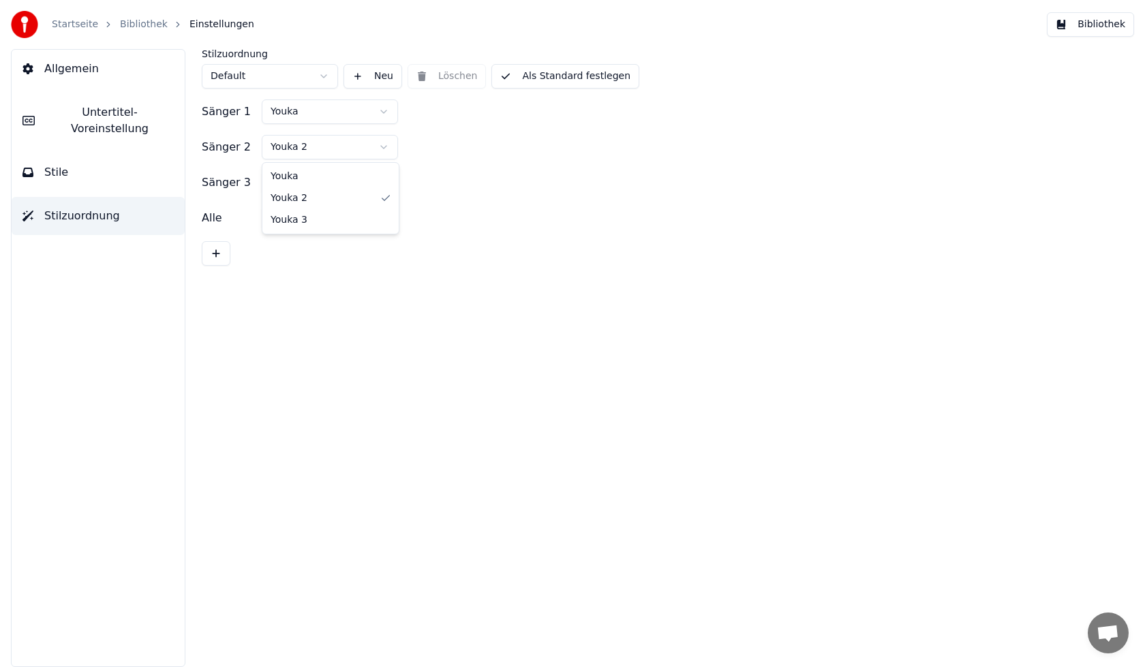
click at [382, 151] on html "Startseite Bibliothek Einstellungen Bibliothek Allgemein Untertitel-Voreinstell…" at bounding box center [572, 333] width 1145 height 667
click at [1127, 20] on button "Bibliothek" at bounding box center [1090, 24] width 87 height 25
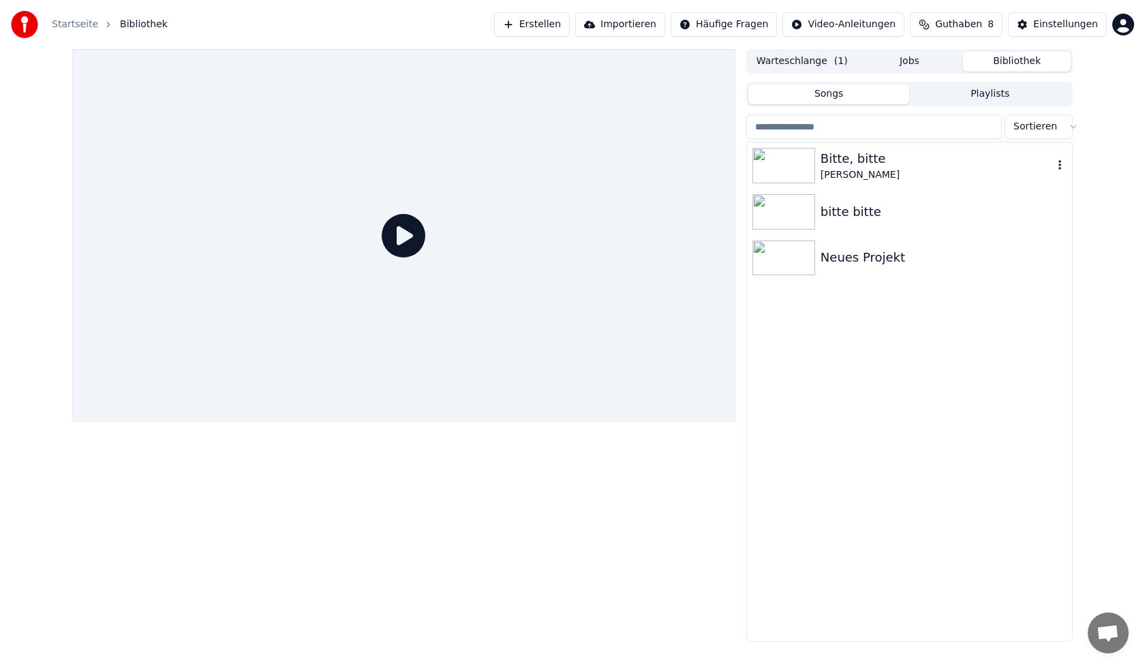
click at [801, 175] on img at bounding box center [784, 165] width 63 height 35
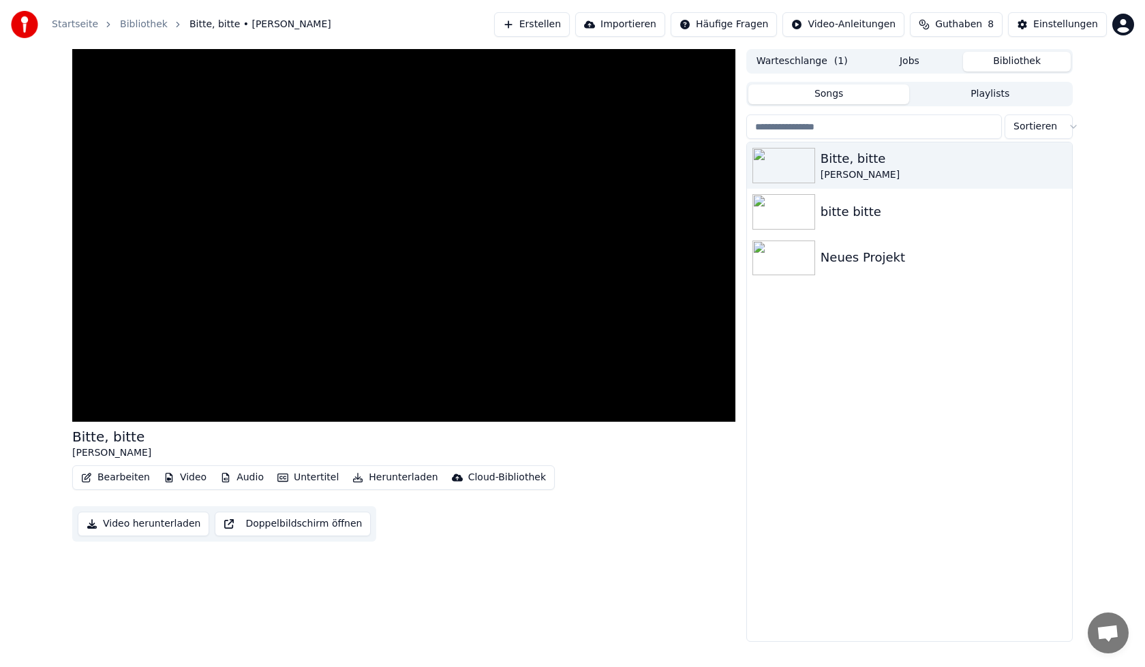
click at [111, 479] on button "Bearbeiten" at bounding box center [116, 477] width 80 height 19
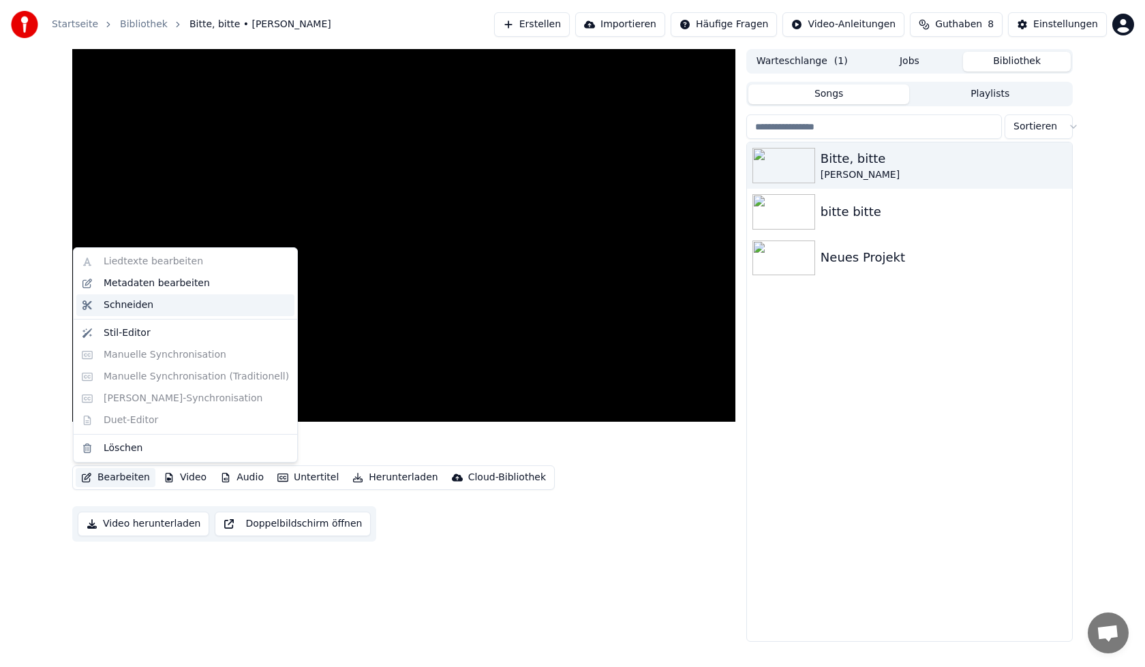
click at [227, 311] on div "Schneiden" at bounding box center [196, 306] width 185 height 14
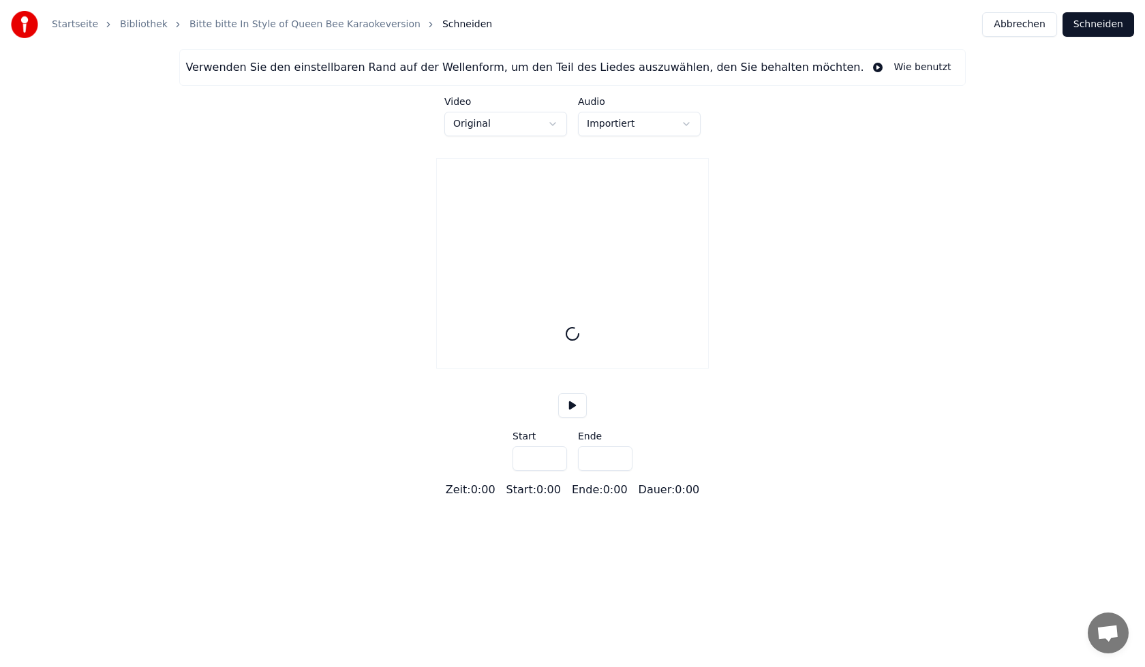
click at [1015, 29] on button "Abbrechen" at bounding box center [1019, 24] width 74 height 25
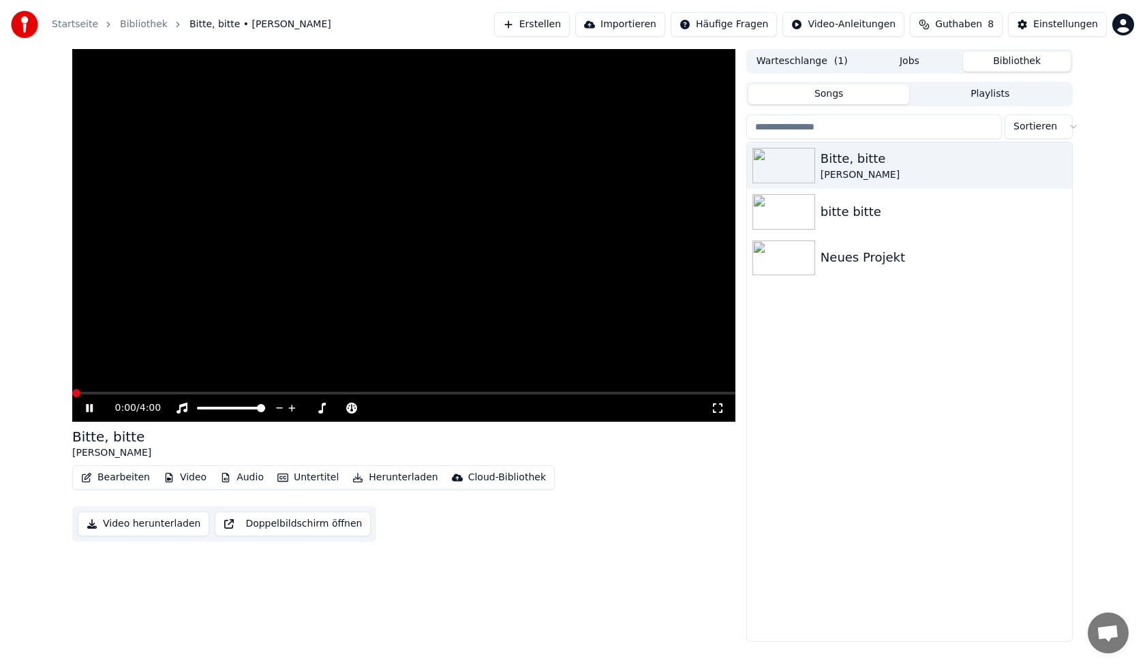
click at [92, 408] on icon at bounding box center [89, 408] width 7 height 8
click at [295, 477] on button "Untertitel" at bounding box center [308, 477] width 72 height 19
click at [326, 528] on div "Aus" at bounding box center [332, 529] width 136 height 22
click at [305, 479] on button "Untertitel" at bounding box center [308, 477] width 72 height 19
click at [360, 608] on div "Untertitel importieren" at bounding box center [343, 607] width 104 height 14
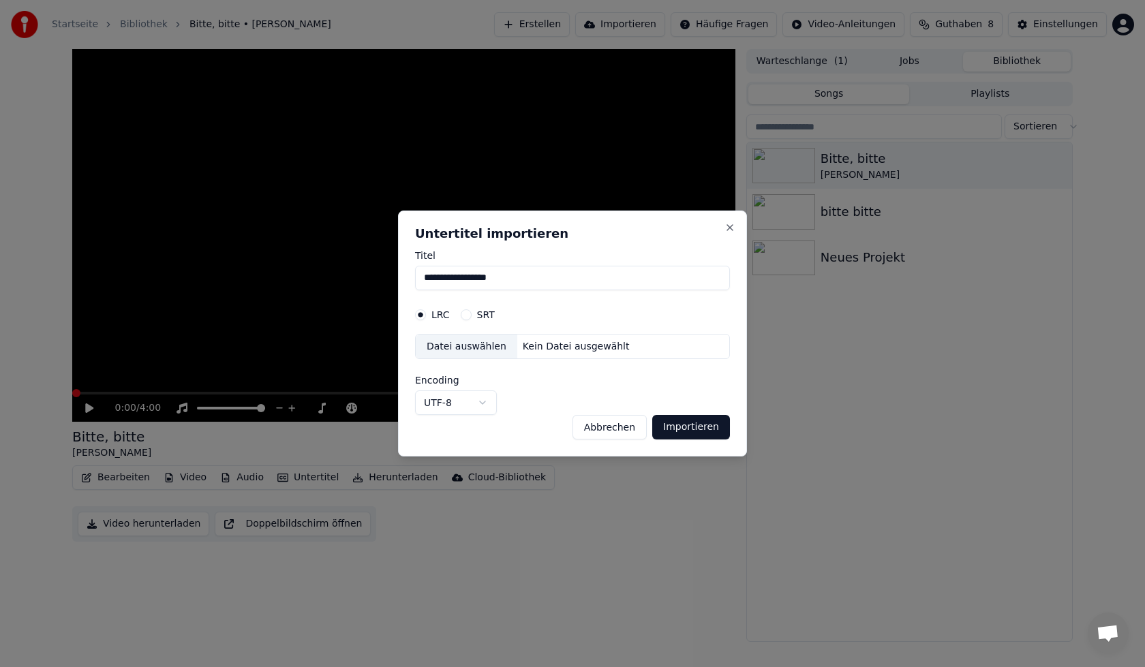
drag, startPoint x: 615, startPoint y: 432, endPoint x: 610, endPoint y: 397, distance: 34.4
click at [616, 432] on button "Abbrechen" at bounding box center [610, 427] width 74 height 25
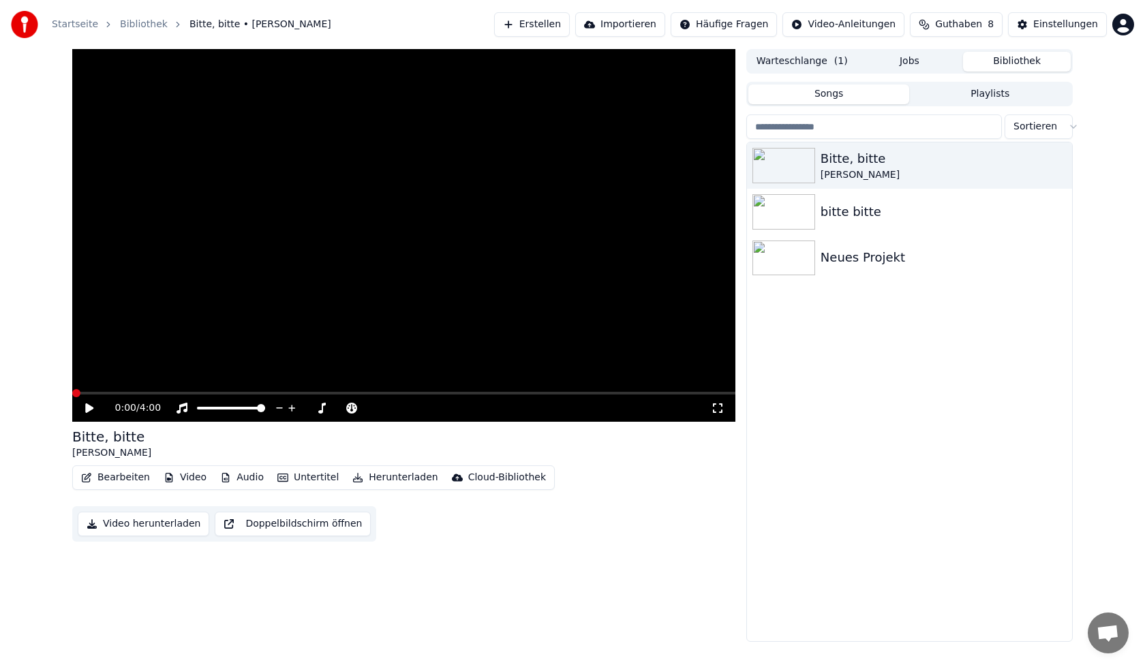
click at [828, 62] on button "Warteschlange ( 1 )" at bounding box center [803, 62] width 108 height 20
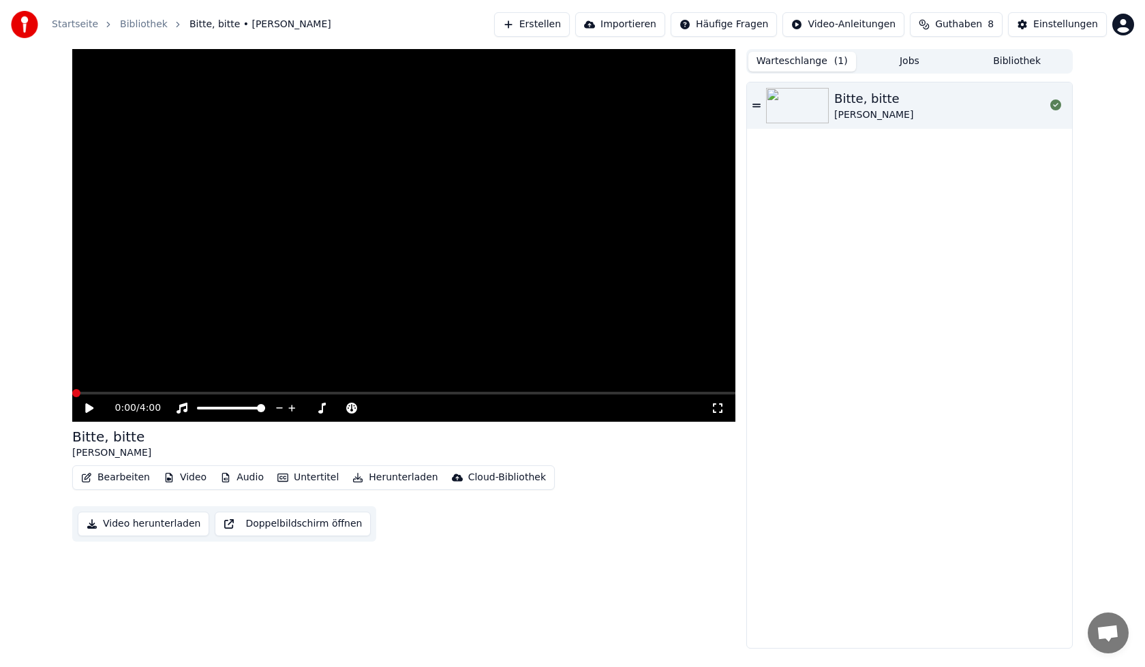
click at [924, 67] on button "Jobs" at bounding box center [910, 62] width 108 height 20
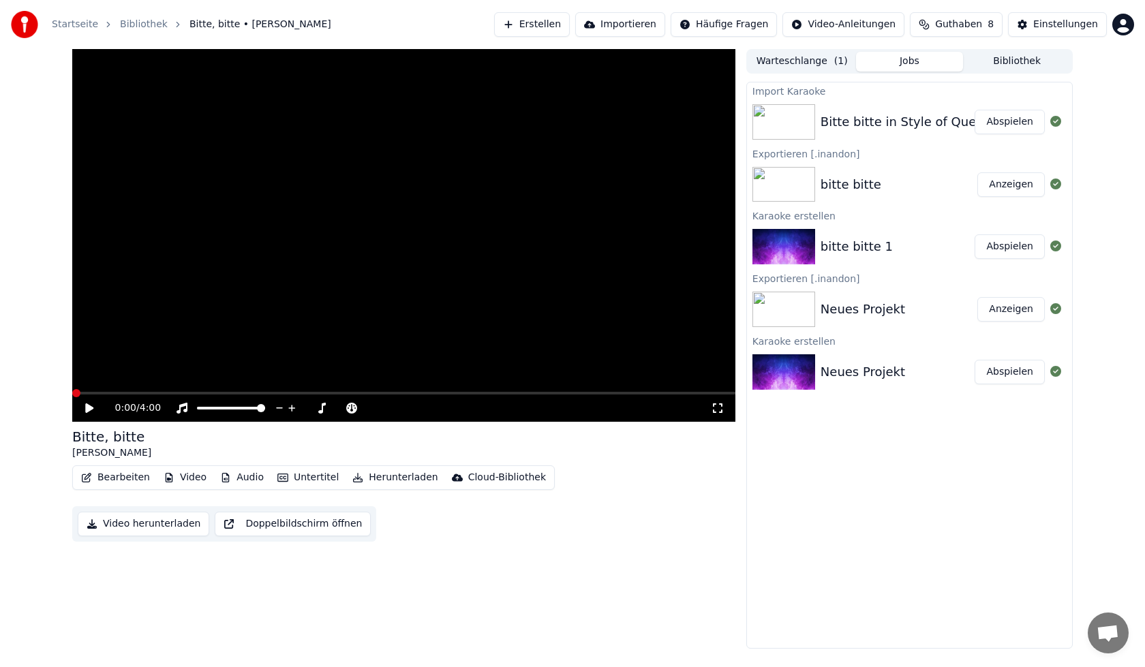
click at [192, 478] on button "Video" at bounding box center [185, 477] width 54 height 19
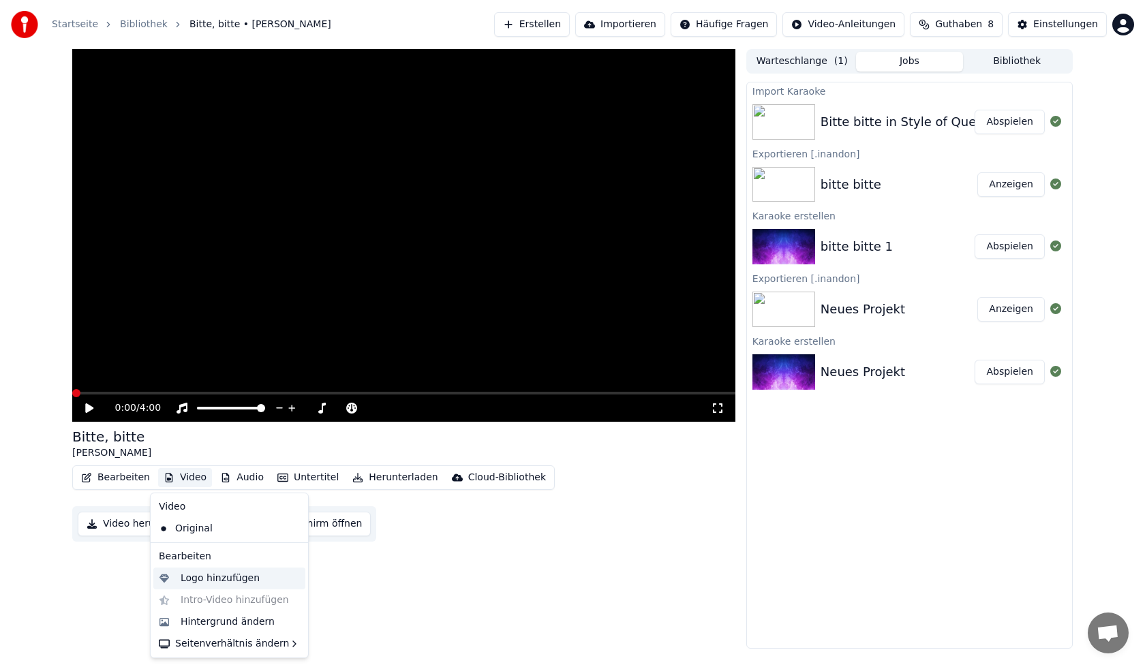
click at [236, 577] on div "Logo hinzufügen" at bounding box center [220, 579] width 79 height 14
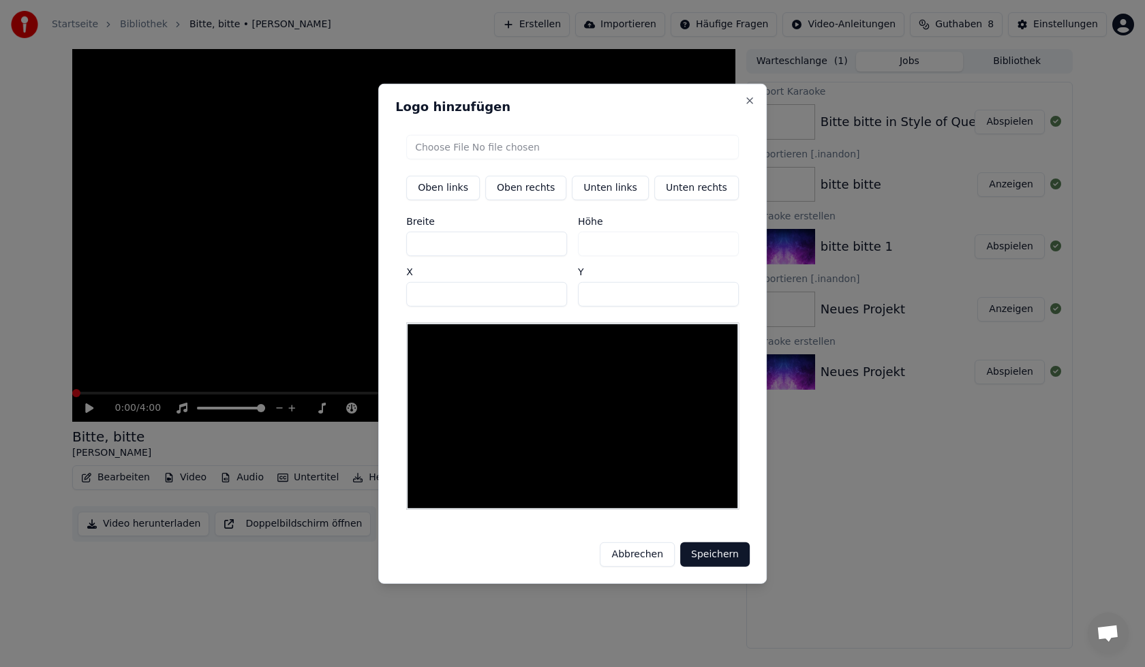
click at [631, 546] on button "Abbrechen" at bounding box center [638, 555] width 74 height 25
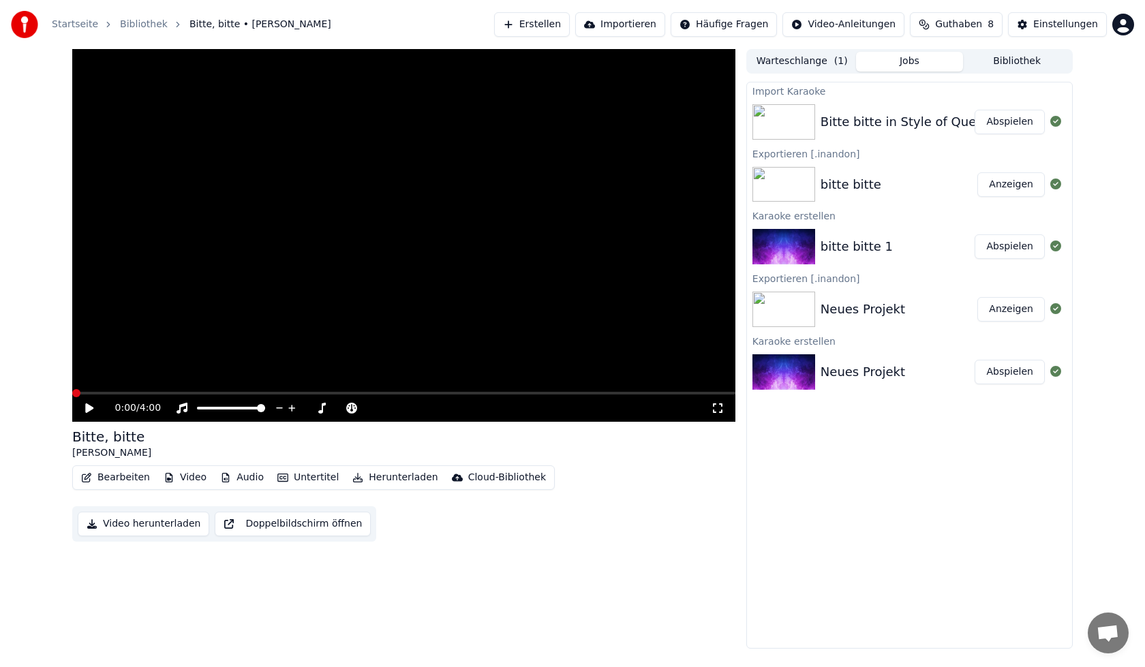
click at [250, 480] on button "Audio" at bounding box center [242, 477] width 55 height 19
click at [320, 609] on div "Untertitel importieren" at bounding box center [343, 607] width 104 height 14
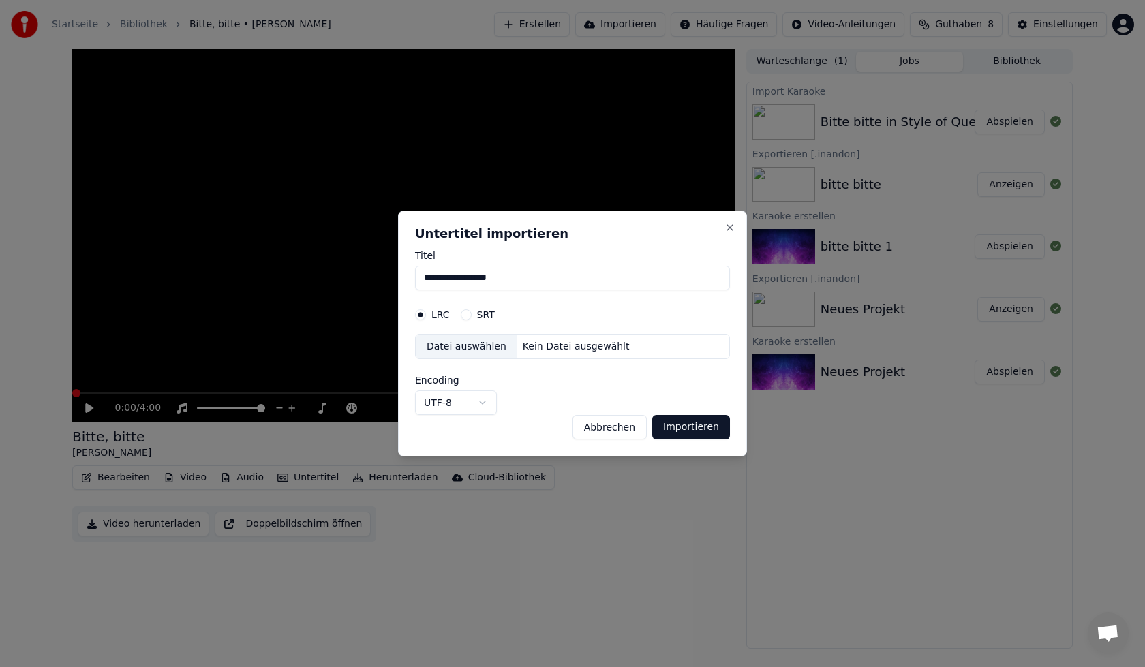
click at [608, 429] on button "Abbrechen" at bounding box center [610, 427] width 74 height 25
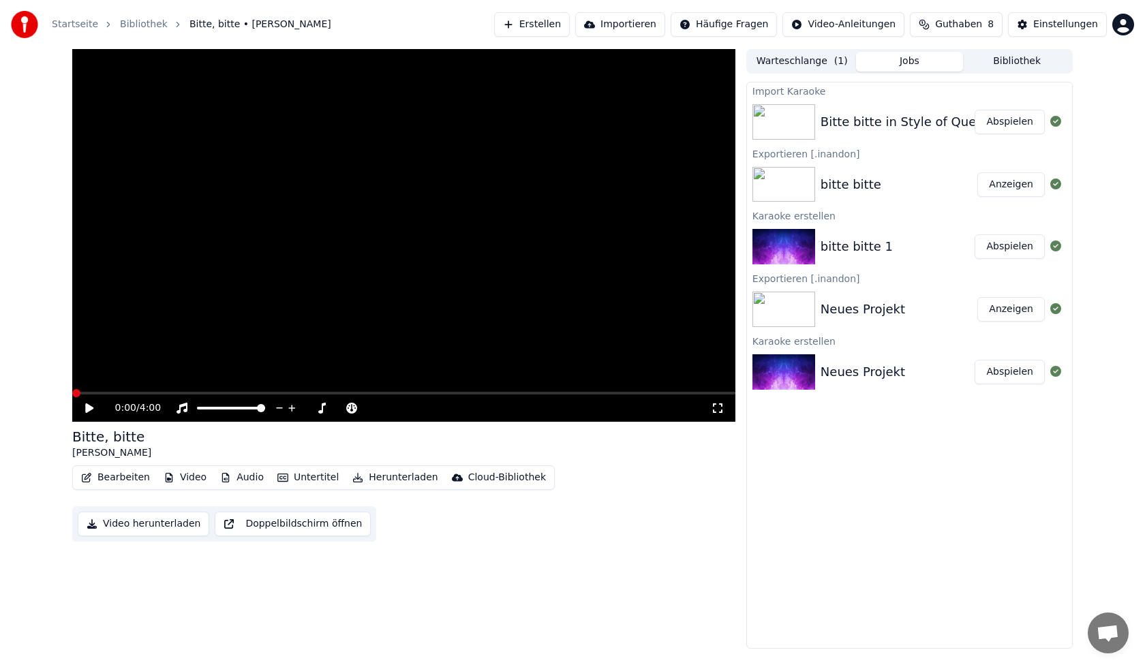
click at [145, 485] on button "Bearbeiten" at bounding box center [116, 477] width 80 height 19
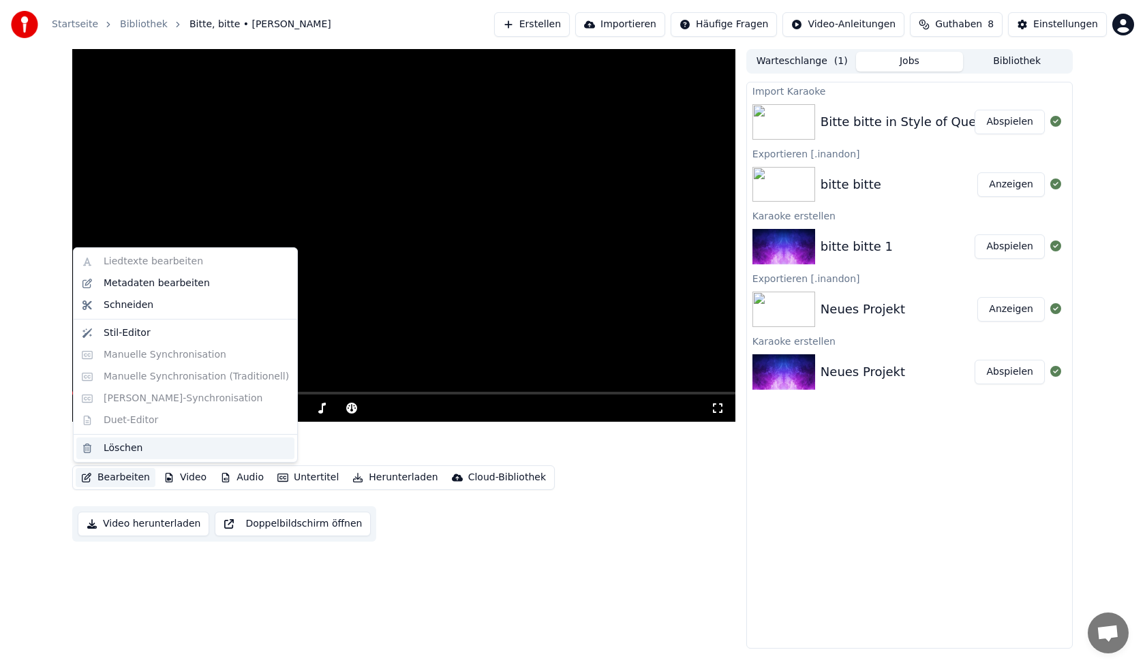
click at [162, 445] on div "Löschen" at bounding box center [196, 449] width 185 height 14
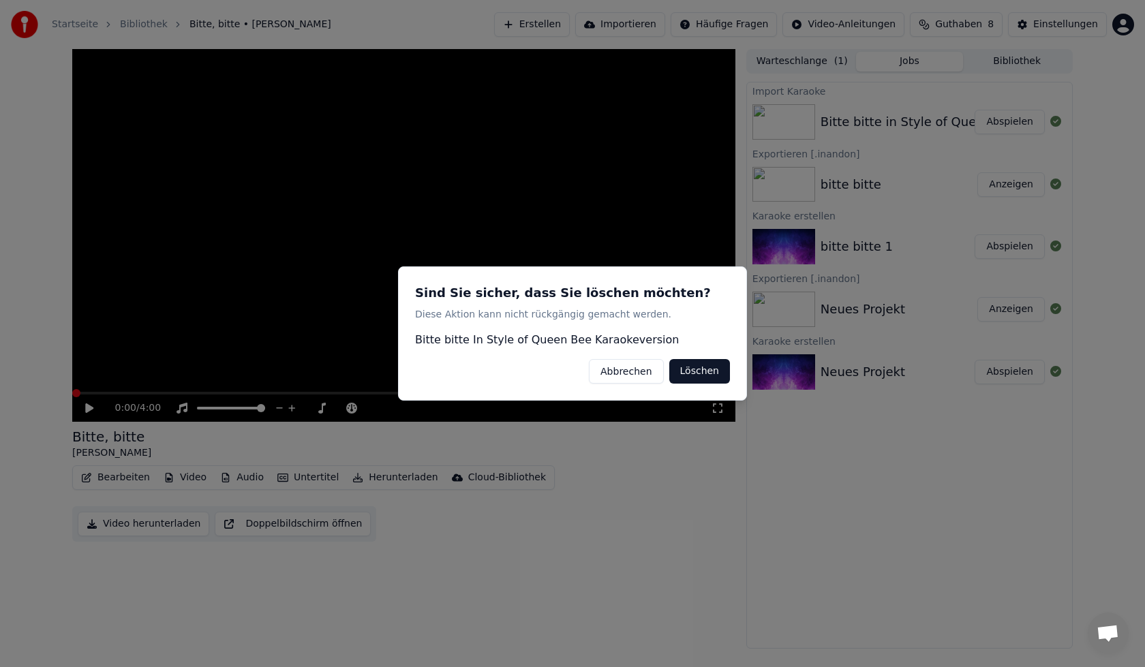
click at [652, 378] on button "Abbrechen" at bounding box center [626, 371] width 74 height 25
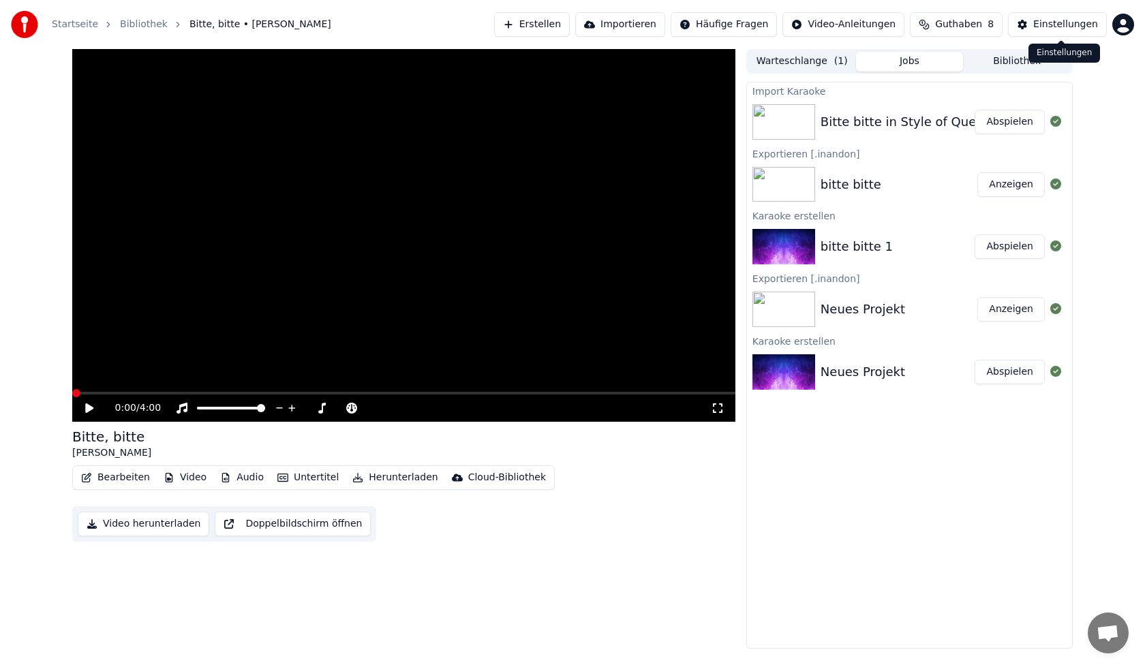
click at [1056, 25] on div "Einstellungen" at bounding box center [1065, 25] width 65 height 14
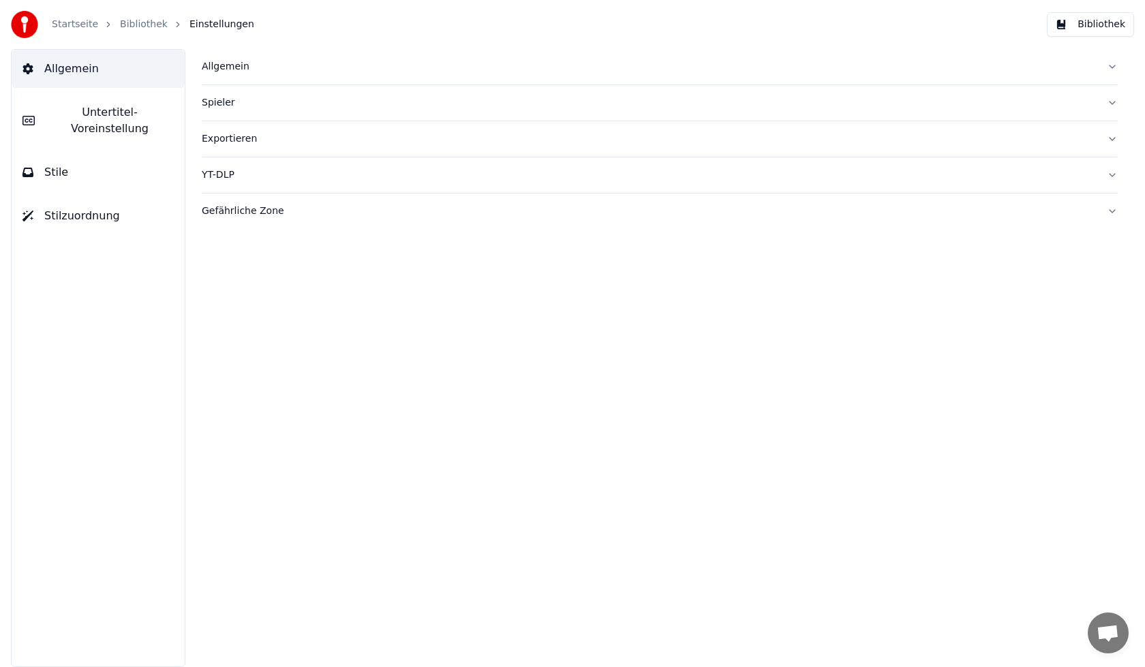
click at [126, 27] on link "Bibliothek" at bounding box center [144, 25] width 48 height 14
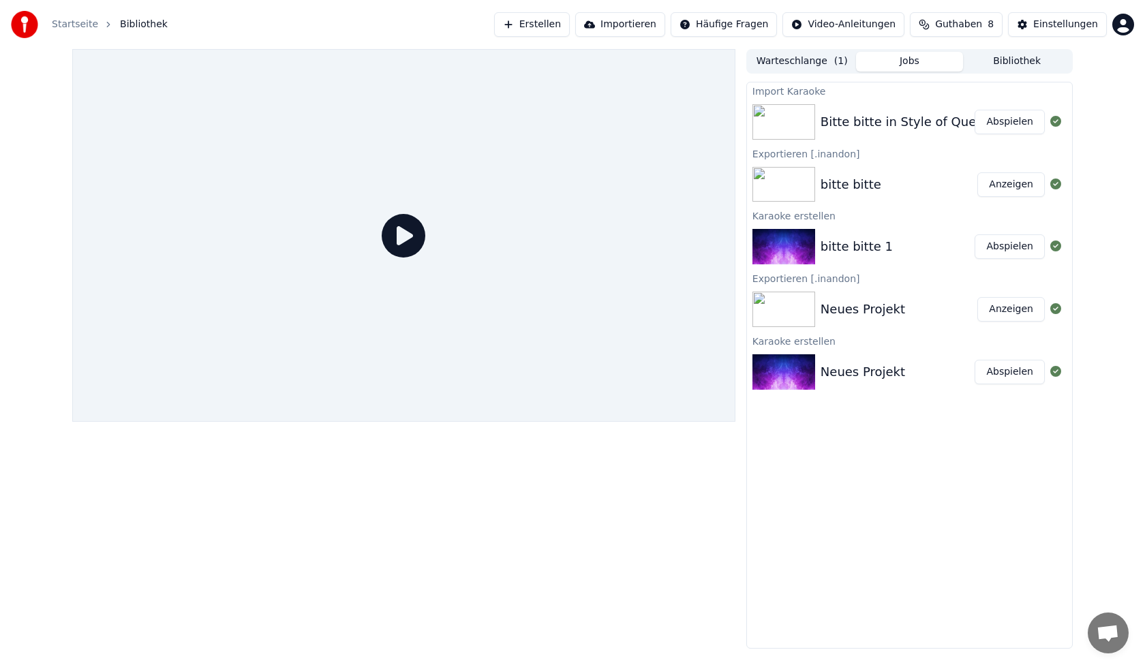
click at [938, 132] on div "Bitte bitte in Style of Queen Bee Karaokeversion Abspielen" at bounding box center [909, 122] width 325 height 46
click at [898, 136] on div "Bitte bitte in Style of Queen Bee Karaokeversion Abspielen" at bounding box center [909, 122] width 325 height 46
click at [1009, 121] on button "Abspielen" at bounding box center [1010, 122] width 70 height 25
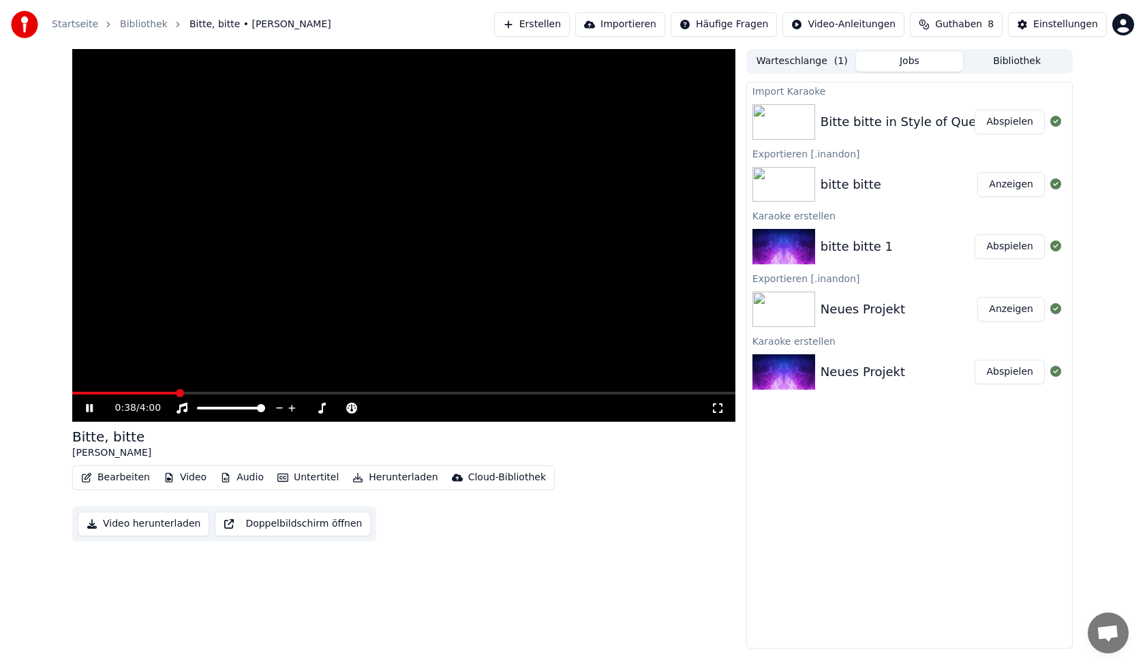
click at [177, 389] on span at bounding box center [180, 393] width 8 height 8
click at [233, 477] on button "Audio" at bounding box center [242, 477] width 55 height 19
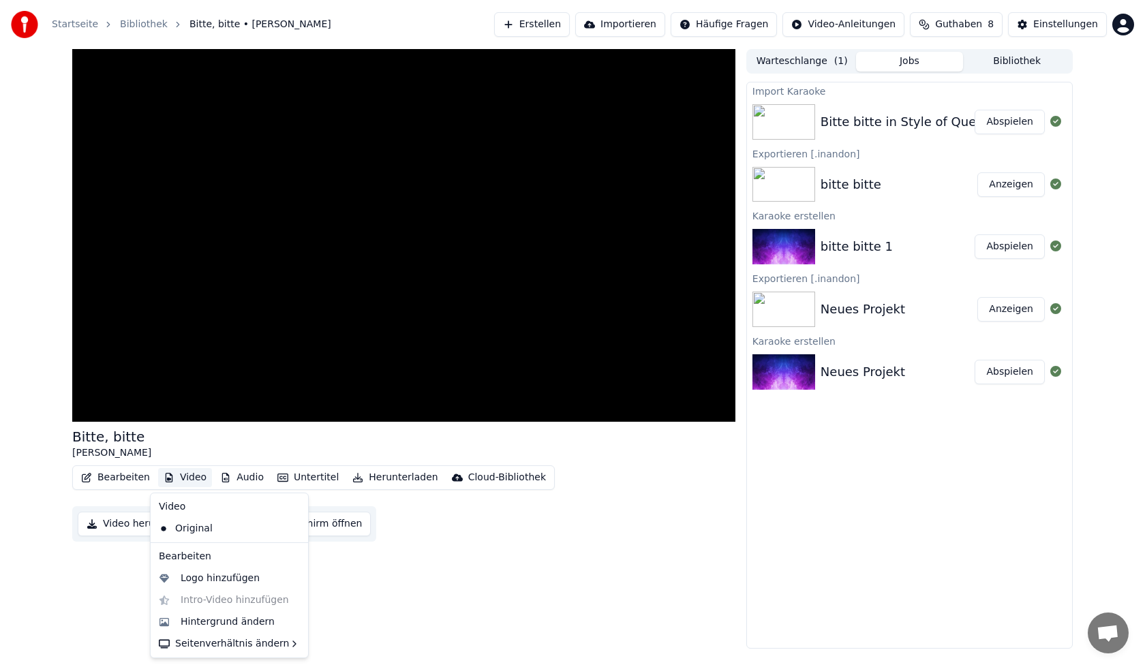
click at [188, 480] on button "Video" at bounding box center [185, 477] width 54 height 19
click at [207, 627] on div "Hintergrund ändern" at bounding box center [228, 623] width 94 height 14
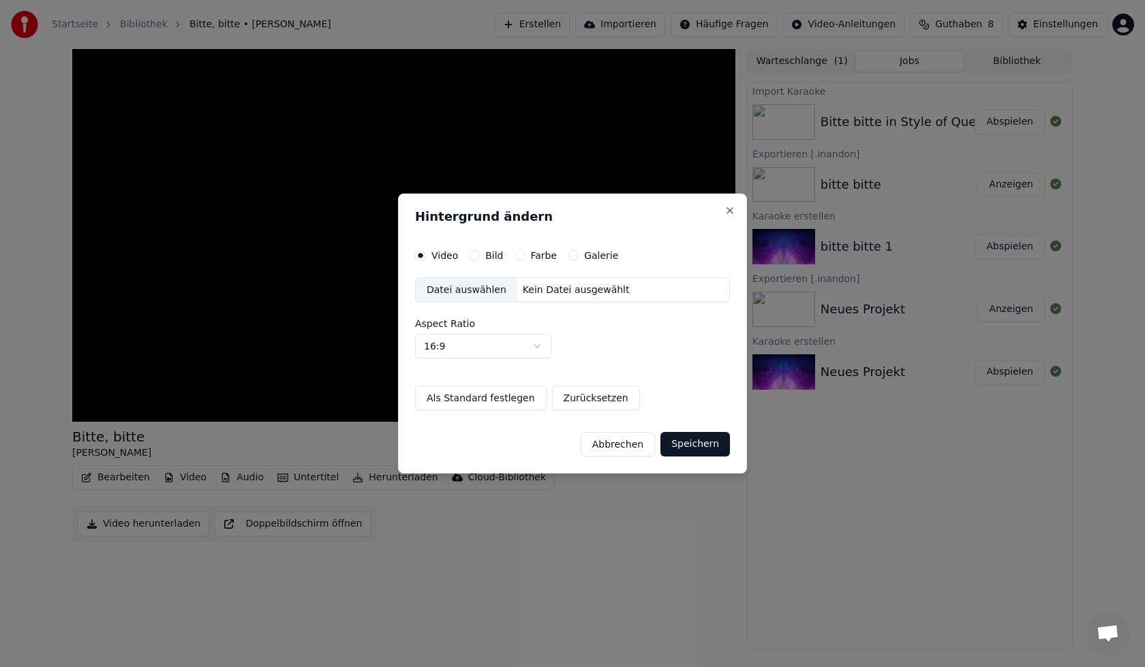
click at [628, 443] on button "Abbrechen" at bounding box center [618, 444] width 74 height 25
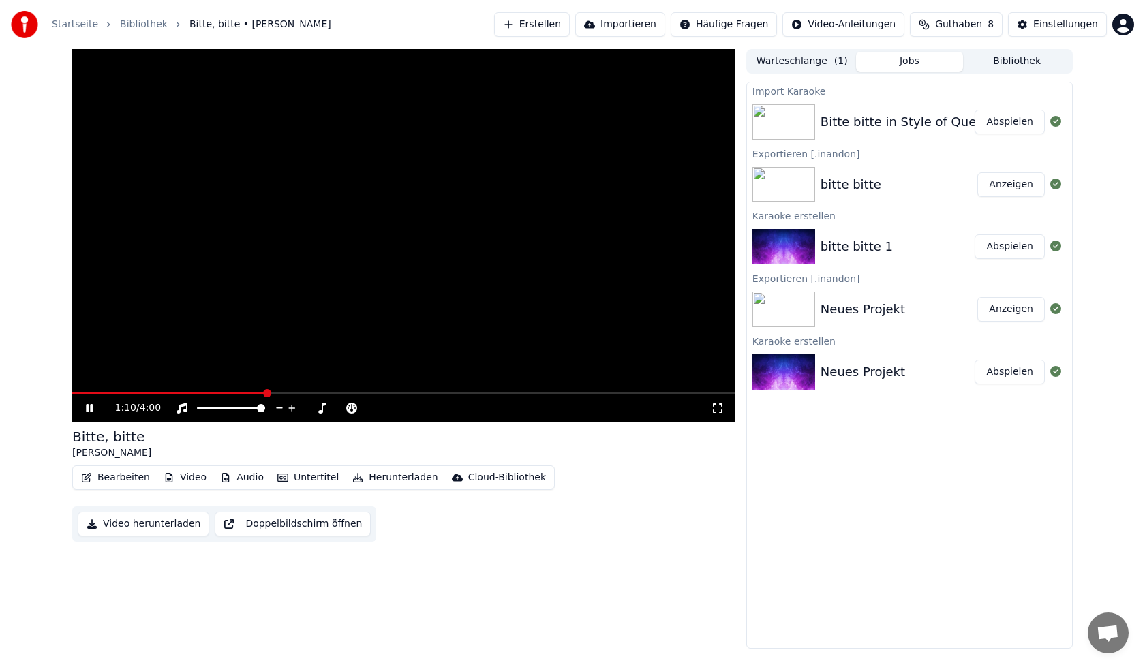
click at [125, 479] on button "Bearbeiten" at bounding box center [116, 477] width 80 height 19
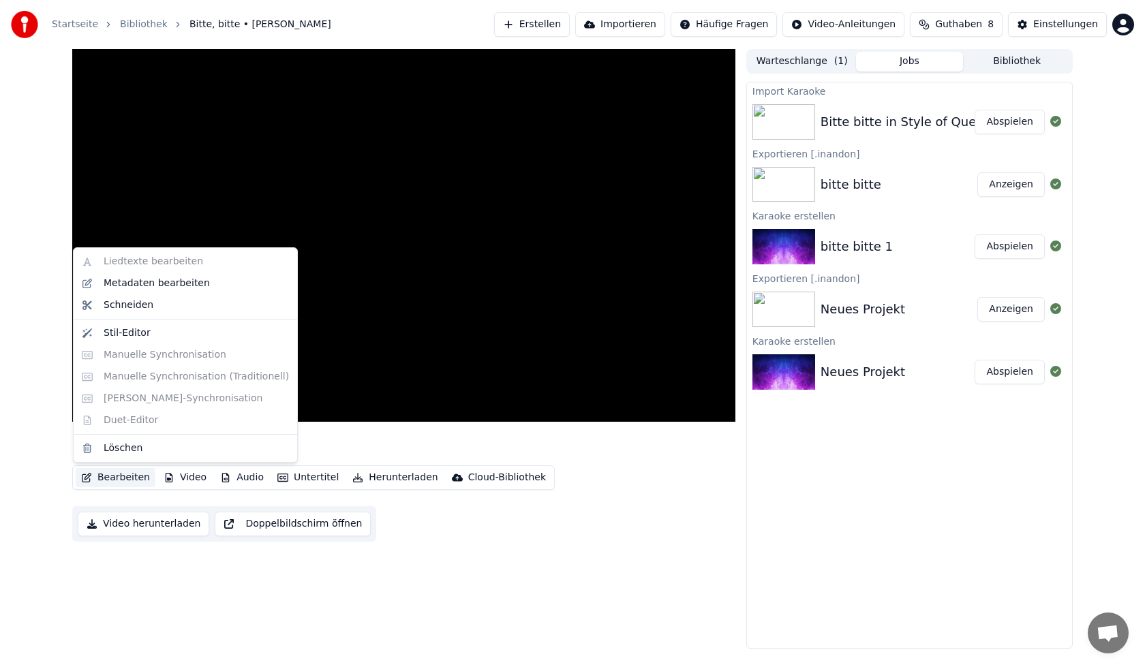
click at [159, 374] on div "Liedtexte bearbeiten Metadaten bearbeiten Schneiden Stil-Editor [PERSON_NAME] […" at bounding box center [185, 354] width 225 height 215
click at [140, 335] on div "Stil-Editor" at bounding box center [127, 334] width 47 height 14
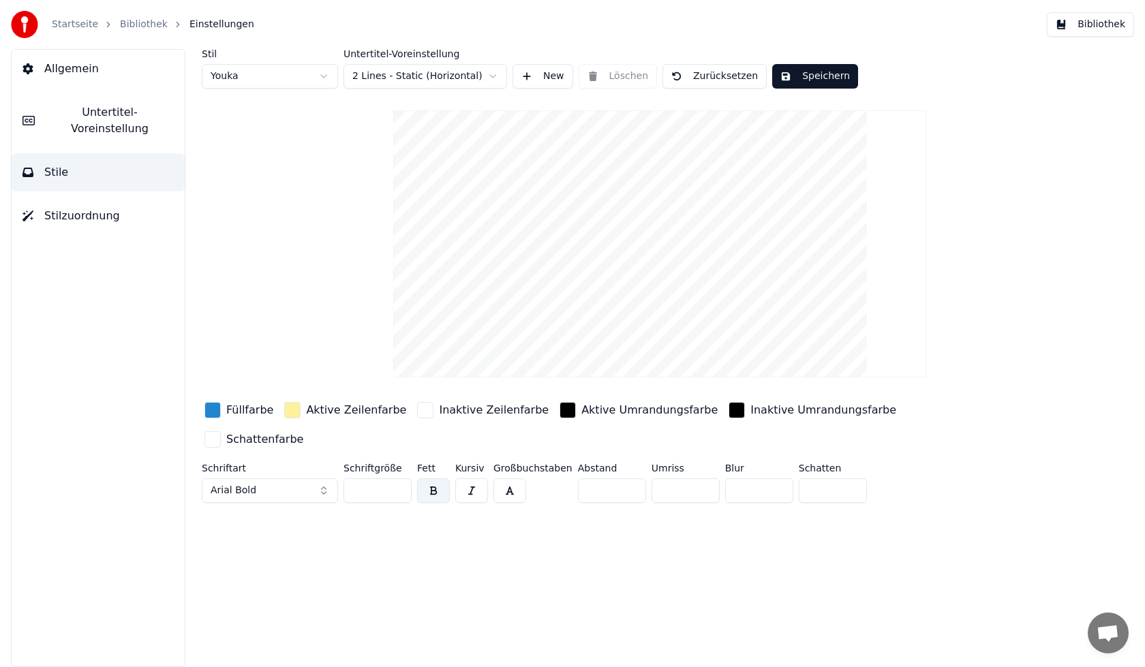
click at [122, 102] on button "Untertitel-Voreinstellung" at bounding box center [98, 120] width 173 height 55
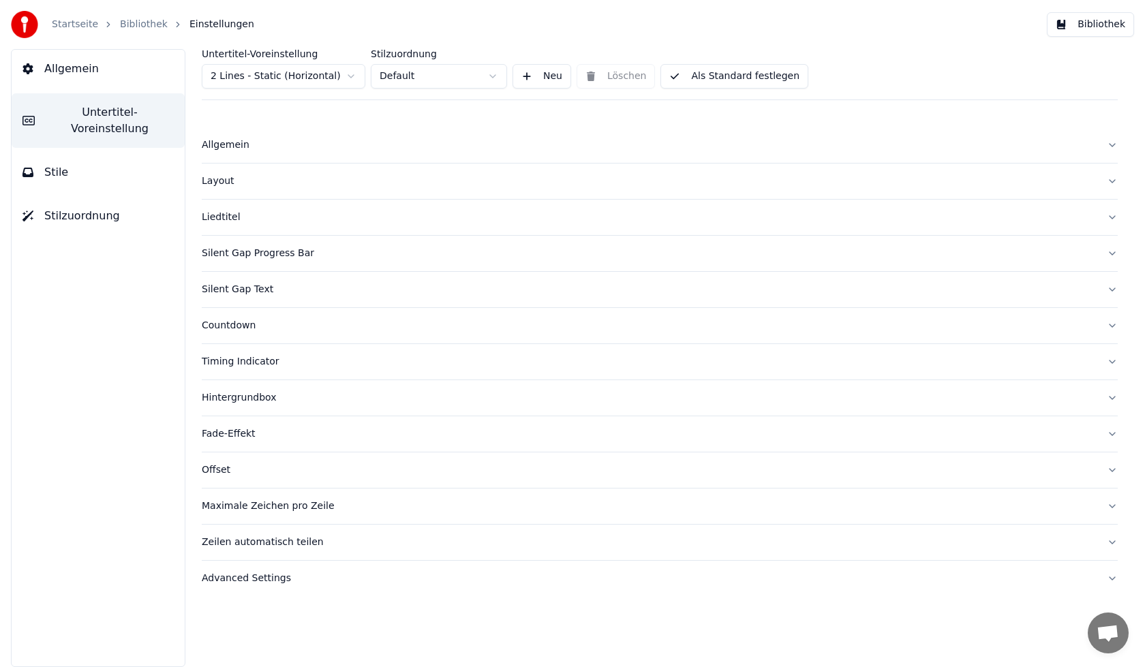
click at [247, 151] on div "Allgemein" at bounding box center [649, 145] width 894 height 14
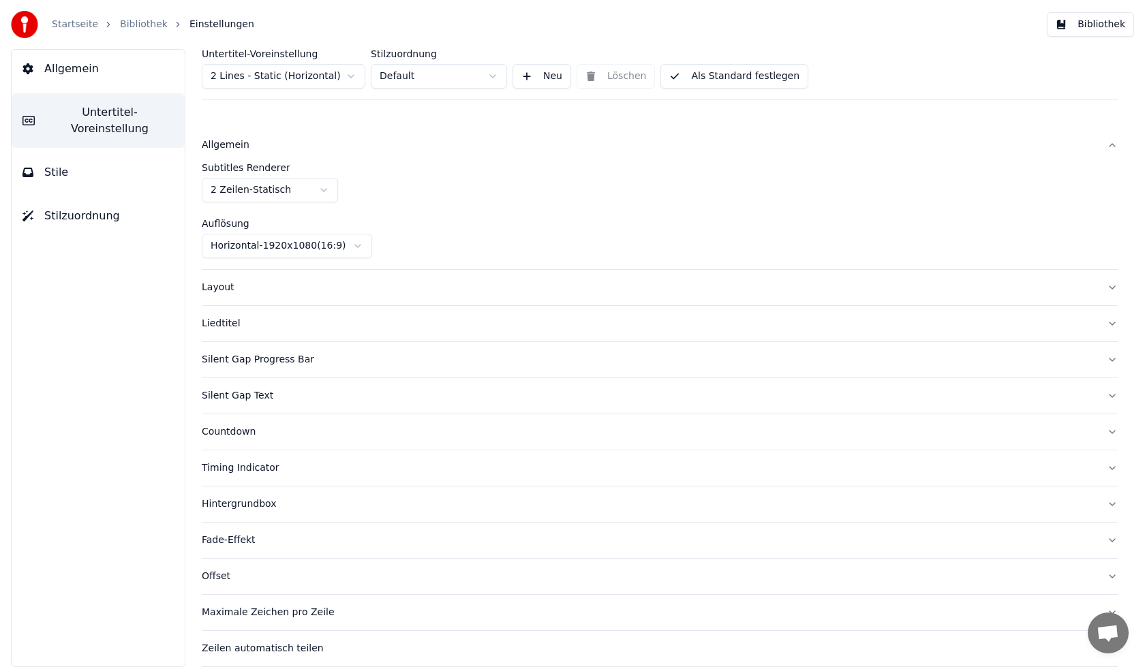
click at [214, 283] on div "Layout" at bounding box center [649, 288] width 894 height 14
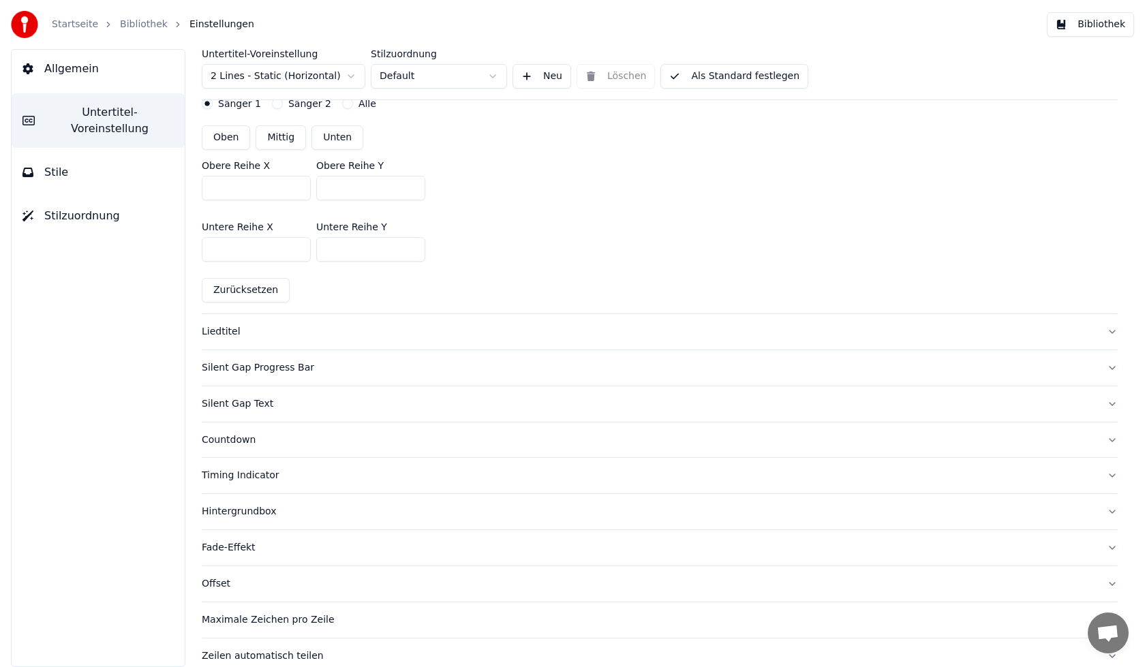
scroll to position [463, 0]
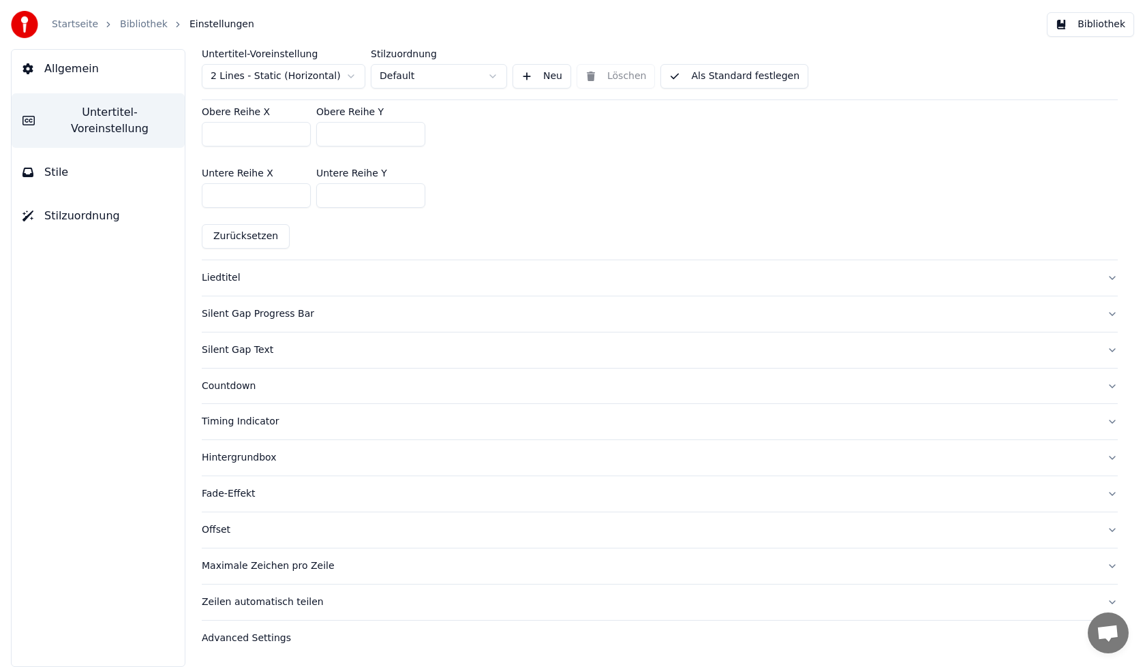
click at [145, 27] on link "Bibliothek" at bounding box center [144, 25] width 48 height 14
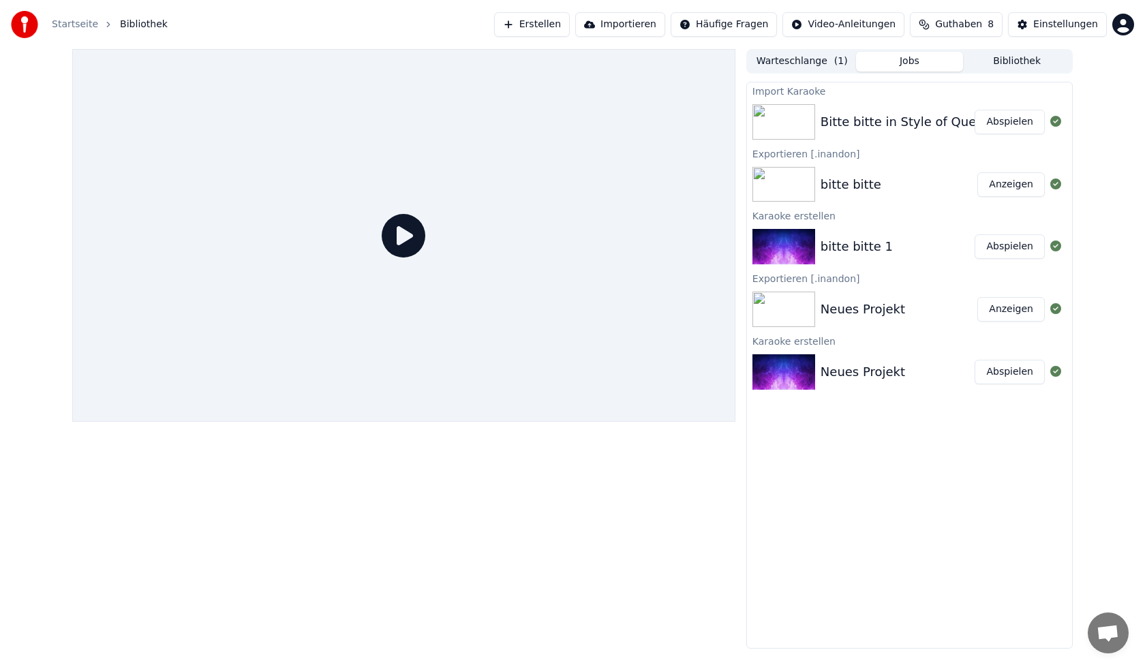
click at [832, 188] on div "bitte bitte" at bounding box center [851, 184] width 61 height 19
click at [1025, 183] on button "Anzeigen" at bounding box center [1011, 184] width 67 height 25
click at [1016, 185] on button "Anzeigen" at bounding box center [1011, 184] width 67 height 25
click at [796, 182] on img at bounding box center [784, 184] width 63 height 35
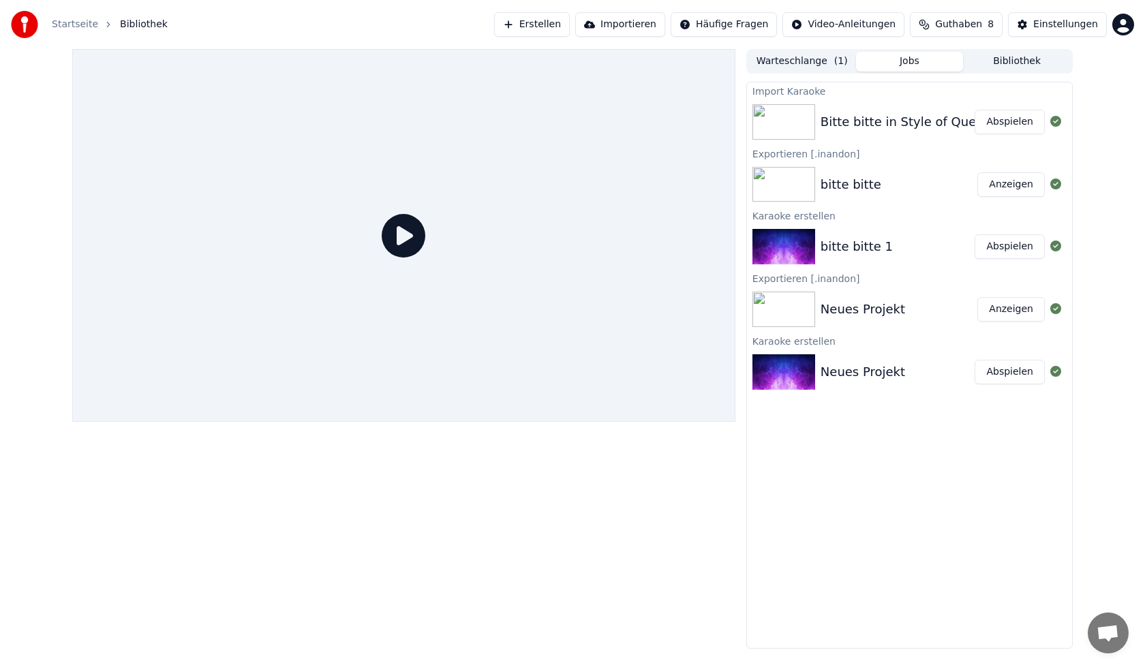
click at [400, 236] on icon at bounding box center [404, 236] width 44 height 44
click at [891, 244] on div "bitte bitte 1" at bounding box center [898, 246] width 155 height 19
click at [1015, 250] on button "Abspielen" at bounding box center [1010, 247] width 70 height 25
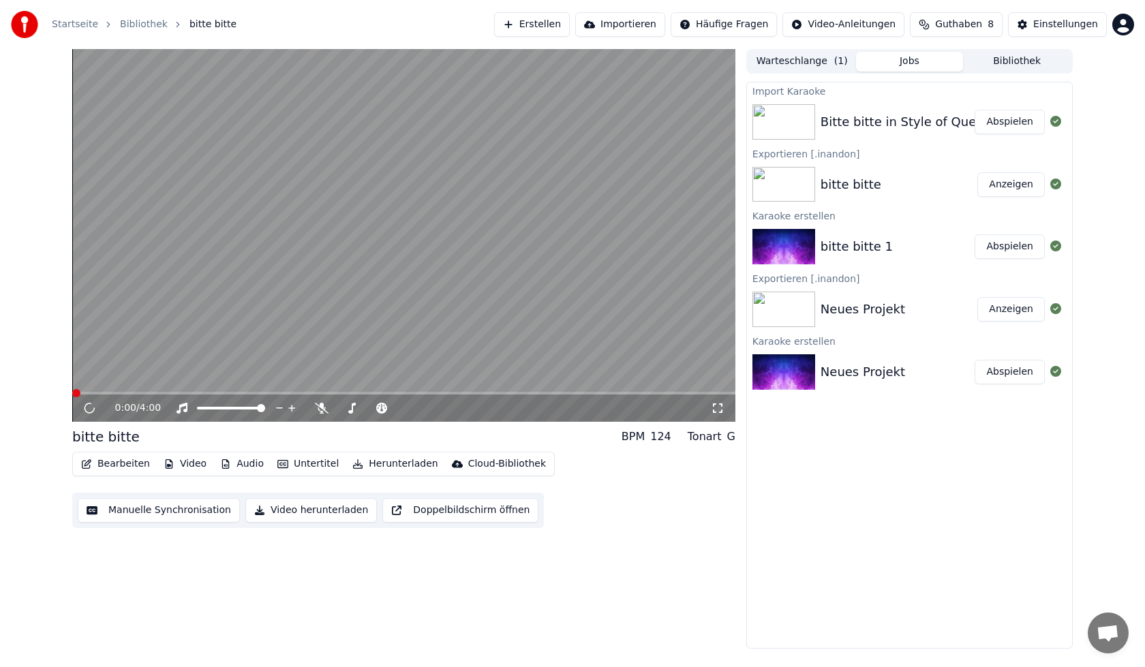
click at [1012, 175] on button "Anzeigen" at bounding box center [1011, 184] width 67 height 25
click at [1016, 196] on button "Anzeigen" at bounding box center [1011, 184] width 67 height 25
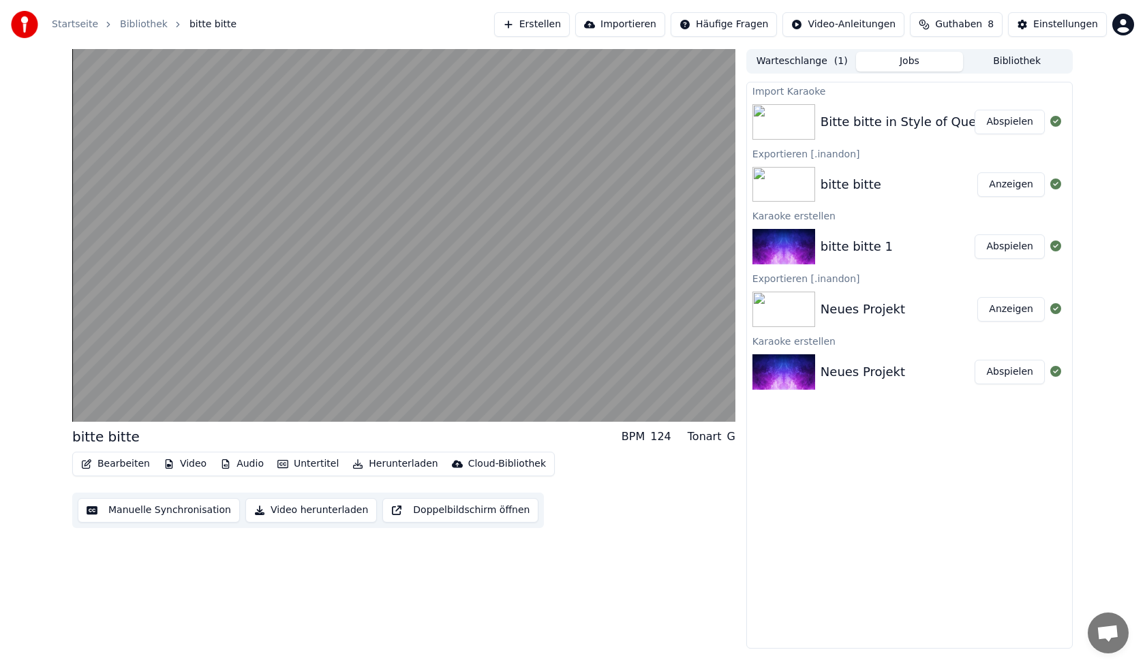
click at [1016, 183] on button "Anzeigen" at bounding box center [1011, 184] width 67 height 25
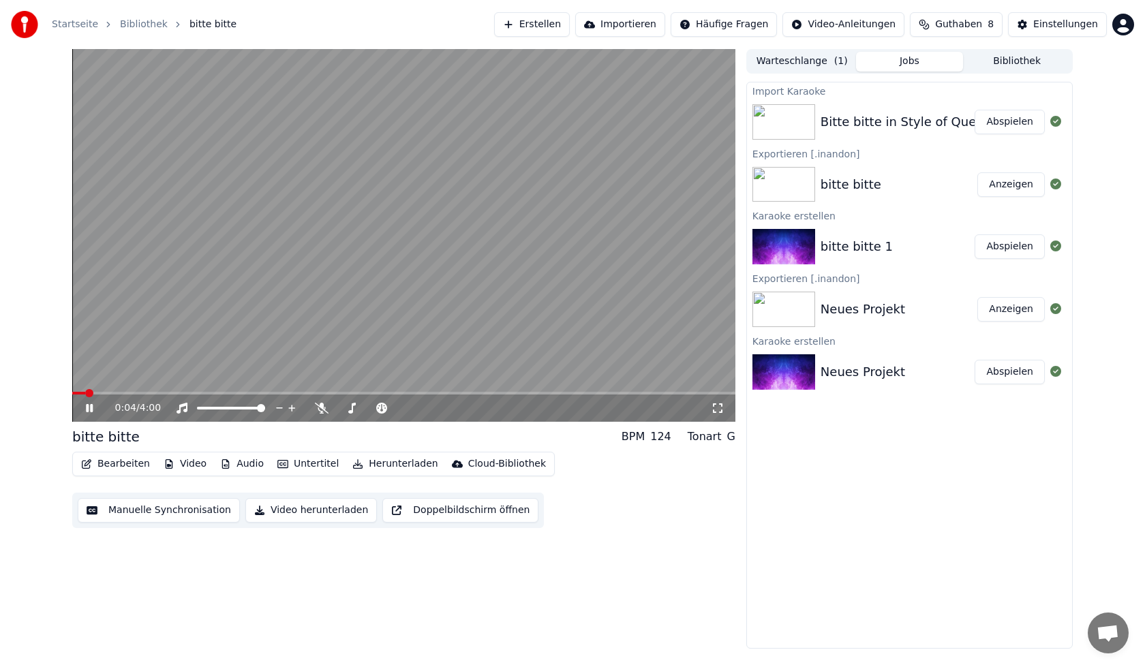
click at [112, 466] on button "Bearbeiten" at bounding box center [116, 464] width 80 height 19
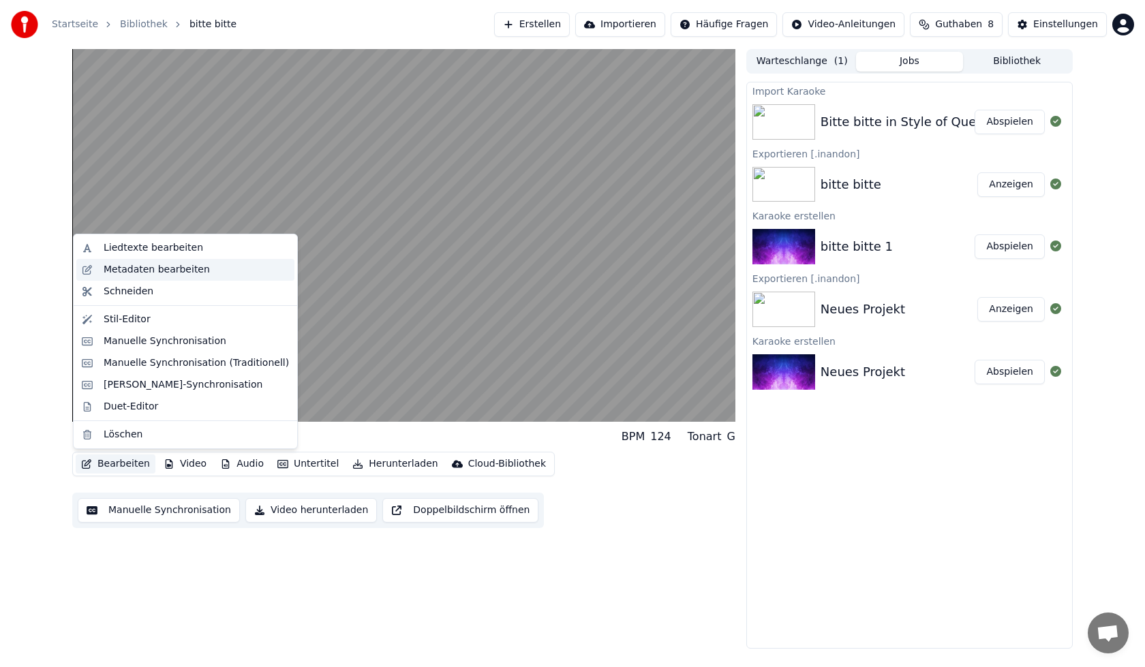
click at [177, 271] on div "Metadaten bearbeiten" at bounding box center [157, 270] width 106 height 14
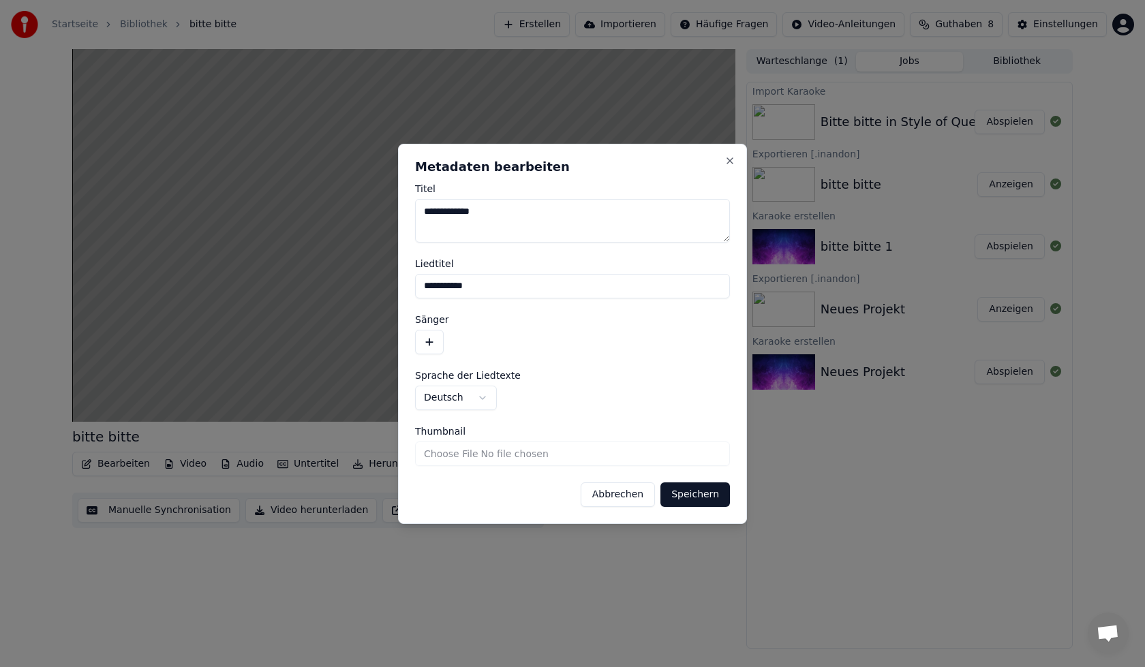
click at [426, 211] on textarea "**********" at bounding box center [572, 221] width 315 height 44
click at [427, 288] on input "**********" at bounding box center [572, 286] width 315 height 25
click at [427, 289] on input "**********" at bounding box center [572, 286] width 315 height 25
click at [494, 286] on input "**********" at bounding box center [572, 286] width 315 height 25
type input "**********"
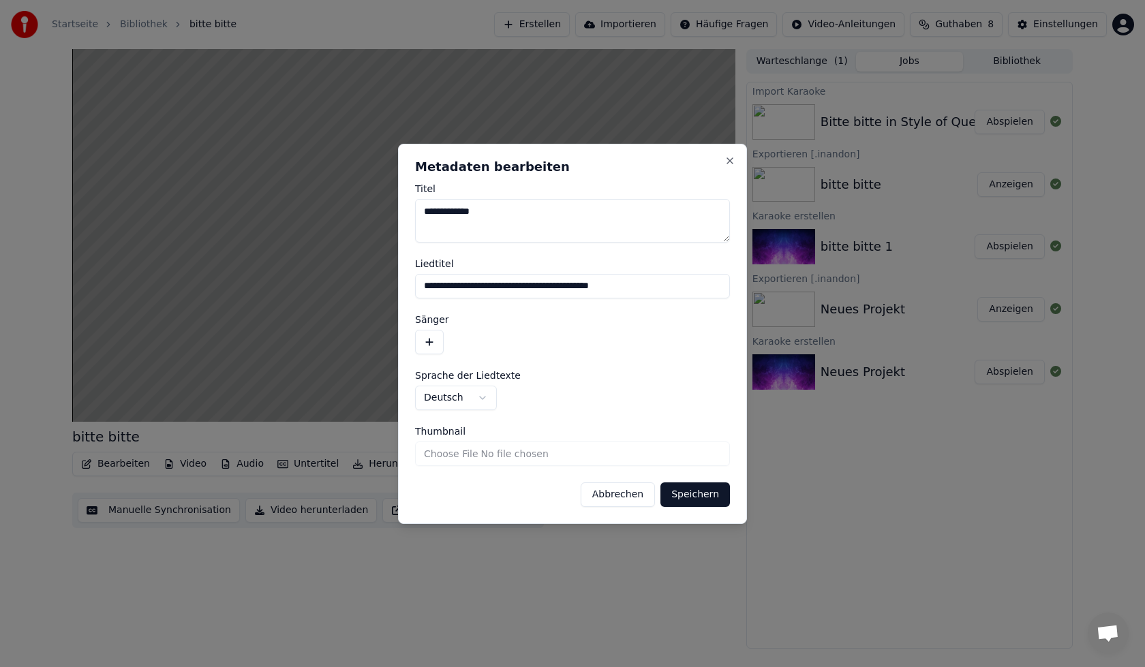
drag, startPoint x: 477, startPoint y: 210, endPoint x: 467, endPoint y: 208, distance: 10.4
click at [467, 208] on textarea "**********" at bounding box center [572, 221] width 315 height 44
type textarea "**********"
click at [432, 342] on button "button" at bounding box center [429, 342] width 29 height 25
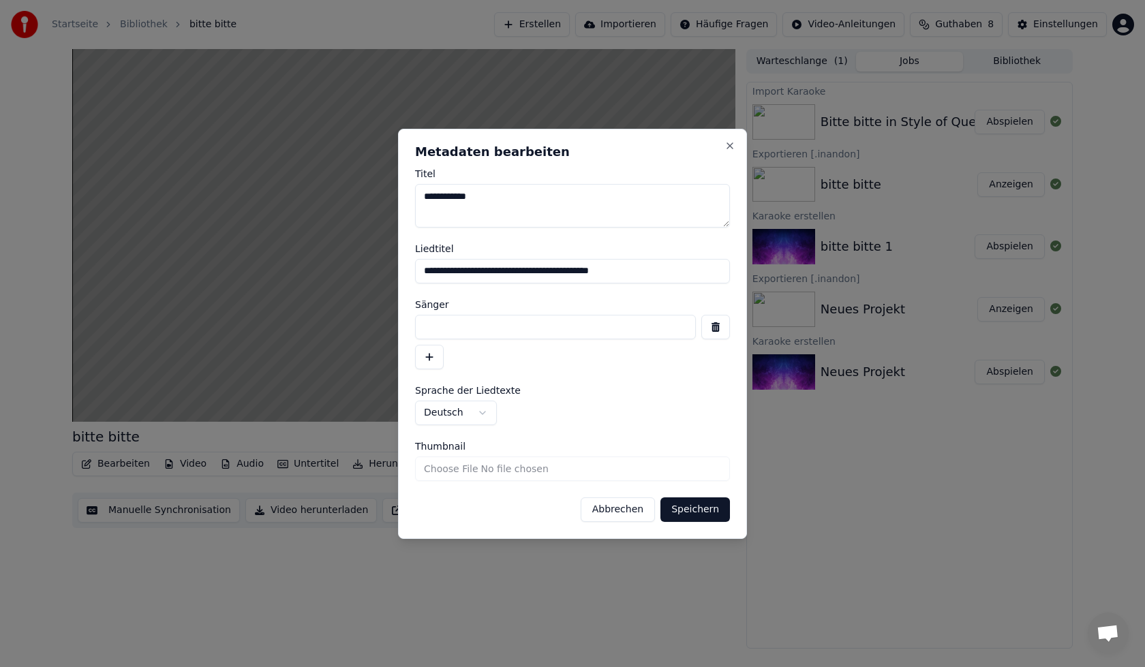
click at [453, 316] on input at bounding box center [555, 327] width 281 height 25
type input "******"
click at [683, 519] on button "Speichern" at bounding box center [696, 510] width 70 height 25
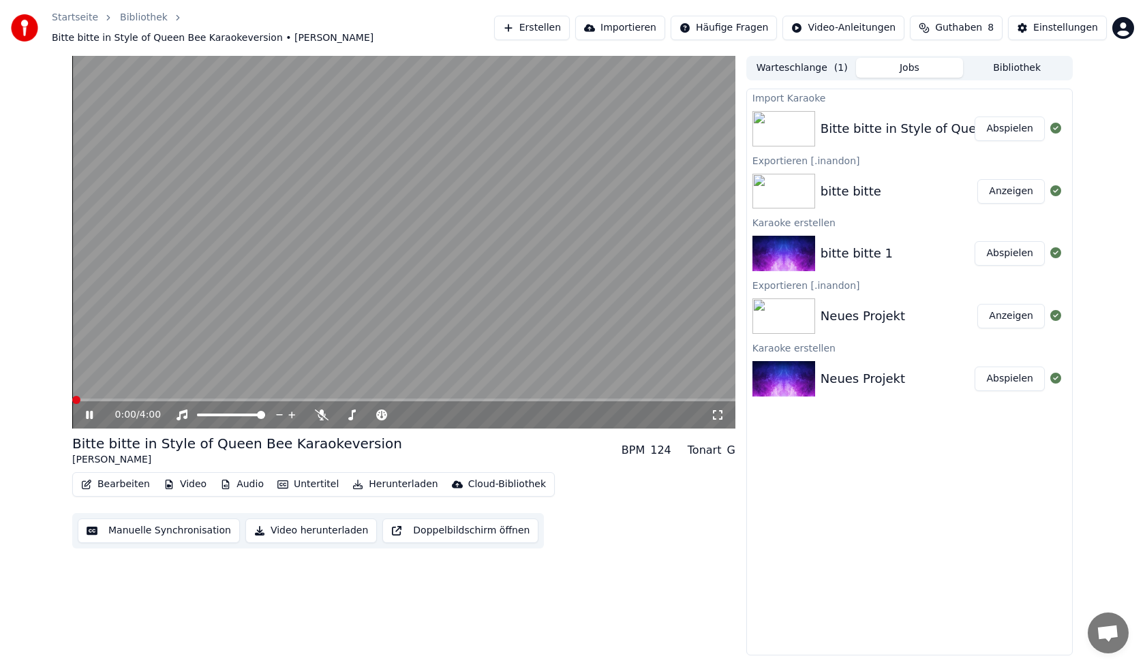
click at [72, 399] on span at bounding box center [72, 400] width 0 height 3
click at [89, 410] on icon at bounding box center [99, 415] width 32 height 11
click at [138, 477] on button "Bearbeiten" at bounding box center [116, 484] width 80 height 19
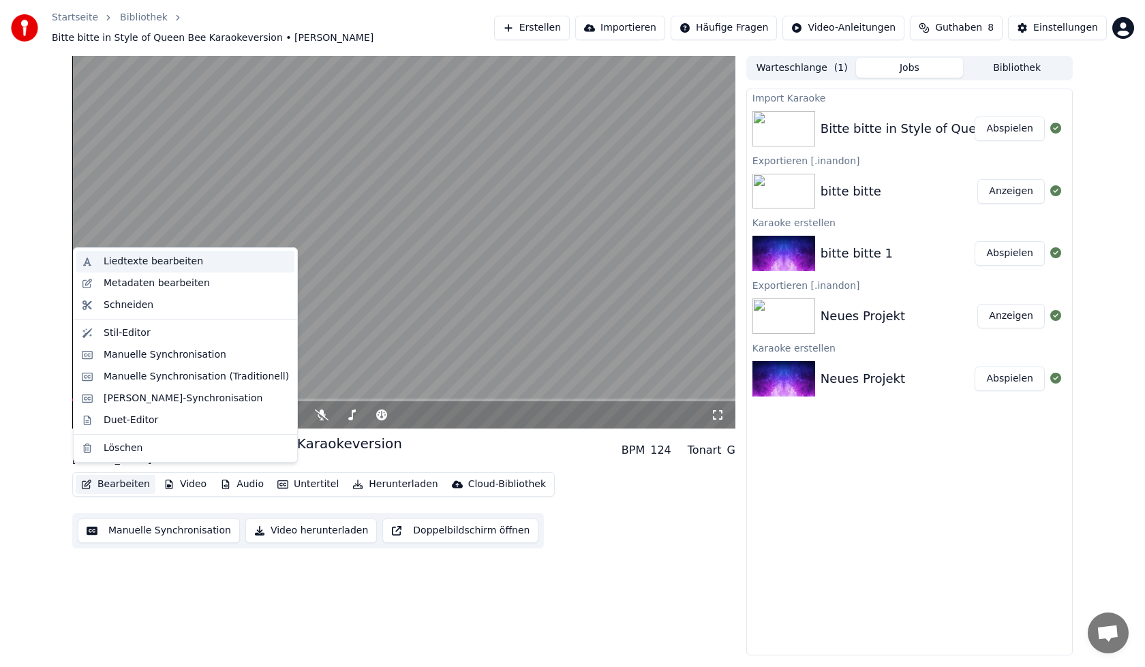
click at [211, 265] on div "Liedtexte bearbeiten" at bounding box center [196, 262] width 185 height 14
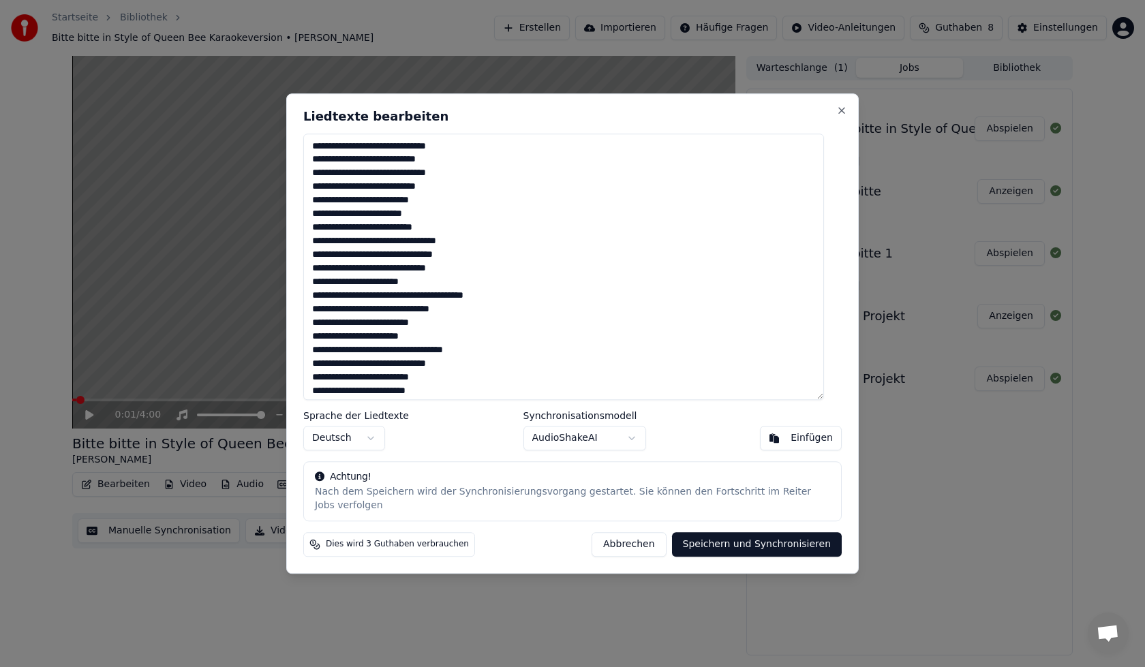
click at [627, 539] on button "Abbrechen" at bounding box center [629, 544] width 74 height 25
type textarea "**********"
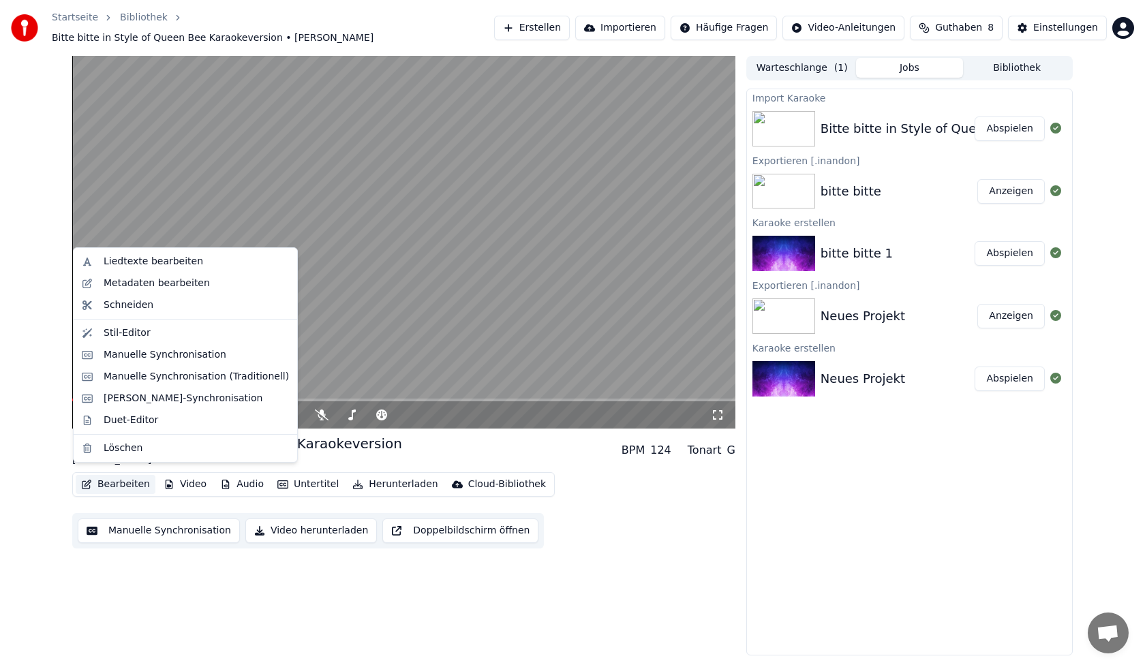
click at [132, 475] on button "Bearbeiten" at bounding box center [116, 484] width 80 height 19
click at [179, 284] on div "Metadaten bearbeiten" at bounding box center [157, 284] width 106 height 14
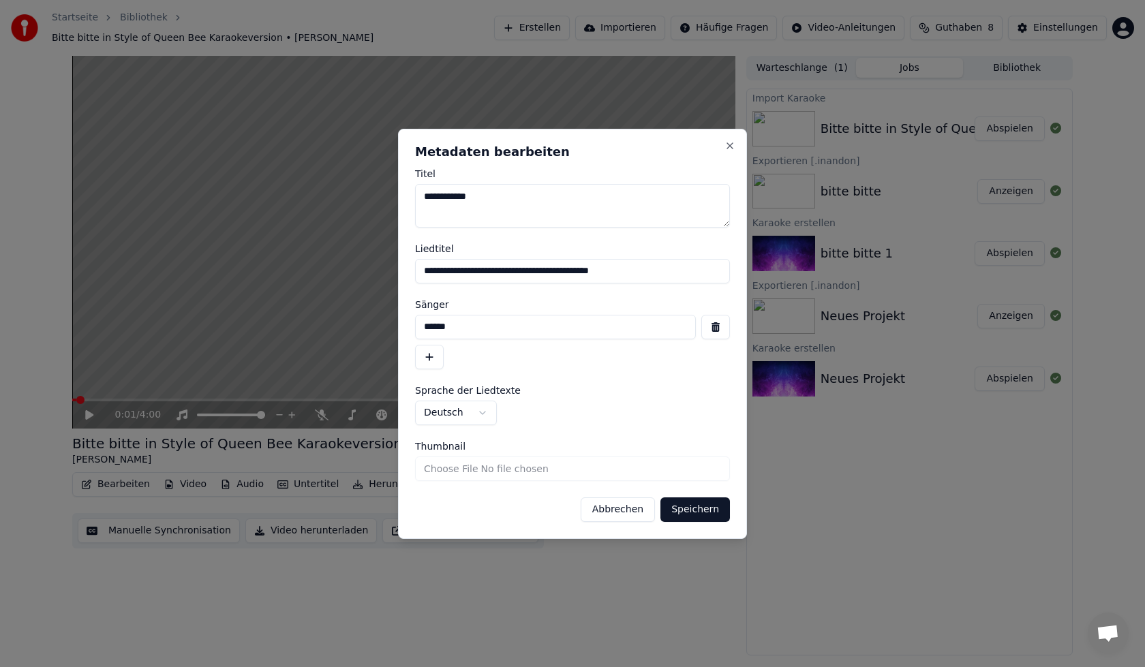
click at [647, 506] on button "Abbrechen" at bounding box center [618, 510] width 74 height 25
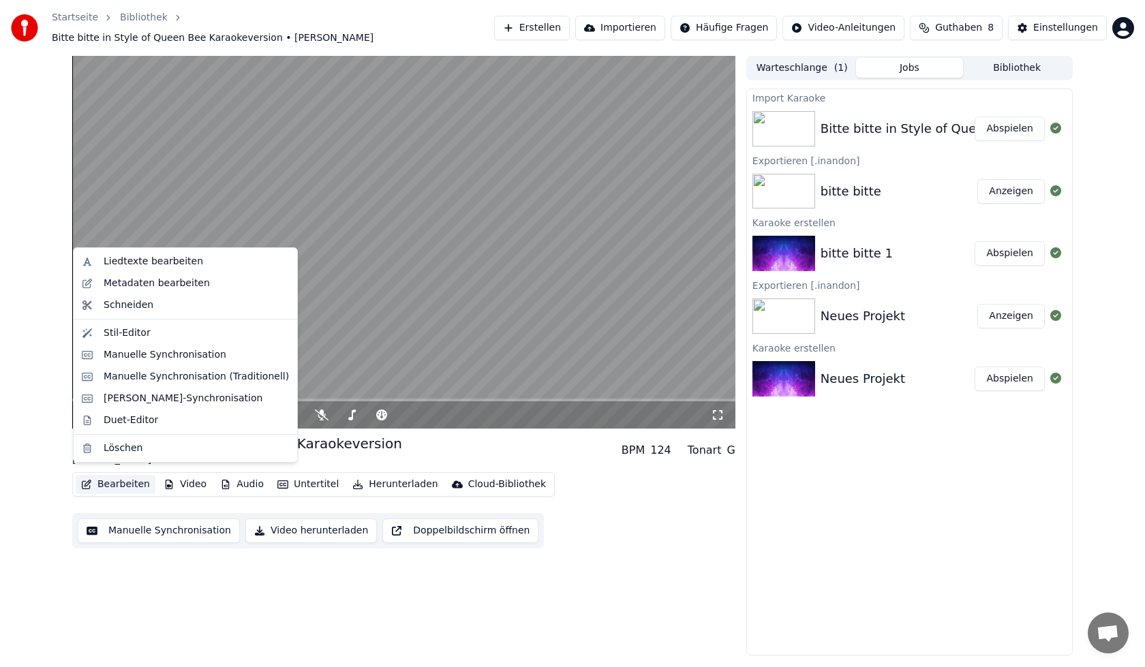
click at [105, 478] on button "Bearbeiten" at bounding box center [116, 484] width 80 height 19
click at [166, 361] on div "Manuelle Synchronisation" at bounding box center [165, 355] width 123 height 14
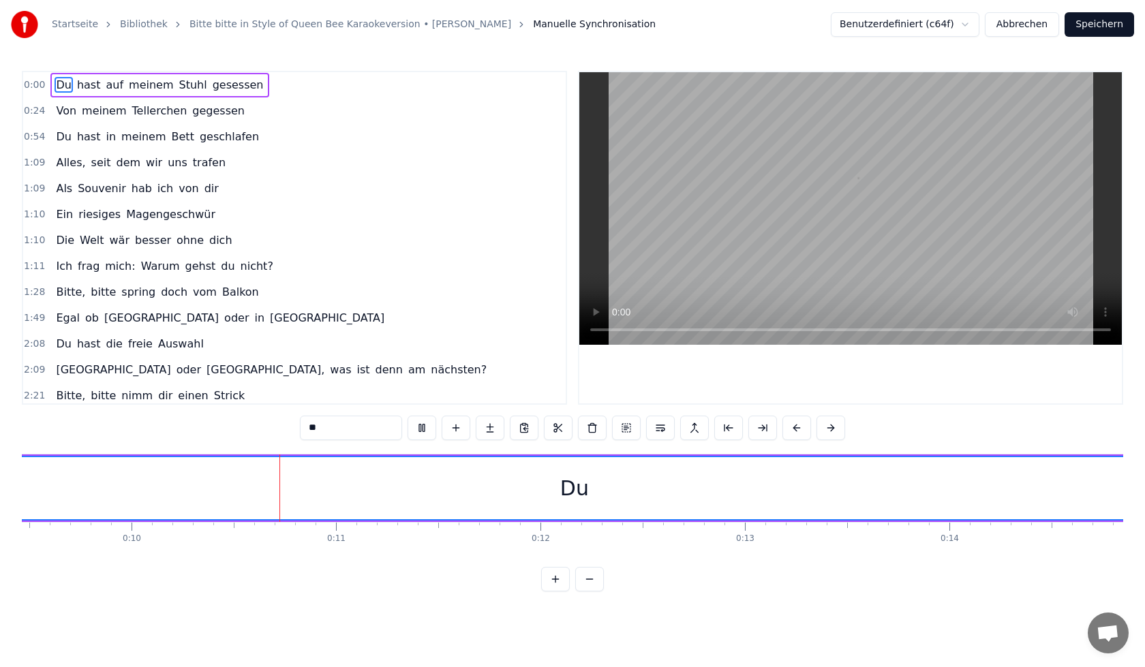
scroll to position [0, 2004]
click at [499, 511] on div "Du" at bounding box center [505, 488] width 4971 height 62
click at [506, 485] on div "Du" at bounding box center [506, 488] width 29 height 31
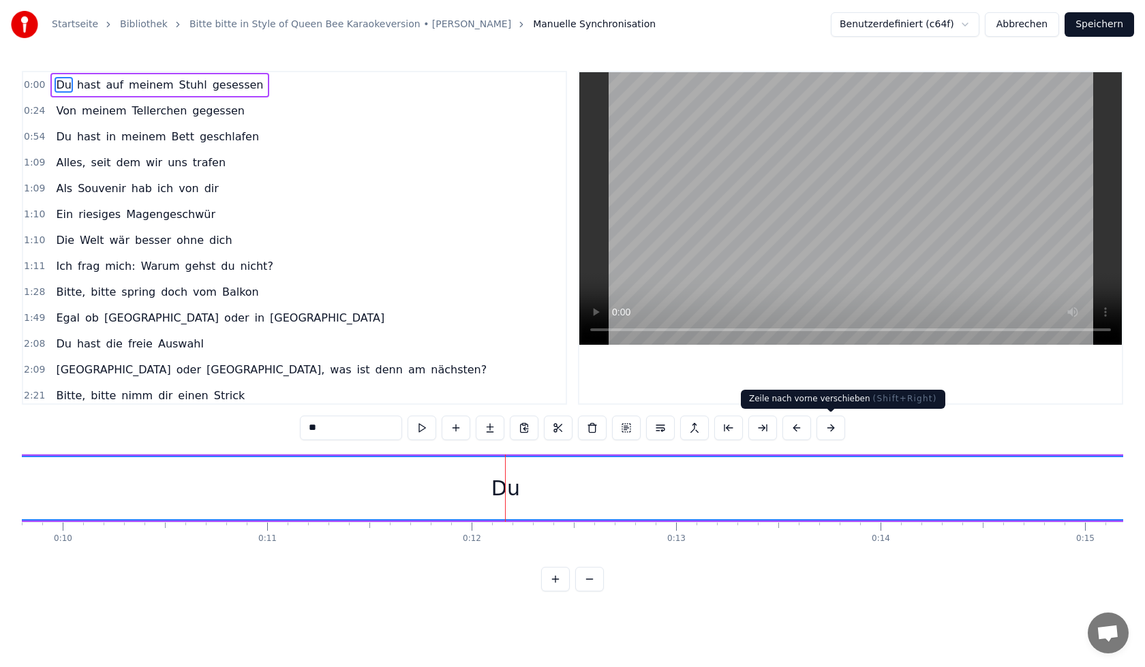
click at [832, 427] on button at bounding box center [831, 428] width 29 height 25
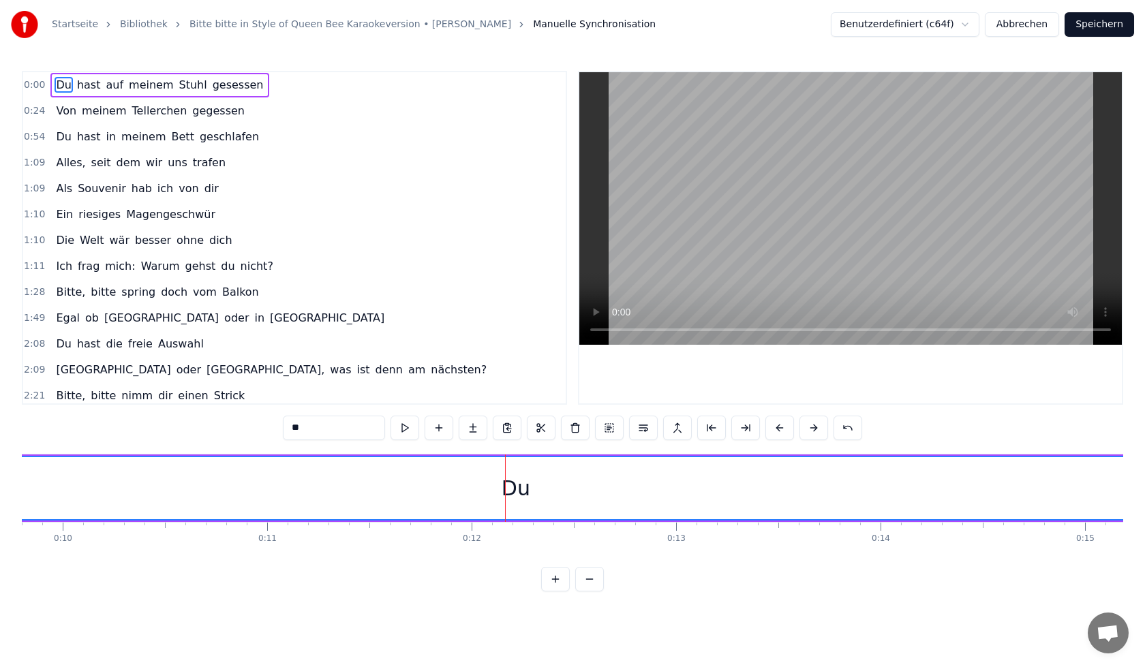
click at [832, 427] on div "**" at bounding box center [572, 428] width 579 height 25
click at [817, 432] on button at bounding box center [814, 428] width 29 height 25
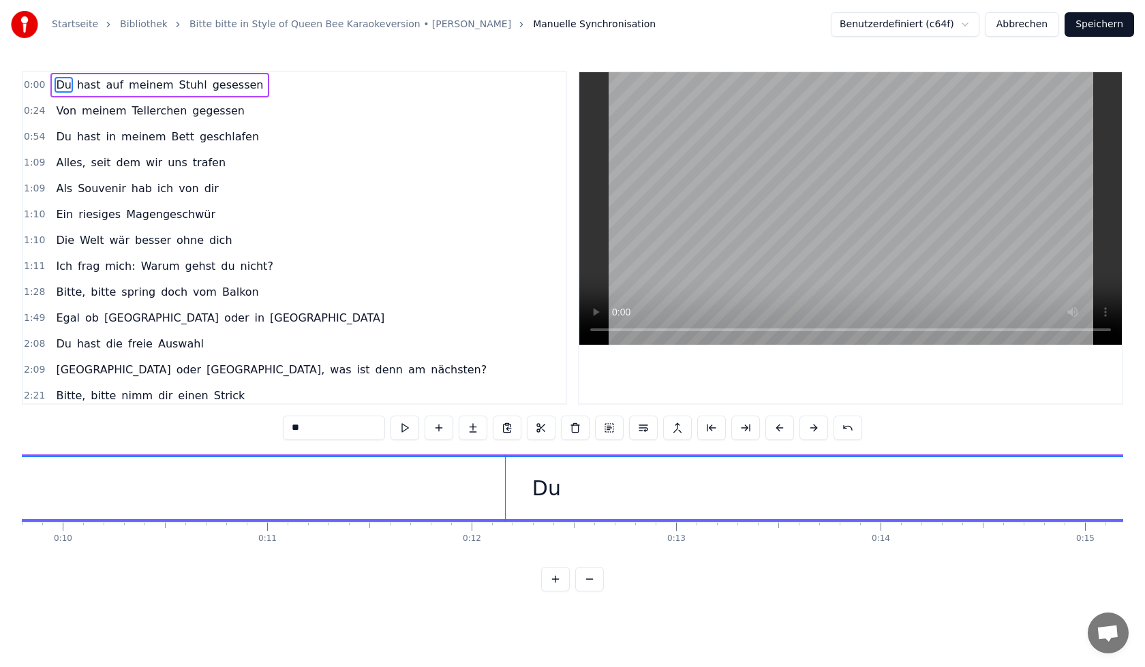
click at [817, 432] on button at bounding box center [814, 428] width 29 height 25
click at [814, 430] on button at bounding box center [814, 428] width 29 height 25
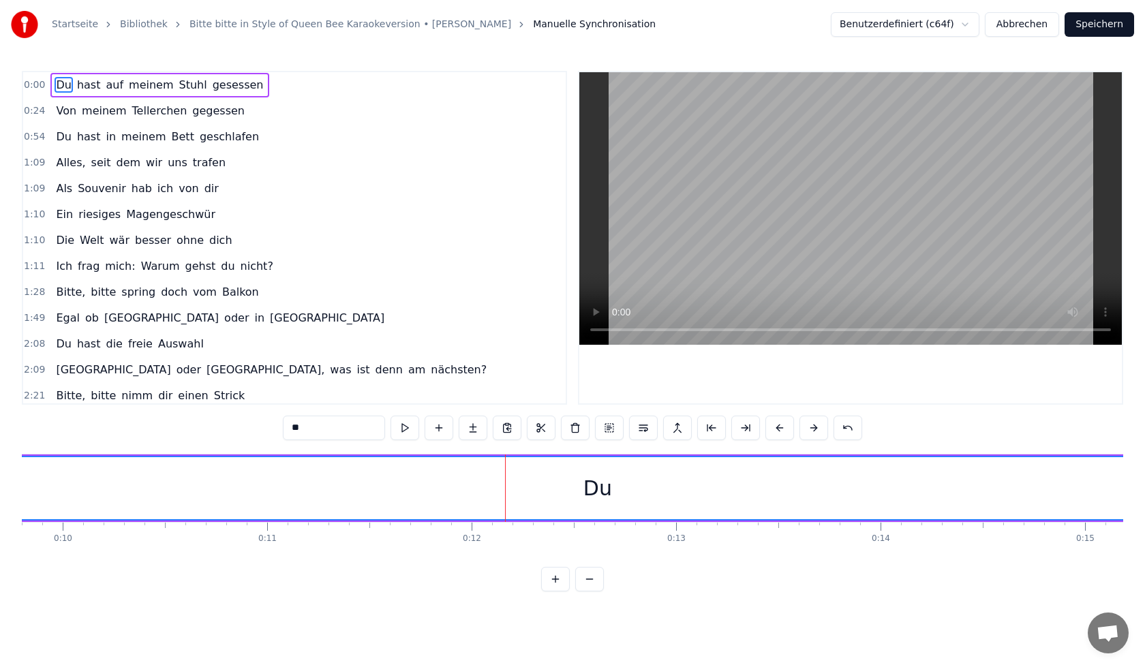
click at [814, 430] on button at bounding box center [814, 428] width 29 height 25
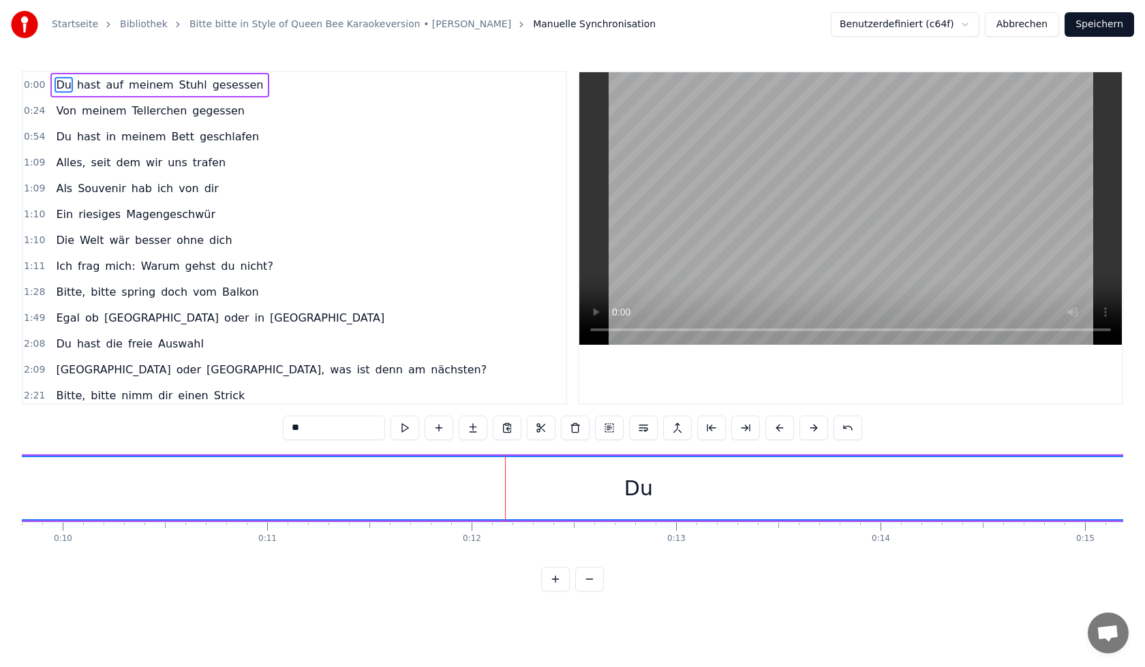
click at [814, 430] on button at bounding box center [814, 428] width 29 height 25
click at [813, 430] on button at bounding box center [814, 428] width 29 height 25
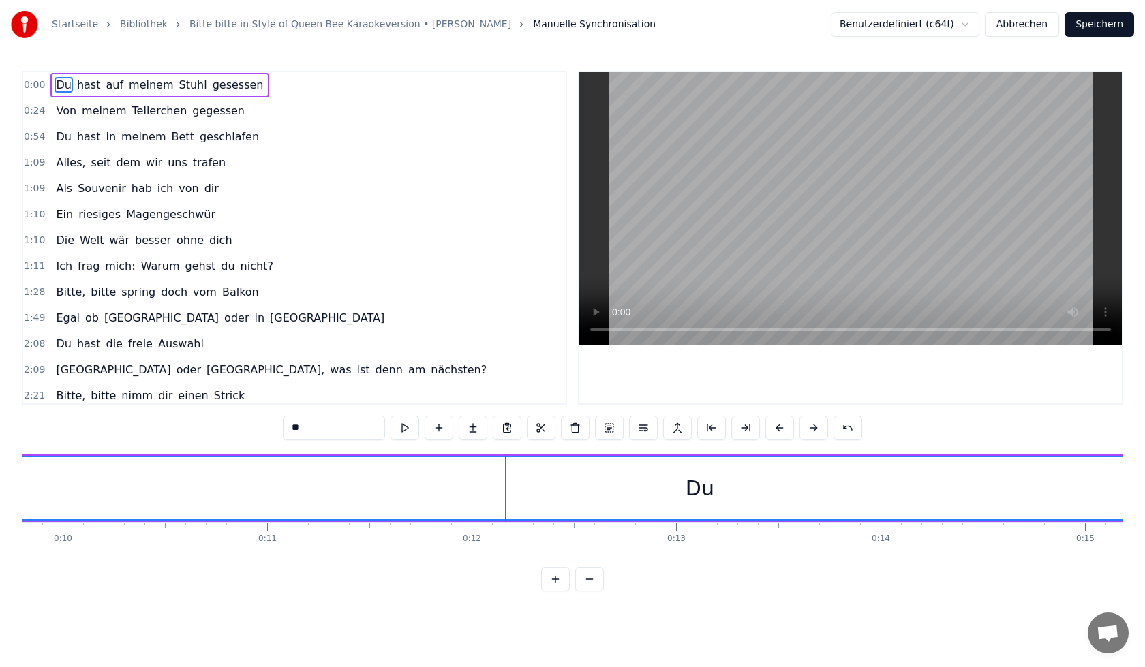
click at [813, 430] on button at bounding box center [814, 428] width 29 height 25
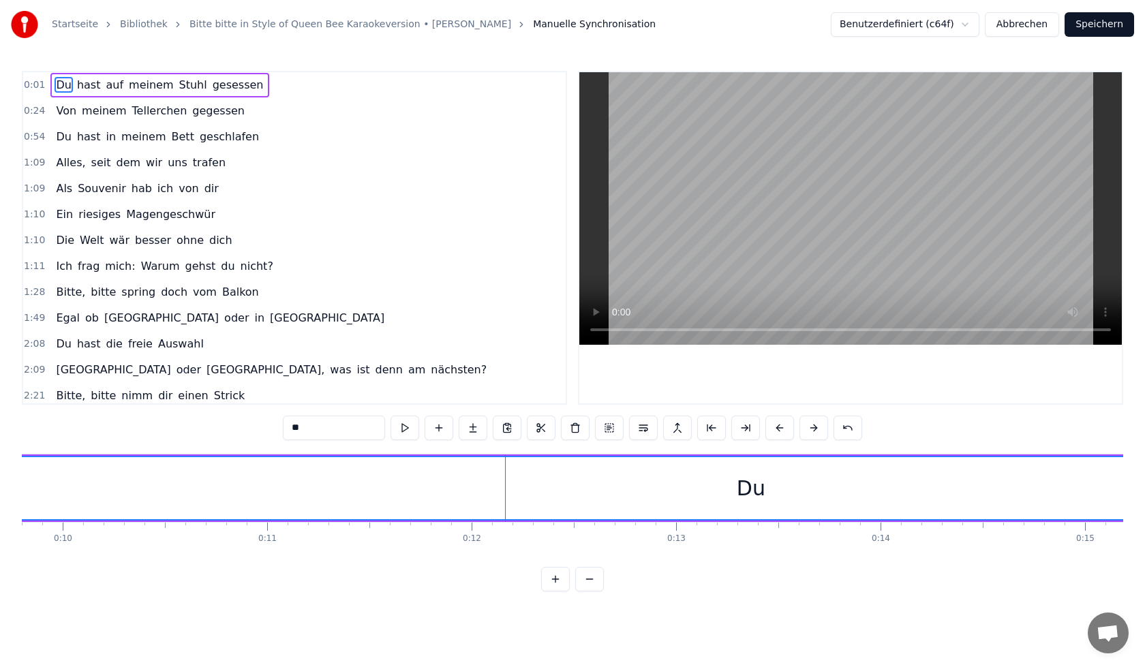
click at [813, 430] on button at bounding box center [814, 428] width 29 height 25
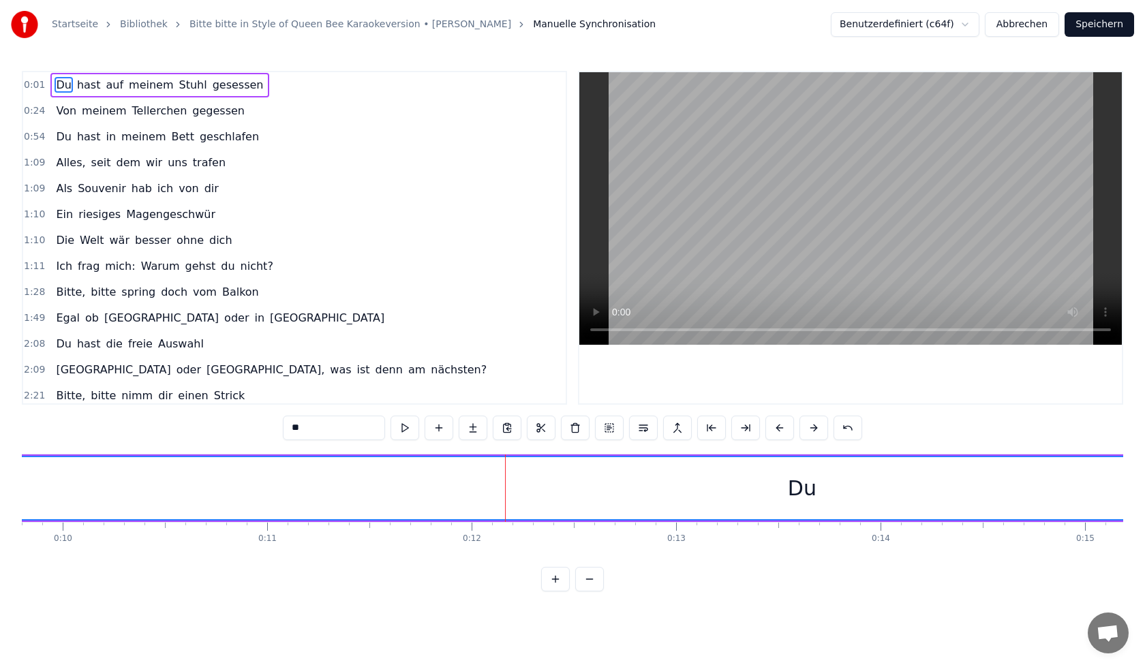
click at [813, 430] on button at bounding box center [814, 428] width 29 height 25
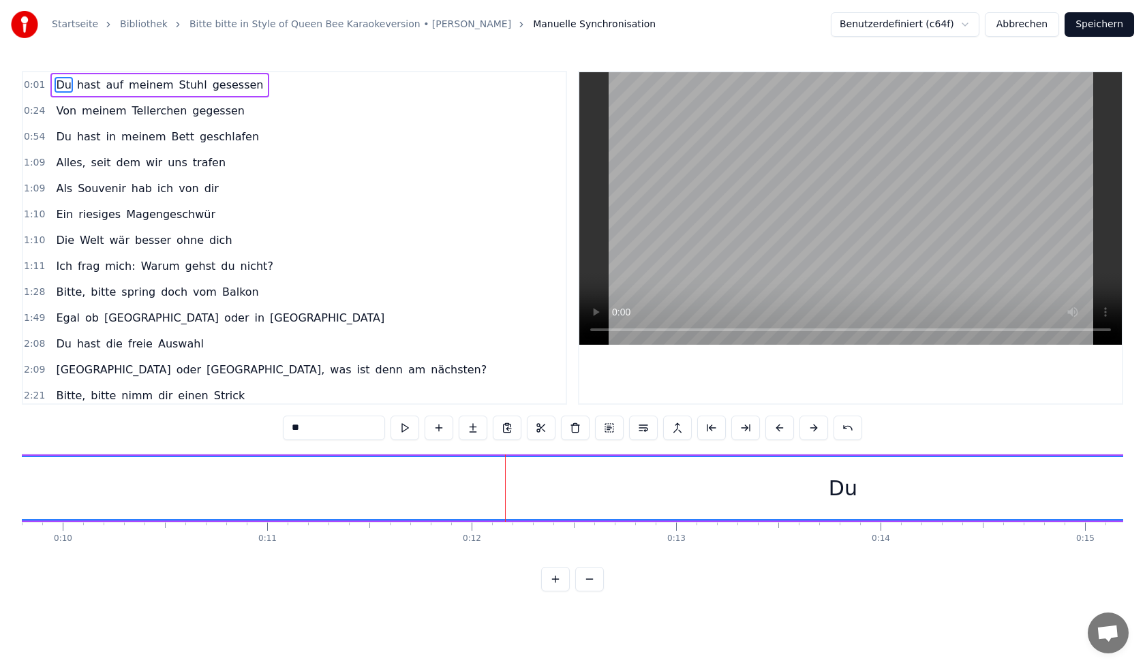
click at [813, 430] on button at bounding box center [814, 428] width 29 height 25
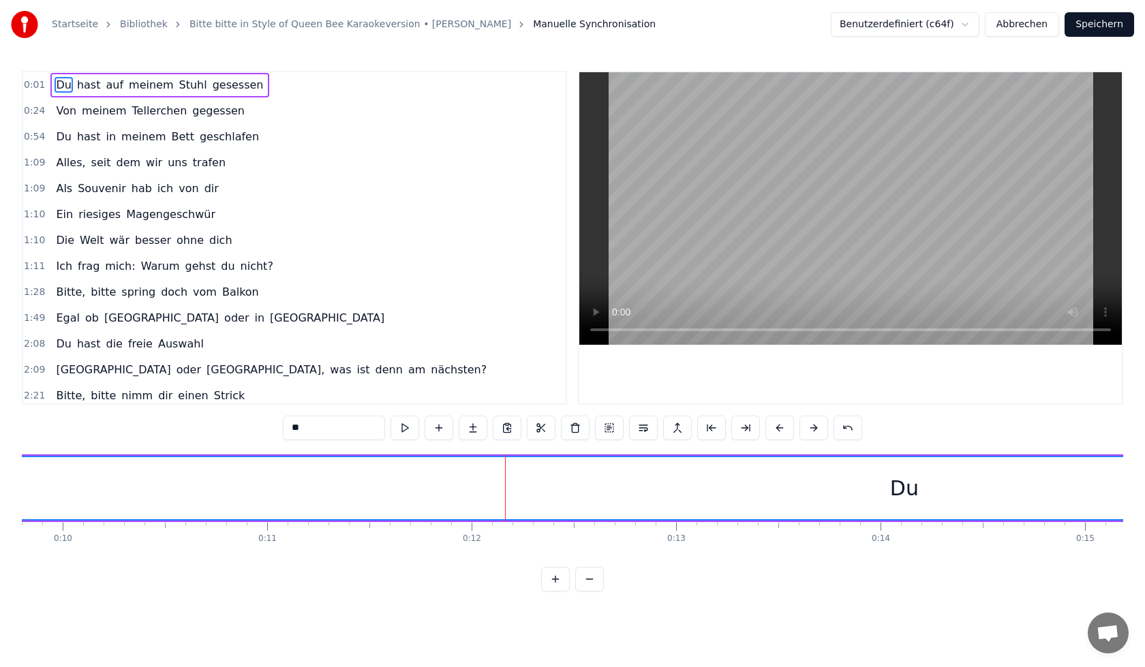
click at [813, 429] on button at bounding box center [814, 428] width 29 height 25
click at [811, 429] on button at bounding box center [814, 428] width 29 height 25
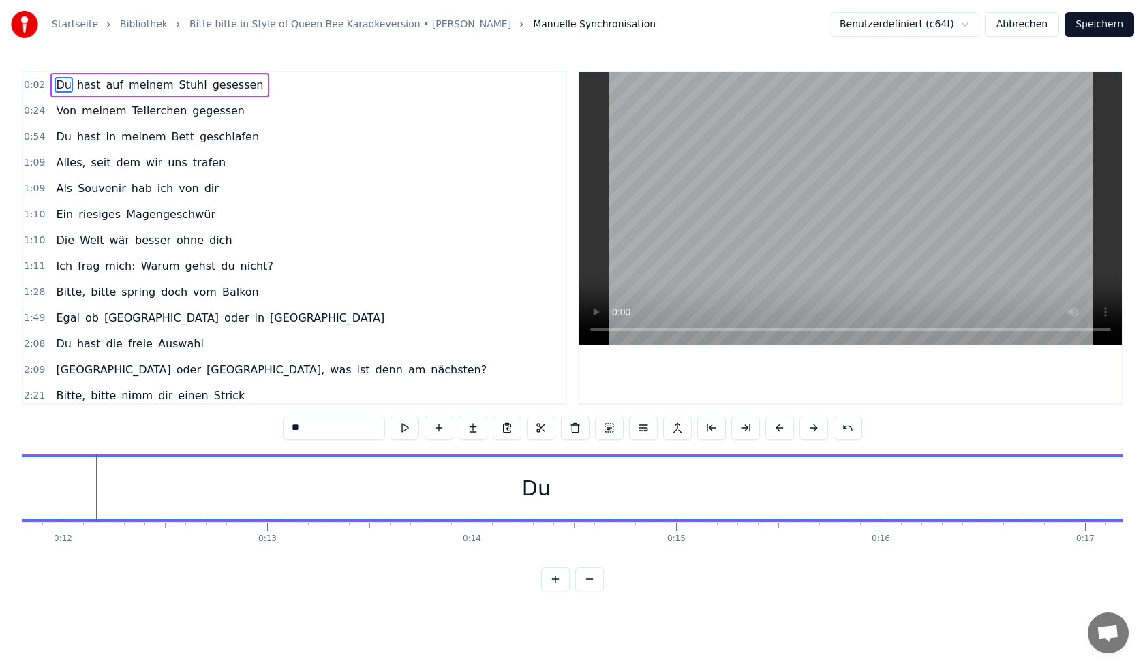
click at [811, 429] on button at bounding box center [814, 428] width 29 height 25
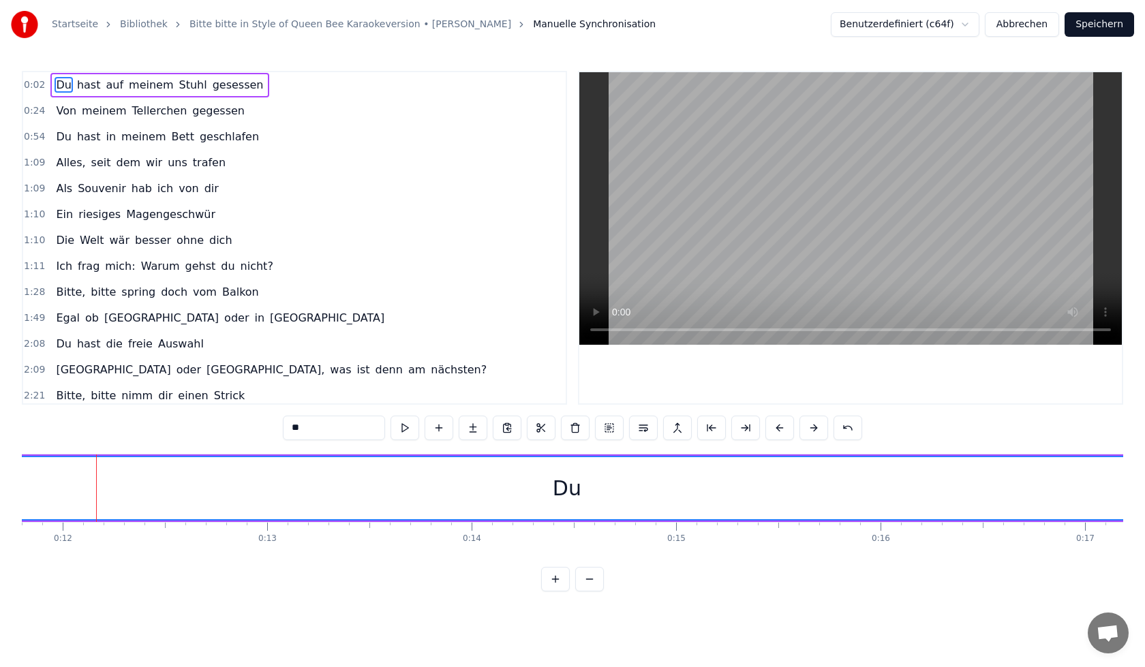
click at [811, 429] on button at bounding box center [814, 428] width 29 height 25
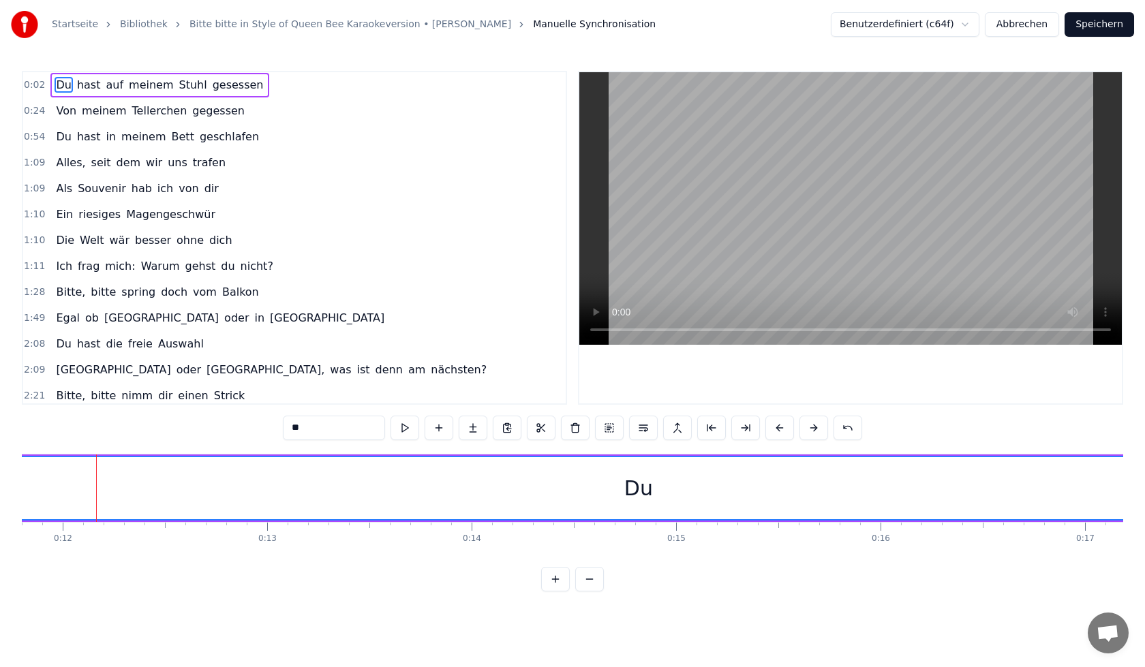
click at [811, 429] on button at bounding box center [814, 428] width 29 height 25
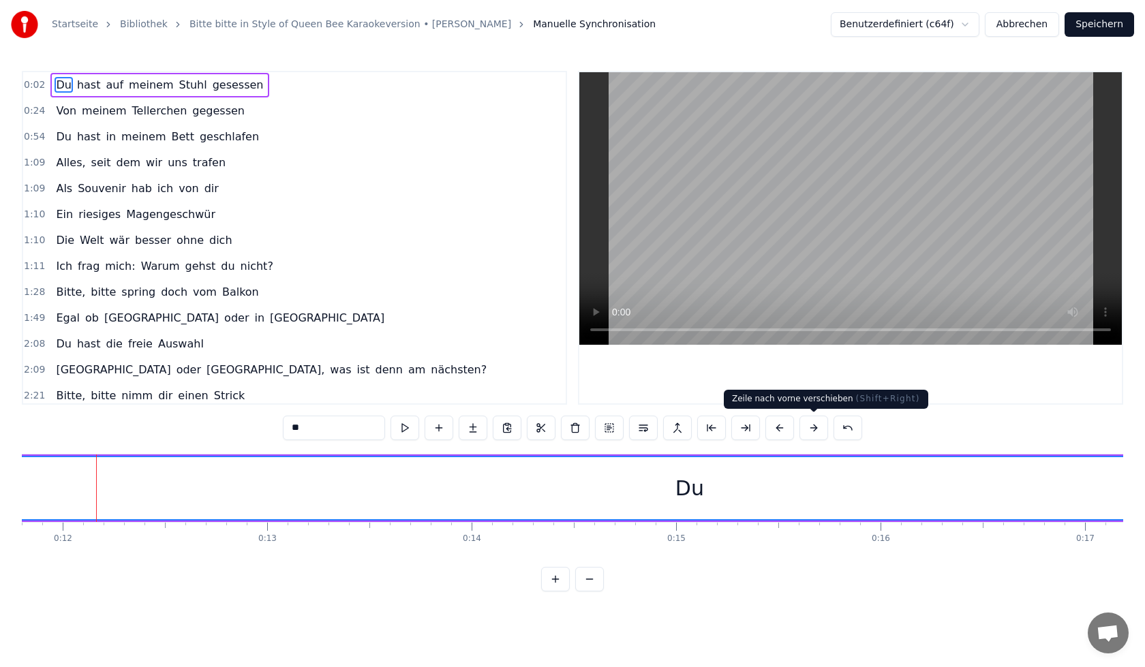
click at [813, 433] on button at bounding box center [814, 428] width 29 height 25
click at [811, 432] on button at bounding box center [814, 428] width 29 height 25
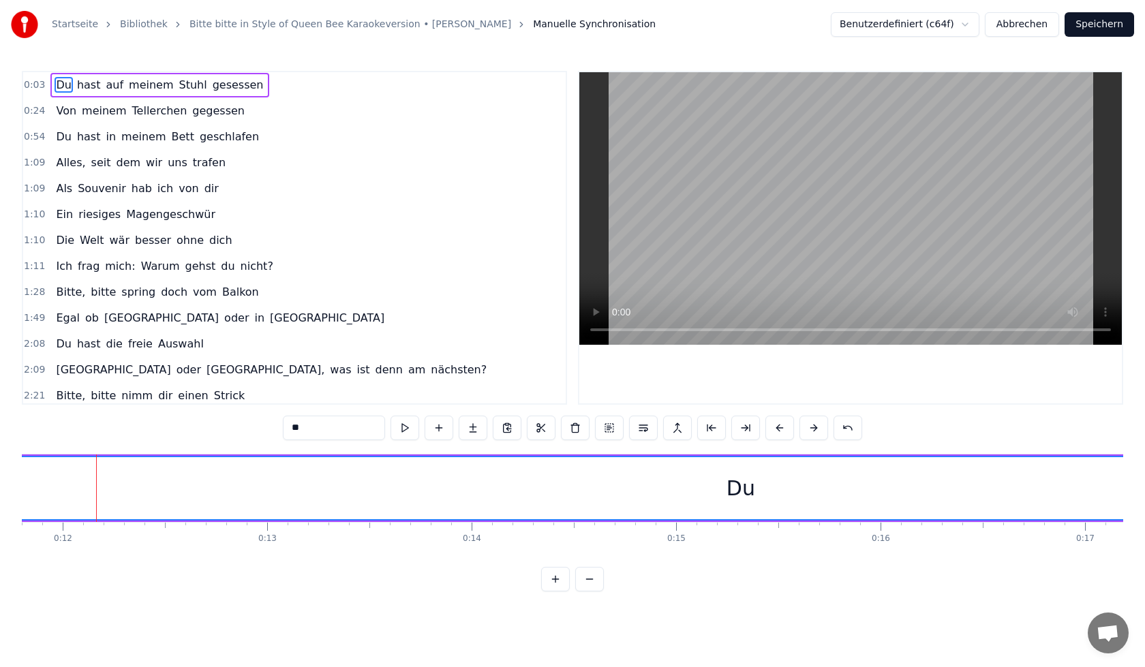
click at [811, 432] on button at bounding box center [814, 428] width 29 height 25
click at [811, 431] on button at bounding box center [814, 428] width 29 height 25
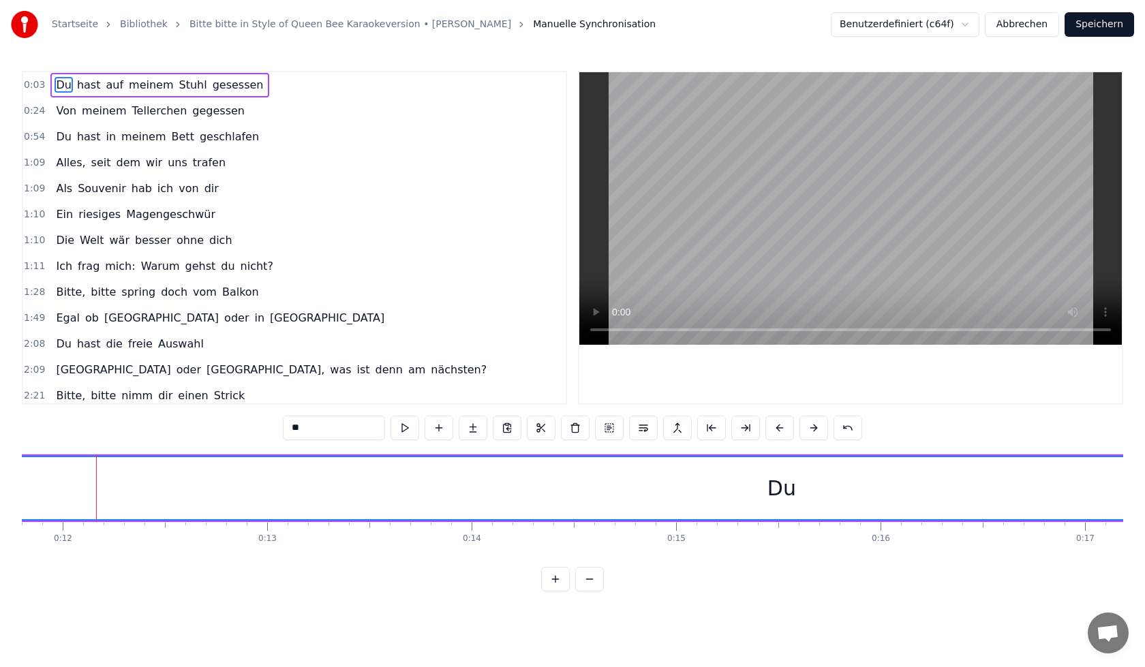
click at [811, 431] on button at bounding box center [814, 428] width 29 height 25
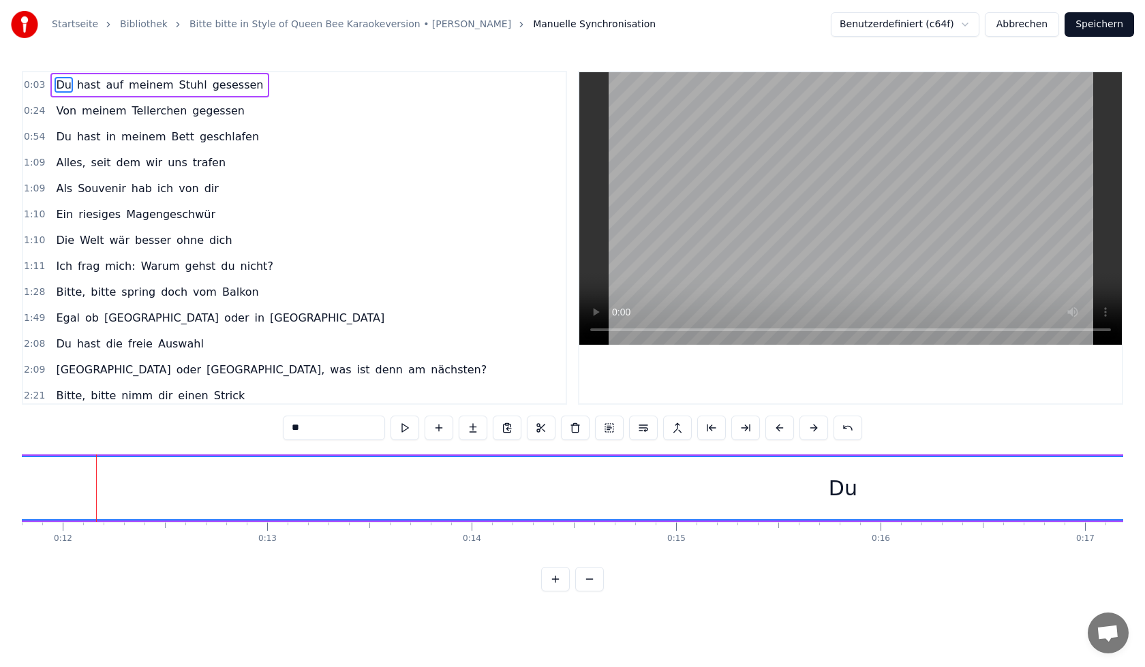
click at [811, 431] on button at bounding box center [814, 428] width 29 height 25
click at [812, 431] on button at bounding box center [814, 428] width 29 height 25
click at [812, 429] on button at bounding box center [814, 428] width 29 height 25
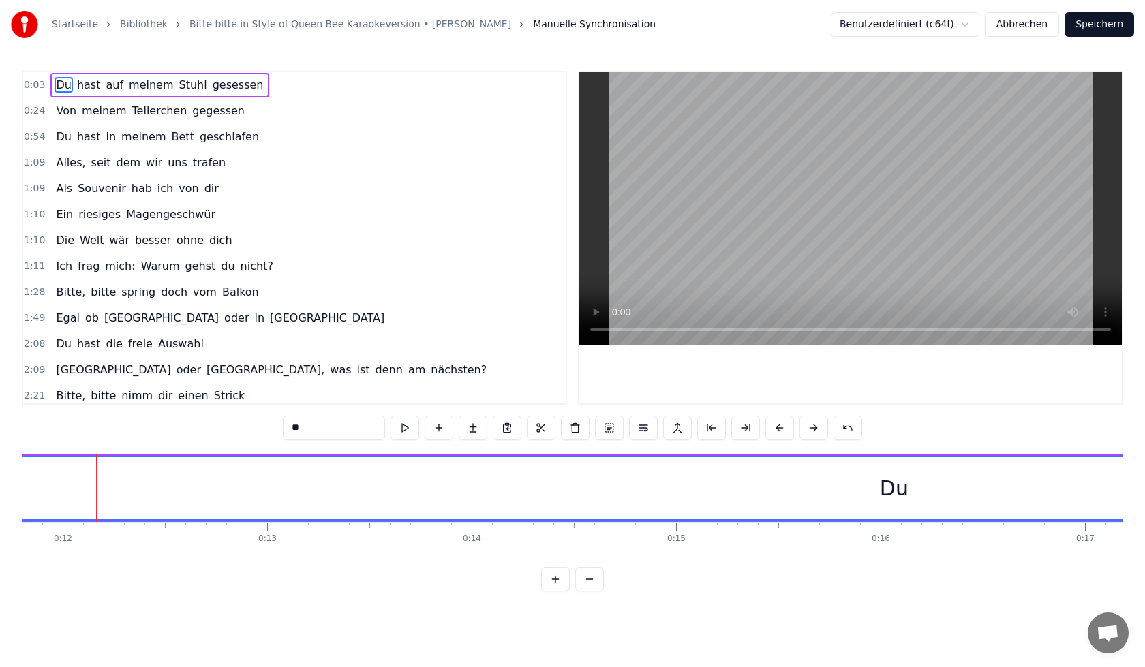
click at [812, 429] on button at bounding box center [814, 428] width 29 height 25
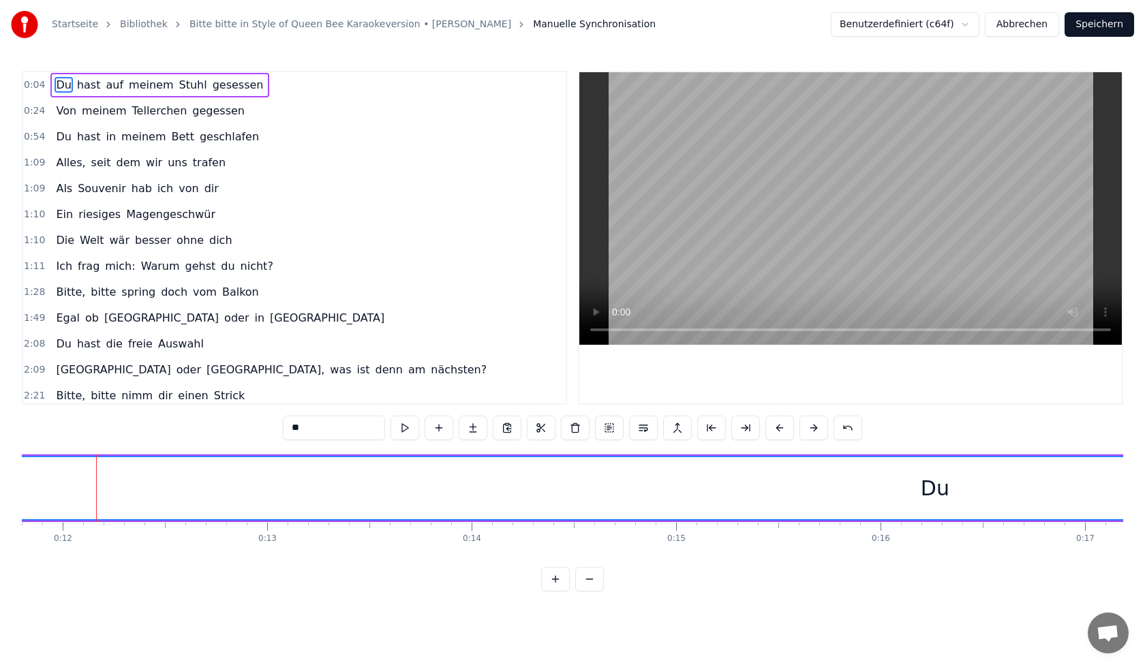
click at [812, 429] on button at bounding box center [814, 428] width 29 height 25
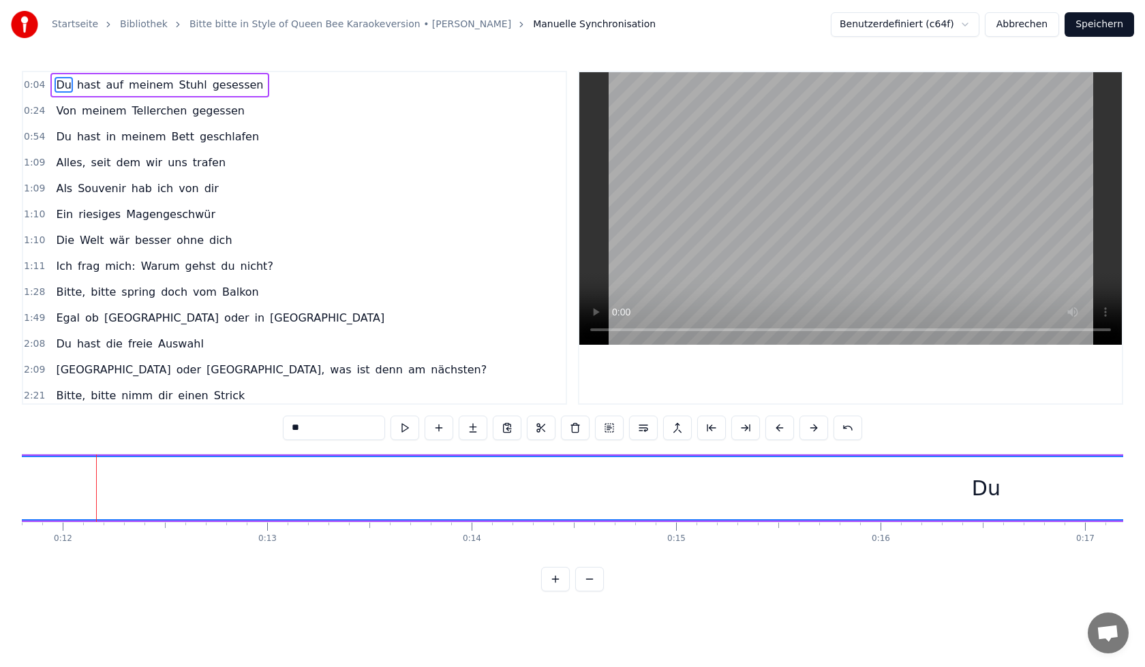
click at [812, 429] on button at bounding box center [814, 428] width 29 height 25
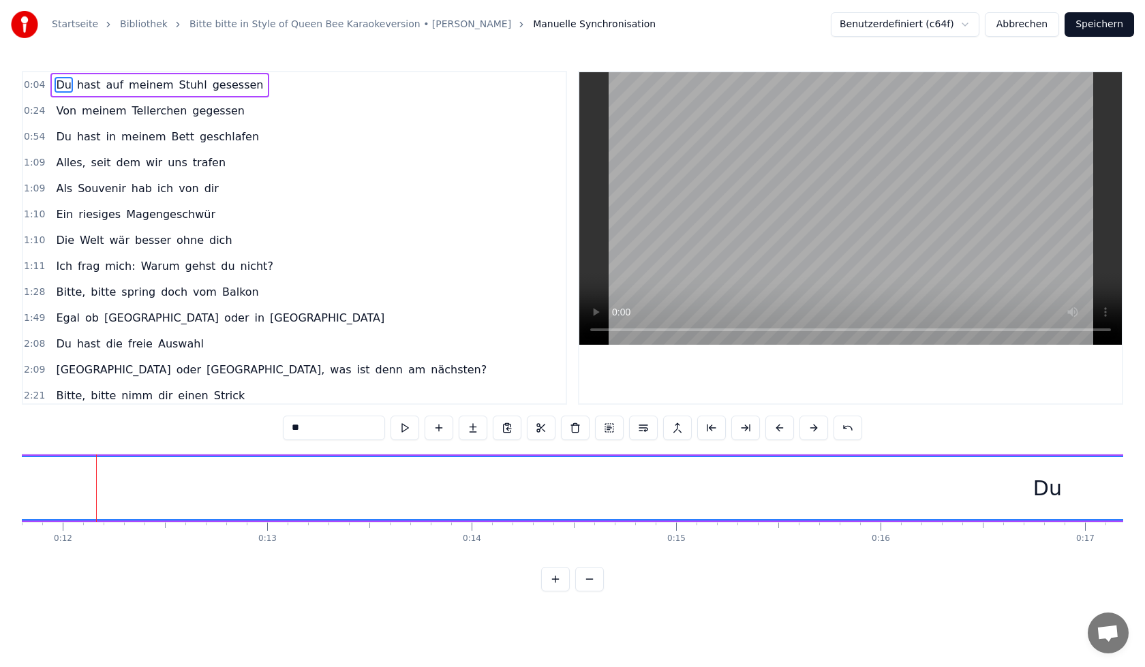
click at [812, 429] on button at bounding box center [814, 428] width 29 height 25
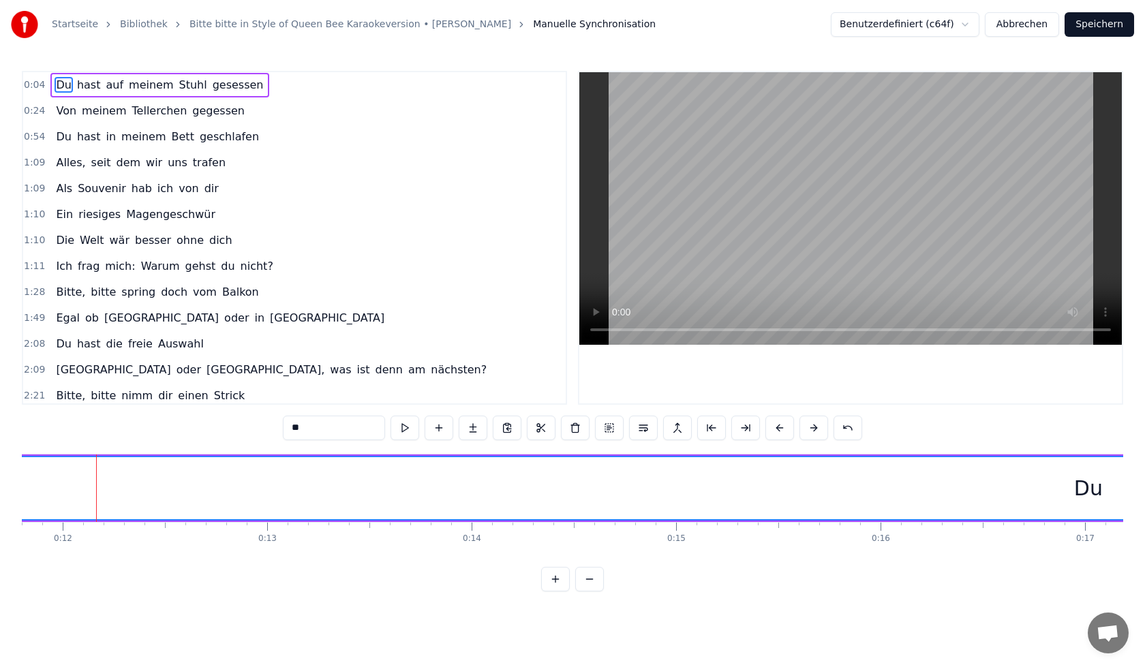
click at [811, 429] on button at bounding box center [814, 428] width 29 height 25
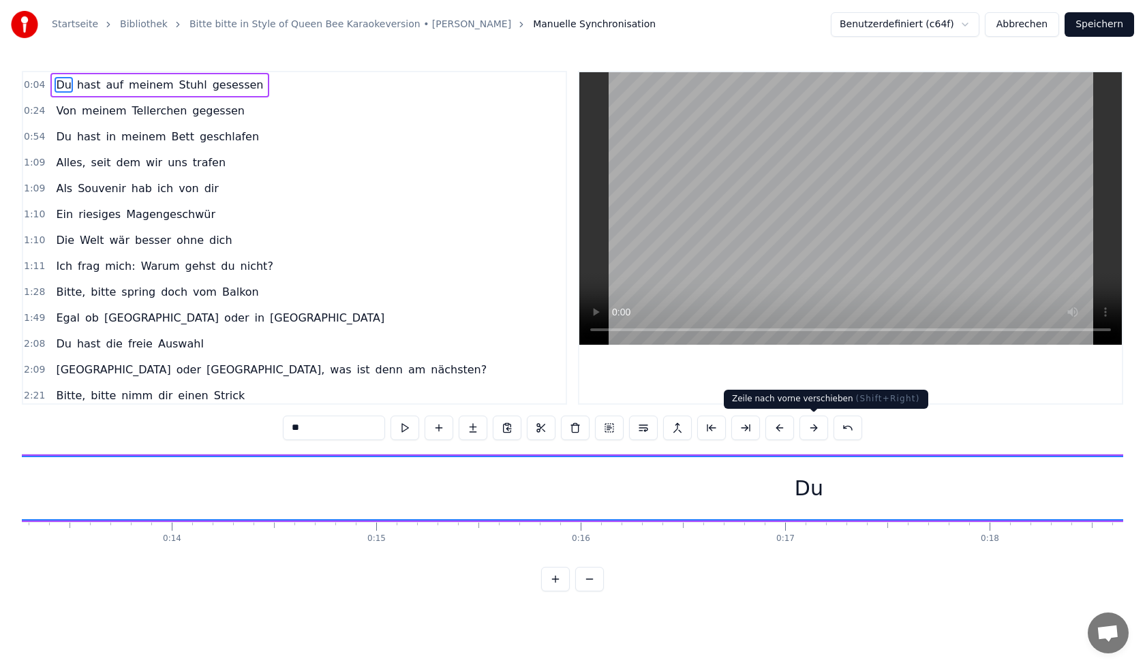
click at [812, 433] on button at bounding box center [814, 428] width 29 height 25
click at [819, 434] on button at bounding box center [814, 428] width 29 height 25
click at [815, 433] on button at bounding box center [814, 428] width 29 height 25
click at [814, 423] on button at bounding box center [814, 428] width 29 height 25
click at [816, 423] on button at bounding box center [814, 428] width 29 height 25
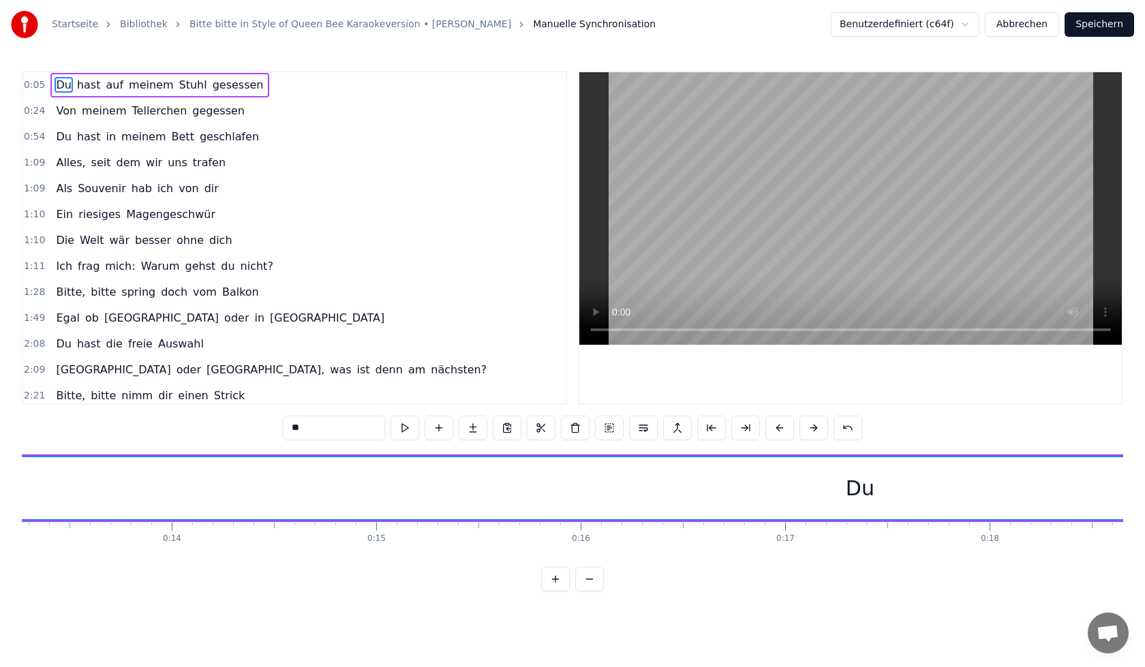
click at [822, 429] on button at bounding box center [814, 428] width 29 height 25
click at [817, 429] on button at bounding box center [814, 428] width 29 height 25
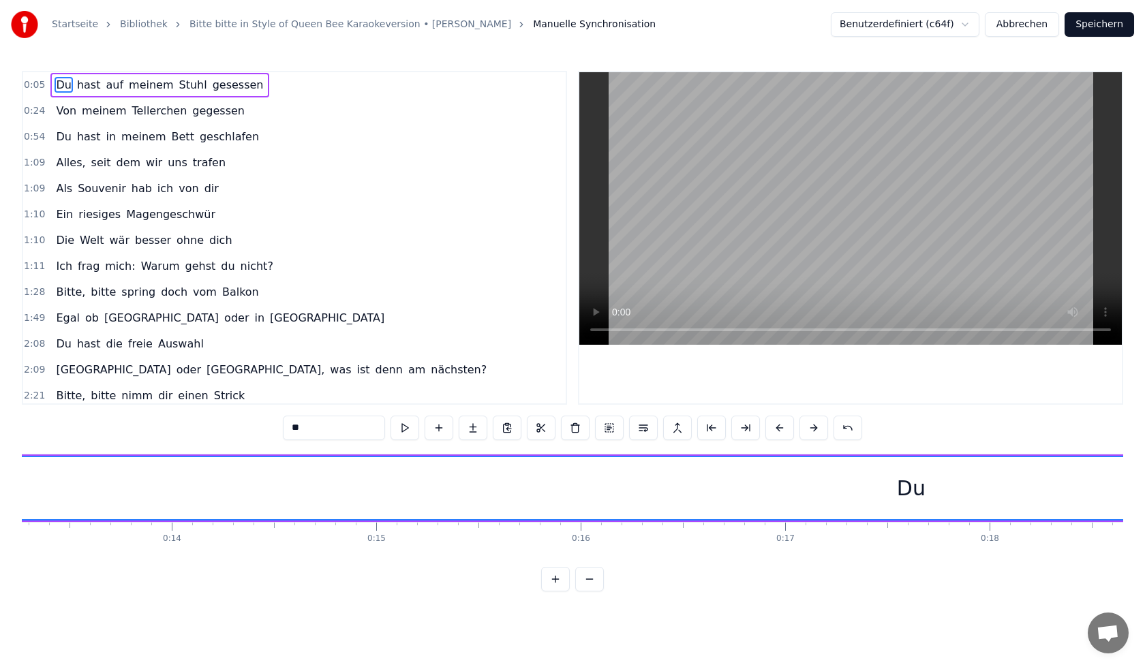
click at [816, 429] on button at bounding box center [814, 428] width 29 height 25
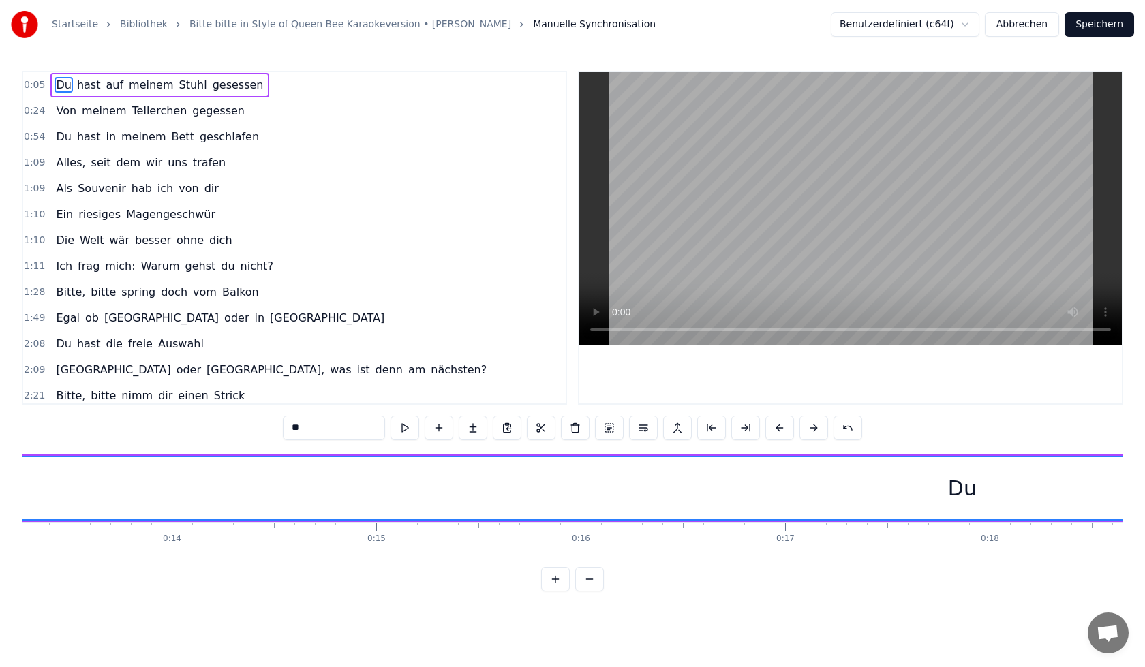
click at [816, 429] on button at bounding box center [814, 428] width 29 height 25
click at [814, 423] on button at bounding box center [814, 428] width 29 height 25
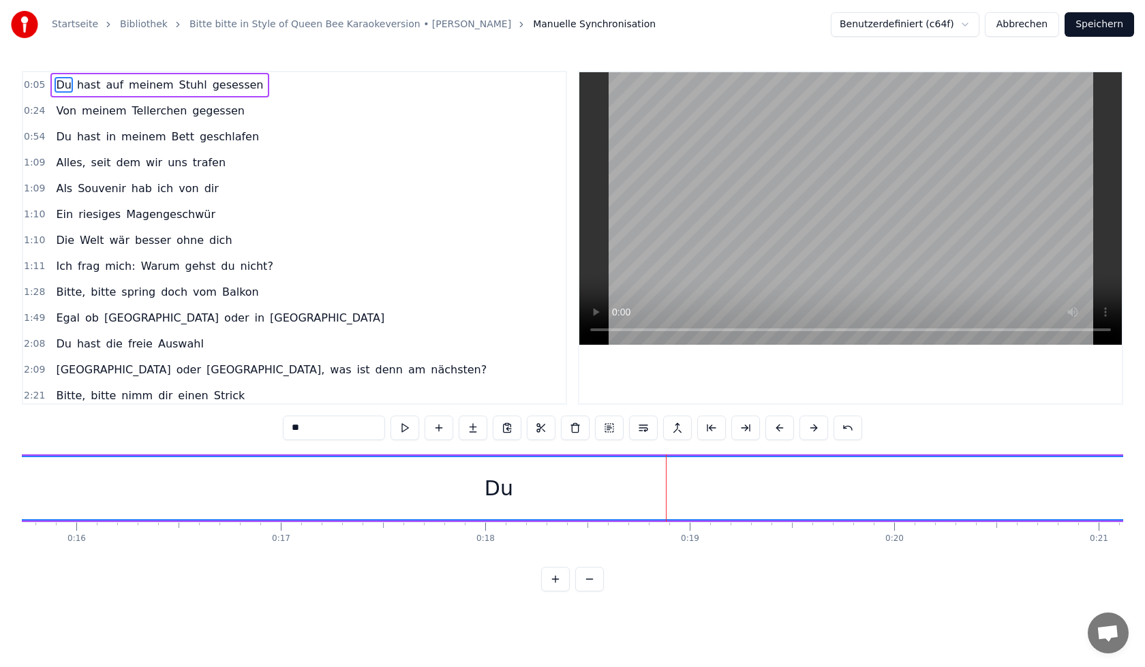
drag, startPoint x: 667, startPoint y: 461, endPoint x: 630, endPoint y: 453, distance: 37.6
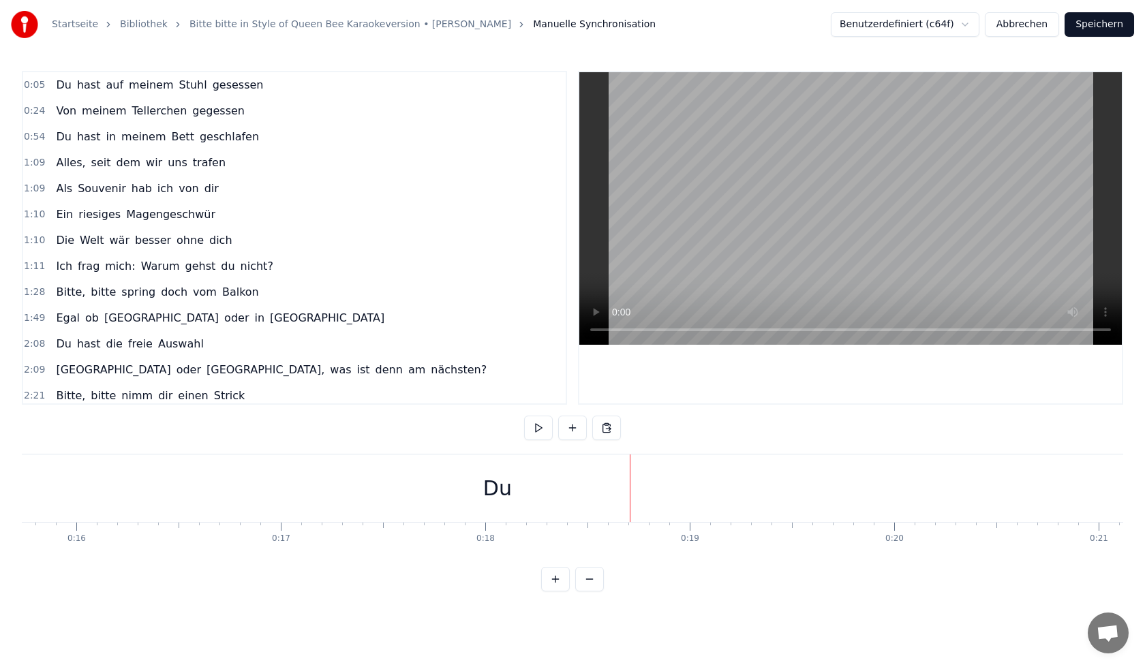
click at [629, 481] on div "Du" at bounding box center [497, 488] width 4972 height 67
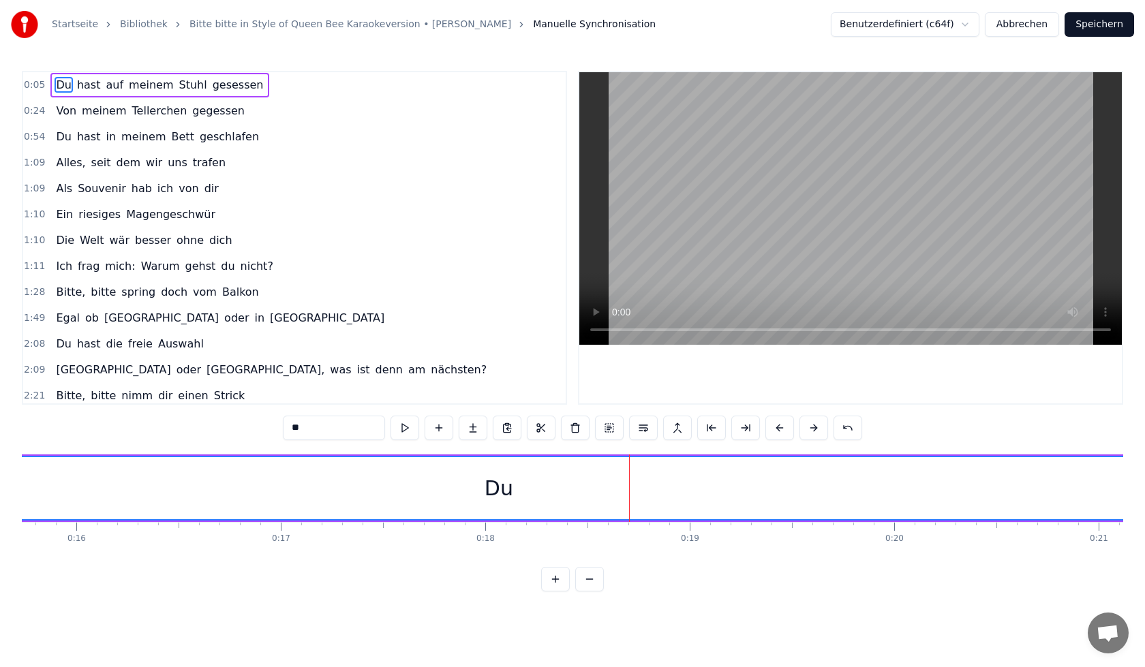
drag, startPoint x: 629, startPoint y: 457, endPoint x: 590, endPoint y: 450, distance: 40.2
click at [590, 450] on div "0:05 Du hast auf meinem Stuhl gesessen 0:24 Von meinem Tellerchen gegessen 0:54…" at bounding box center [573, 331] width 1102 height 521
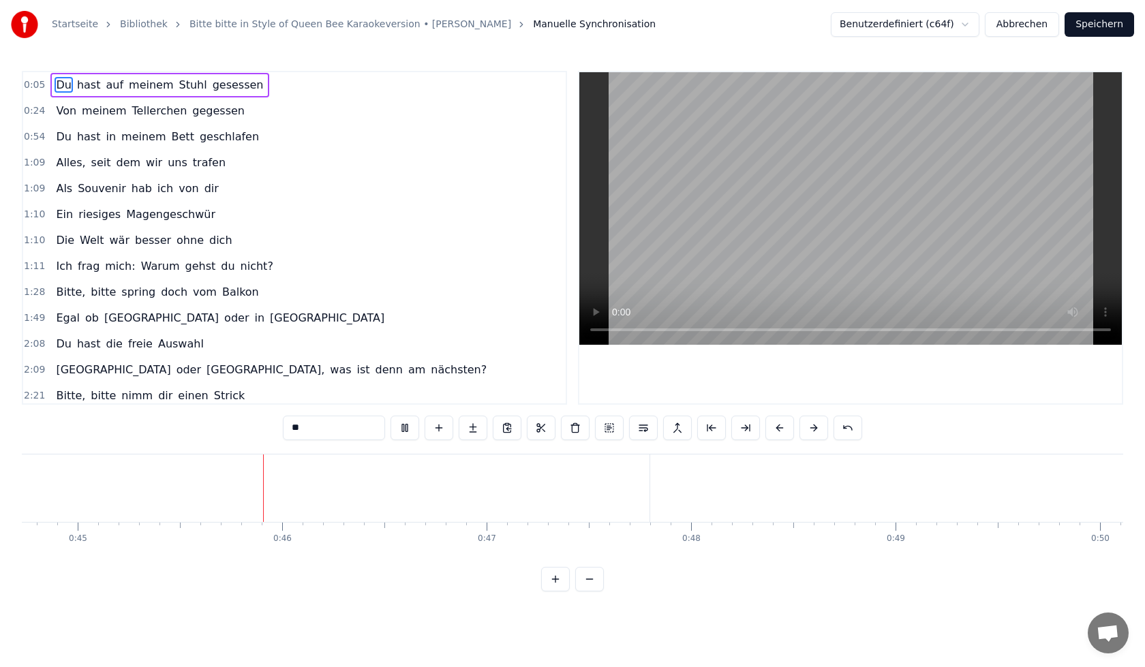
scroll to position [0, 9221]
click at [972, 22] on html "Startseite Bibliothek Bitte bitte in Style of Queen Bee Karaokeversion • [PERSO…" at bounding box center [572, 307] width 1145 height 614
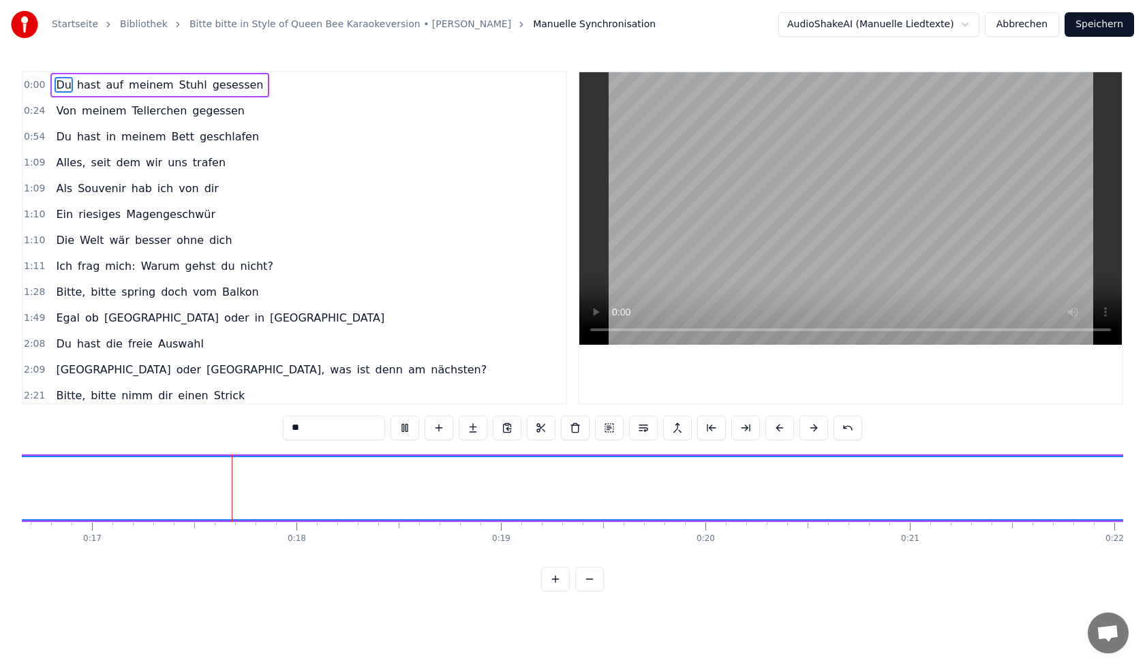
scroll to position [0, 3416]
click at [319, 29] on link "Bitte bitte in Style of Queen Bee Karaokeversion • [PERSON_NAME]" at bounding box center [351, 25] width 322 height 14
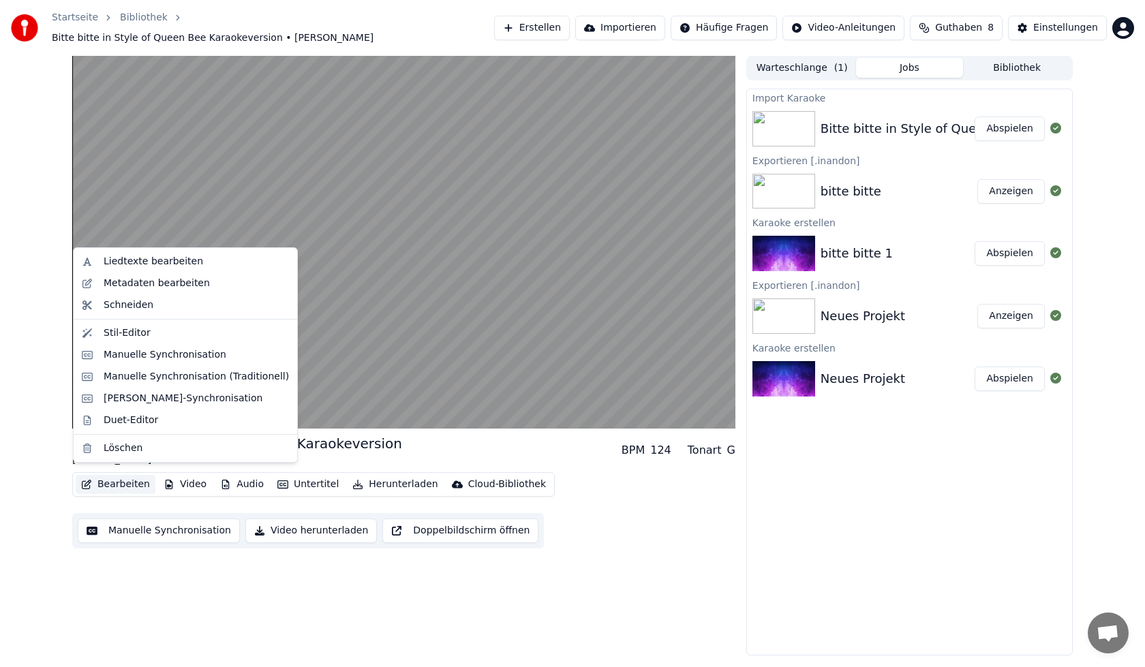
click at [109, 477] on button "Bearbeiten" at bounding box center [116, 484] width 80 height 19
click at [133, 402] on div "[PERSON_NAME]-Synchronisation" at bounding box center [183, 399] width 159 height 14
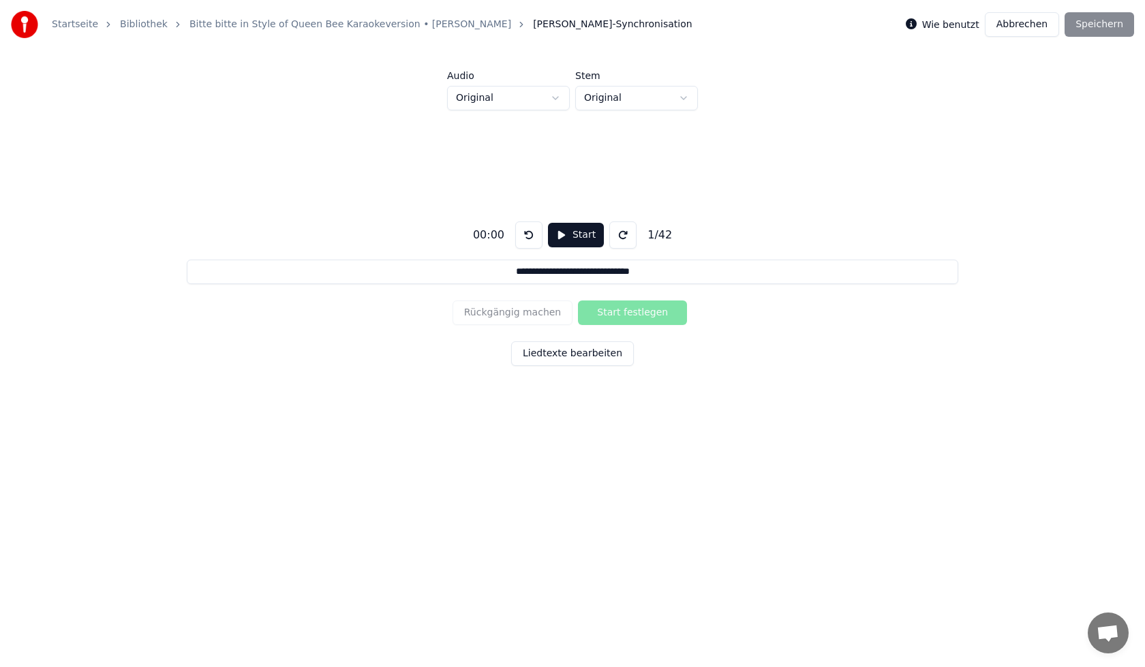
drag, startPoint x: 1029, startPoint y: 22, endPoint x: 1017, endPoint y: 20, distance: 12.6
click at [1017, 20] on button "Abbrechen" at bounding box center [1022, 24] width 74 height 25
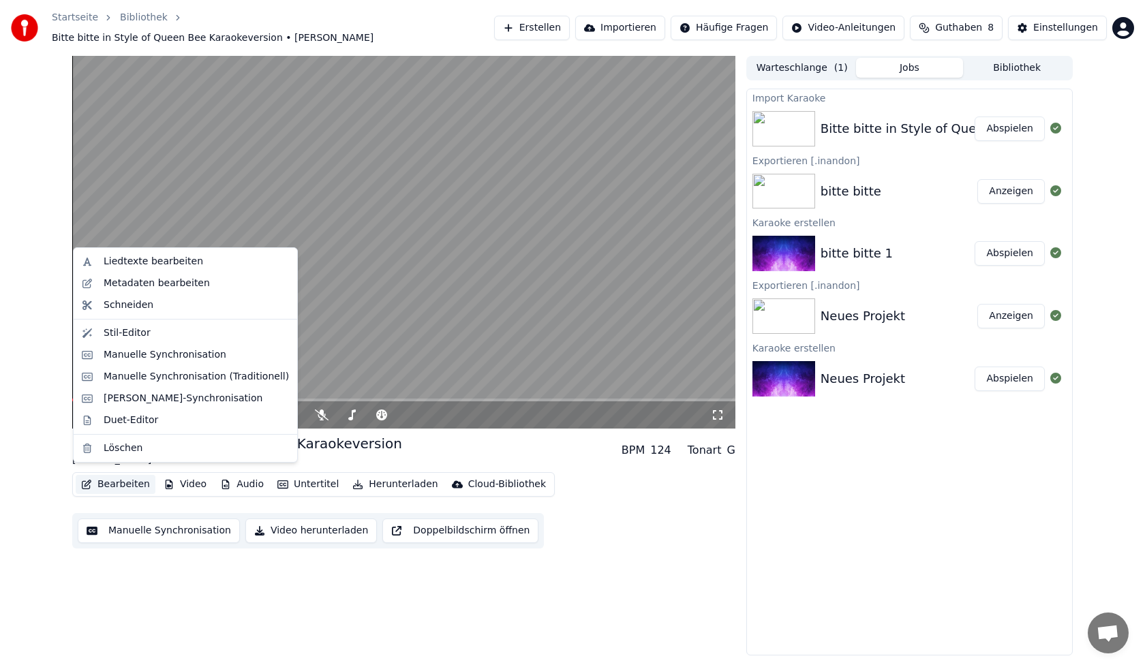
click at [126, 476] on button "Bearbeiten" at bounding box center [116, 484] width 80 height 19
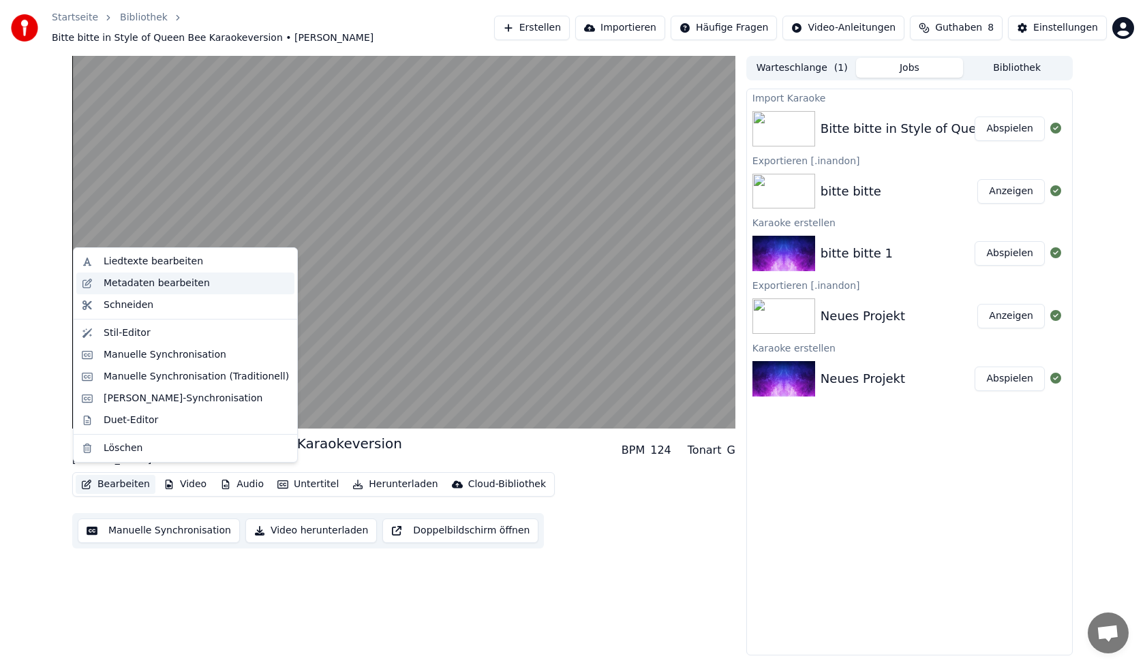
click at [210, 282] on div "Metadaten bearbeiten" at bounding box center [196, 284] width 185 height 14
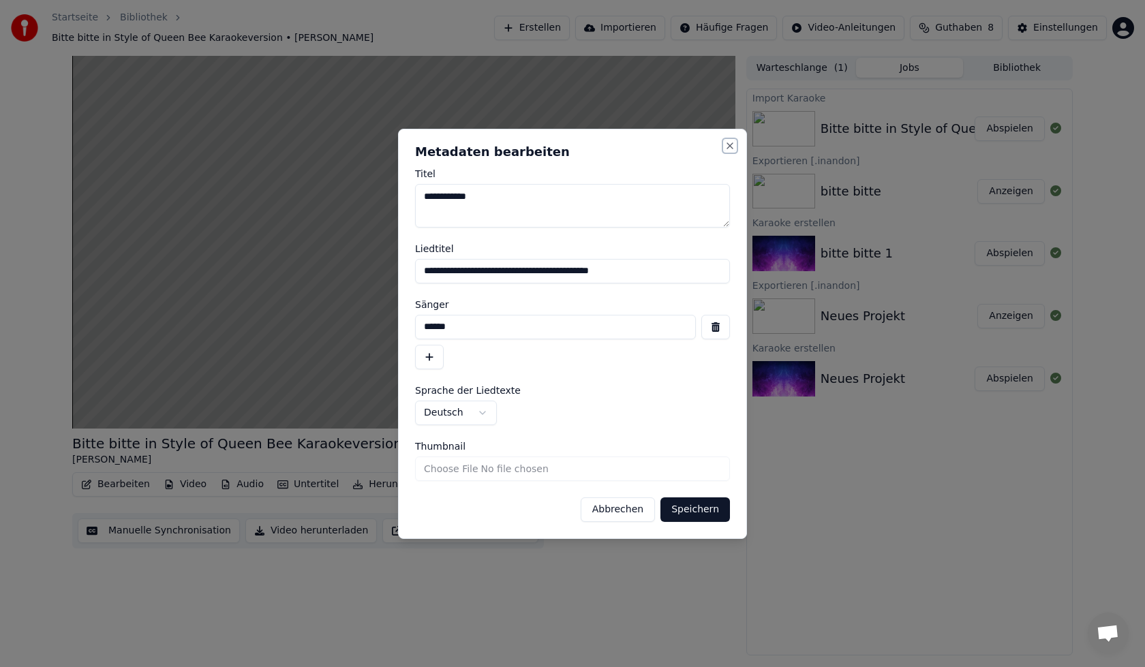
click at [730, 146] on button "Close" at bounding box center [730, 145] width 11 height 11
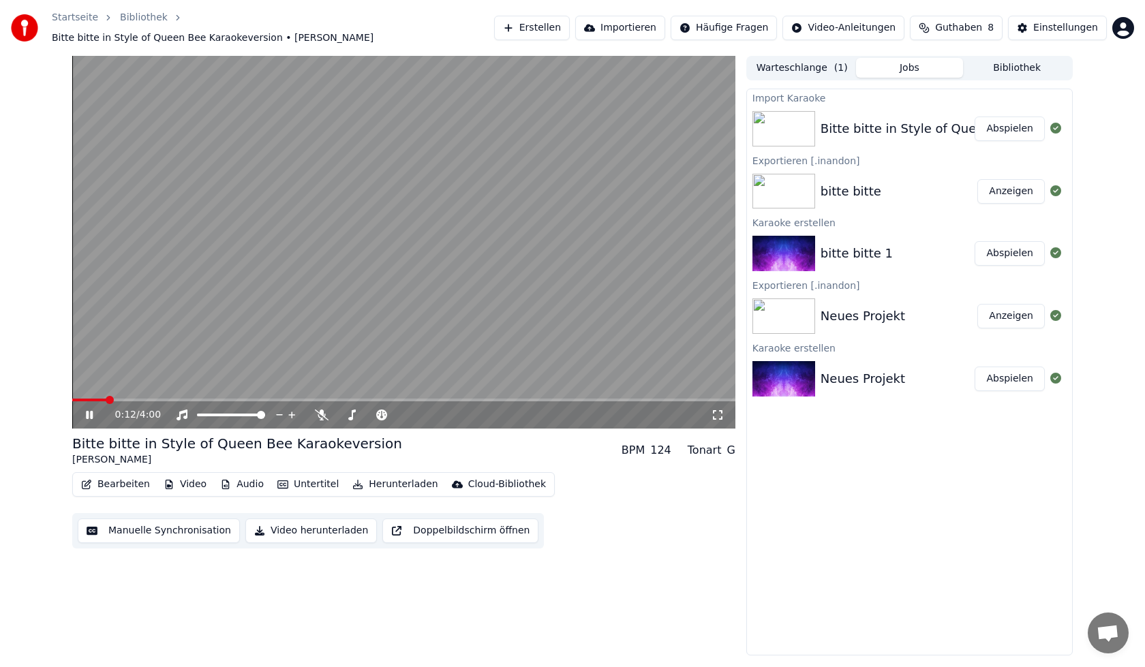
click at [107, 475] on button "Bearbeiten" at bounding box center [116, 484] width 80 height 19
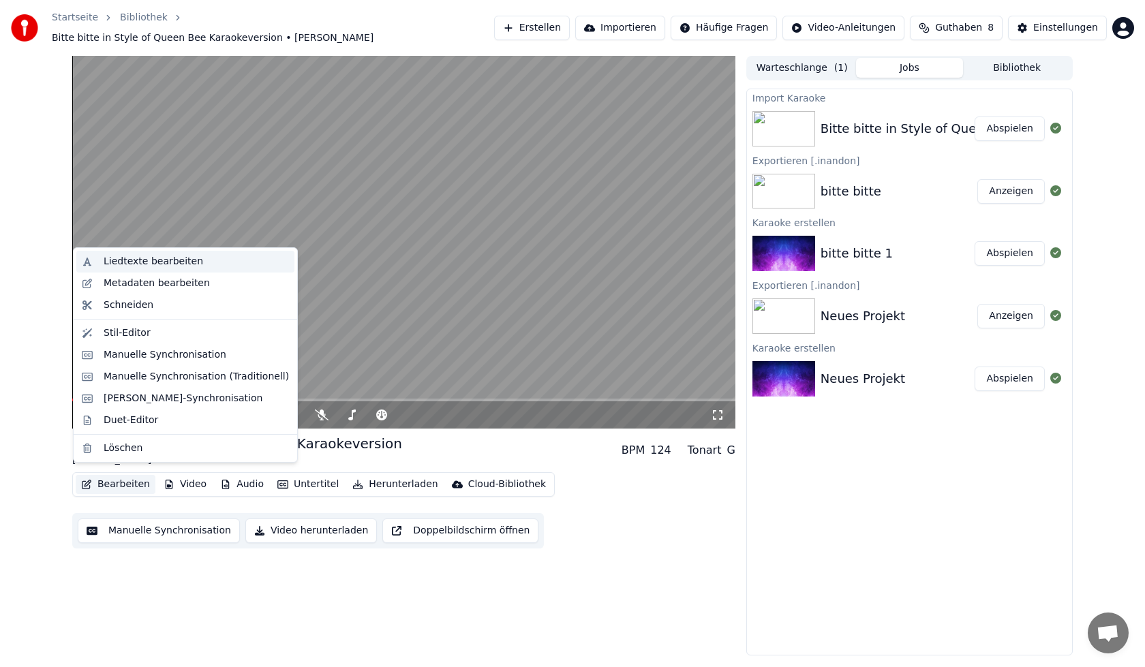
click at [143, 263] on div "Liedtexte bearbeiten" at bounding box center [154, 262] width 100 height 14
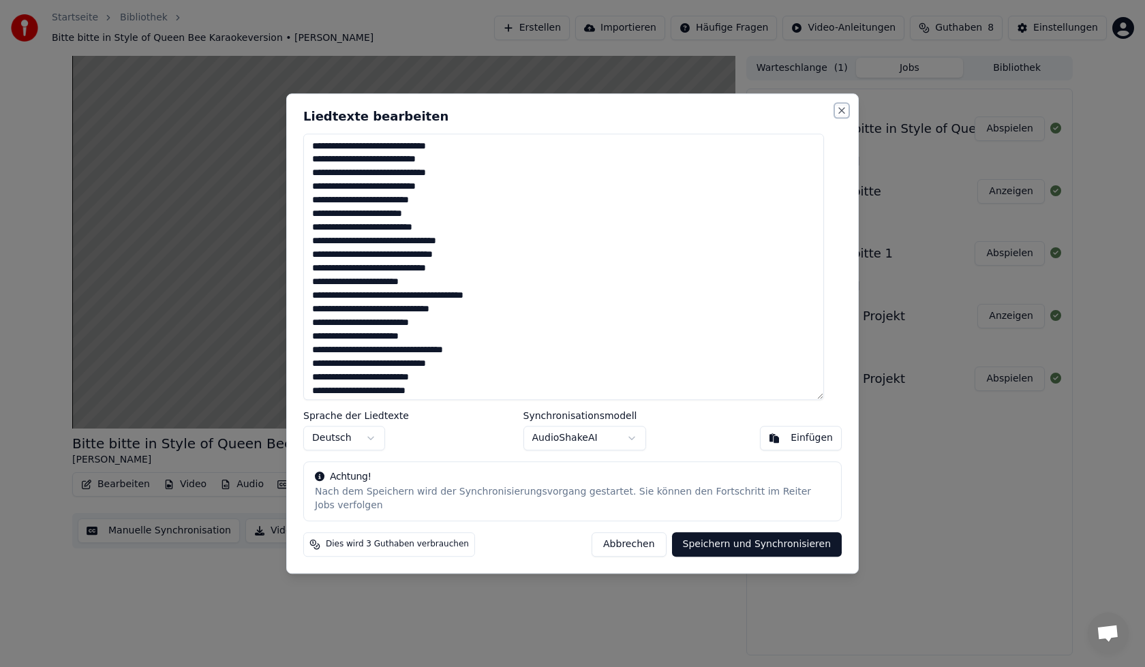
click at [836, 116] on button "Close" at bounding box center [841, 110] width 11 height 11
type textarea "**********"
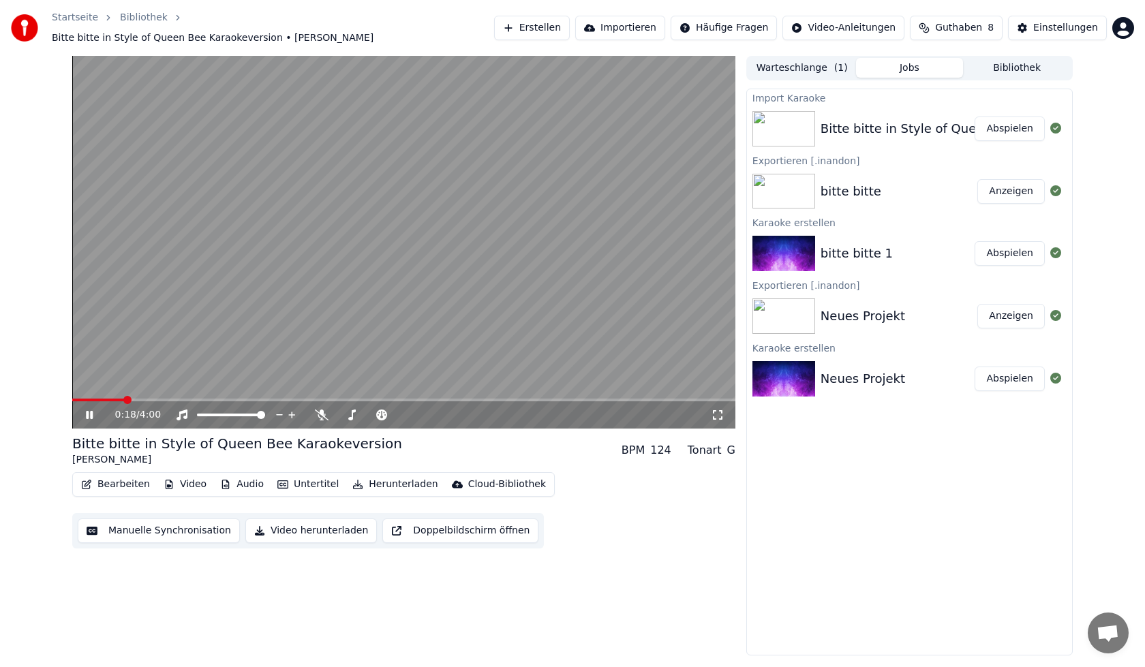
click at [102, 477] on button "Bearbeiten" at bounding box center [116, 484] width 80 height 19
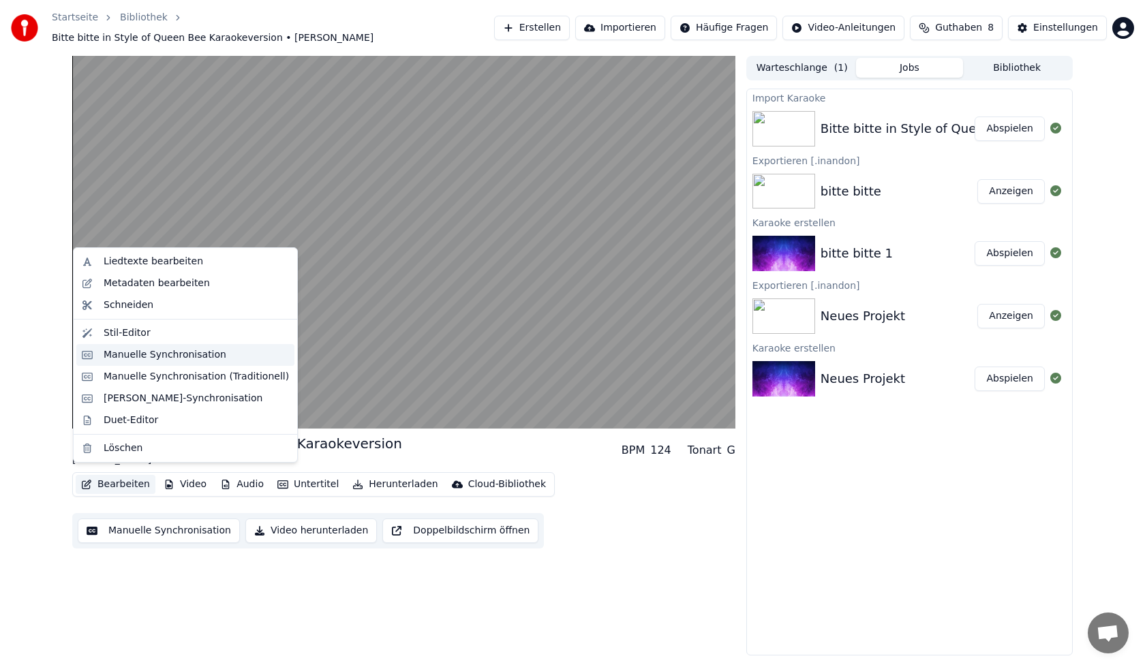
click at [151, 360] on div "Manuelle Synchronisation" at bounding box center [165, 355] width 123 height 14
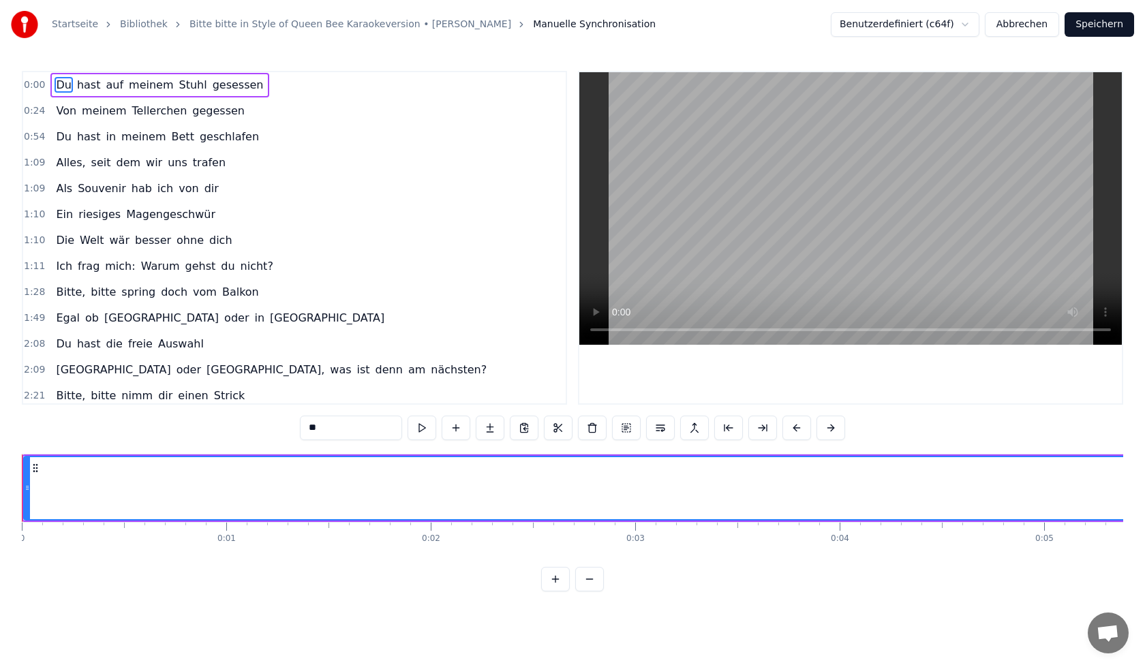
click at [84, 89] on span "hast" at bounding box center [89, 85] width 27 height 16
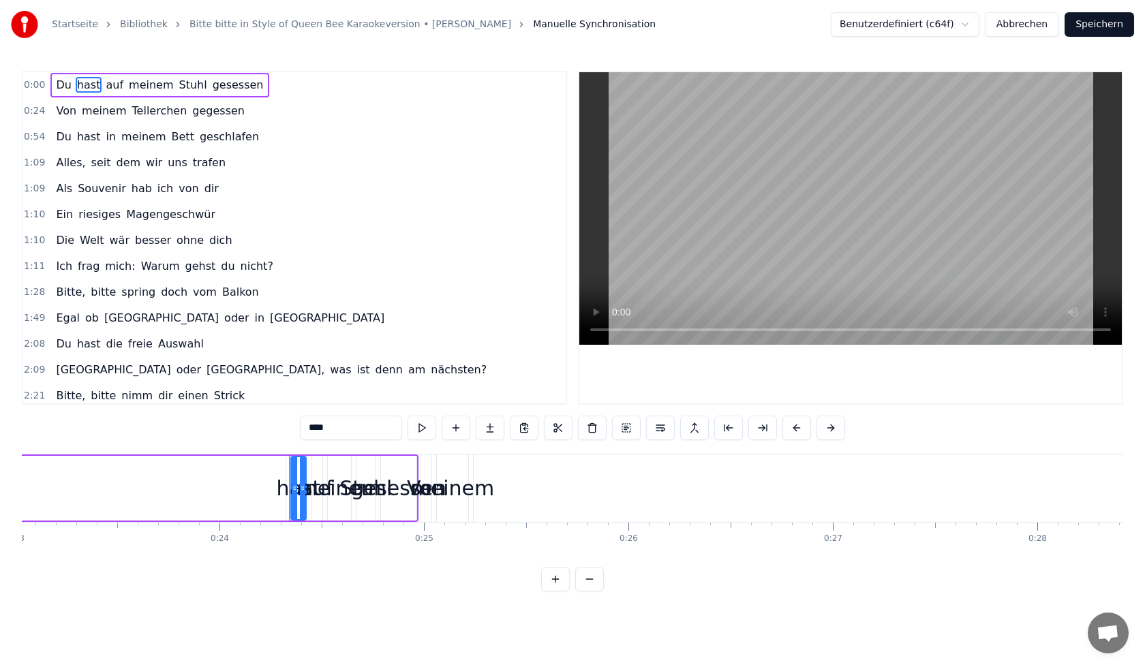
scroll to position [0, 4909]
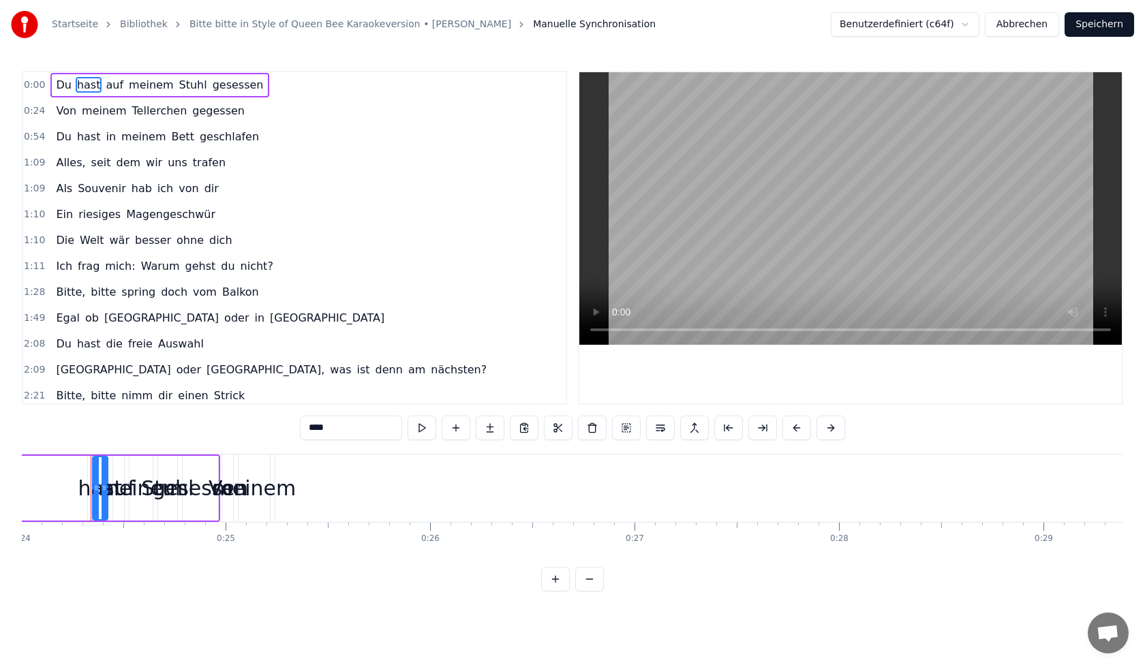
click at [104, 85] on span "auf" at bounding box center [114, 85] width 20 height 16
click at [133, 85] on span "meinem" at bounding box center [150, 85] width 47 height 16
click at [178, 80] on span "Stuhl" at bounding box center [193, 85] width 31 height 16
click at [217, 80] on span "gesessen" at bounding box center [238, 85] width 54 height 16
click at [211, 484] on div "Von" at bounding box center [228, 488] width 38 height 31
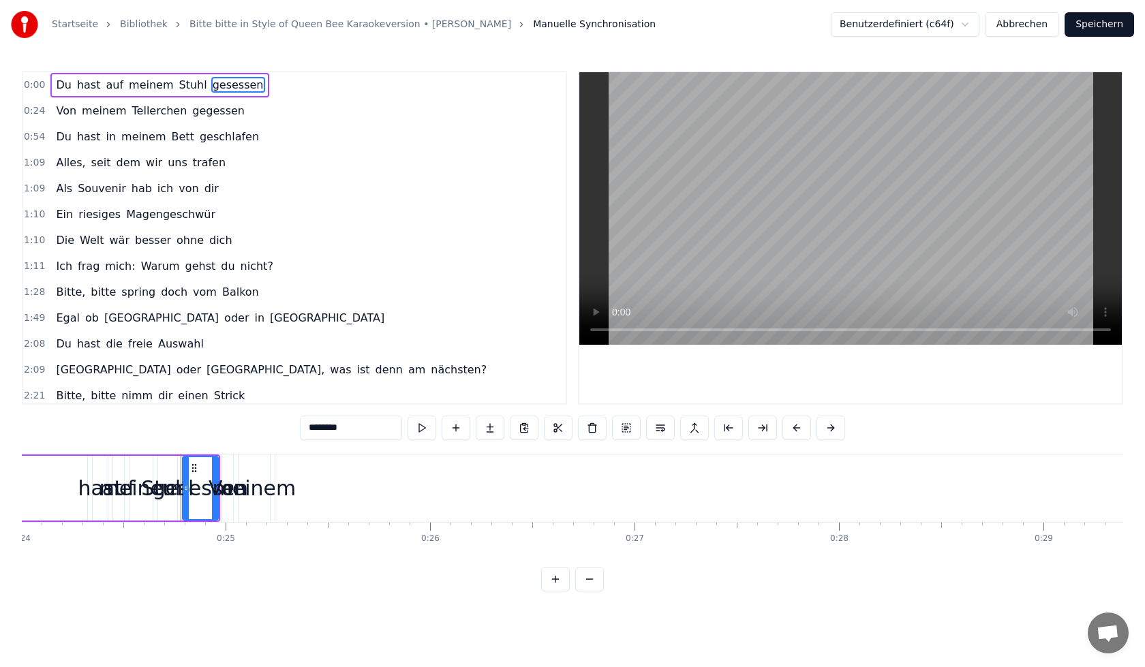
type input "***"
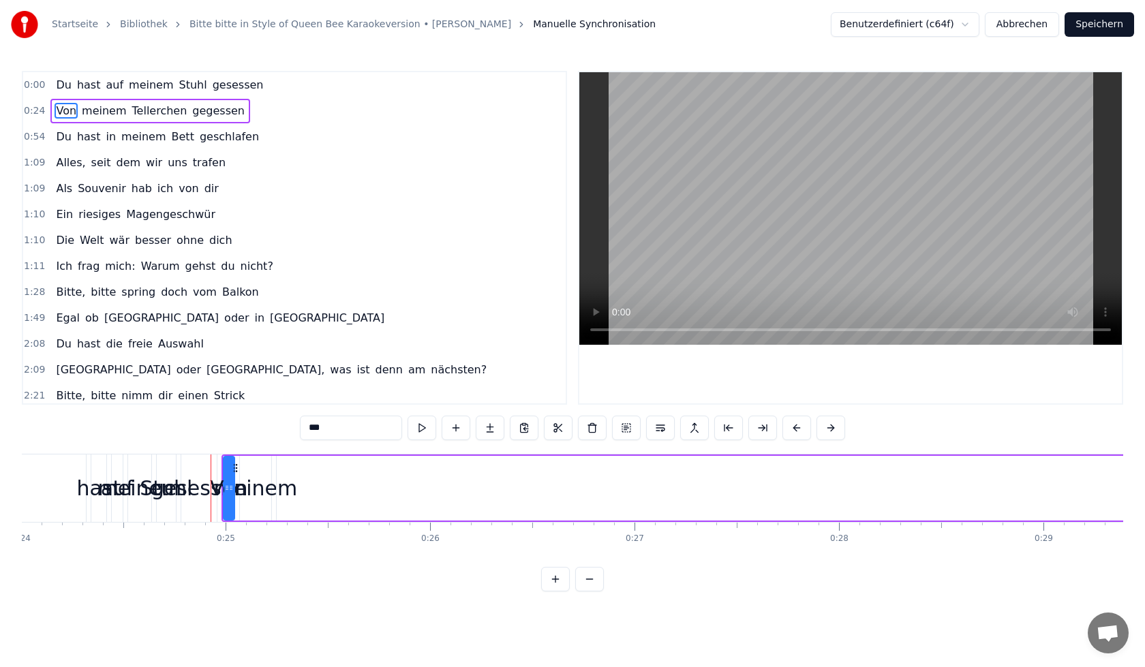
click at [292, 29] on link "Bitte bitte in Style of Queen Bee Karaokeversion • [PERSON_NAME]" at bounding box center [351, 25] width 322 height 14
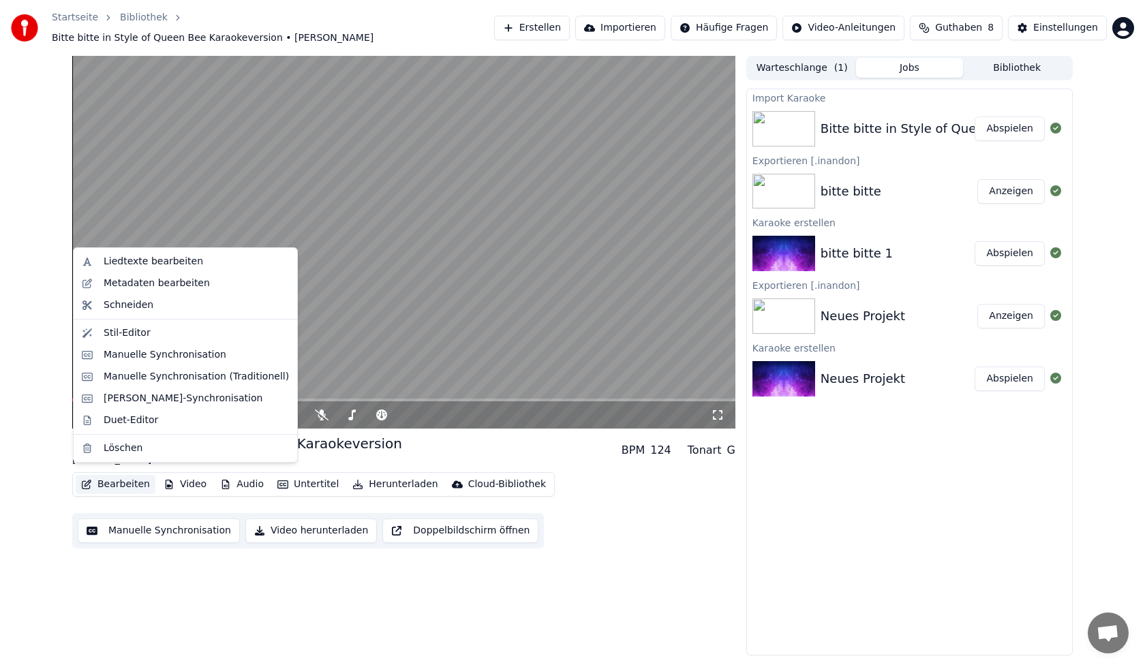
click at [118, 481] on button "Bearbeiten" at bounding box center [116, 484] width 80 height 19
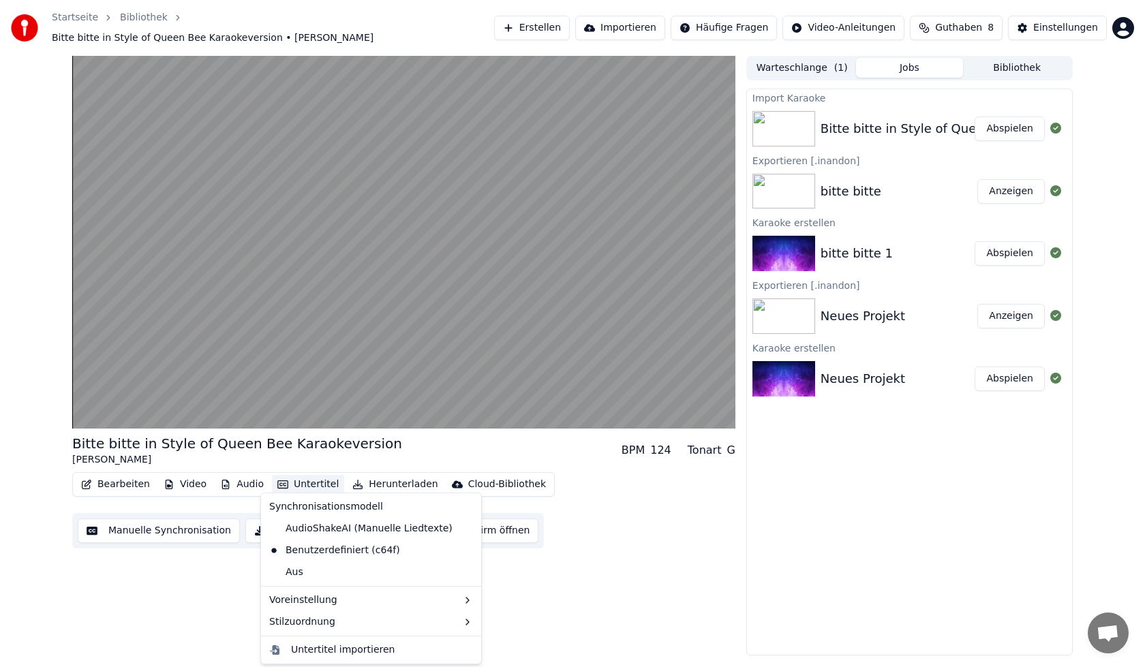
click at [292, 476] on button "Untertitel" at bounding box center [308, 484] width 72 height 19
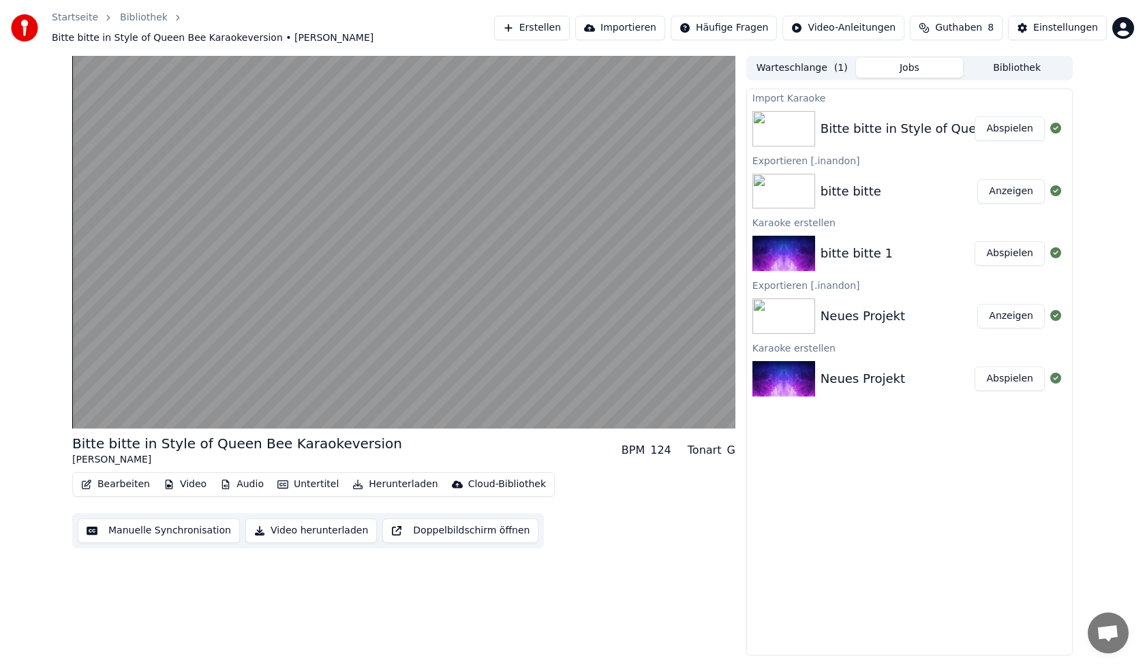
click at [292, 476] on button "Untertitel" at bounding box center [308, 484] width 72 height 19
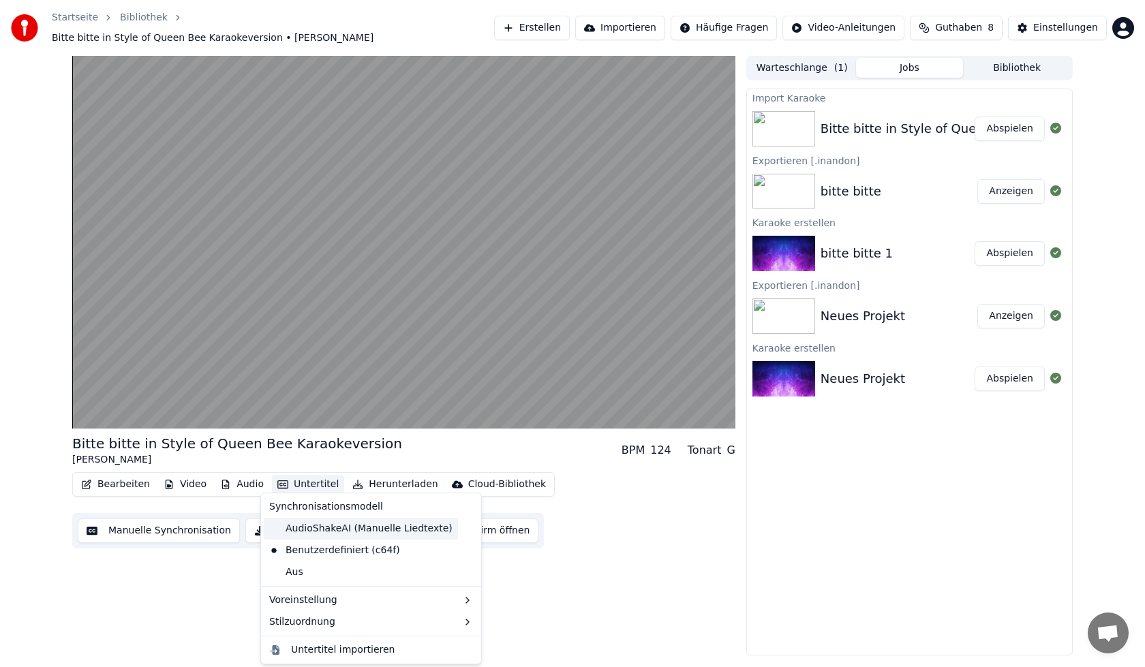
click at [344, 525] on div "AudioShakeAI (Manuelle Liedtexte)" at bounding box center [361, 529] width 194 height 22
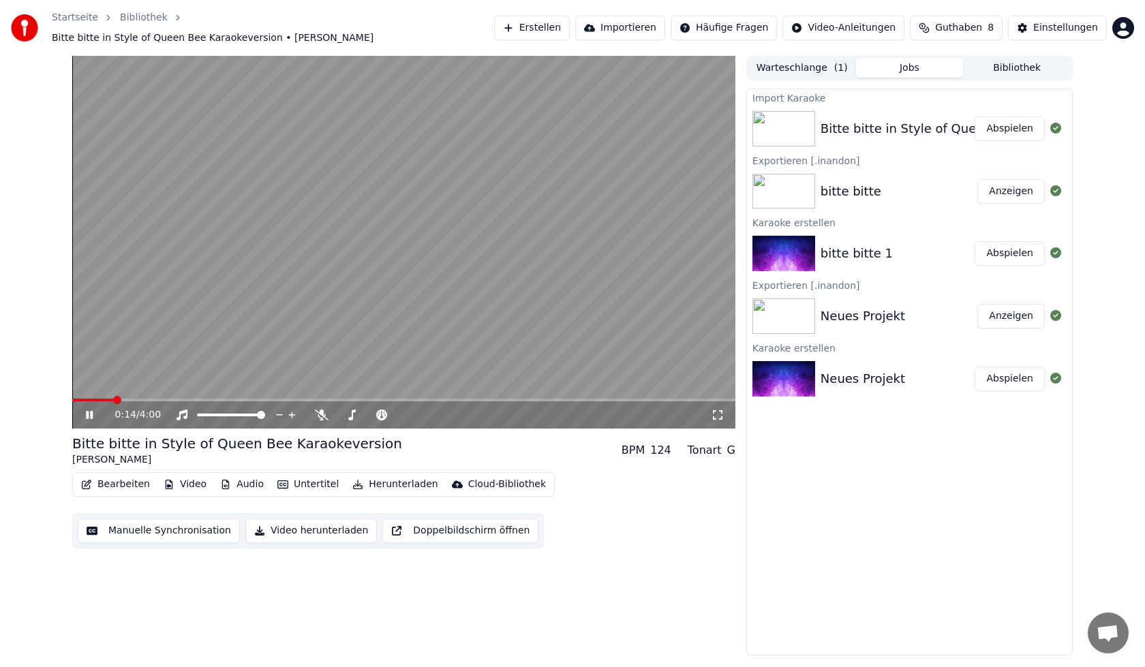
drag, startPoint x: 106, startPoint y: 391, endPoint x: 67, endPoint y: 384, distance: 39.5
click at [67, 384] on div "0:14 / 4:00 Bitte bitte in Style of Queen Bee Karaokeversion [PERSON_NAME] BPM …" at bounding box center [572, 356] width 1023 height 600
click at [72, 396] on span at bounding box center [76, 400] width 8 height 8
click at [90, 410] on icon at bounding box center [99, 415] width 32 height 11
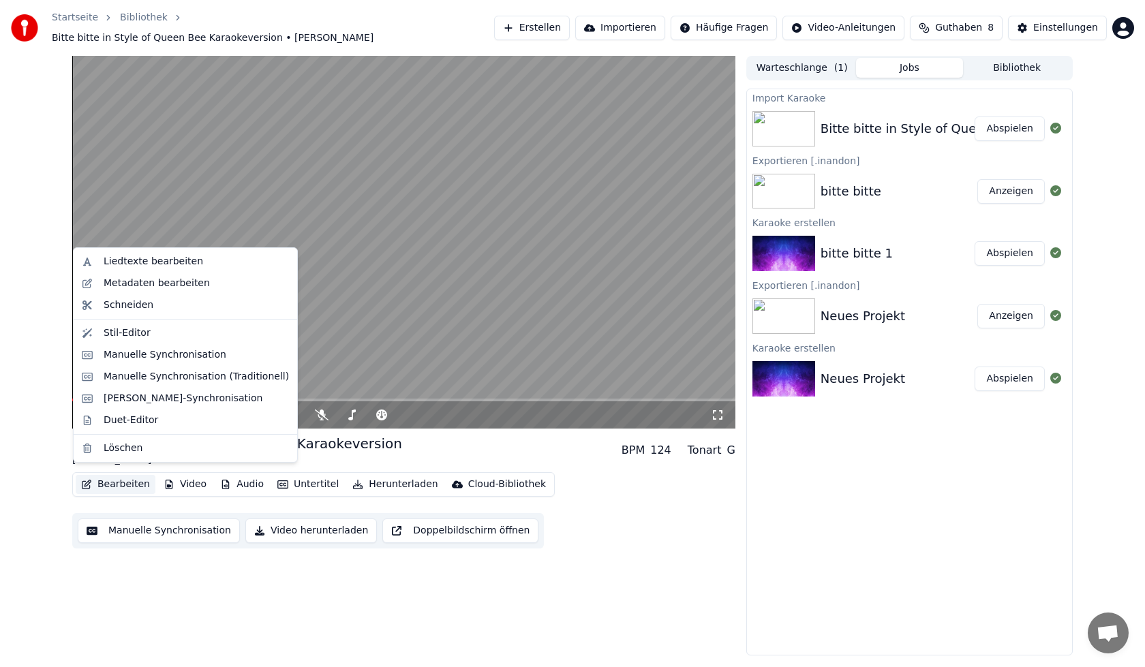
click at [125, 475] on button "Bearbeiten" at bounding box center [116, 484] width 80 height 19
click at [132, 524] on button "Manuelle Synchronisation" at bounding box center [159, 531] width 162 height 25
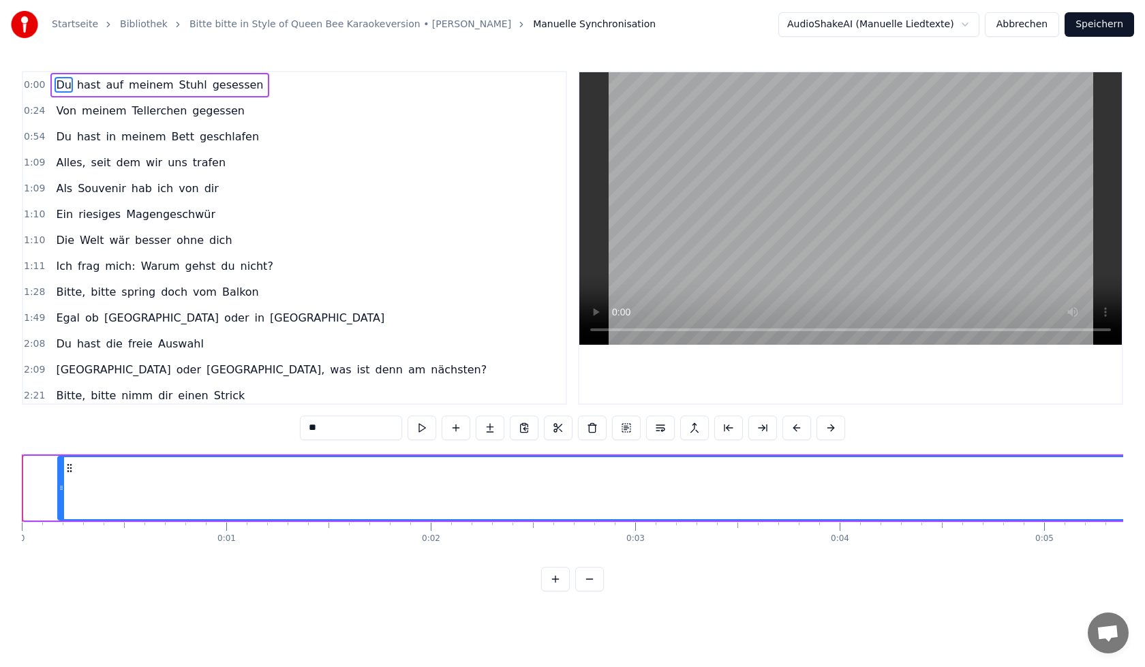
drag, startPoint x: 25, startPoint y: 491, endPoint x: 59, endPoint y: 497, distance: 34.6
click at [59, 497] on div at bounding box center [61, 488] width 5 height 62
drag, startPoint x: 63, startPoint y: 480, endPoint x: 99, endPoint y: 476, distance: 36.4
click at [99, 476] on div at bounding box center [97, 488] width 5 height 62
click at [106, 470] on icon at bounding box center [105, 468] width 11 height 11
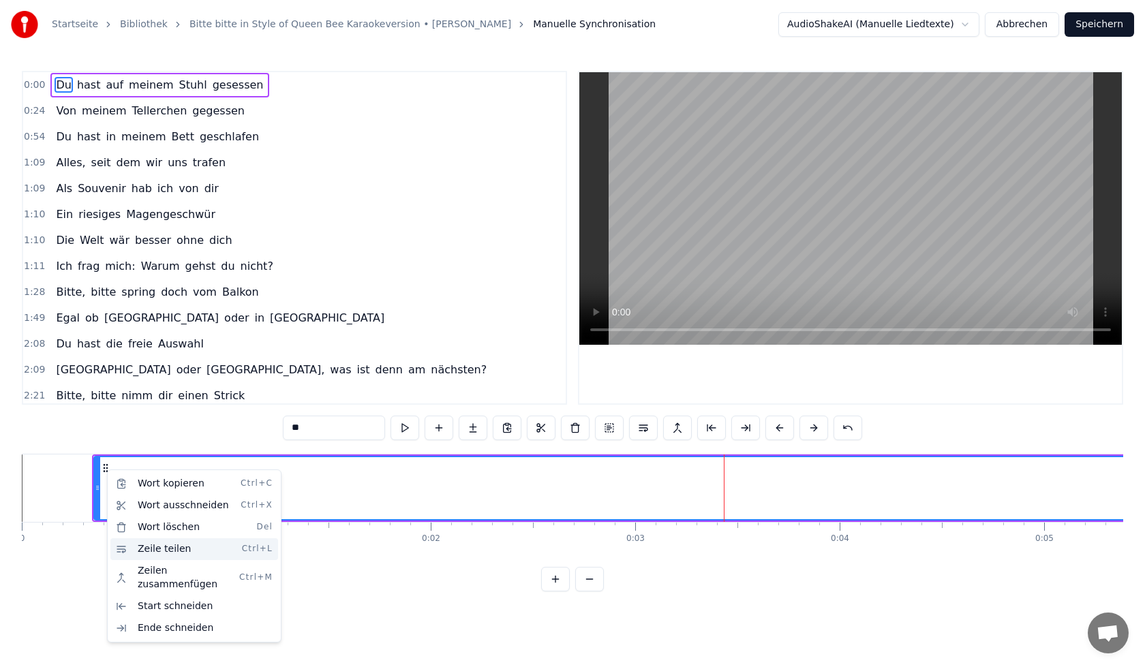
click at [183, 554] on div "Zeile teilen Ctrl+L" at bounding box center [194, 550] width 168 height 22
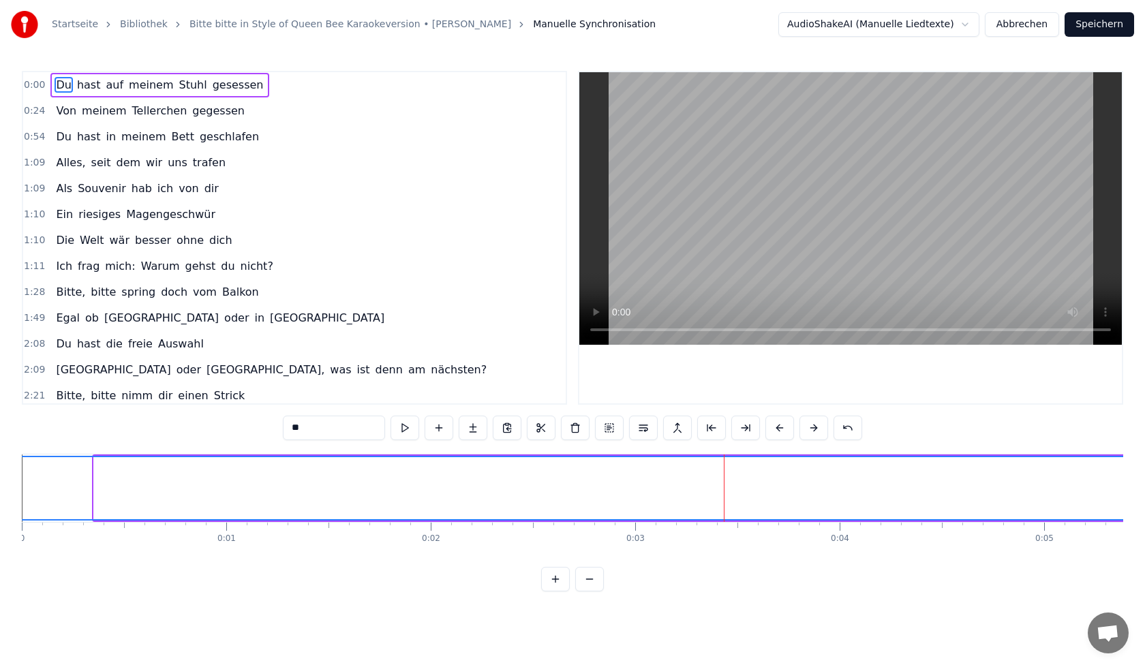
drag, startPoint x: 95, startPoint y: 497, endPoint x: 0, endPoint y: 479, distance: 97.2
click at [0, 479] on div "Startseite Bibliothek Bitte bitte in Style of Queen Bee Karaokeversion • [PERSO…" at bounding box center [572, 296] width 1145 height 592
click at [335, 23] on link "Bitte bitte in Style of Queen Bee Karaokeversion • [PERSON_NAME]" at bounding box center [351, 25] width 322 height 14
